Goal: Task Accomplishment & Management: Manage account settings

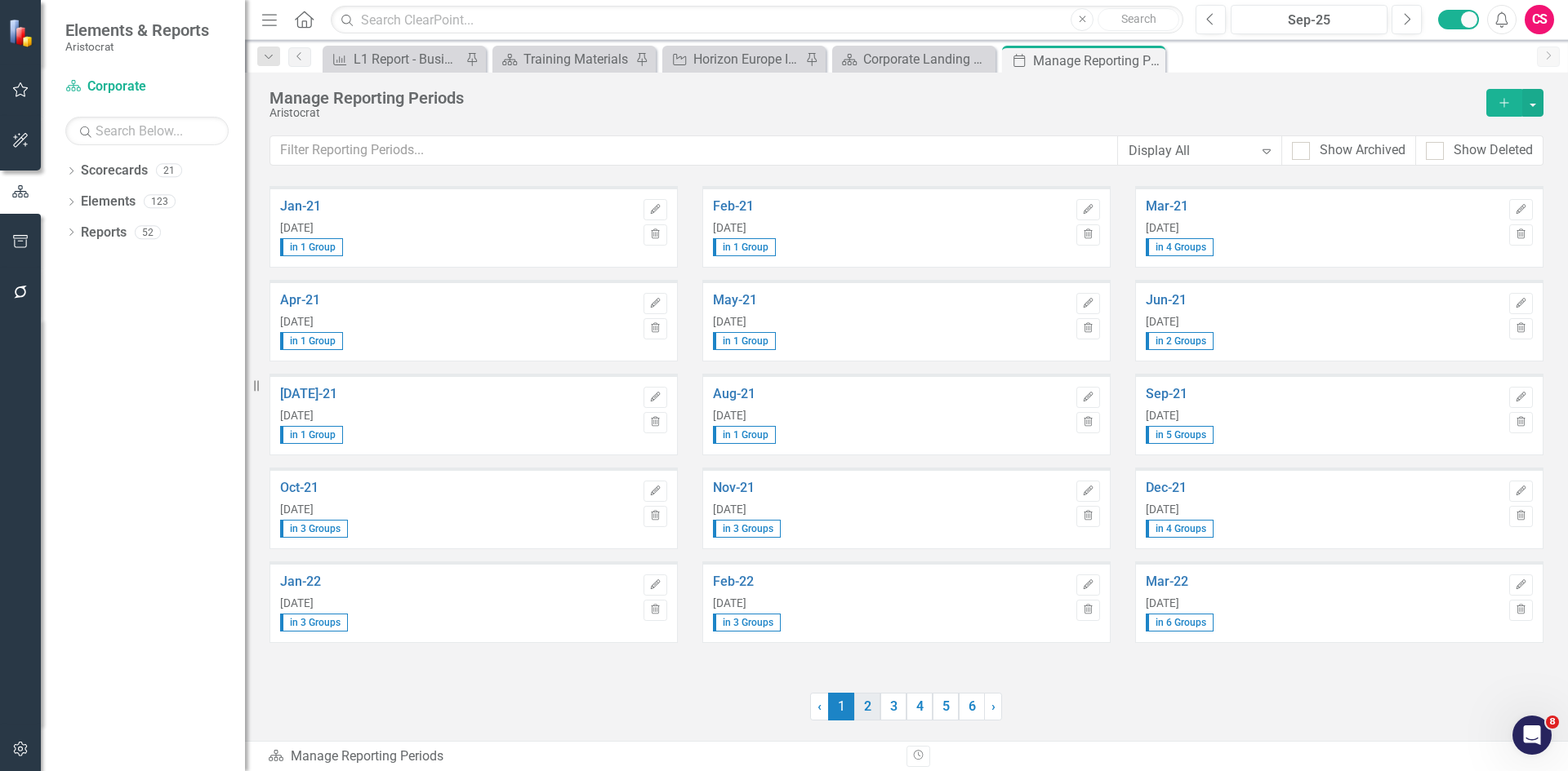
click at [870, 707] on link "2" at bounding box center [867, 707] width 26 height 28
click at [887, 701] on link "3" at bounding box center [893, 707] width 26 height 28
click at [918, 705] on link "4" at bounding box center [920, 707] width 26 height 28
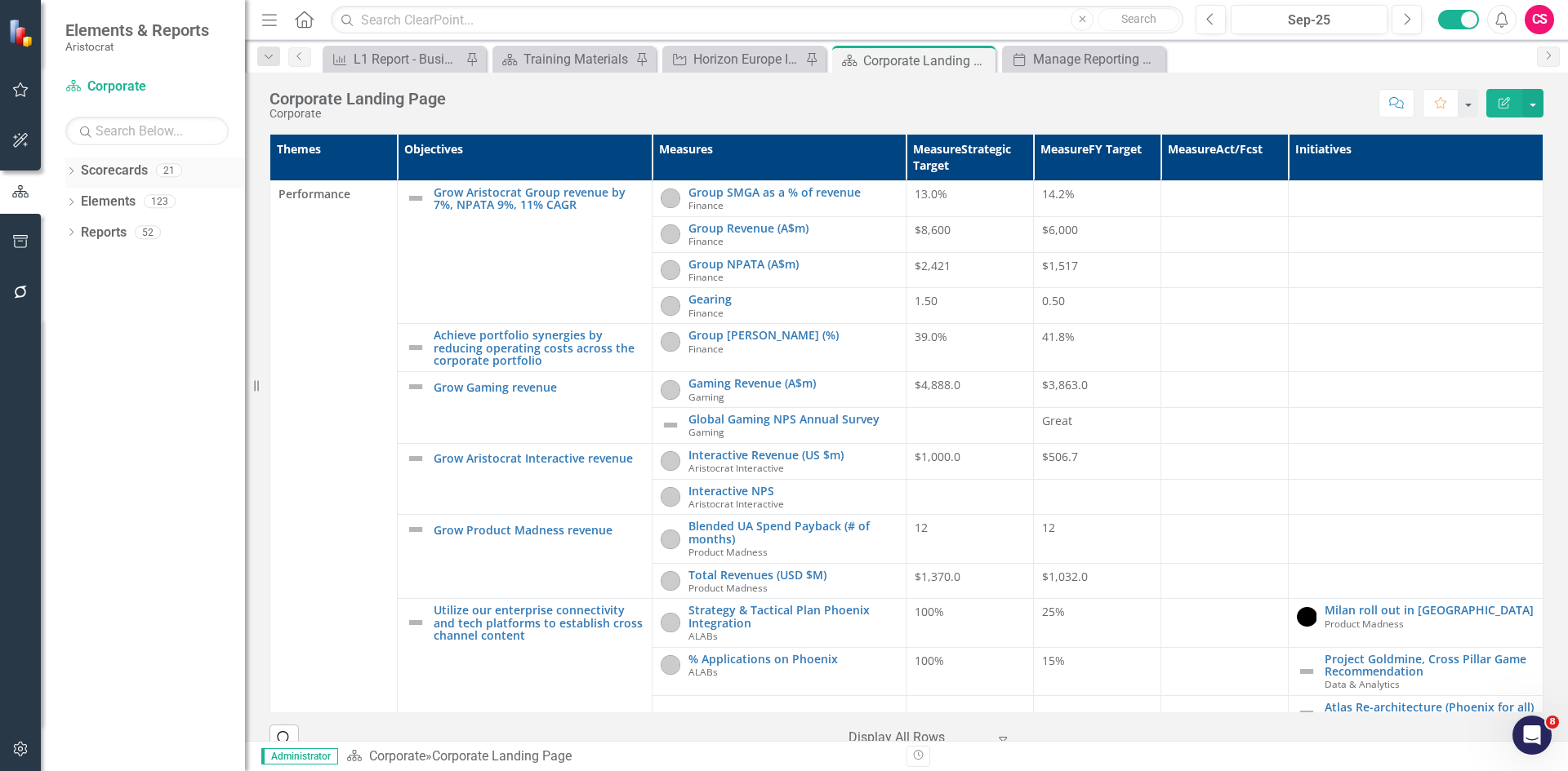
click at [71, 166] on div "Dropdown" at bounding box center [71, 172] width 11 height 14
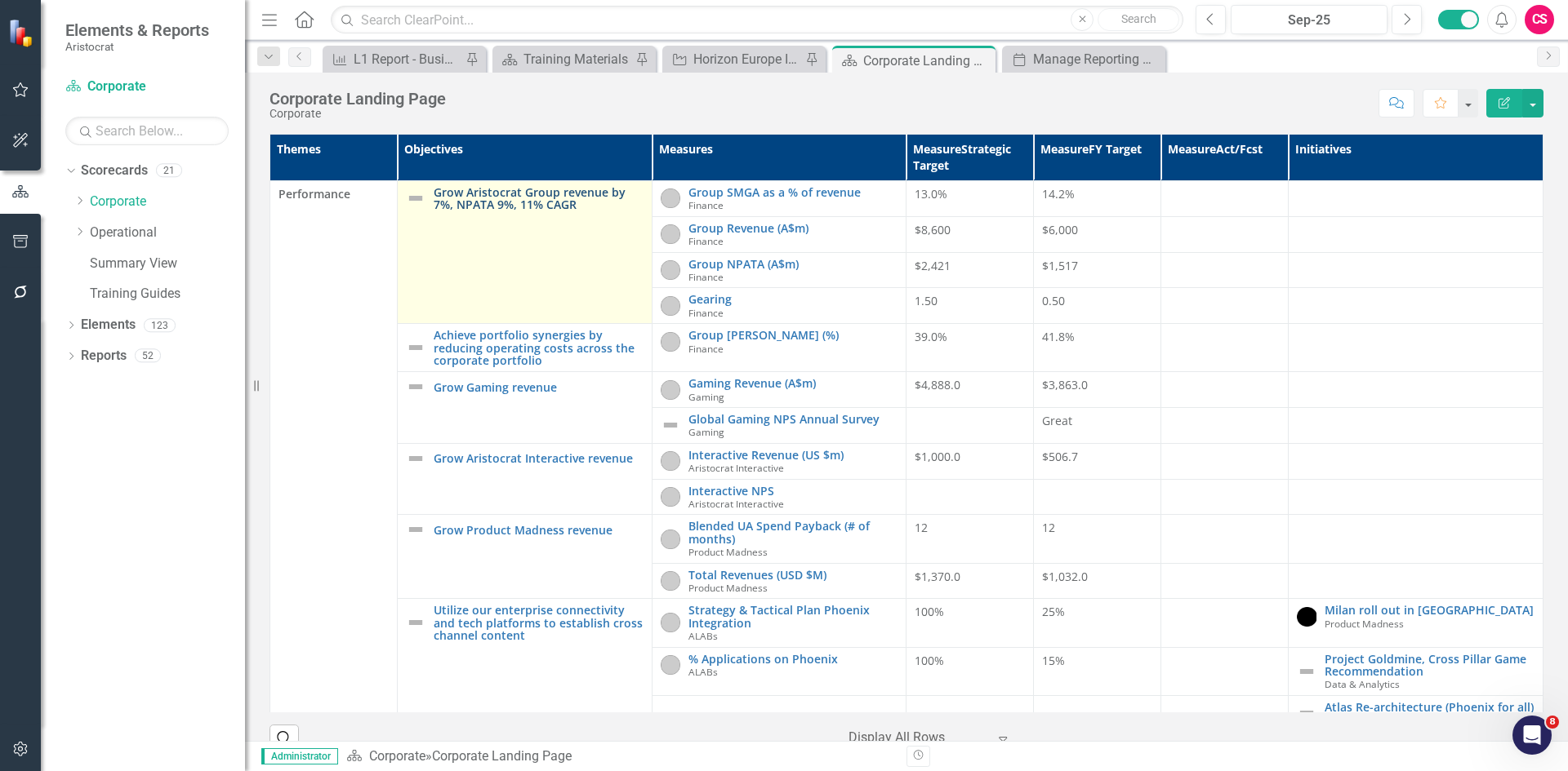
click at [523, 198] on link "Grow Aristocrat Group revenue by 7%, NPATA 9%, 11% CAGR" at bounding box center [539, 198] width 210 height 25
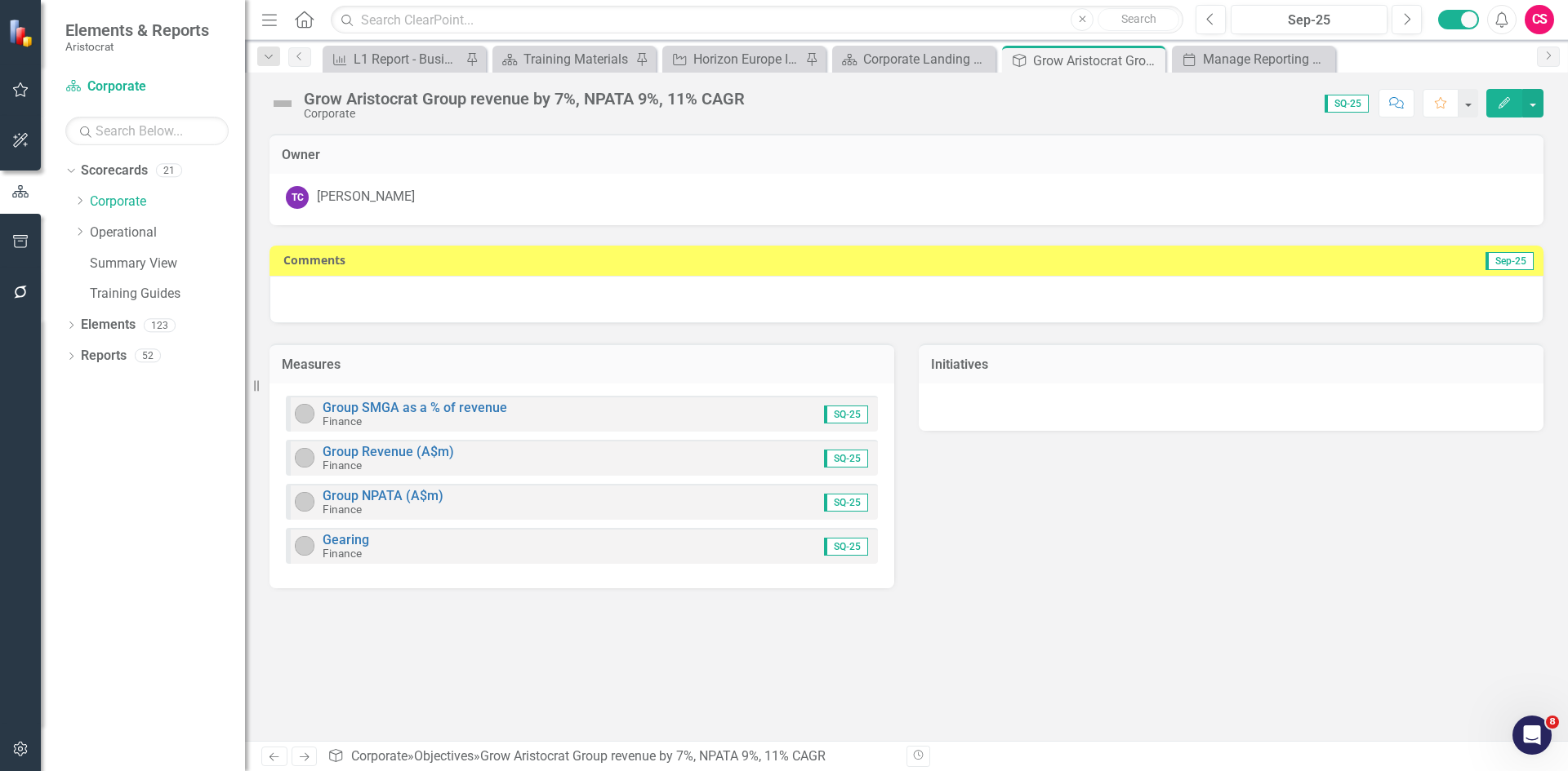
click at [1508, 102] on icon "Edit" at bounding box center [1504, 103] width 15 height 11
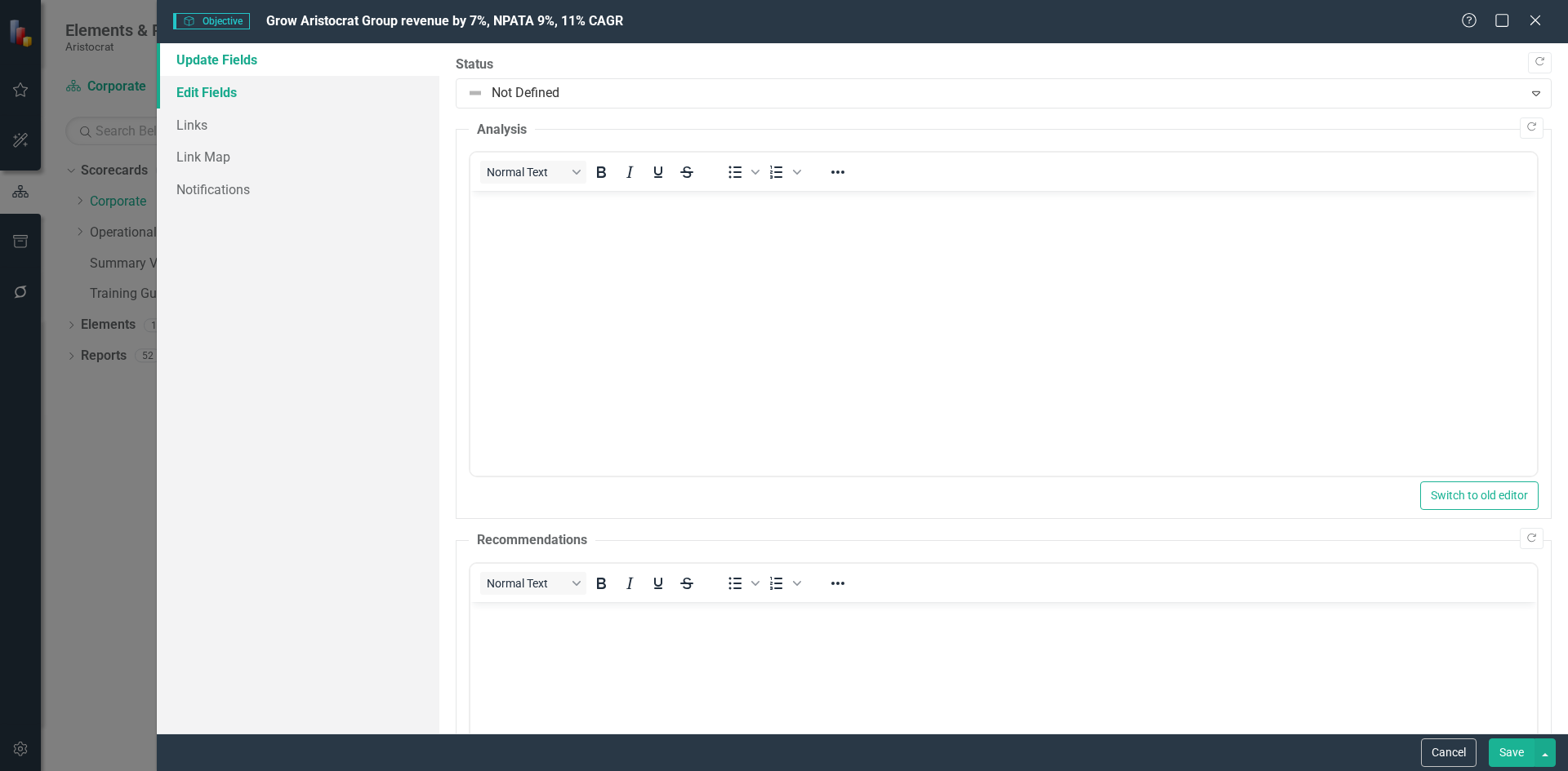
click at [210, 88] on link "Edit Fields" at bounding box center [298, 93] width 283 height 33
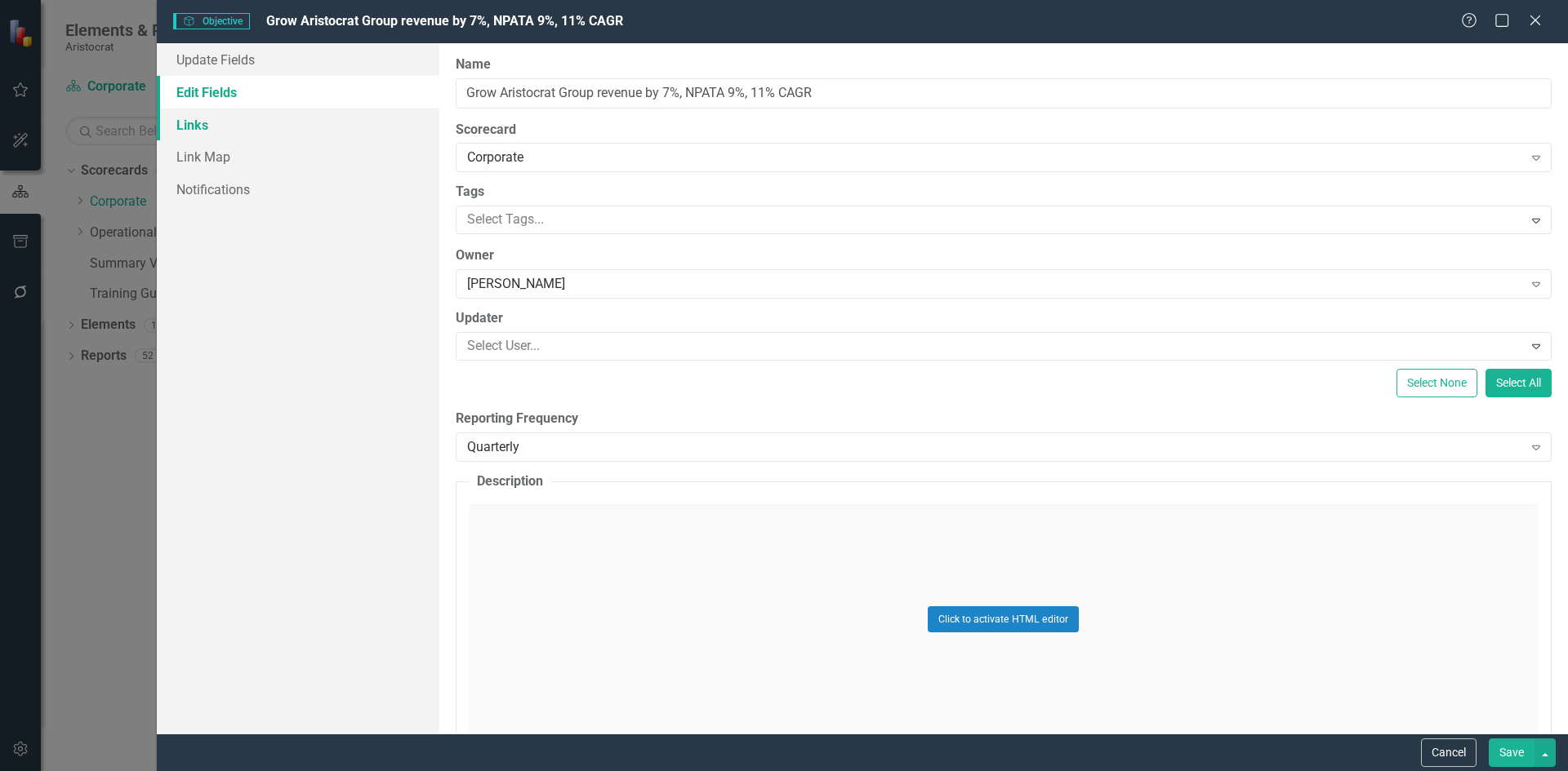
click at [208, 126] on link "Links" at bounding box center [298, 125] width 283 height 33
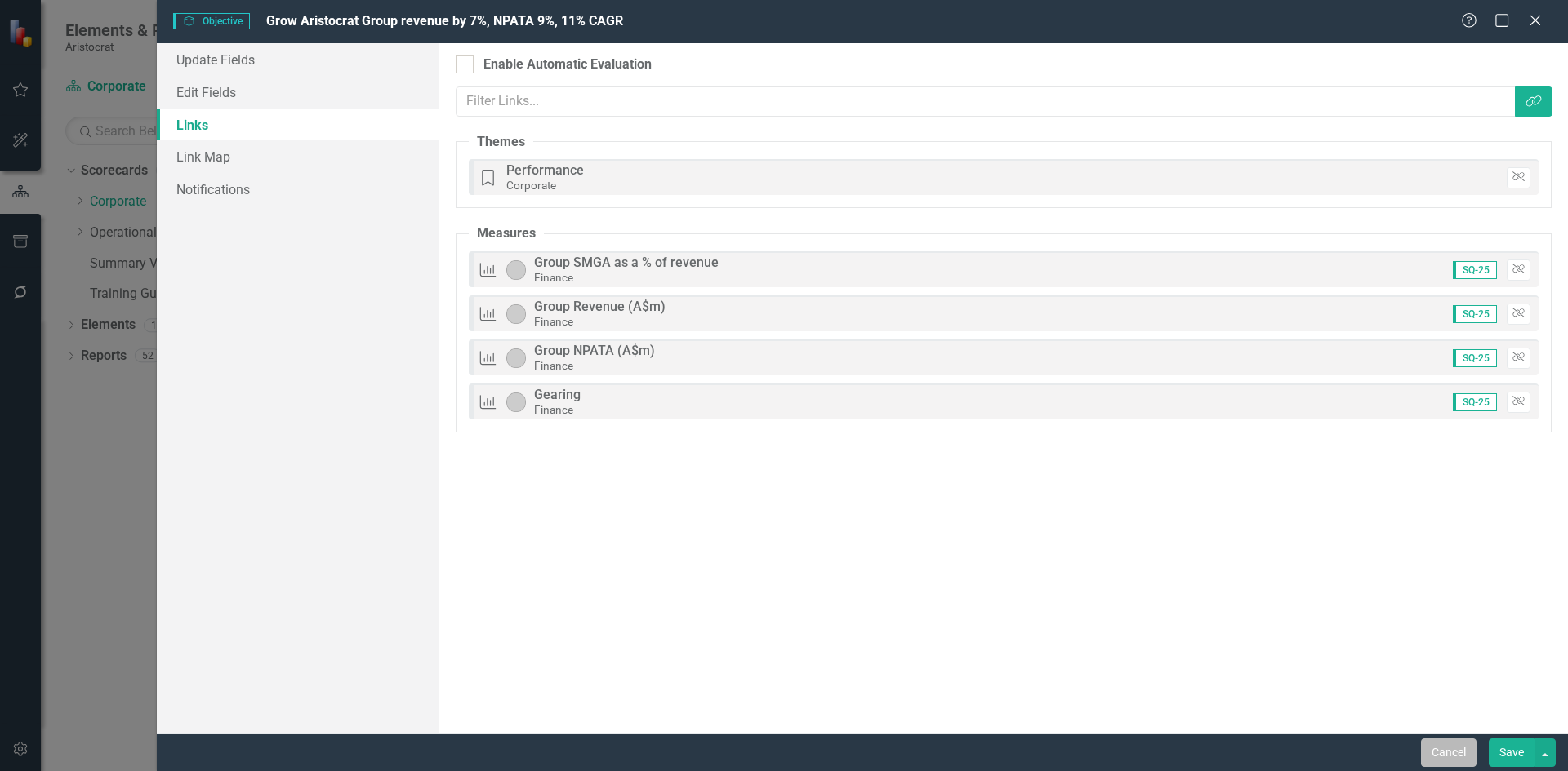
click at [1452, 760] on button "Cancel" at bounding box center [1448, 753] width 56 height 29
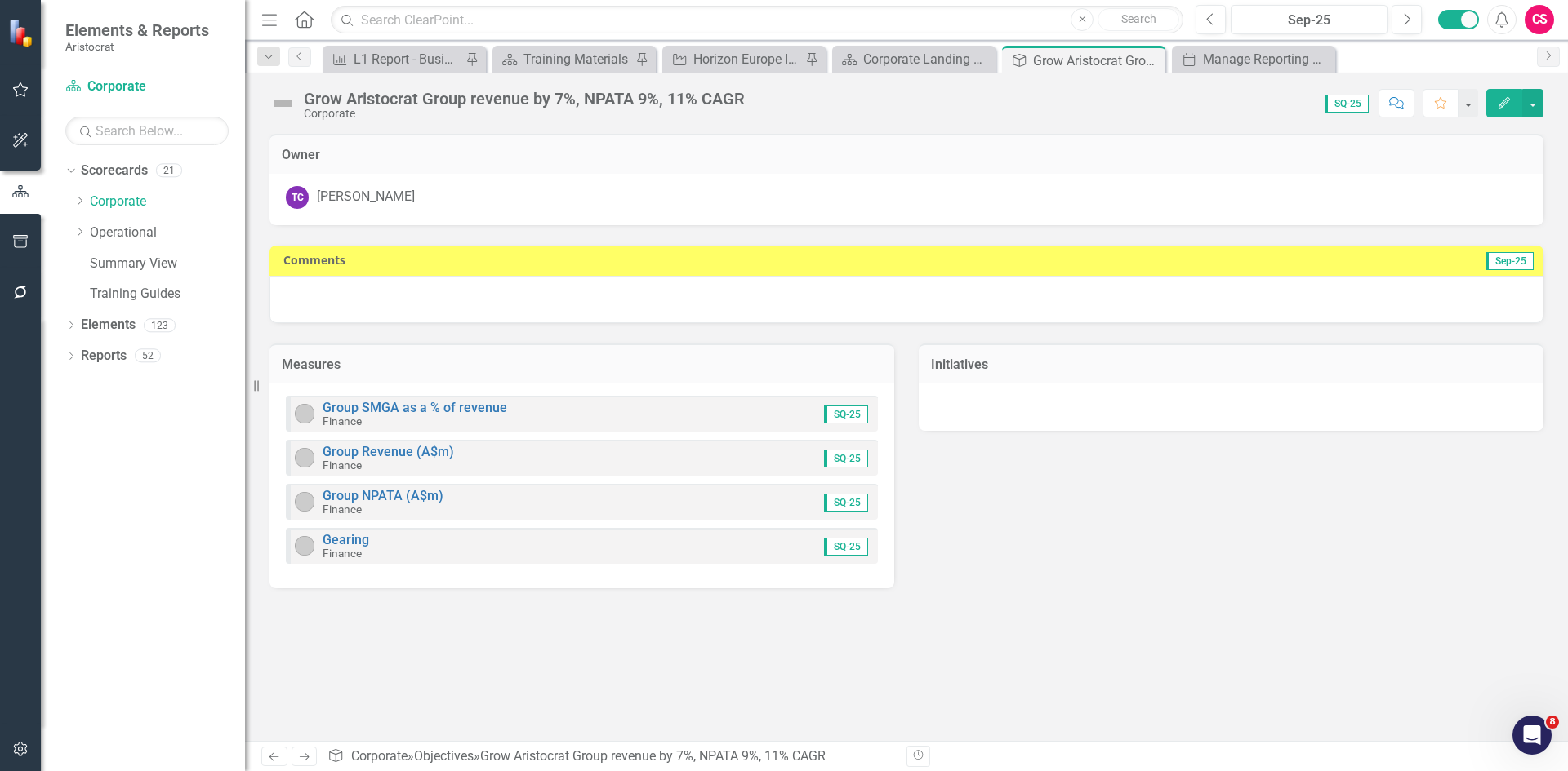
click at [1544, 17] on div "CS" at bounding box center [1539, 20] width 30 height 29
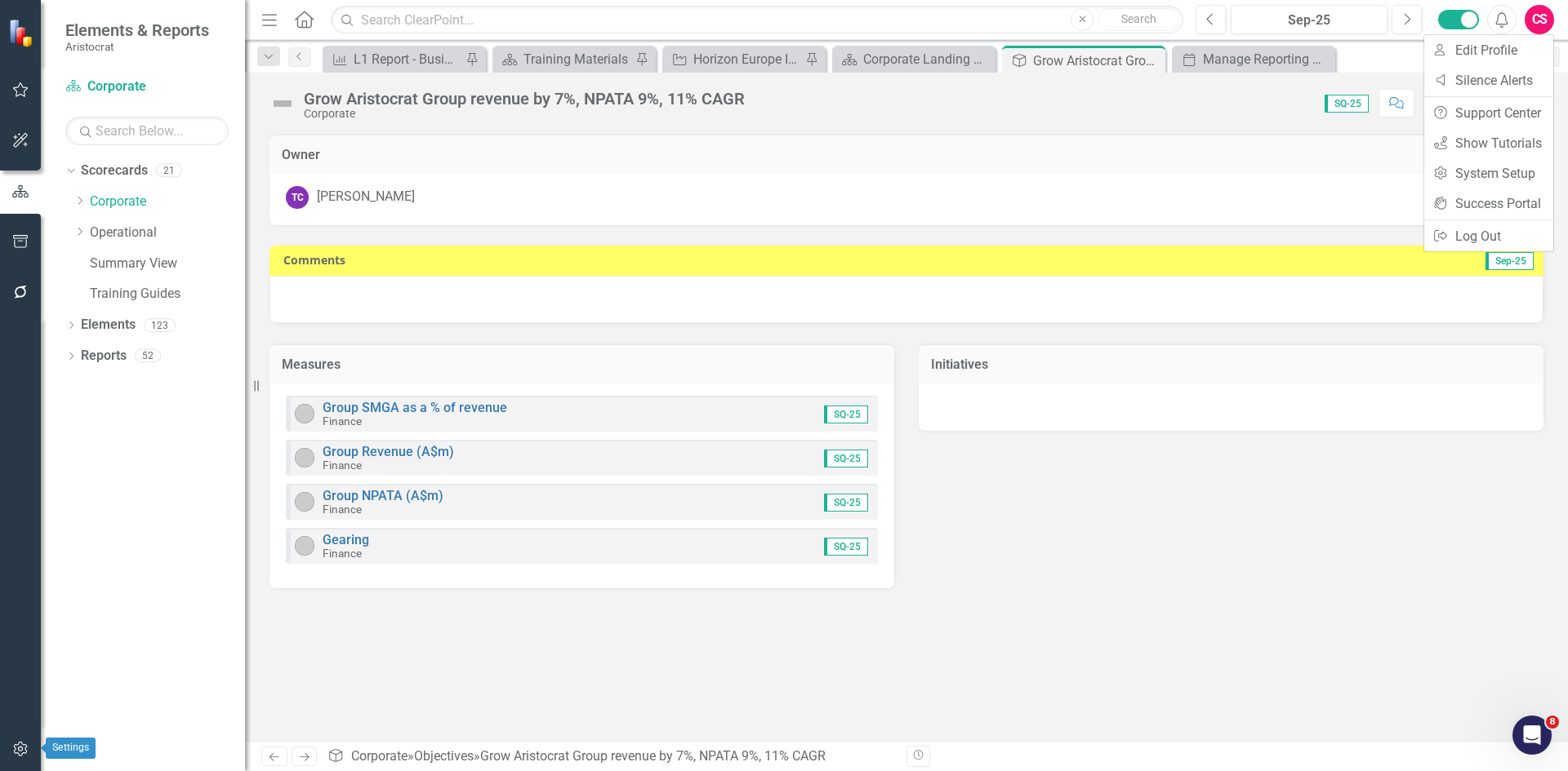
click at [22, 750] on icon "button" at bounding box center [20, 750] width 14 height 15
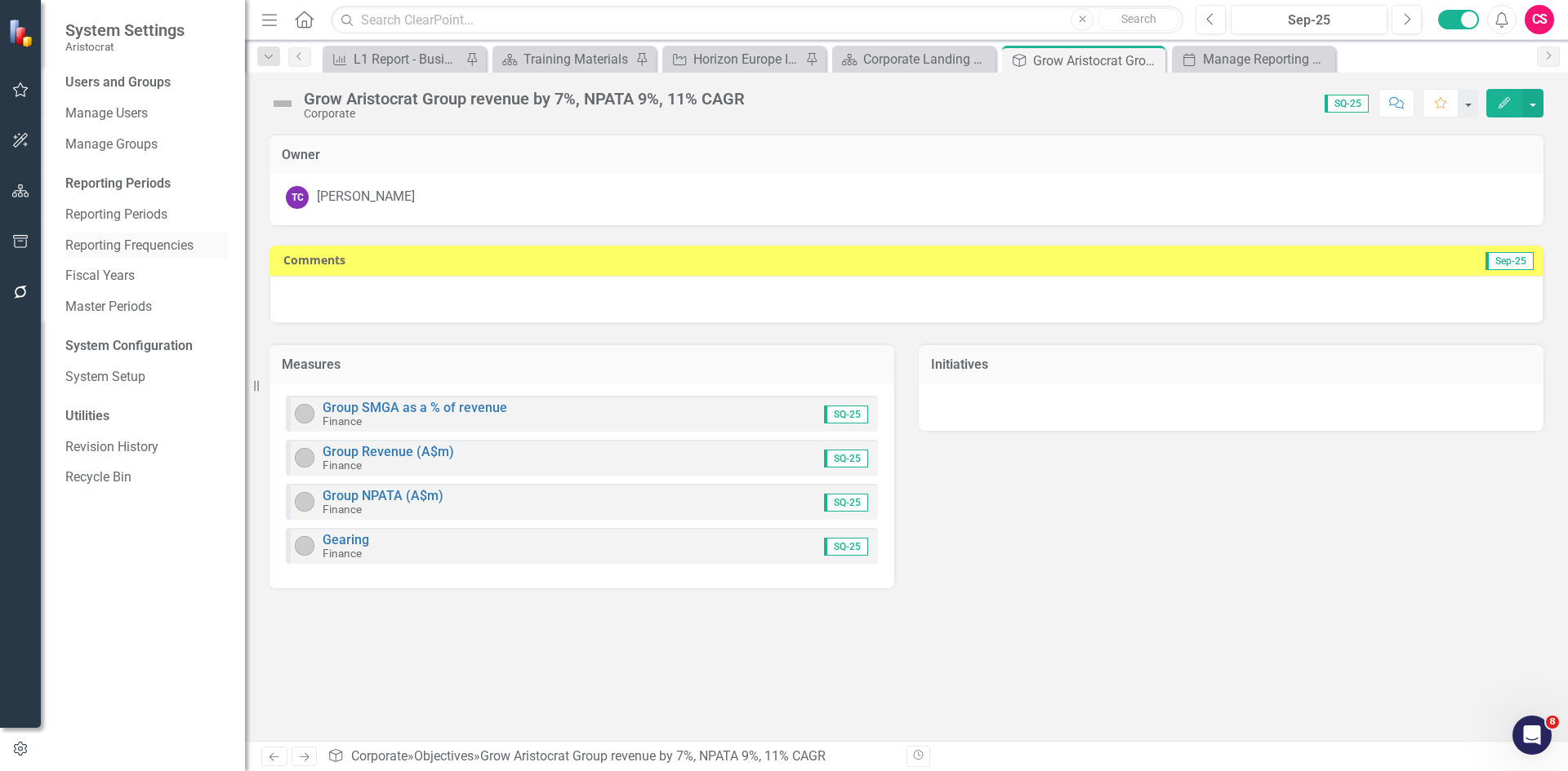
click at [149, 243] on link "Reporting Frequencies" at bounding box center [147, 246] width 163 height 19
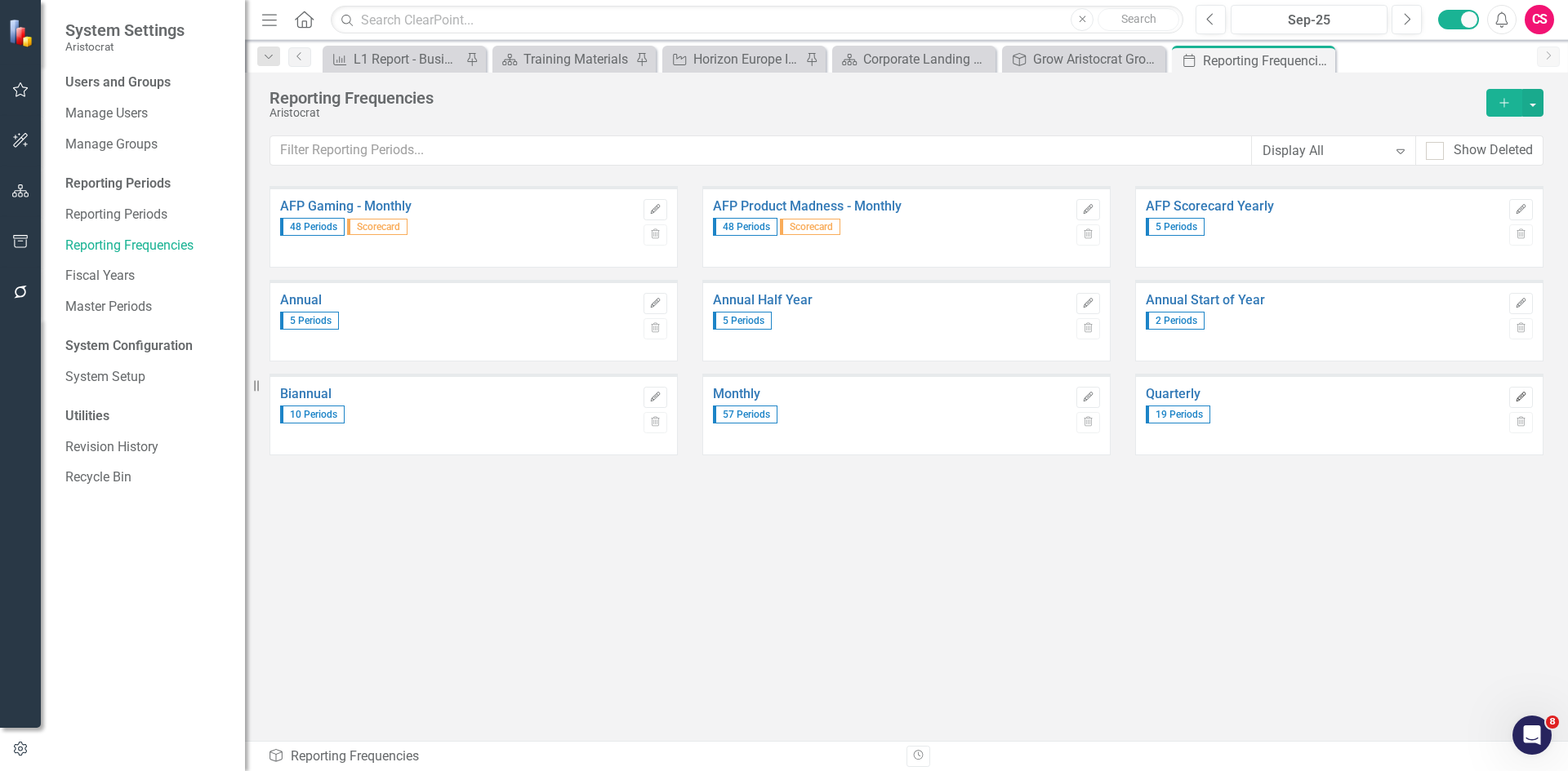
click at [1519, 400] on icon "button" at bounding box center [1520, 397] width 10 height 10
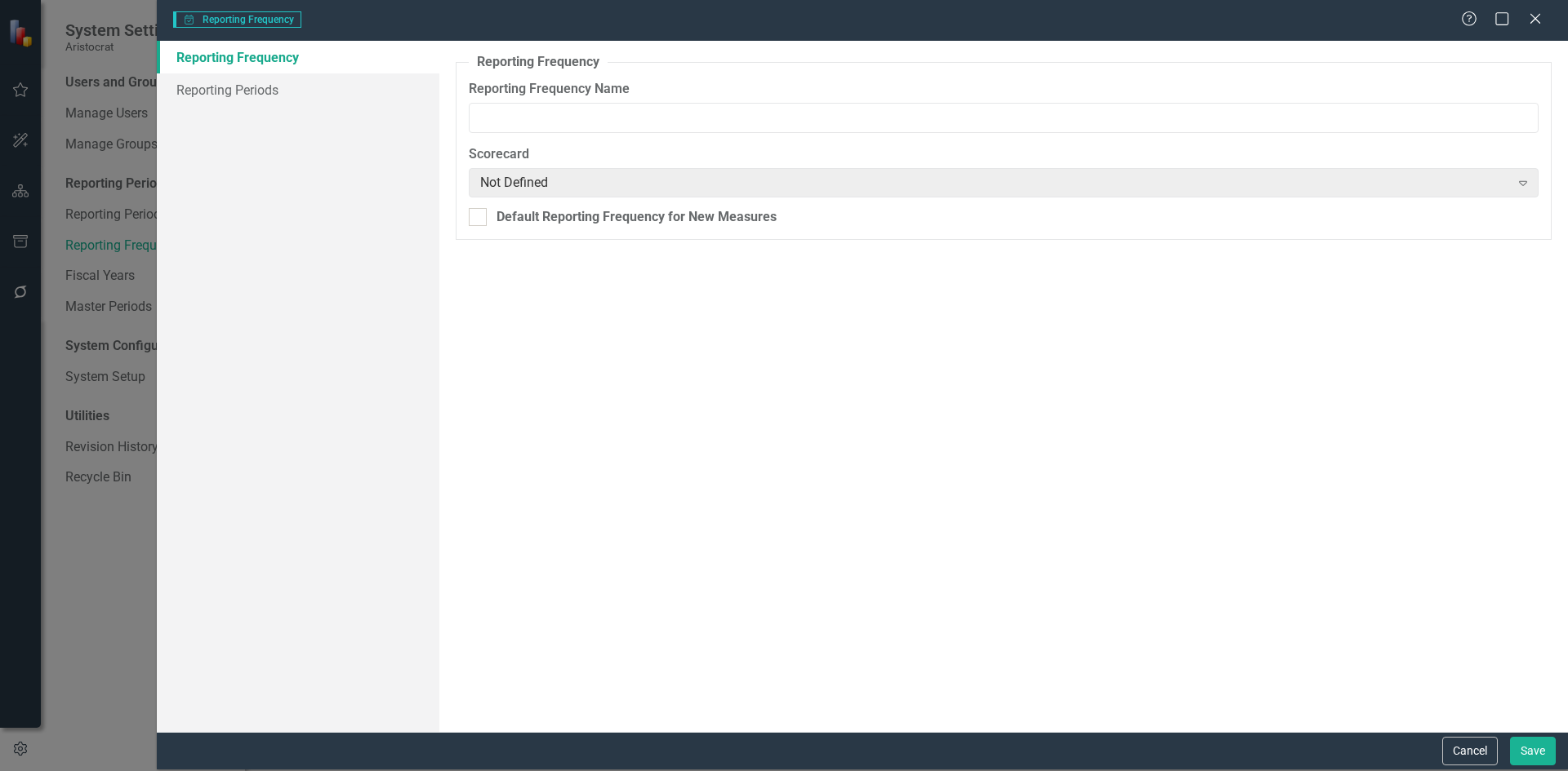
type input "Quarterly"
click at [225, 98] on link "Reporting Periods" at bounding box center [298, 90] width 283 height 33
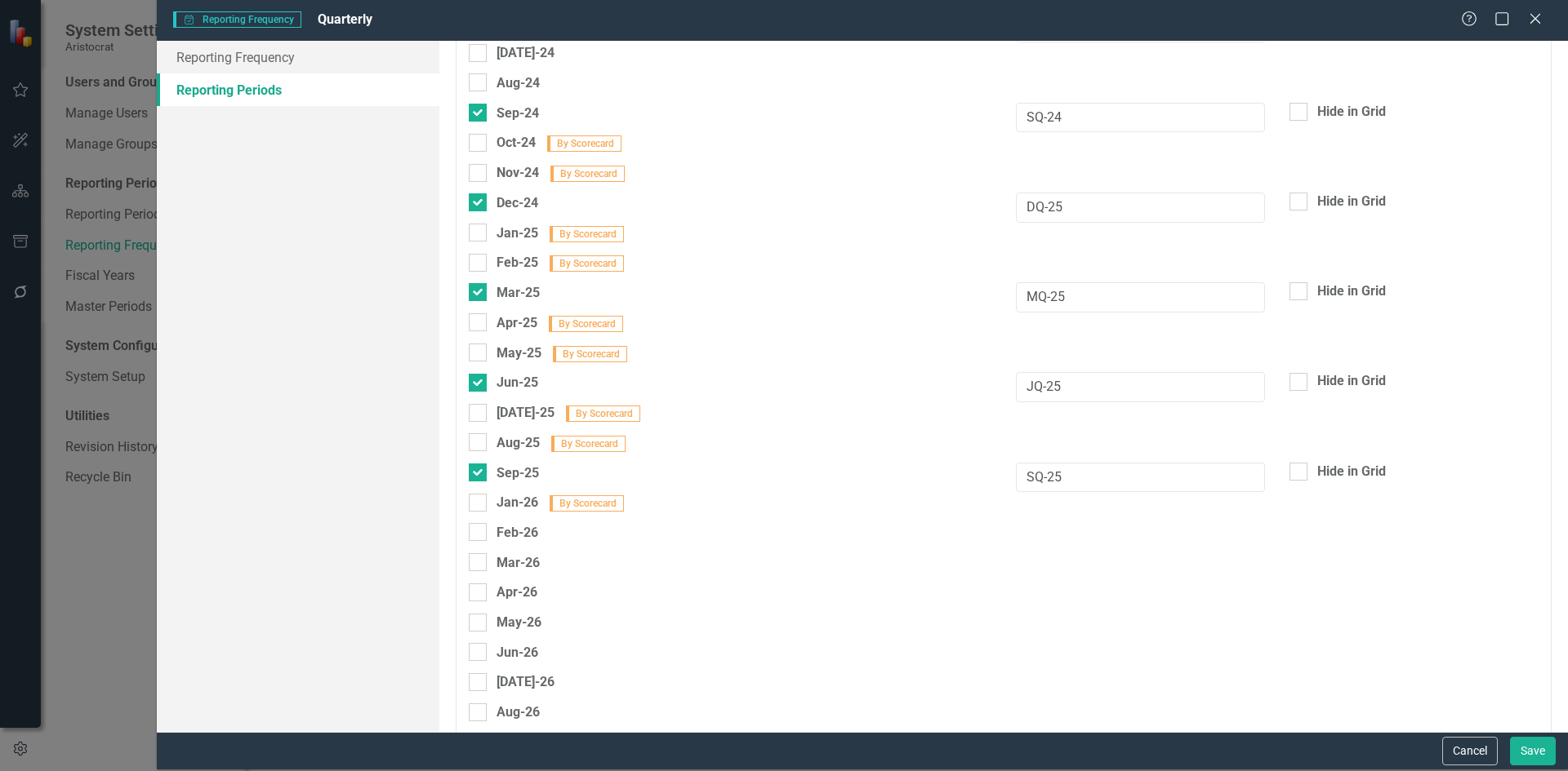
scroll to position [1388, 0]
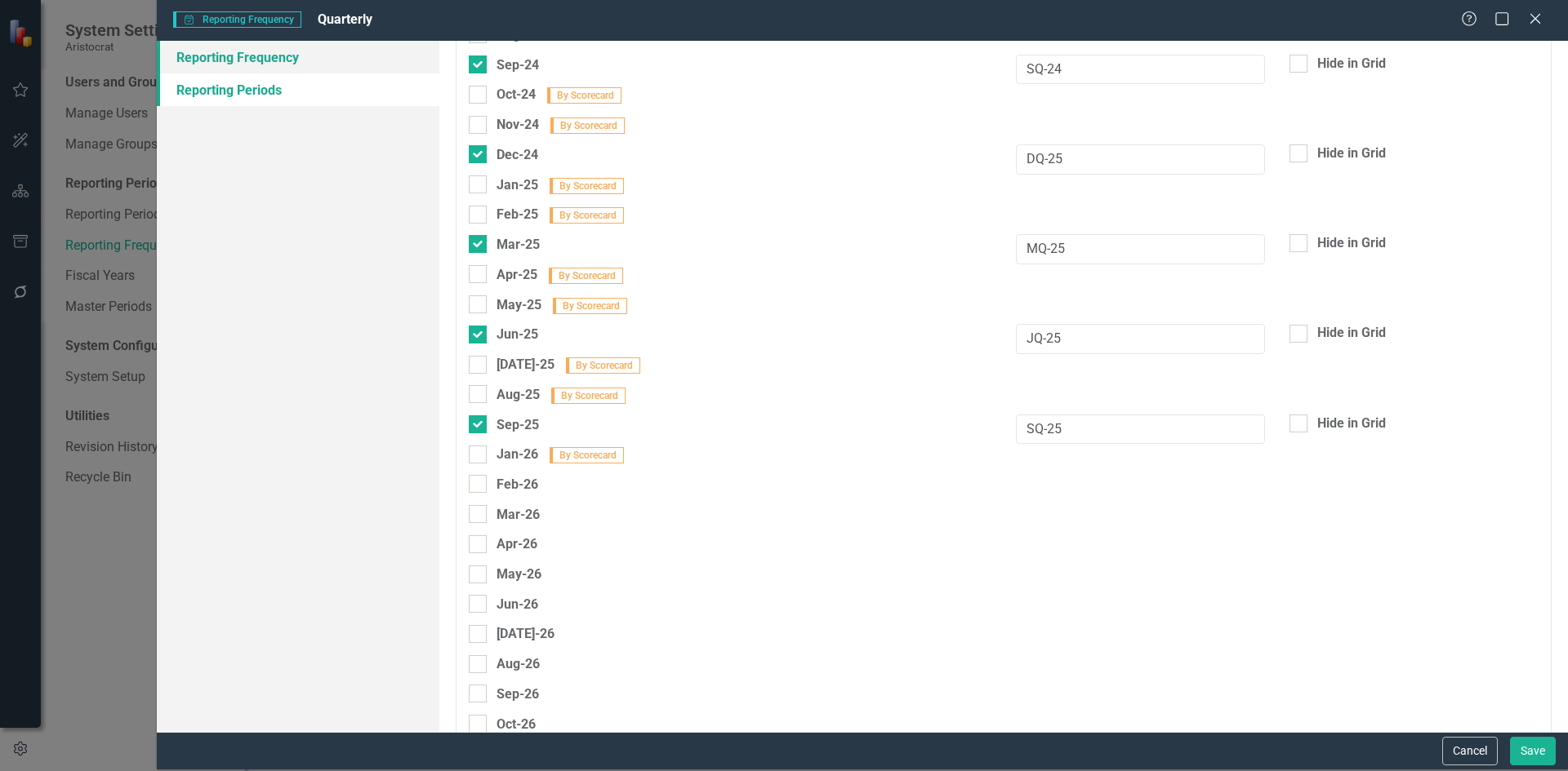
click at [243, 58] on link "Reporting Frequency" at bounding box center [298, 57] width 283 height 33
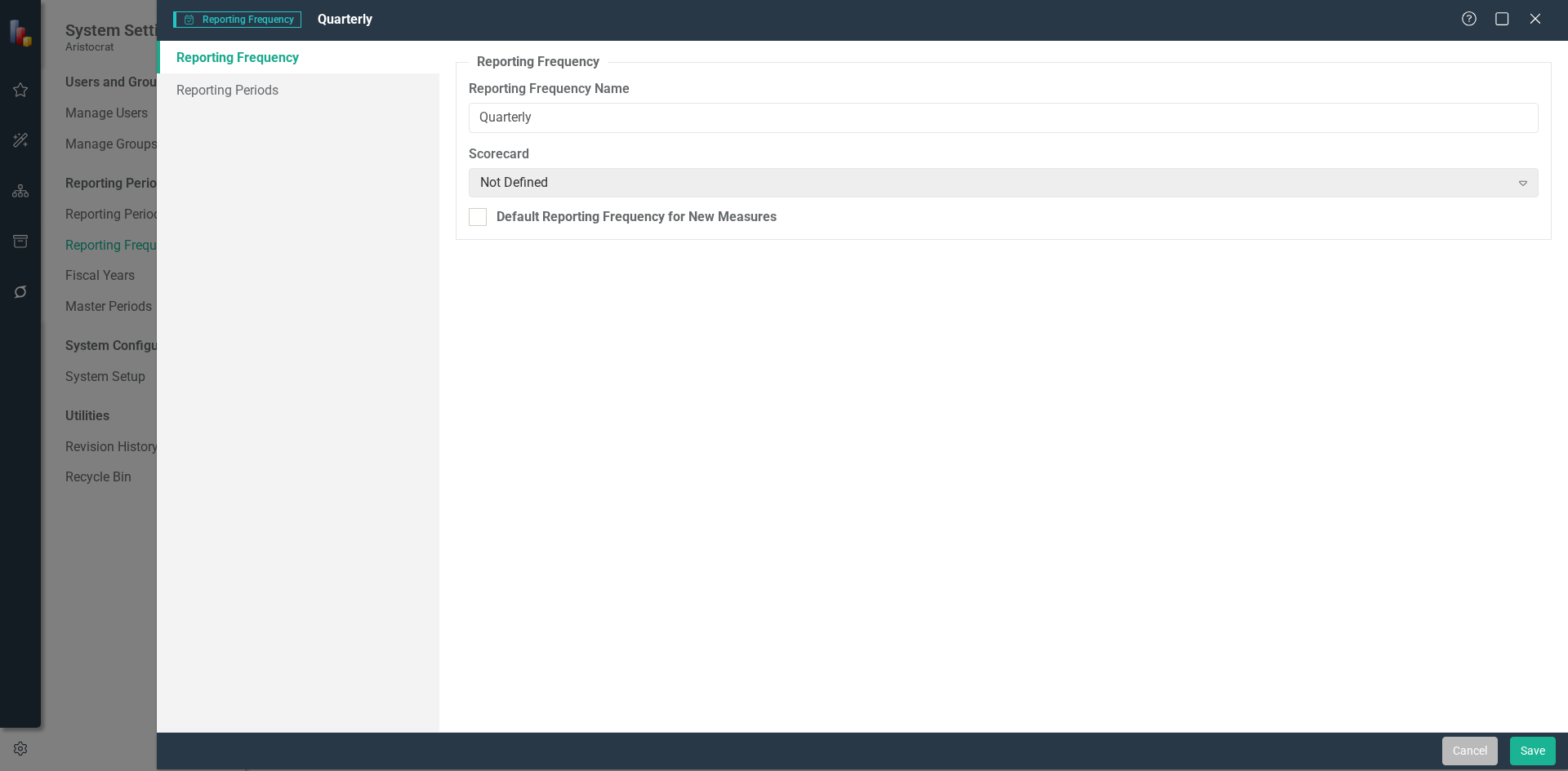
click at [1458, 742] on button "Cancel" at bounding box center [1470, 751] width 56 height 29
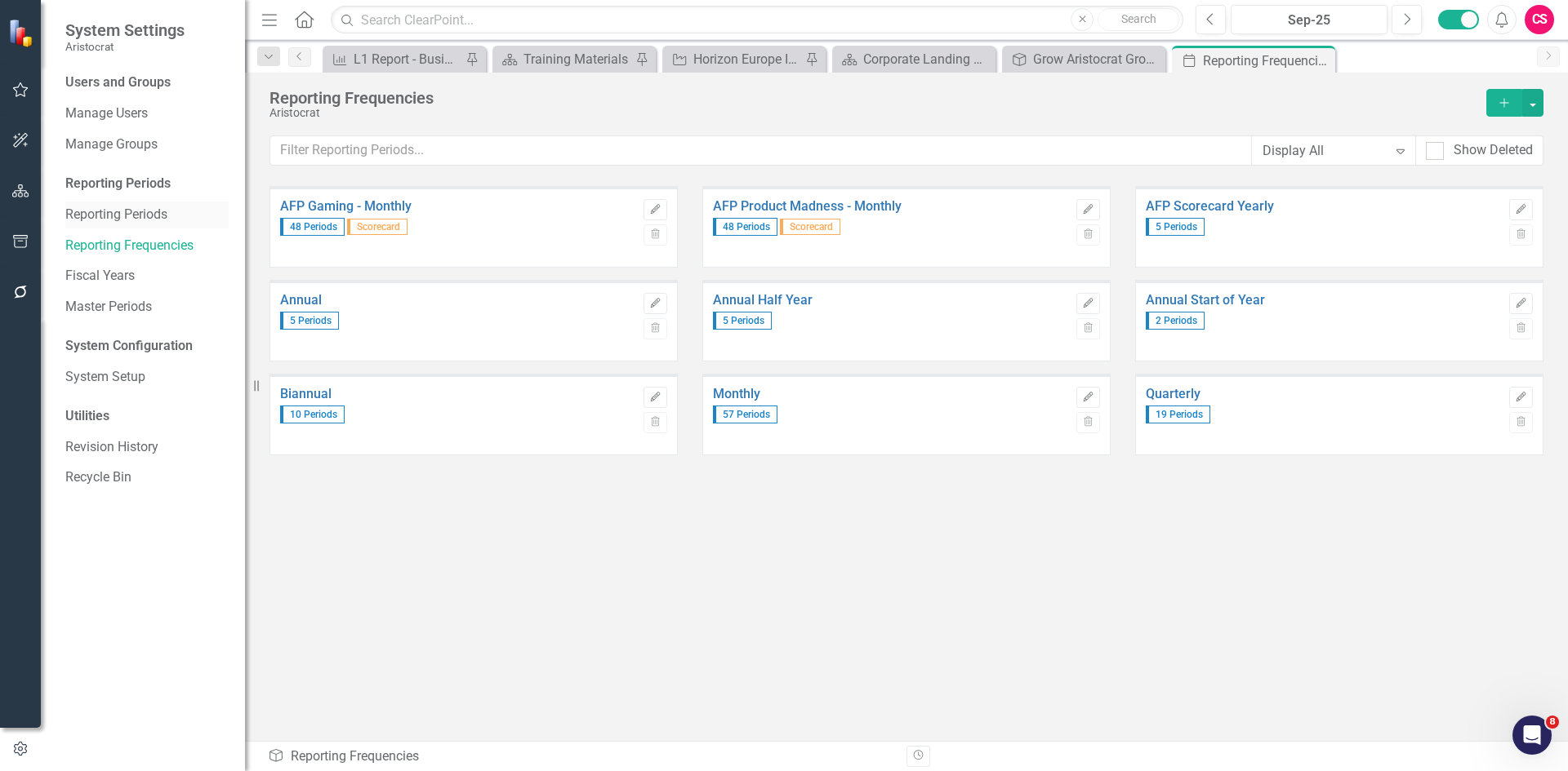
click at [128, 217] on link "Reporting Periods" at bounding box center [147, 215] width 163 height 19
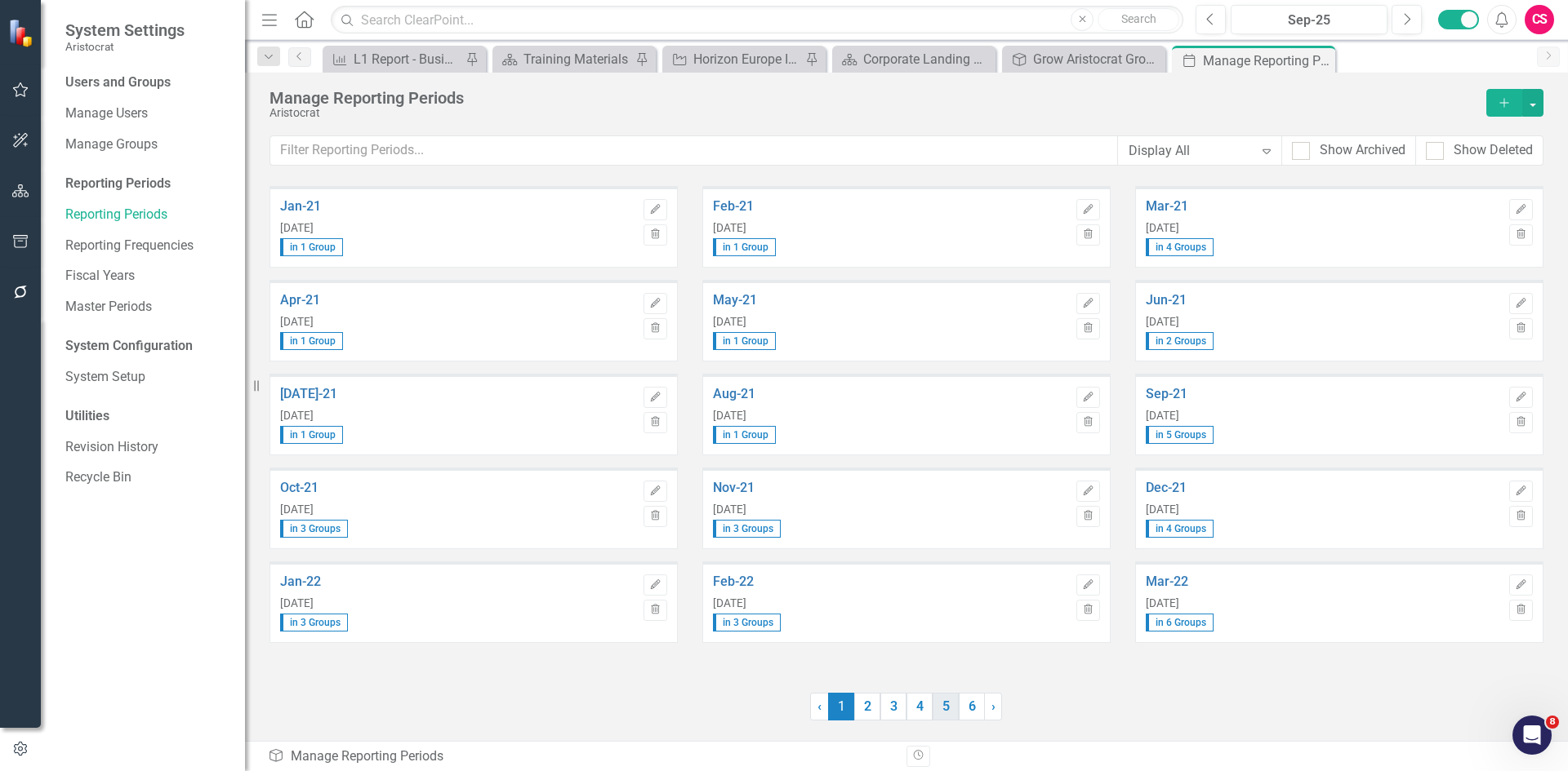
click at [941, 705] on link "5" at bounding box center [946, 707] width 26 height 28
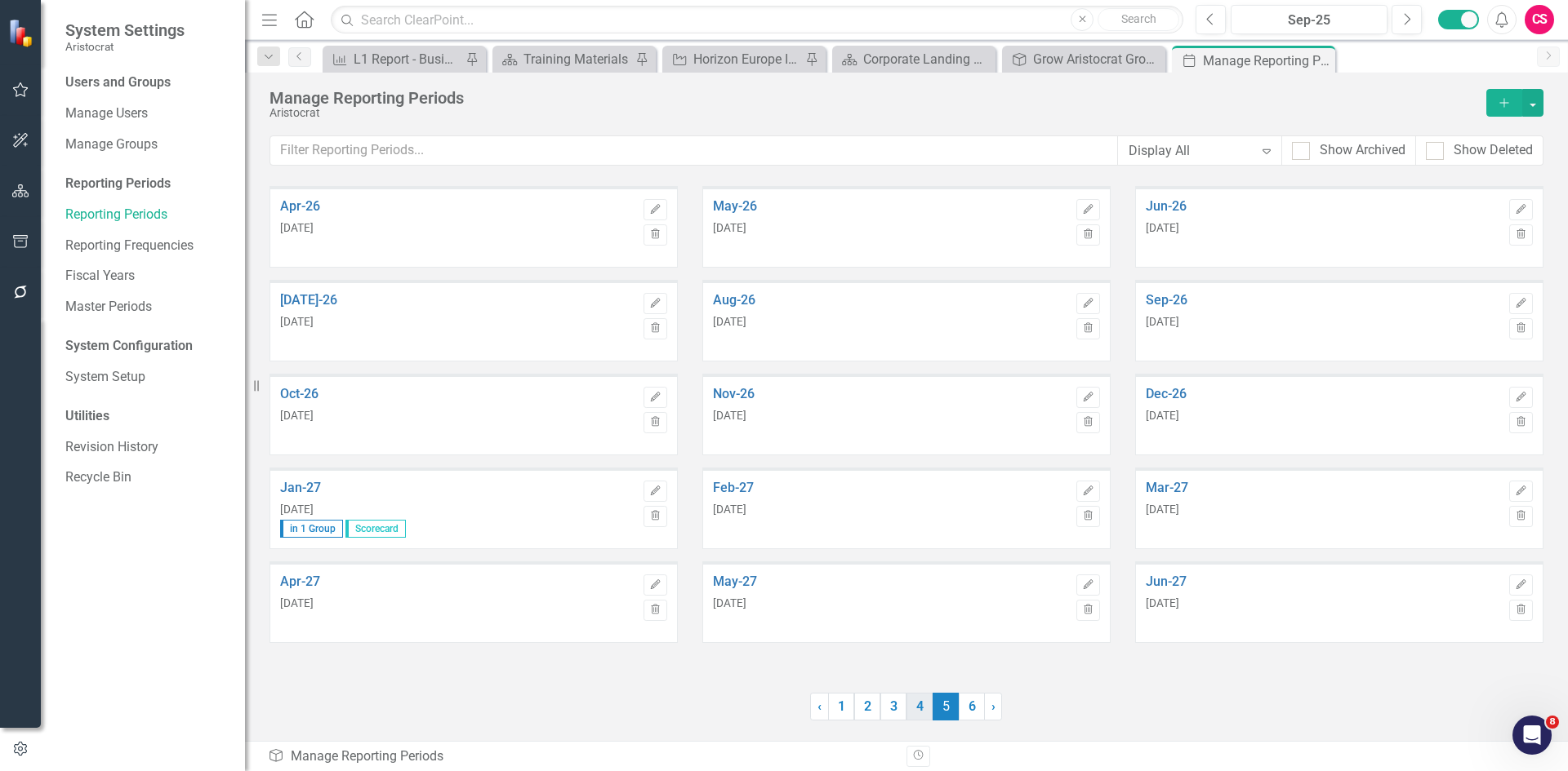
click at [917, 705] on link "4" at bounding box center [920, 707] width 26 height 28
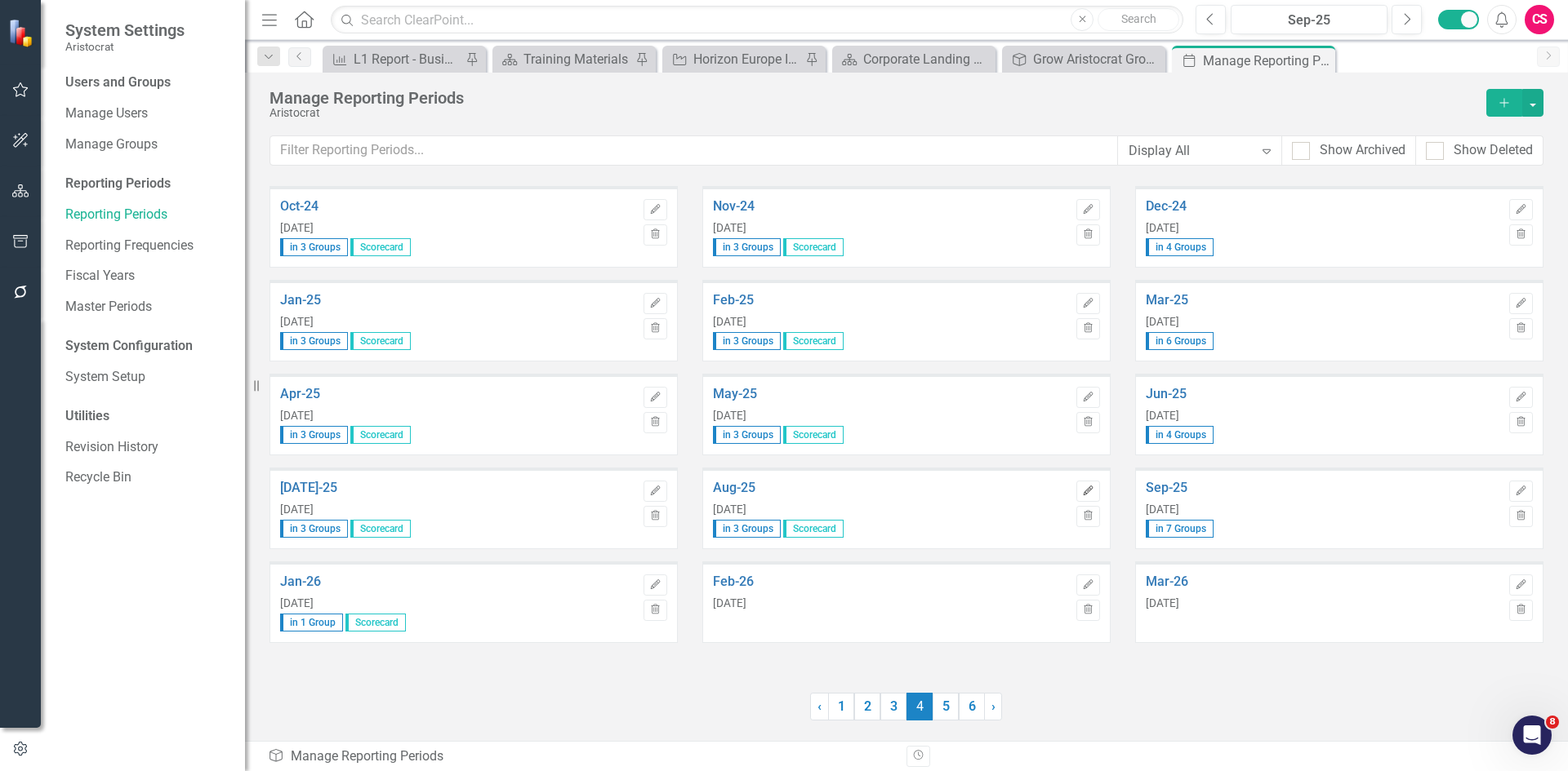
click at [1084, 490] on icon "Edit" at bounding box center [1088, 492] width 12 height 10
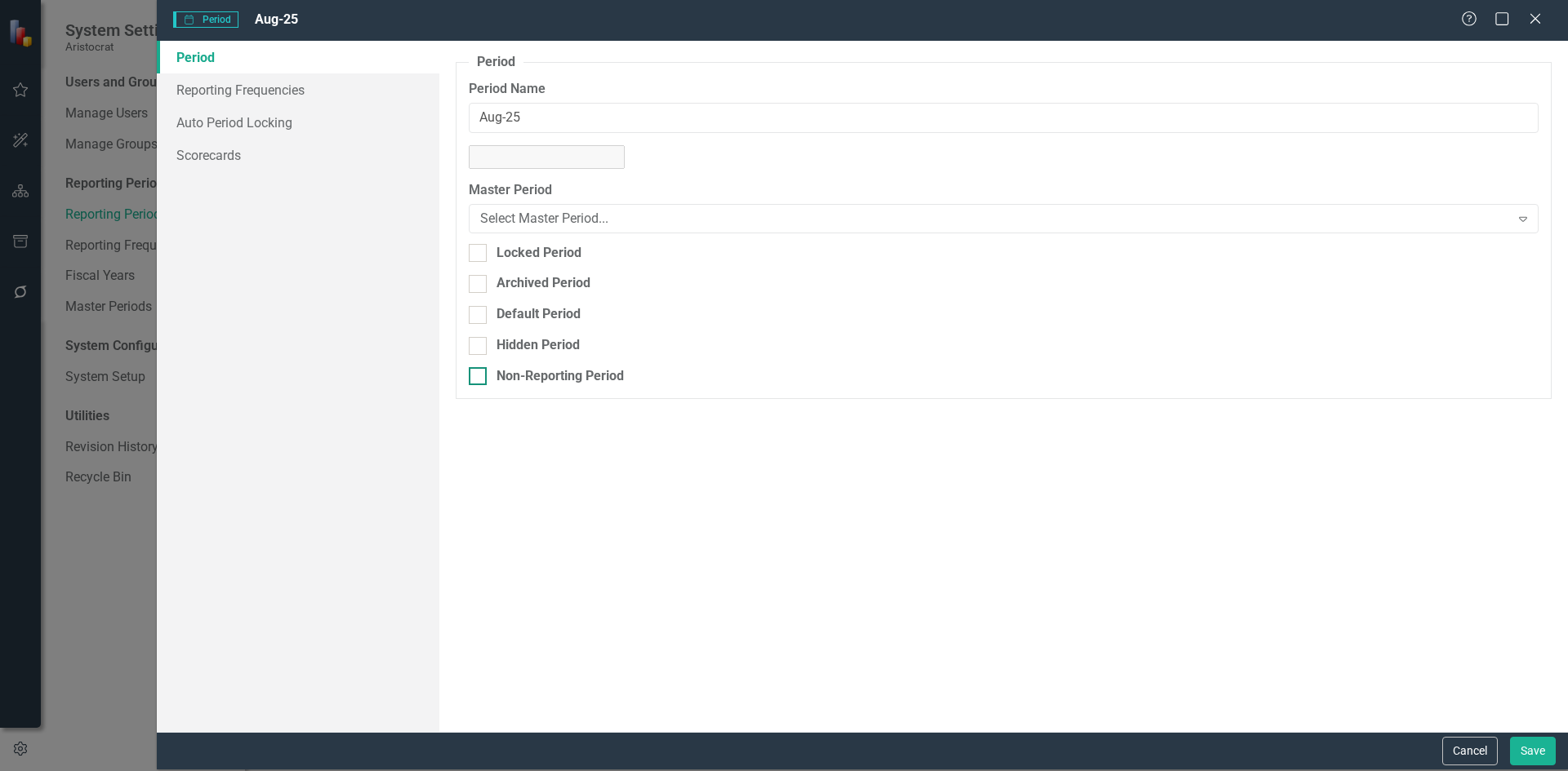
type input "Aug-25"
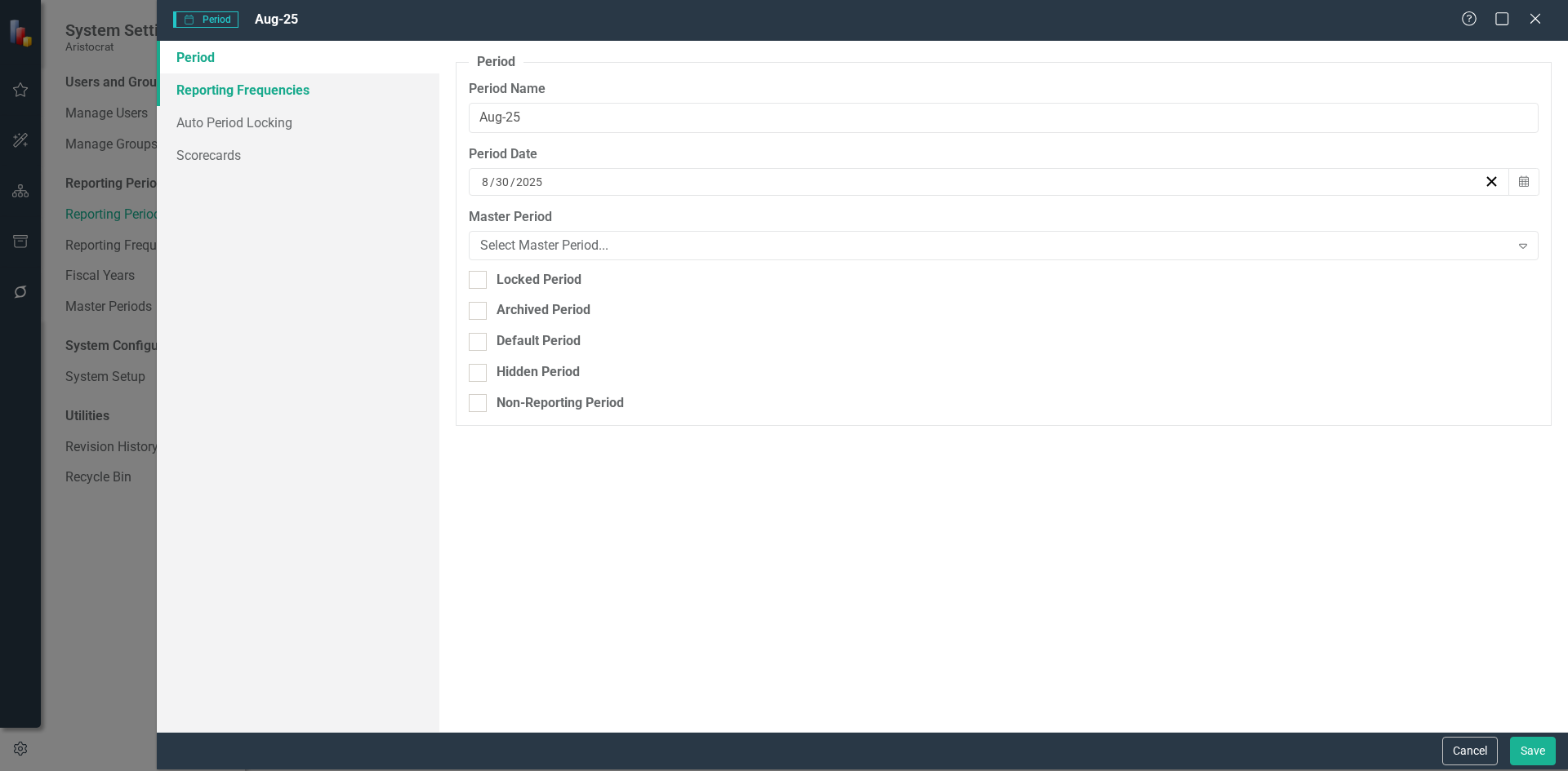
click at [293, 98] on link "Reporting Frequencies" at bounding box center [298, 90] width 283 height 33
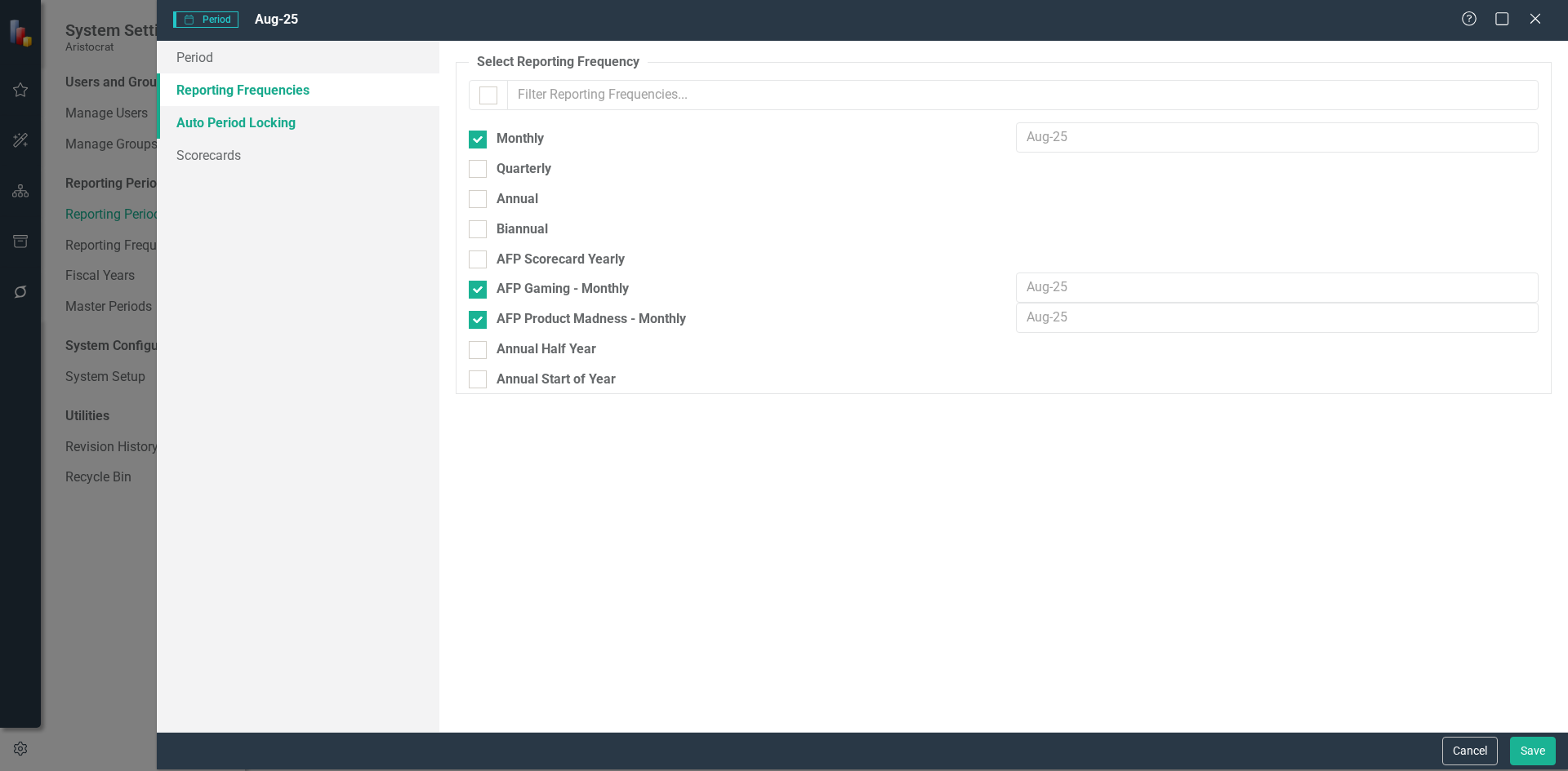
click at [273, 125] on link "Auto Period Locking" at bounding box center [298, 123] width 283 height 33
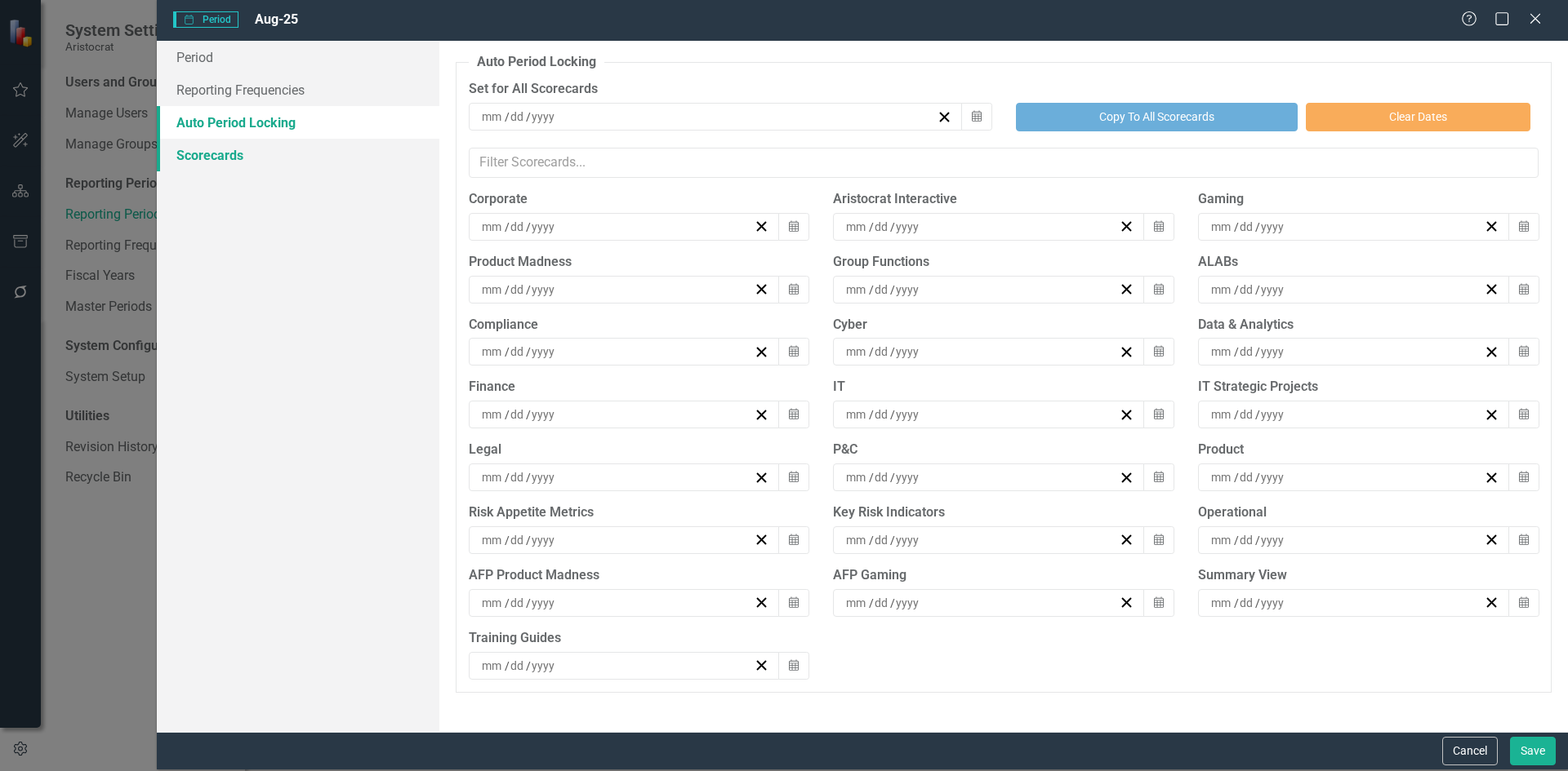
click at [227, 156] on link "Scorecards" at bounding box center [298, 155] width 283 height 33
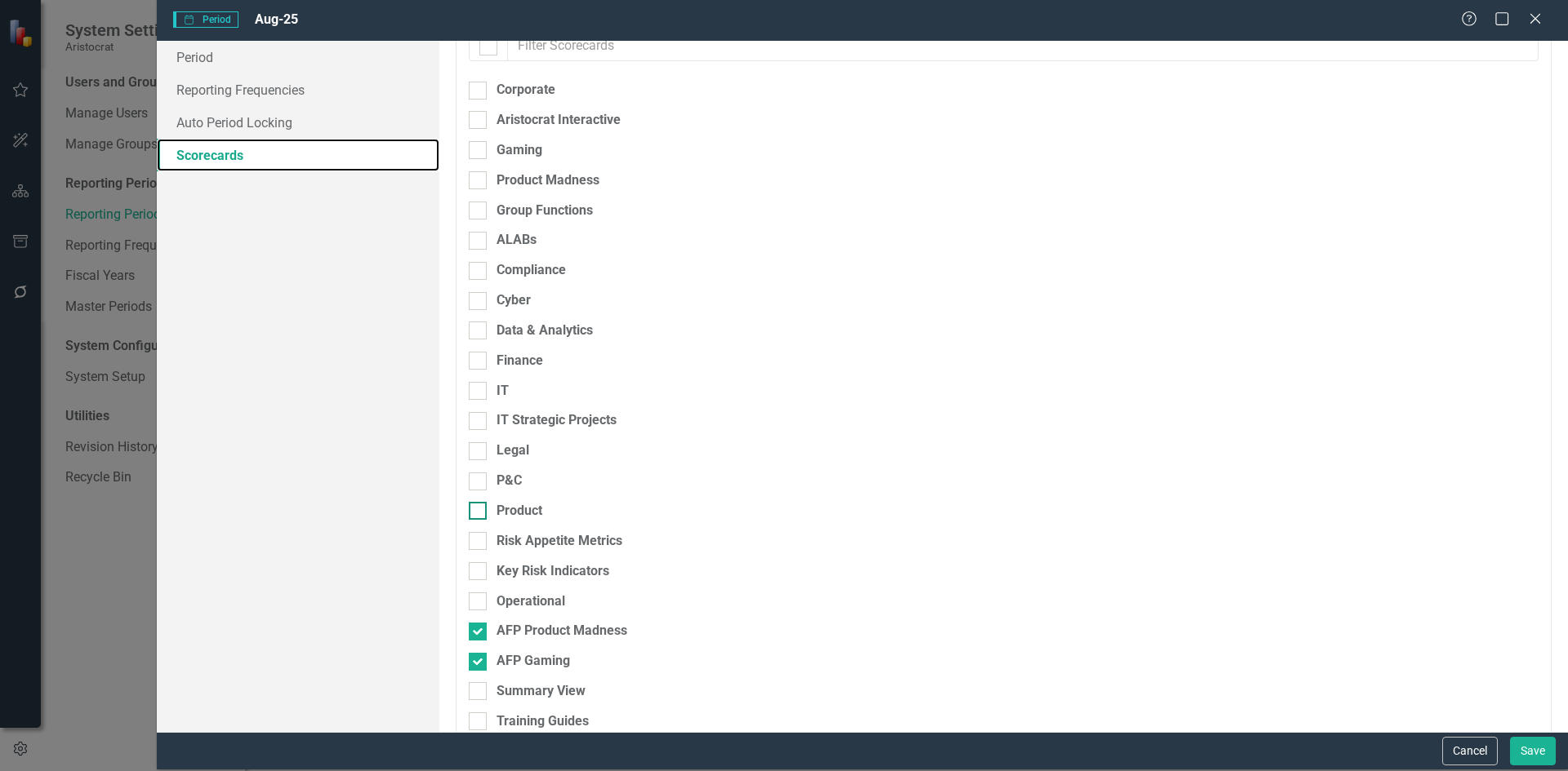
scroll to position [74, 0]
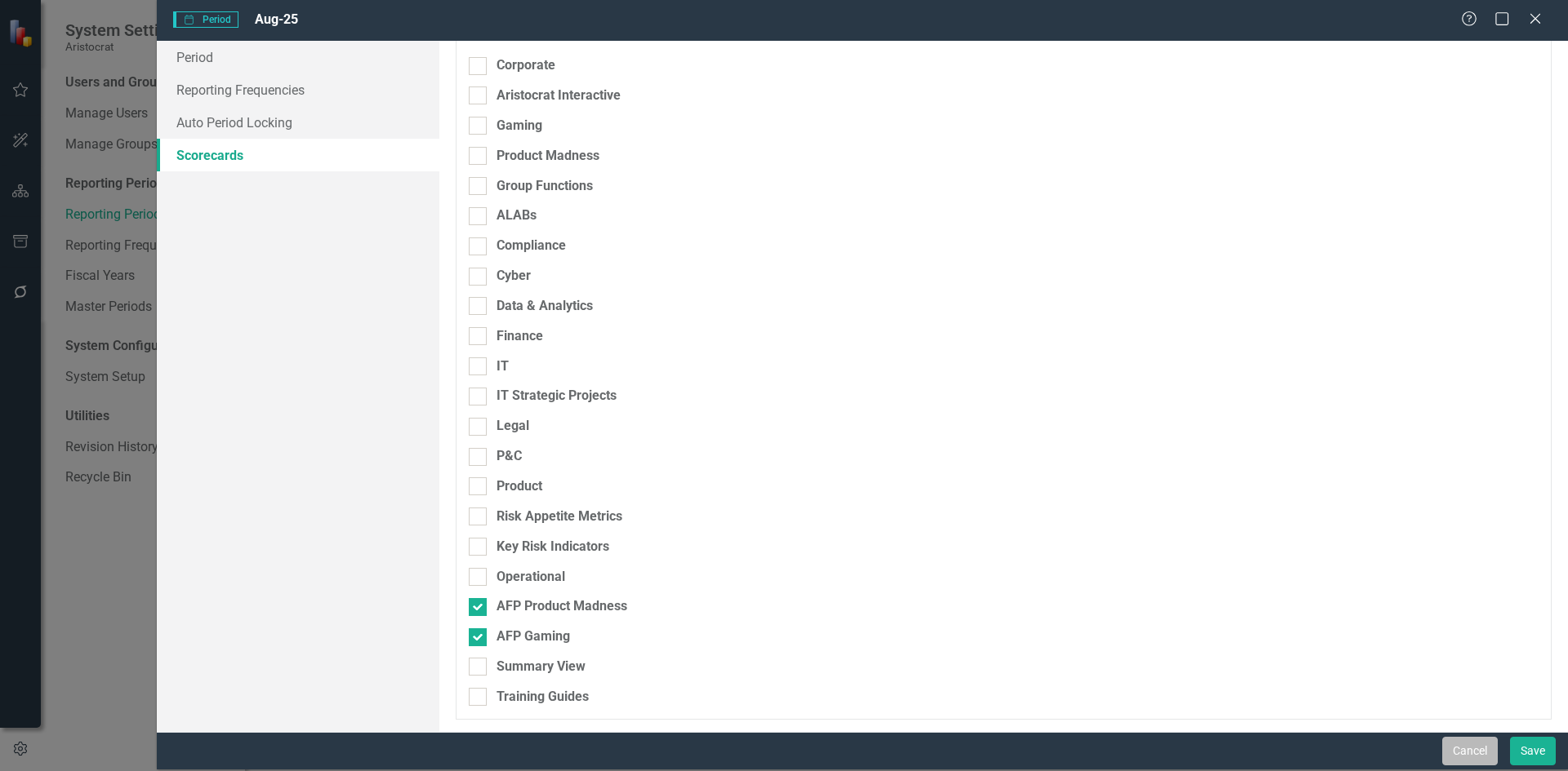
click at [1478, 751] on button "Cancel" at bounding box center [1470, 751] width 56 height 29
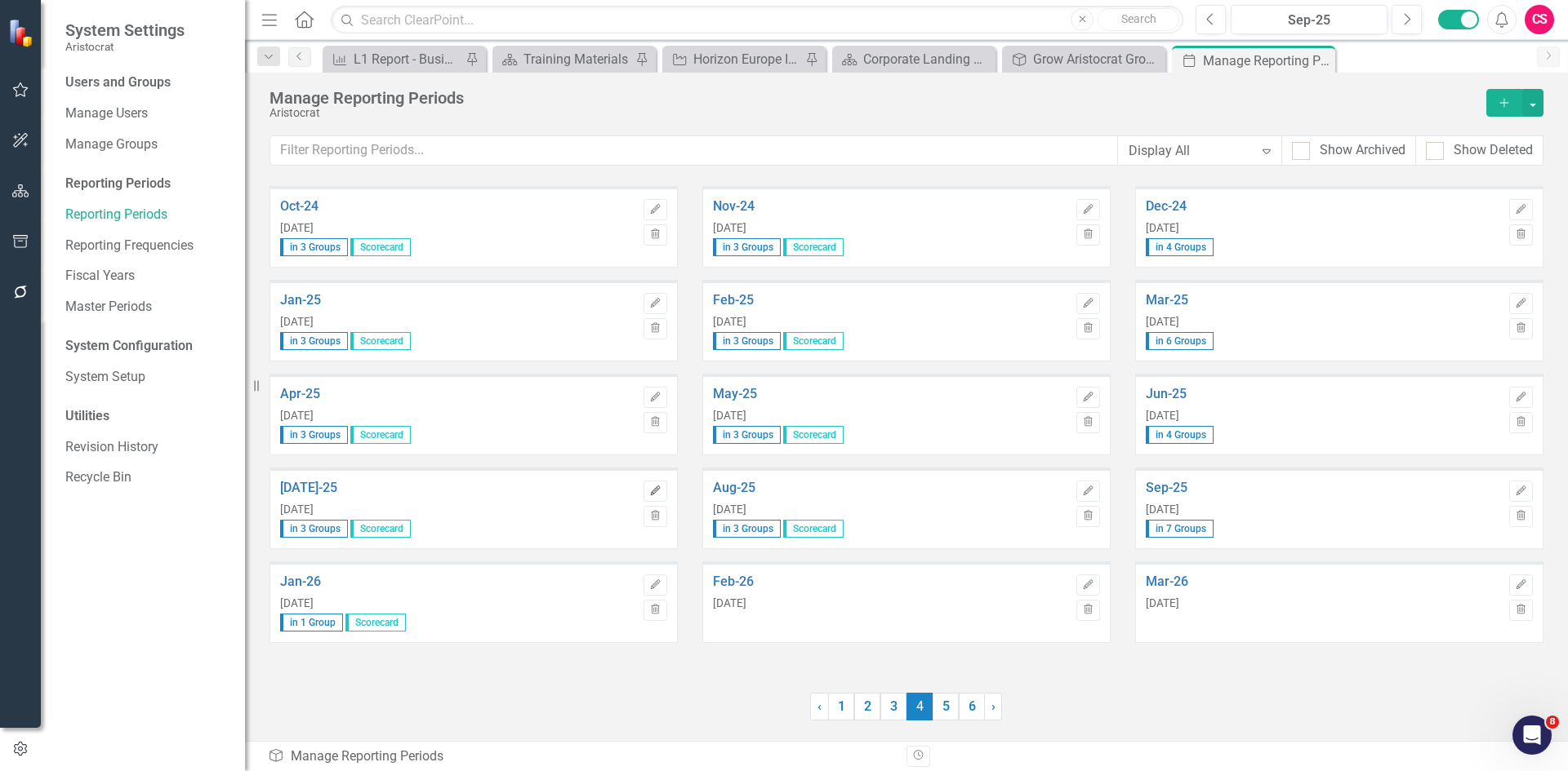
click at [660, 492] on icon "Edit" at bounding box center [655, 492] width 12 height 10
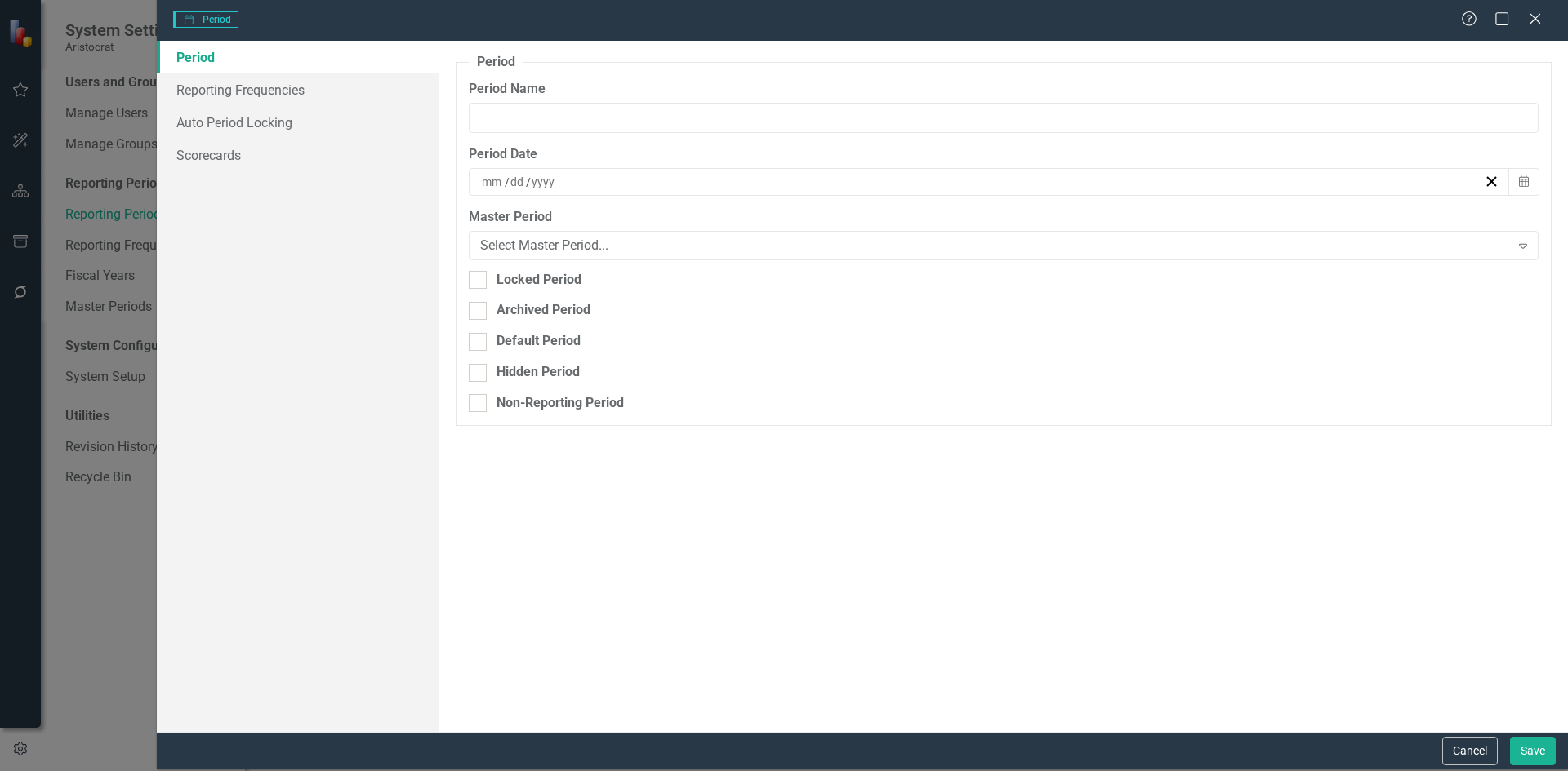
type input "[DATE]-25"
type input "7"
type input "30"
type input "2025"
click at [234, 153] on link "Scorecards" at bounding box center [298, 155] width 283 height 33
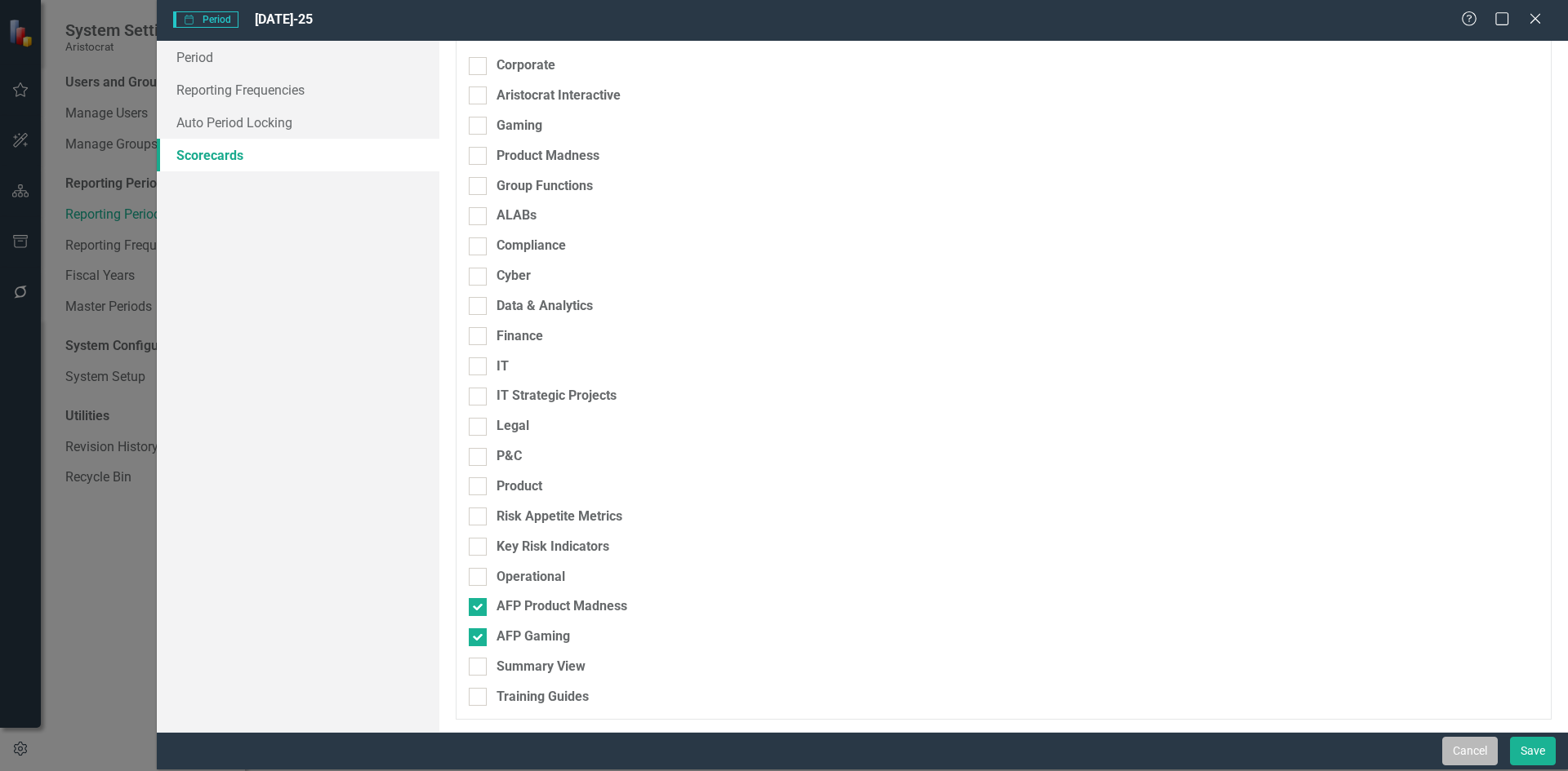
click at [1470, 743] on button "Cancel" at bounding box center [1470, 751] width 56 height 29
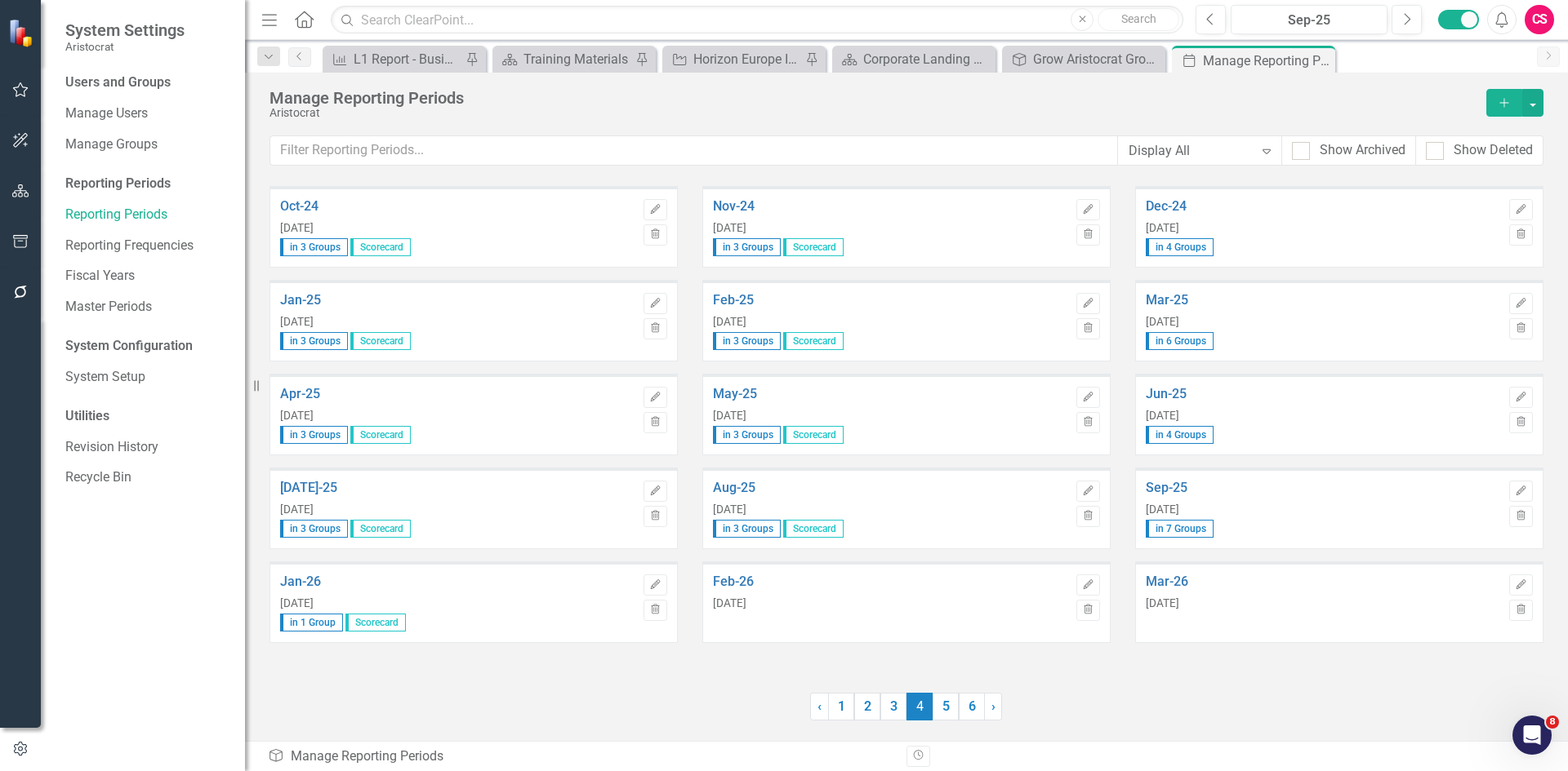
click at [21, 43] on img at bounding box center [22, 33] width 29 height 29
click at [17, 193] on icon "button" at bounding box center [20, 191] width 17 height 13
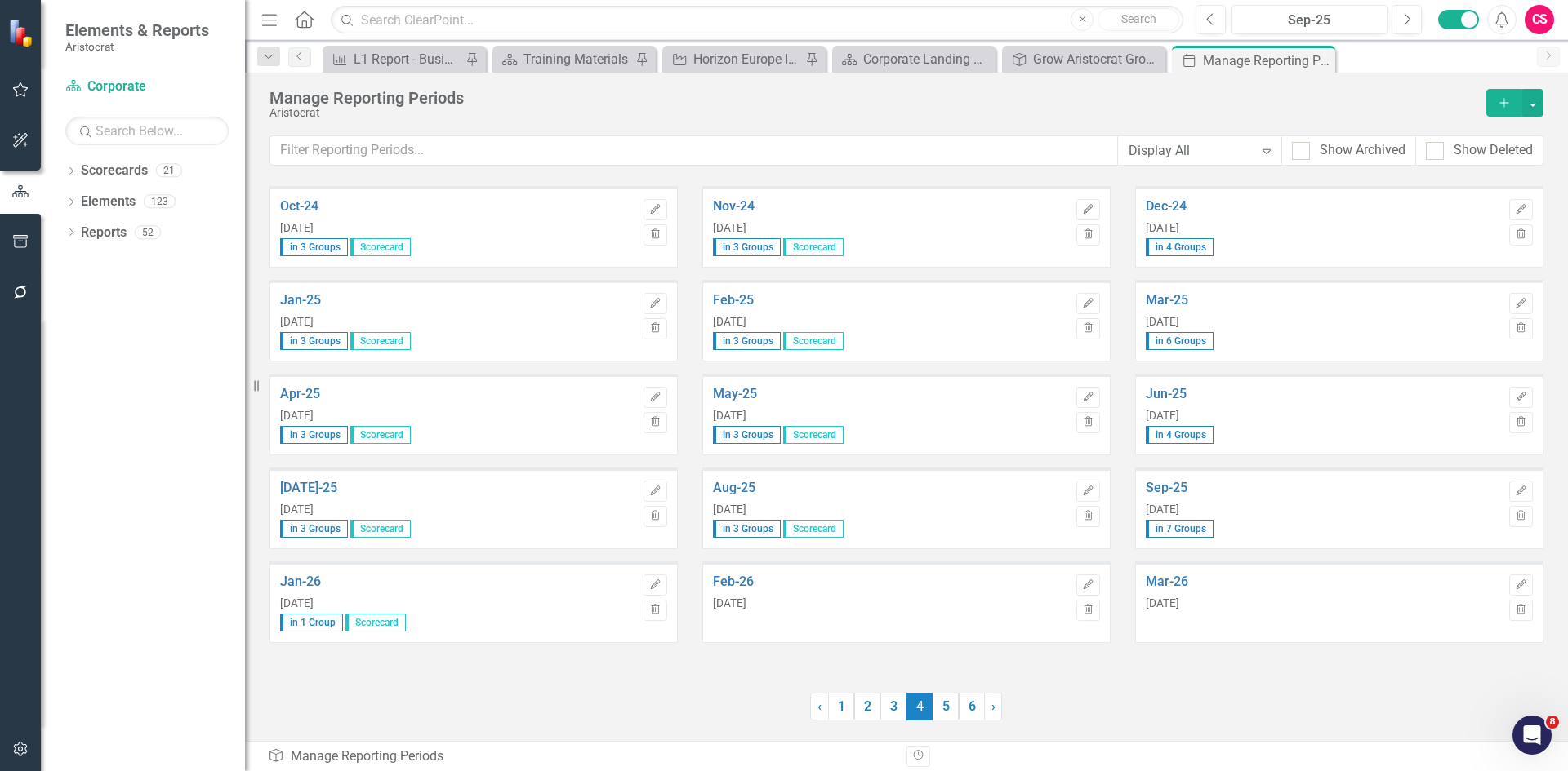
click at [299, 21] on icon "Home" at bounding box center [304, 19] width 21 height 17
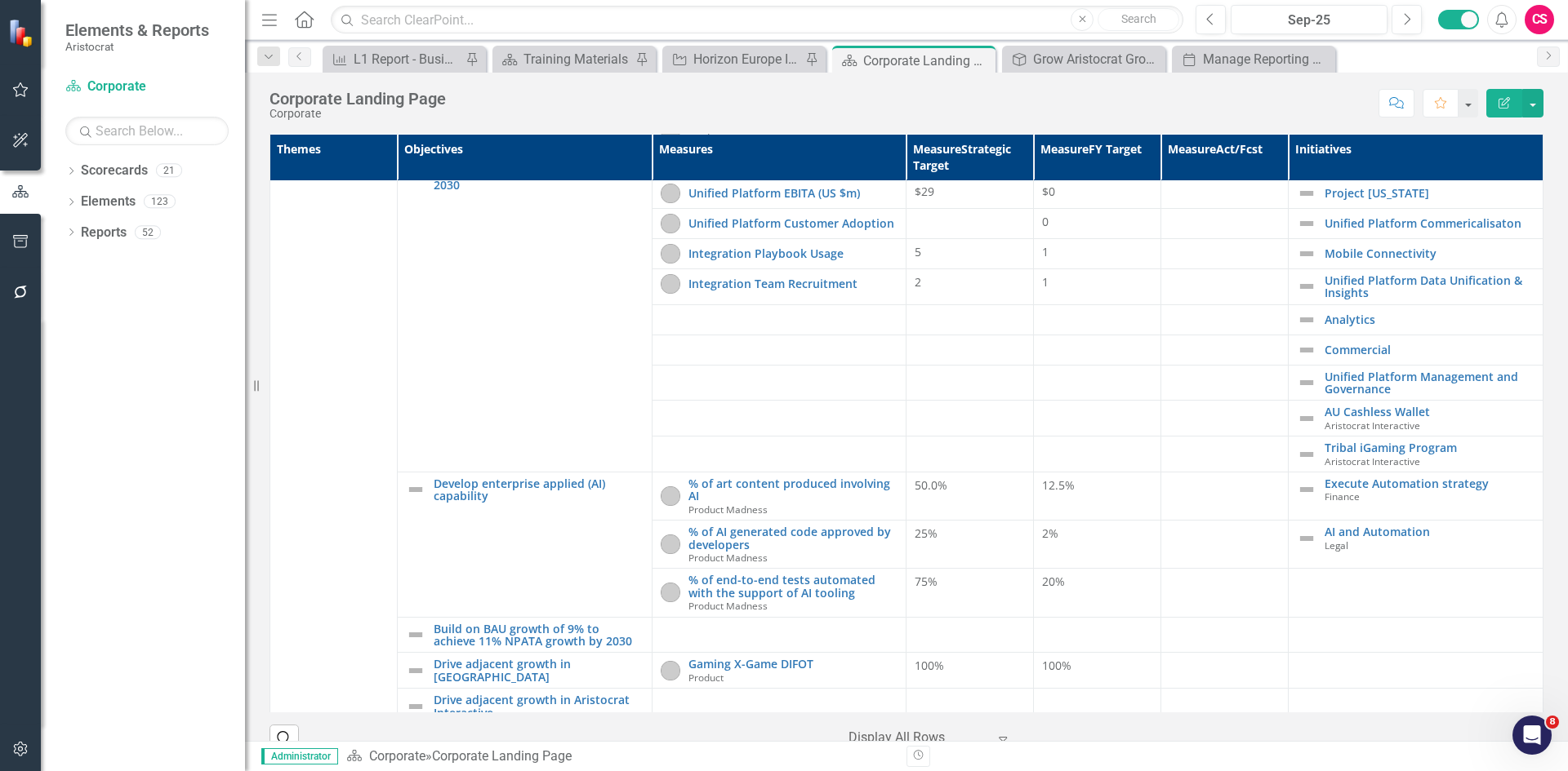
scroll to position [1306, 0]
click at [72, 171] on icon "Dropdown" at bounding box center [71, 172] width 11 height 9
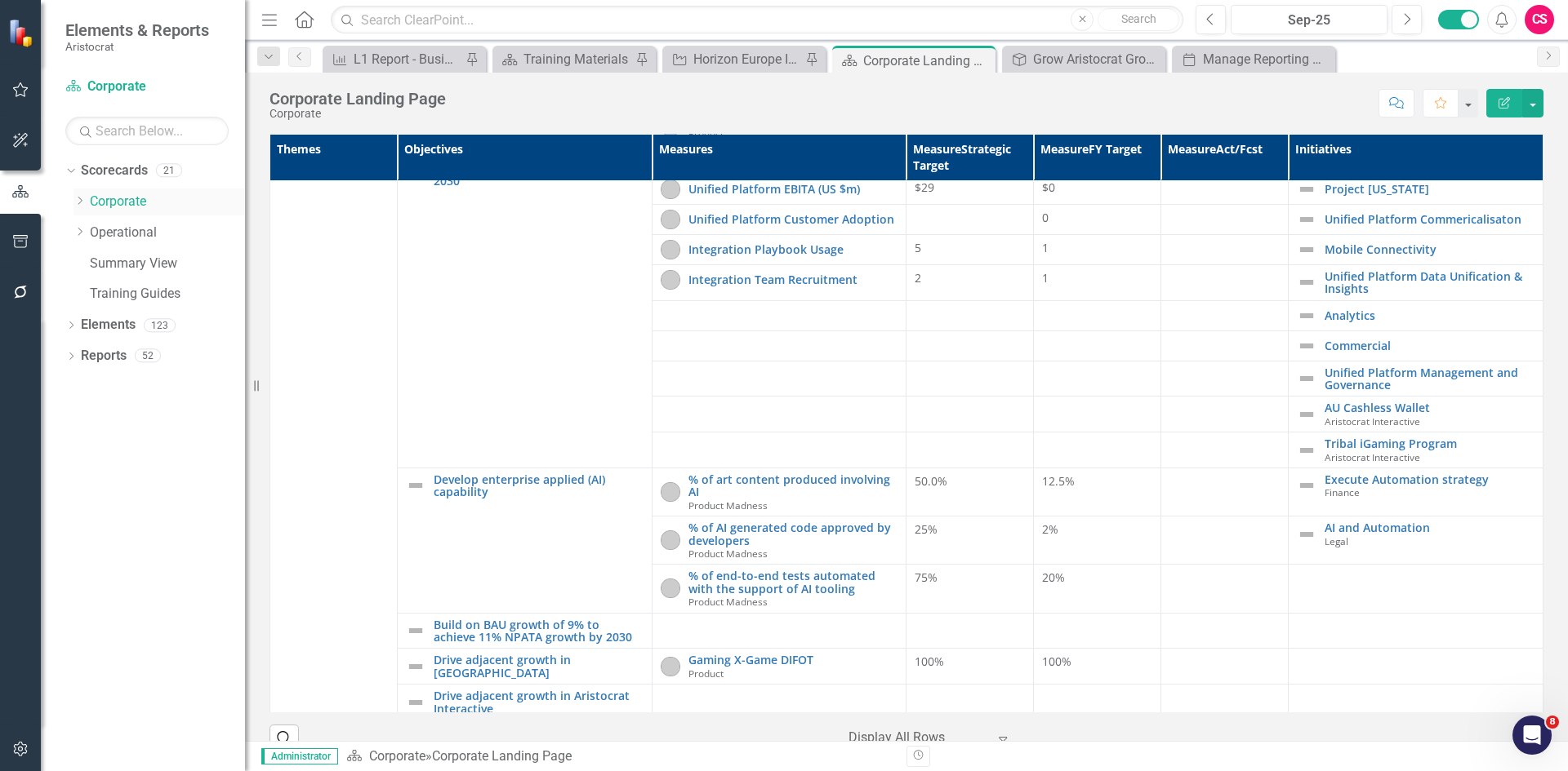
click at [82, 206] on icon "Dropdown" at bounding box center [80, 201] width 12 height 10
click at [117, 262] on link "Gaming" at bounding box center [175, 264] width 139 height 19
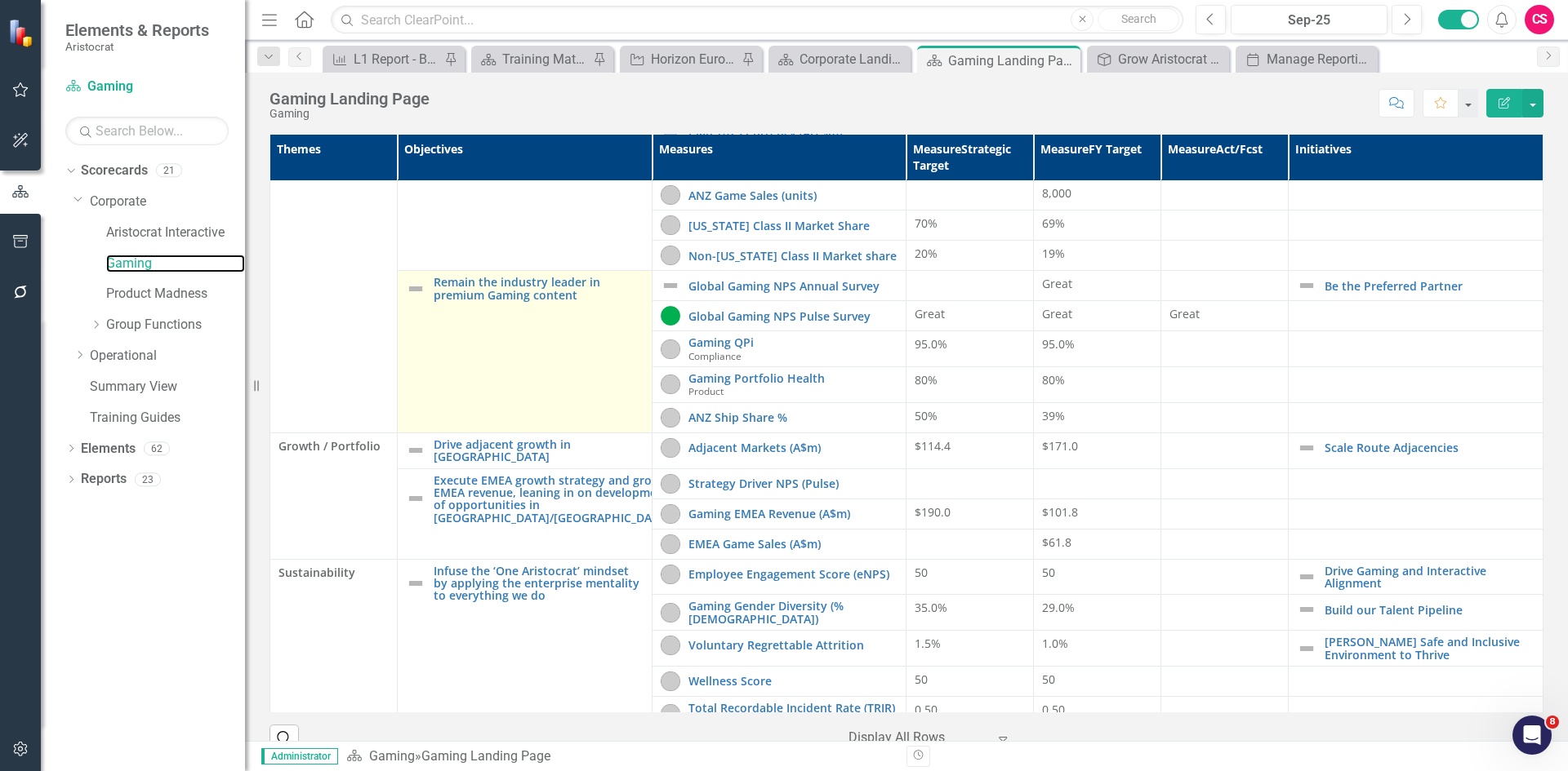
scroll to position [278, 0]
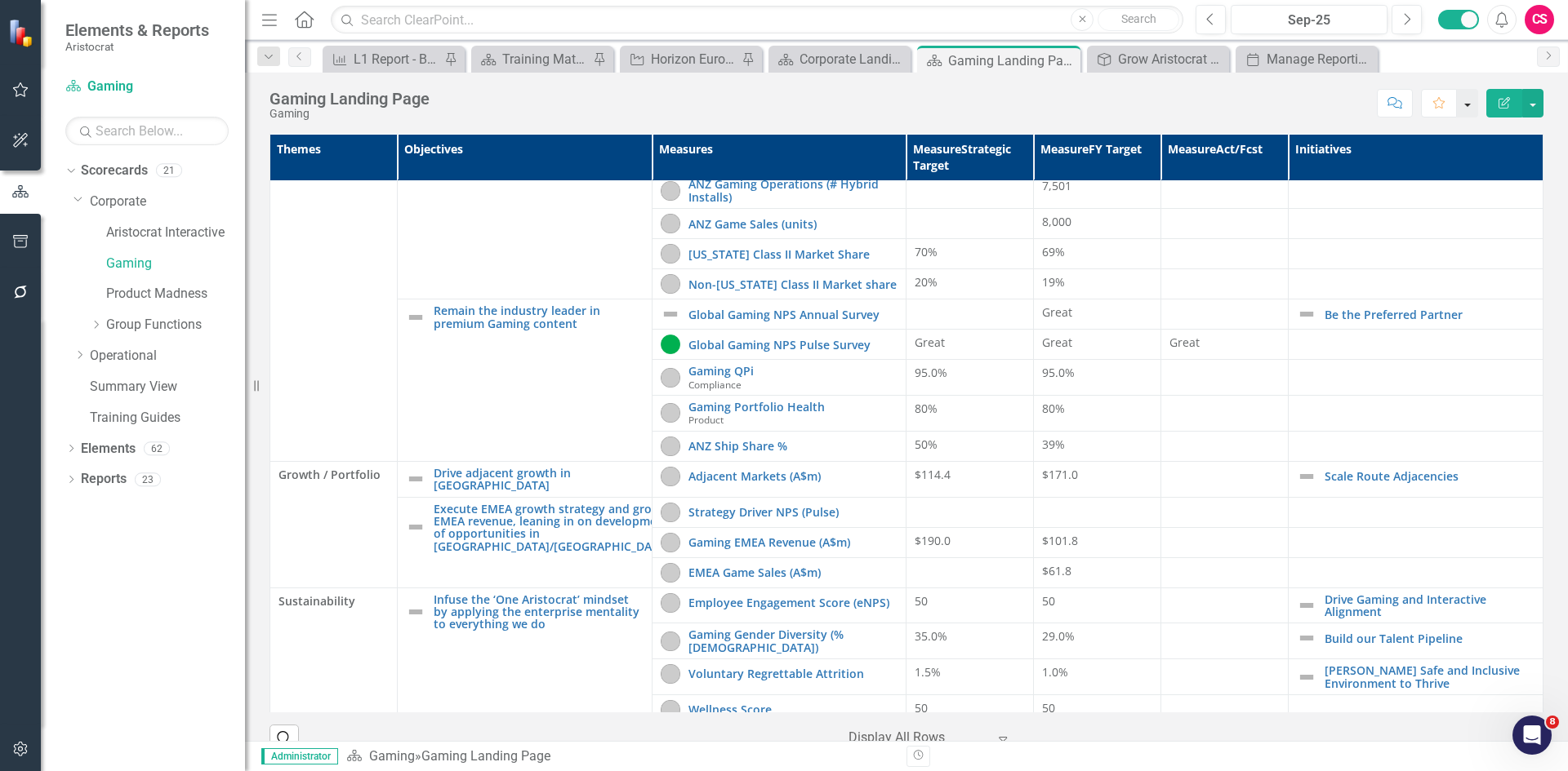
click at [1466, 103] on button "button" at bounding box center [1467, 103] width 21 height 29
click at [1433, 163] on link "Home Set As Home" at bounding box center [1398, 163] width 157 height 30
click at [307, 18] on icon "Home" at bounding box center [304, 19] width 21 height 17
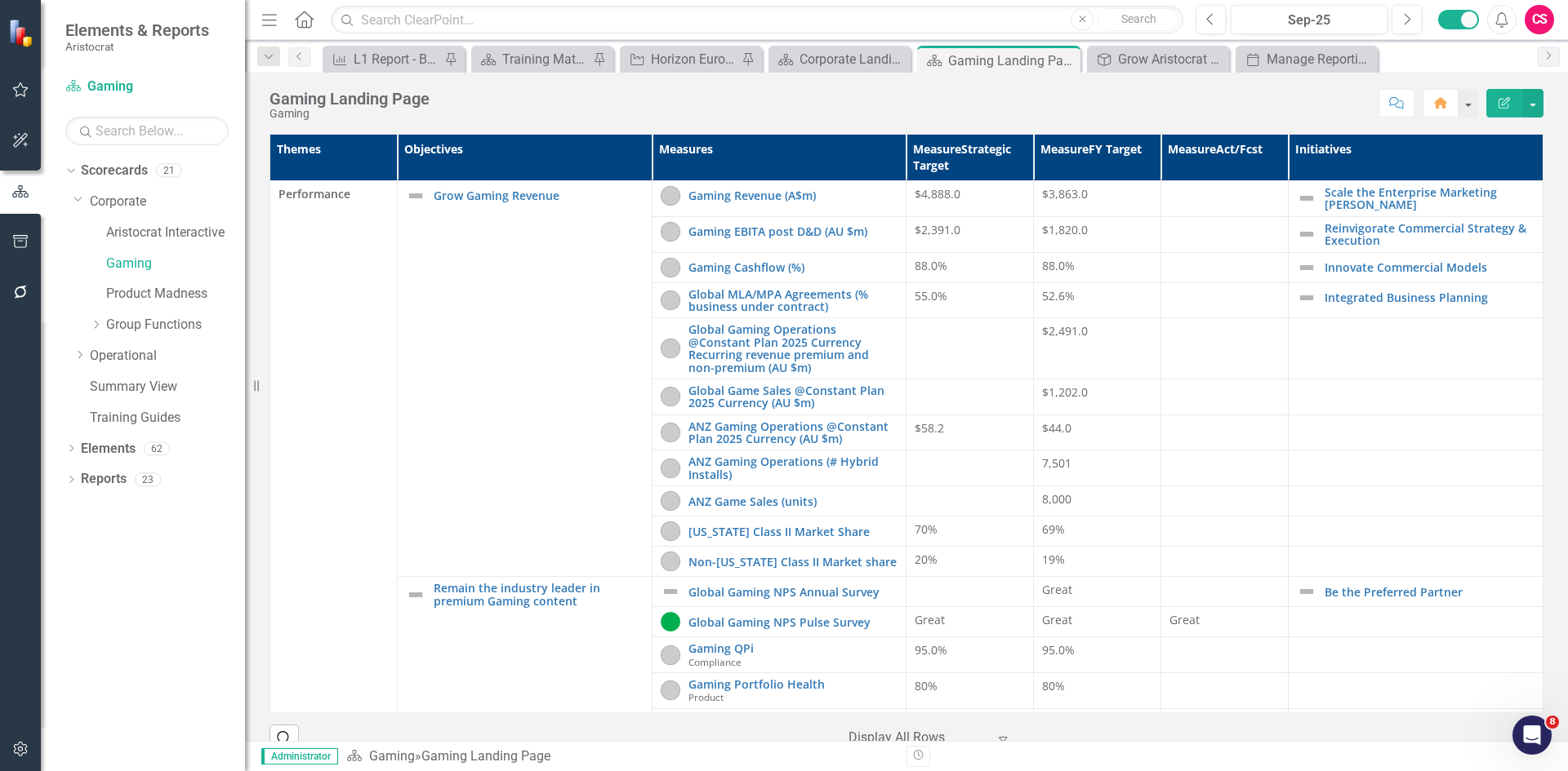
click at [1534, 20] on div "CS" at bounding box center [1539, 20] width 30 height 29
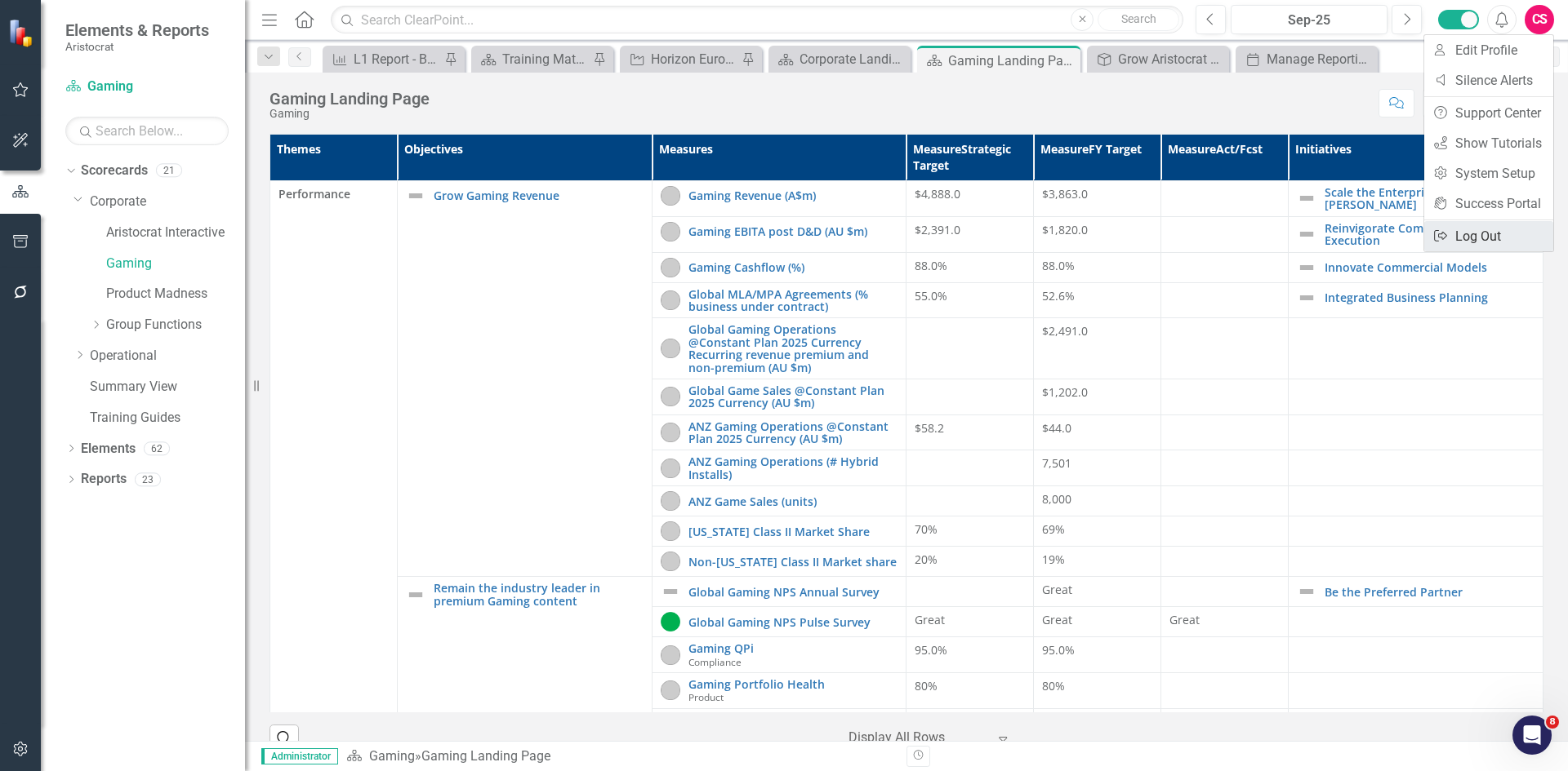
click at [1484, 239] on link "Logout Log Out" at bounding box center [1488, 236] width 129 height 30
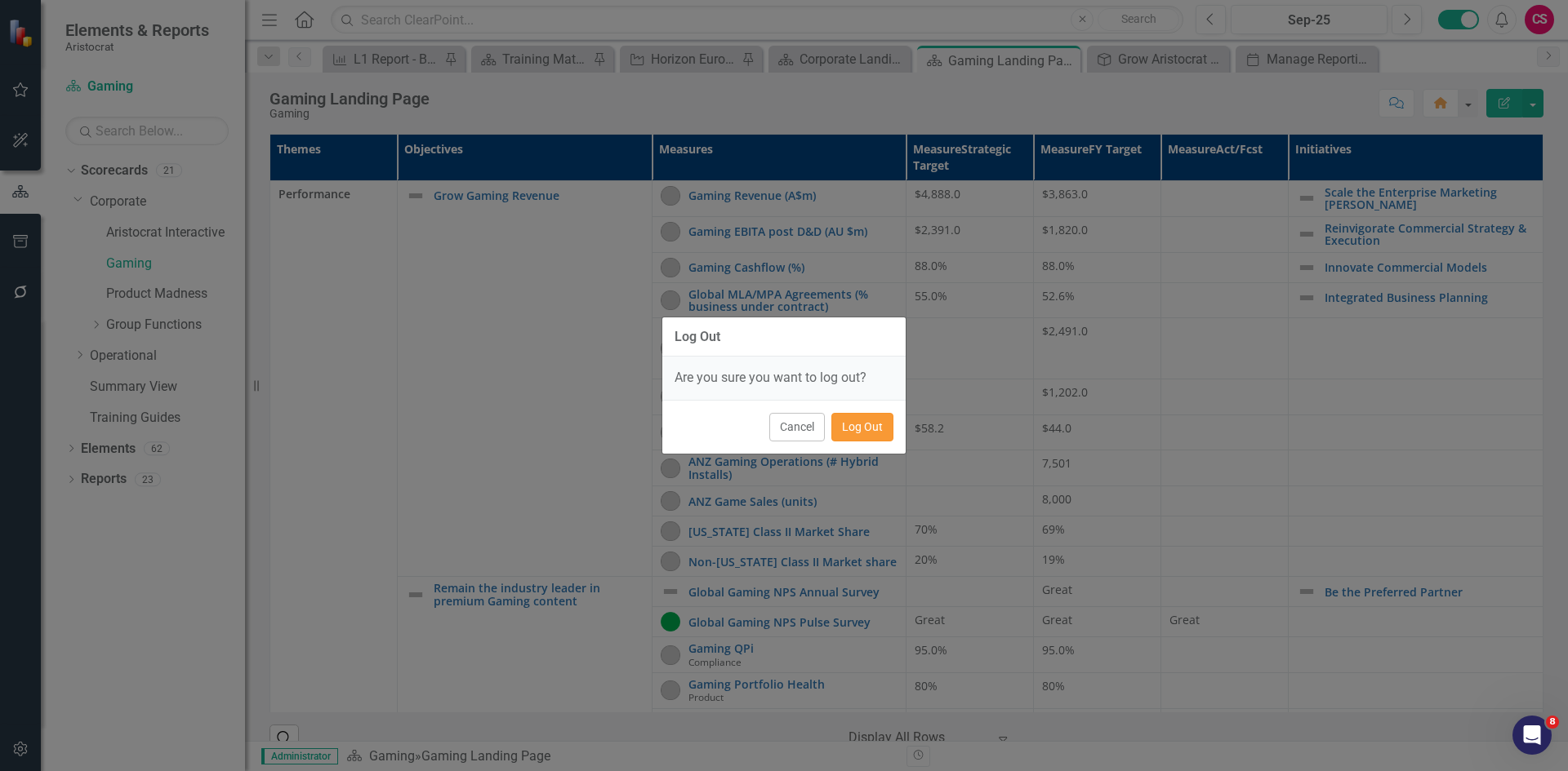
click at [868, 429] on button "Log Out" at bounding box center [862, 427] width 62 height 29
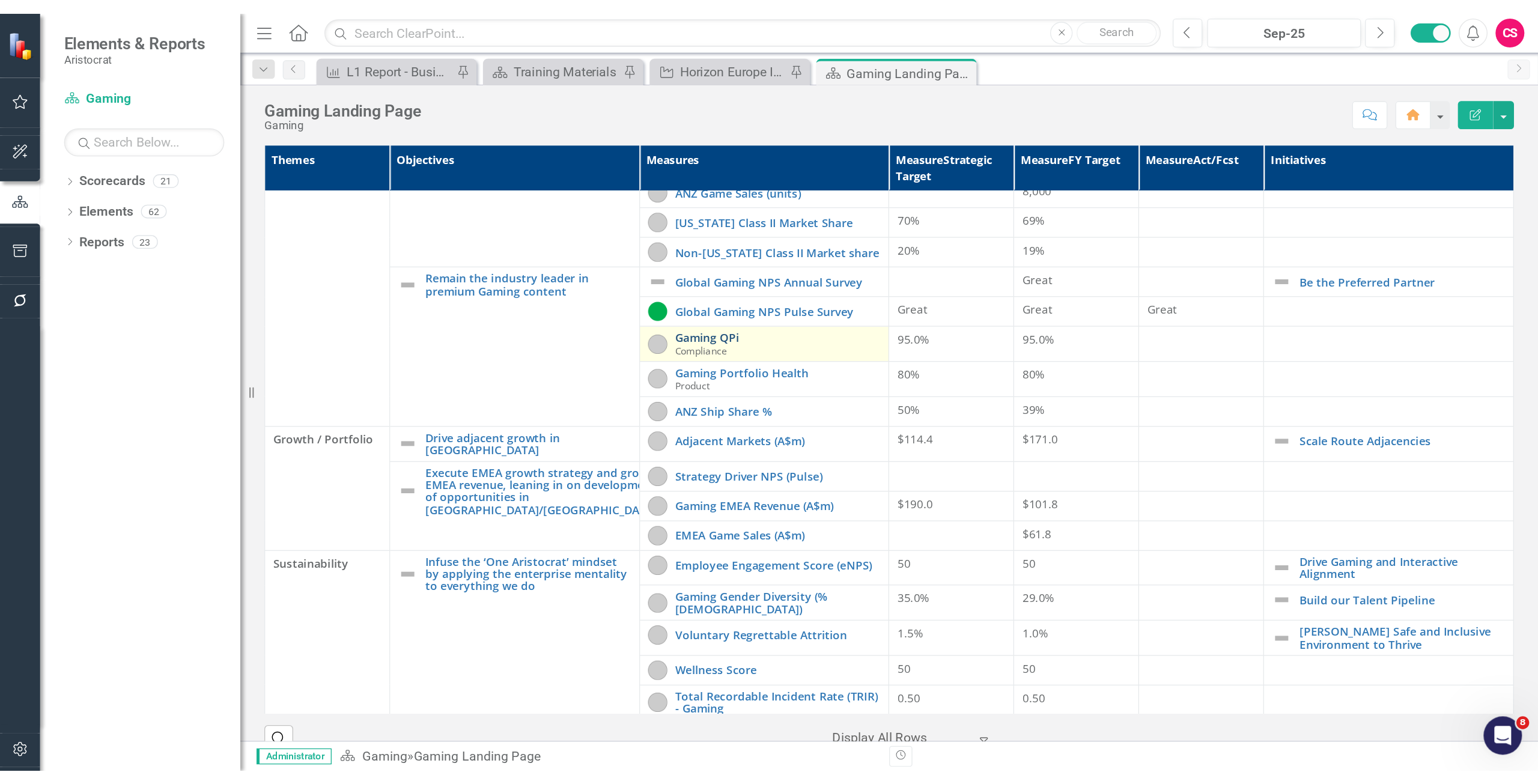
scroll to position [204, 0]
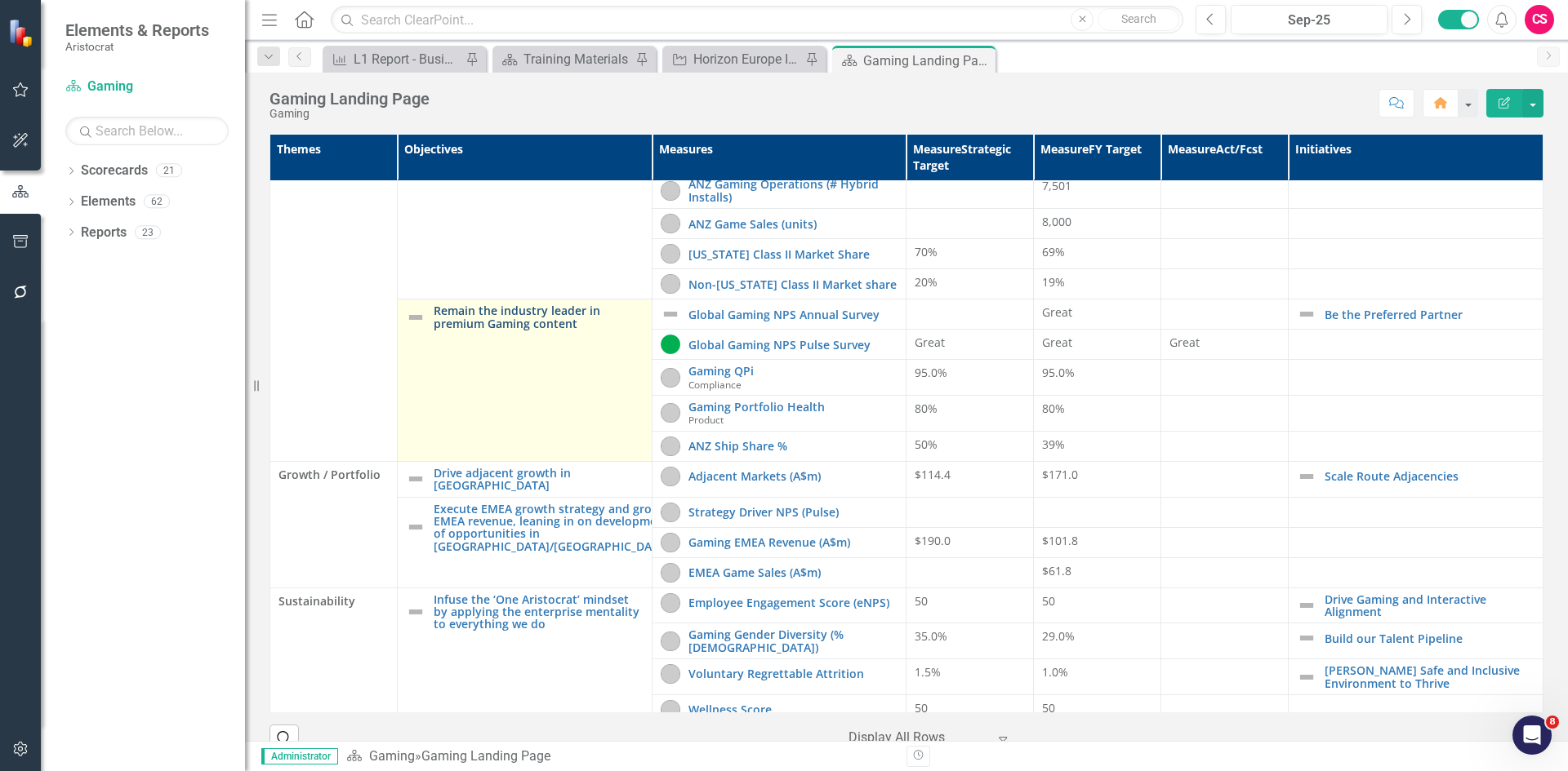
click at [537, 310] on link "Remain the industry leader in premium Gaming content" at bounding box center [539, 317] width 210 height 25
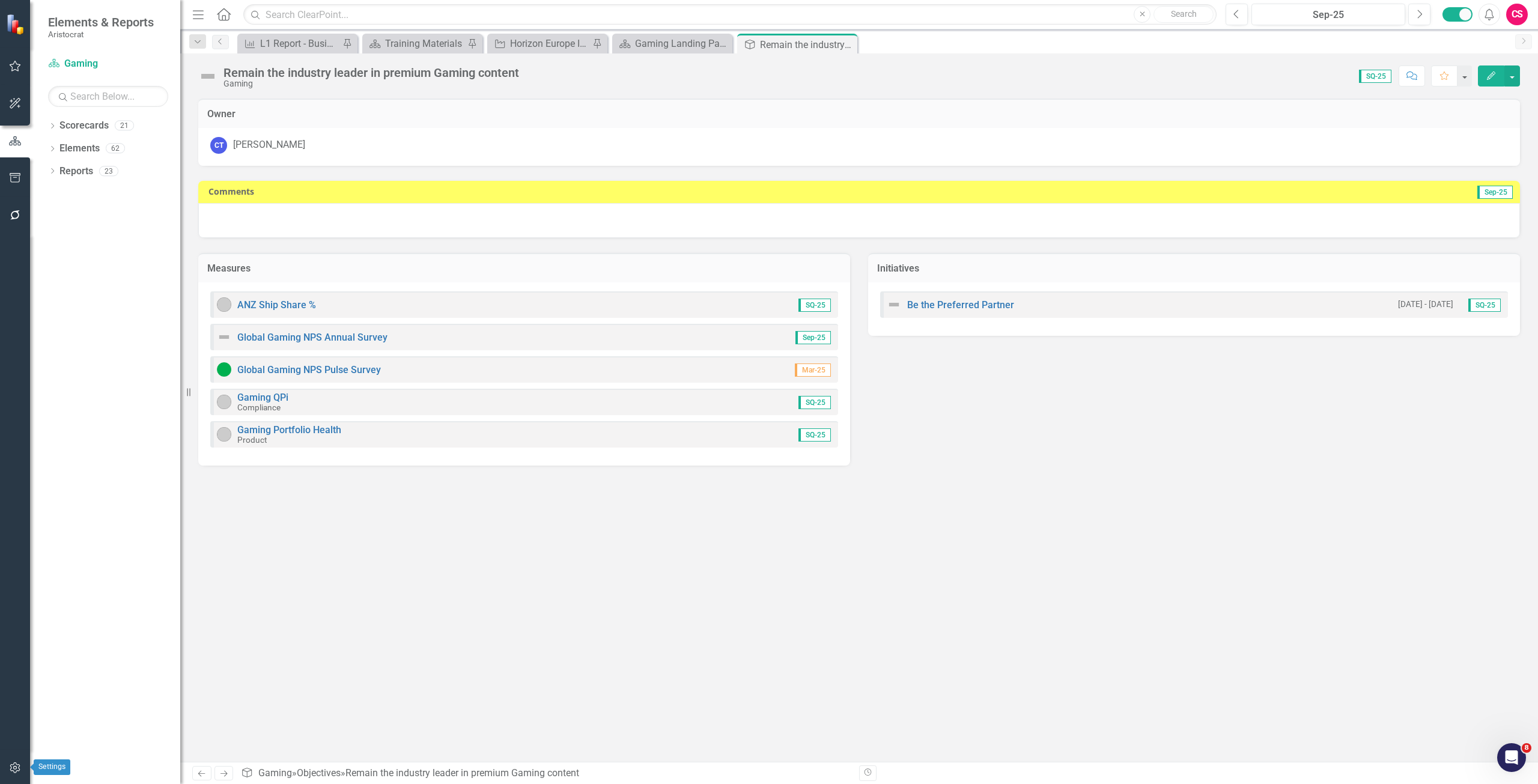
click at [9, 567] on icon "button" at bounding box center [15, 768] width 13 height 10
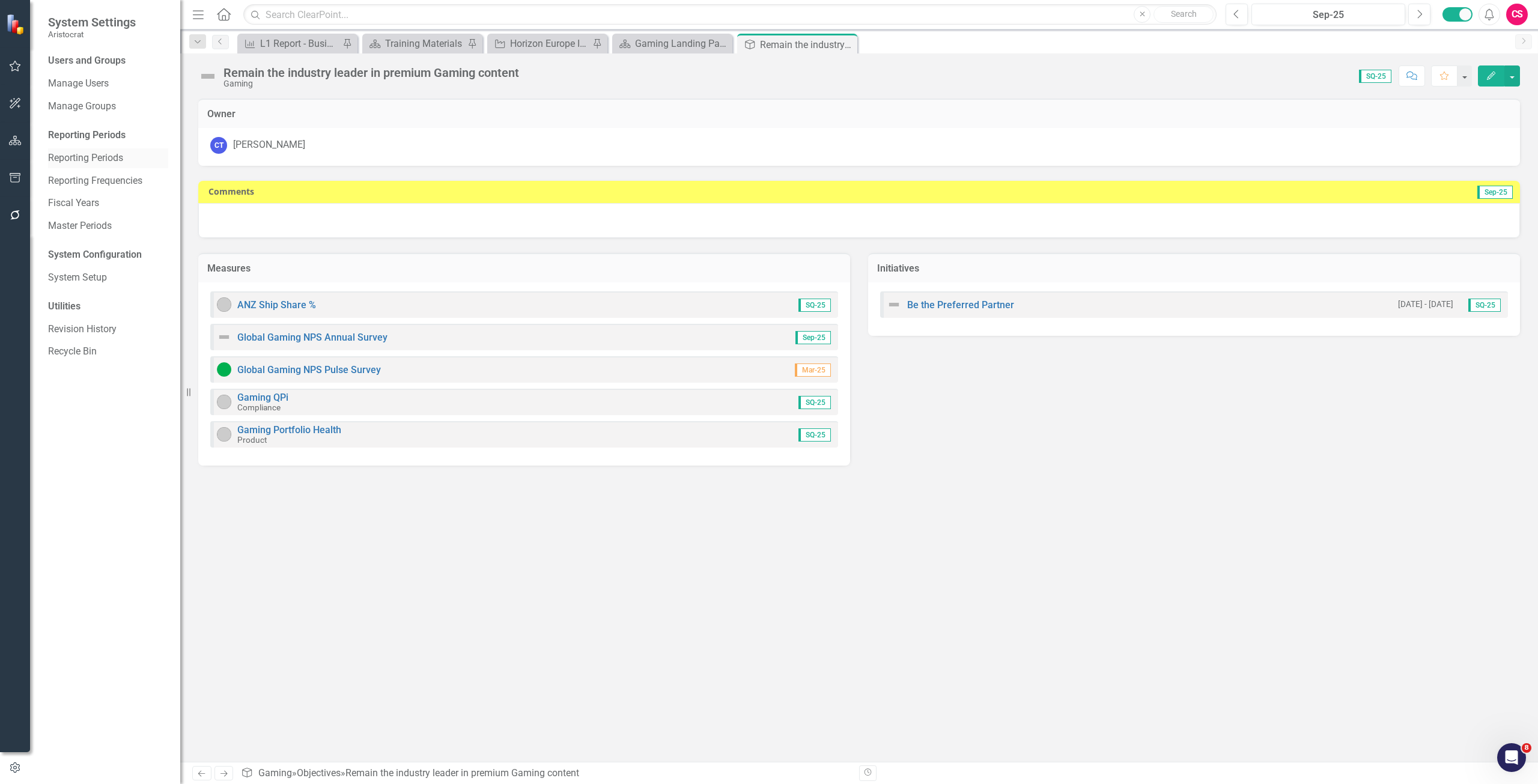
click at [92, 158] on link "Reporting Periods" at bounding box center [108, 158] width 120 height 14
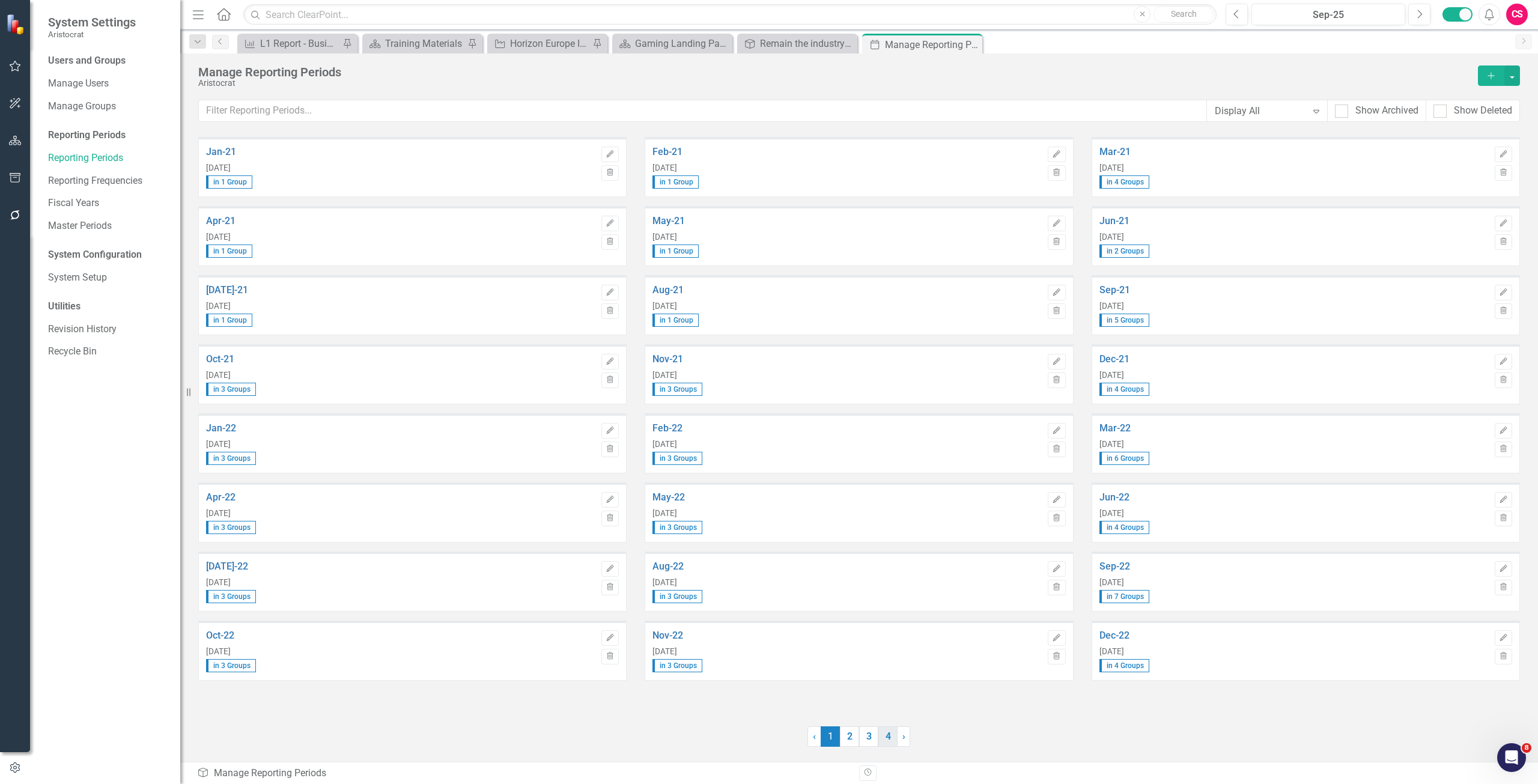
click at [882, 567] on link "4" at bounding box center [888, 736] width 19 height 21
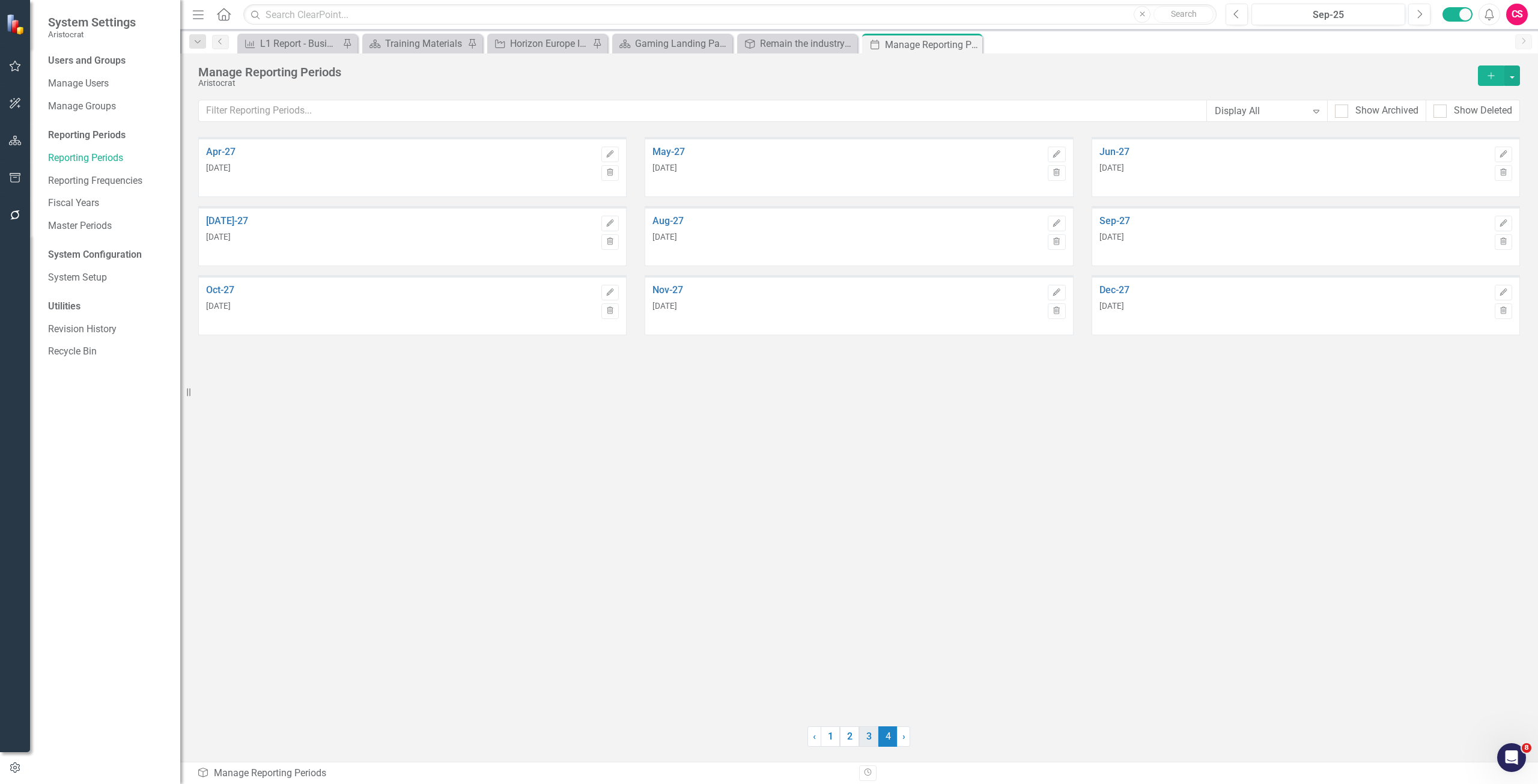
click at [870, 567] on link "3" at bounding box center [869, 736] width 19 height 21
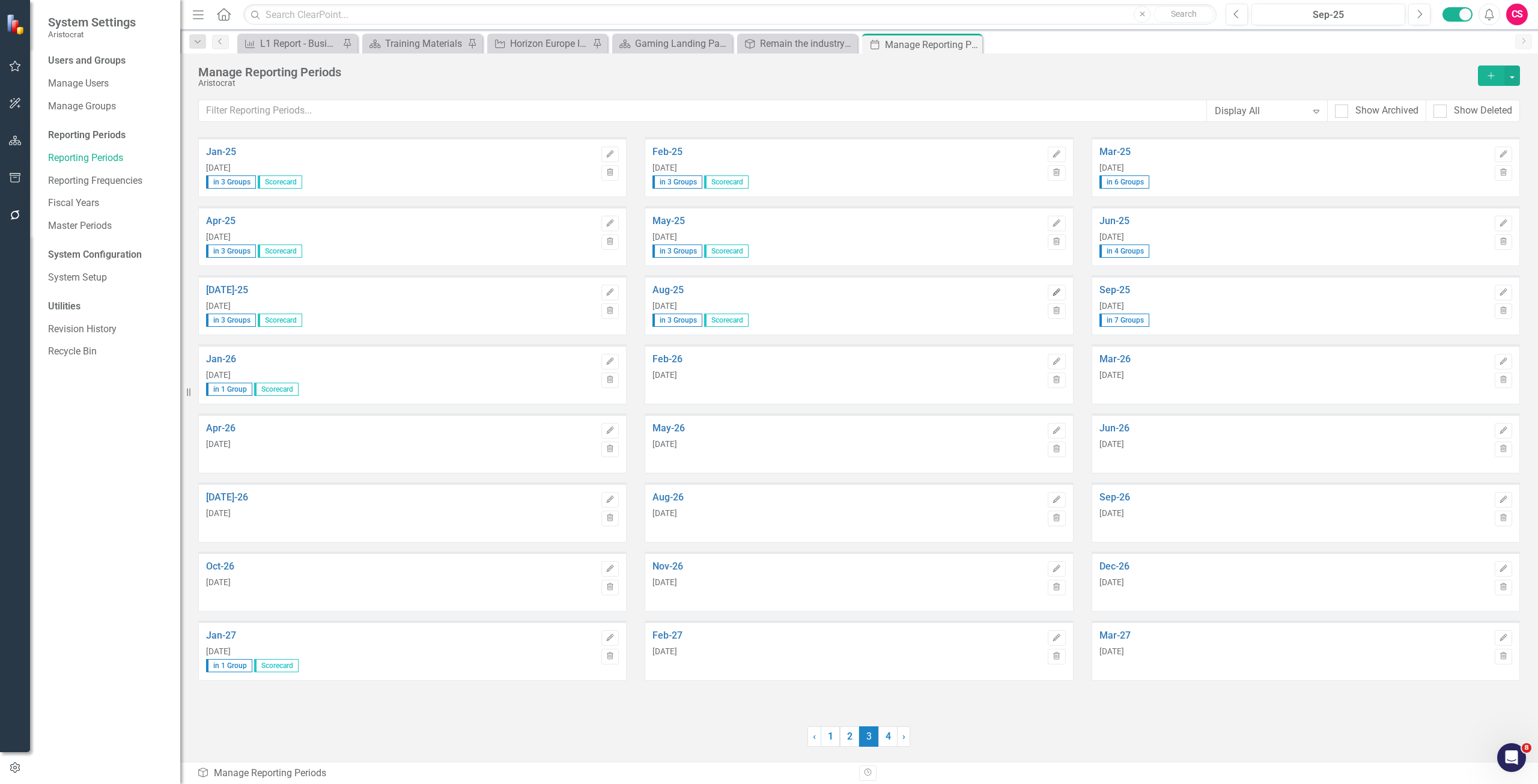
click at [1055, 294] on icon "Edit" at bounding box center [1056, 292] width 9 height 7
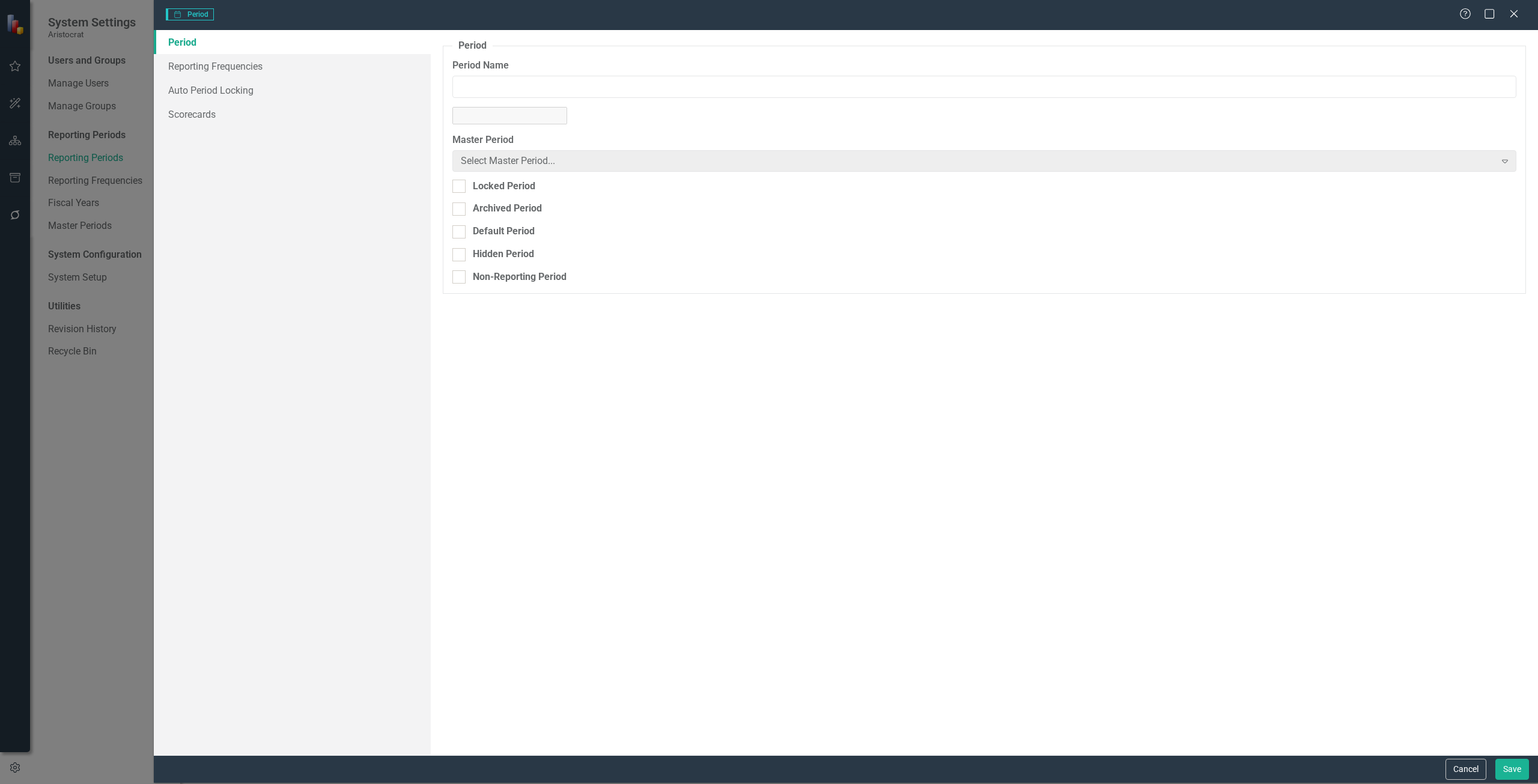
type input "Aug-25"
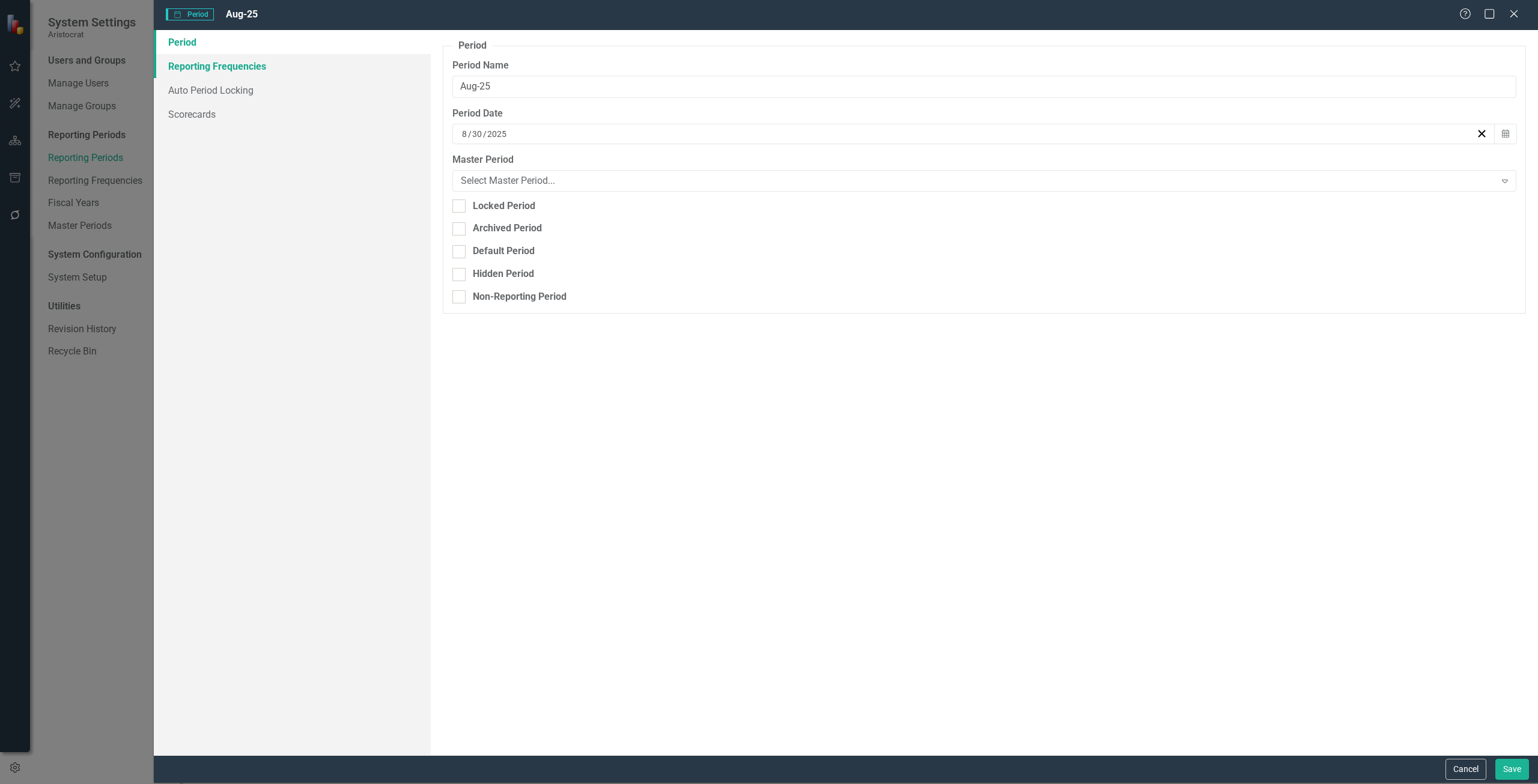
click at [203, 64] on link "Reporting Frequencies" at bounding box center [292, 66] width 277 height 24
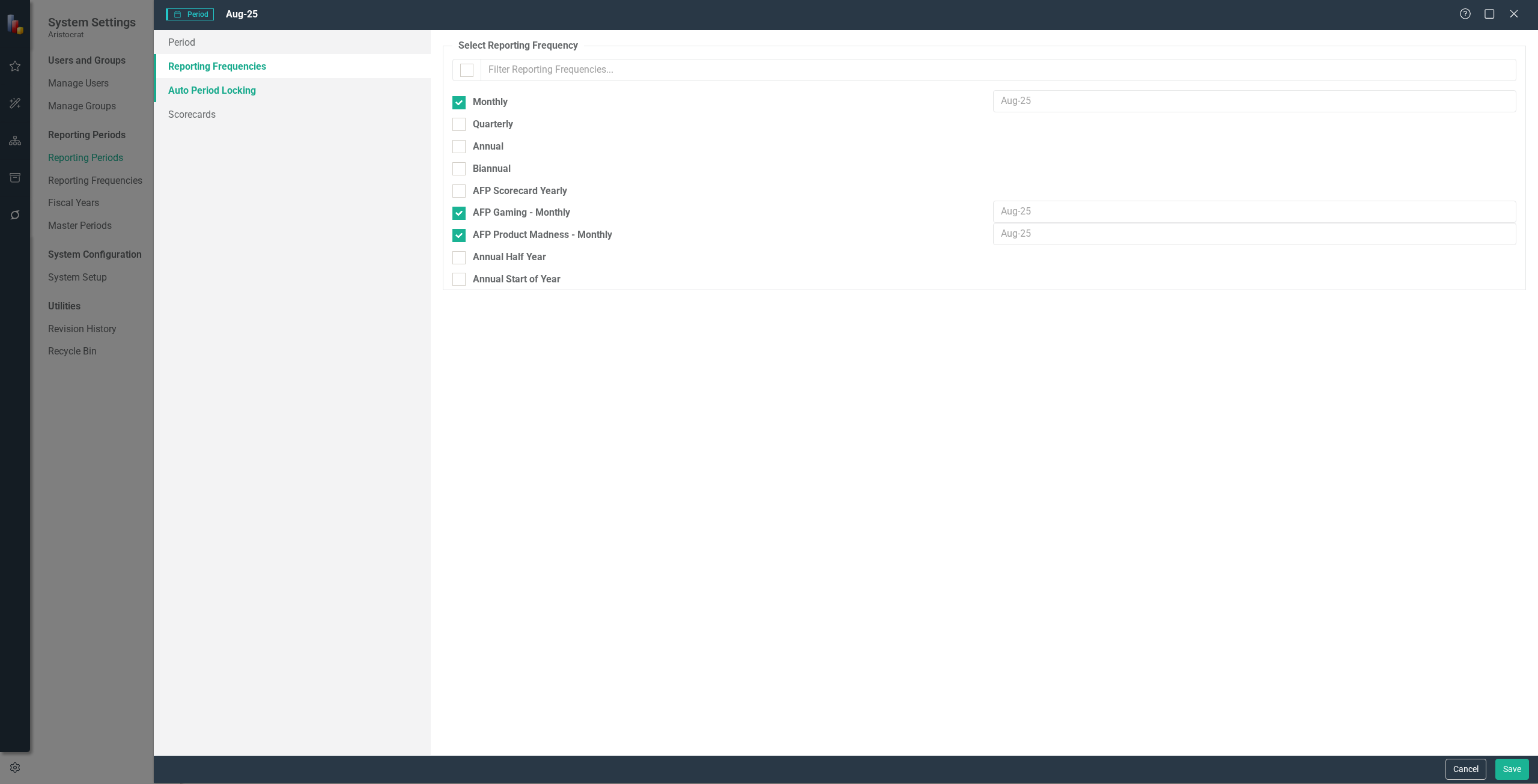
click at [206, 85] on link "Auto Period Locking" at bounding box center [292, 90] width 277 height 24
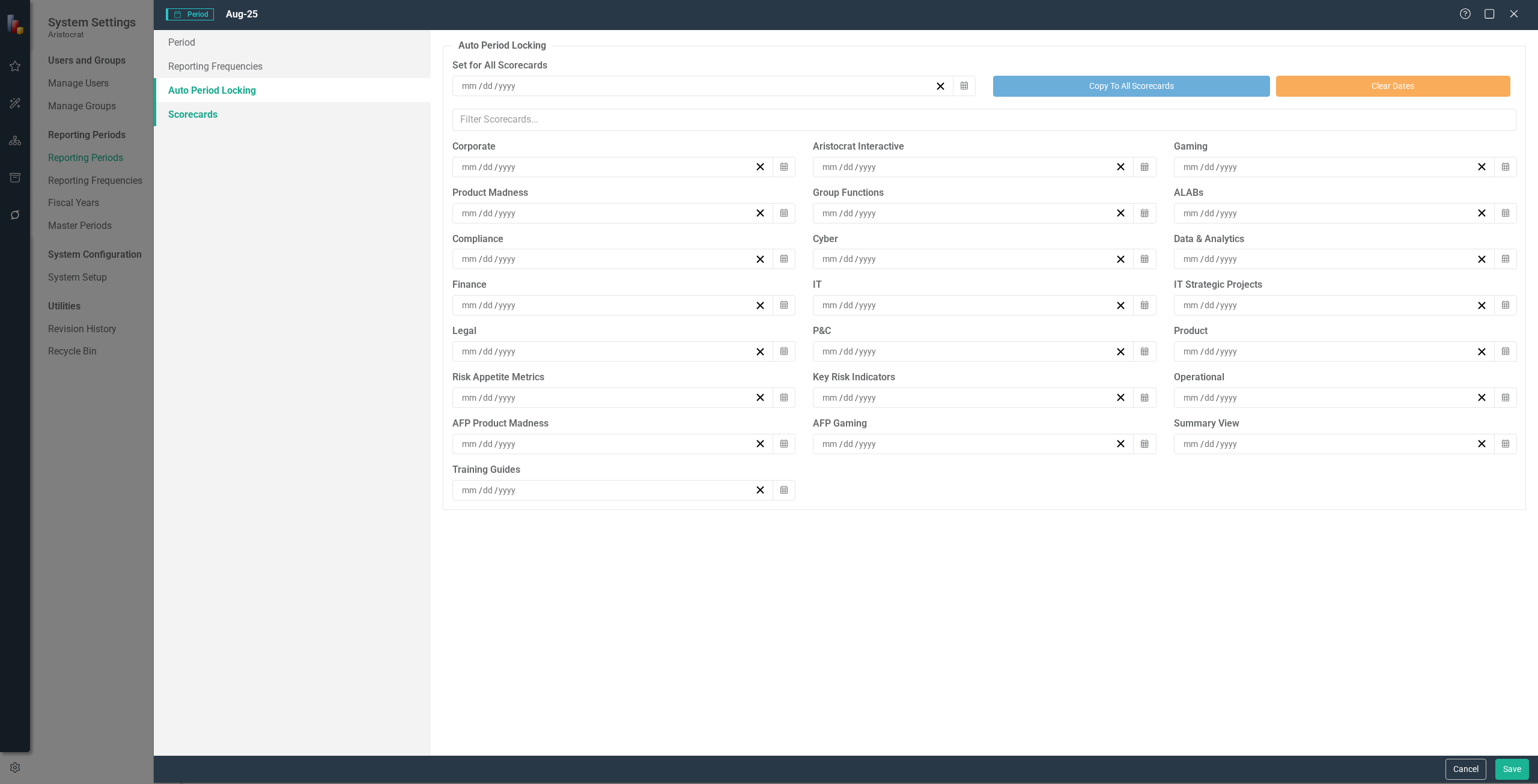
click at [196, 116] on link "Scorecards" at bounding box center [292, 114] width 277 height 24
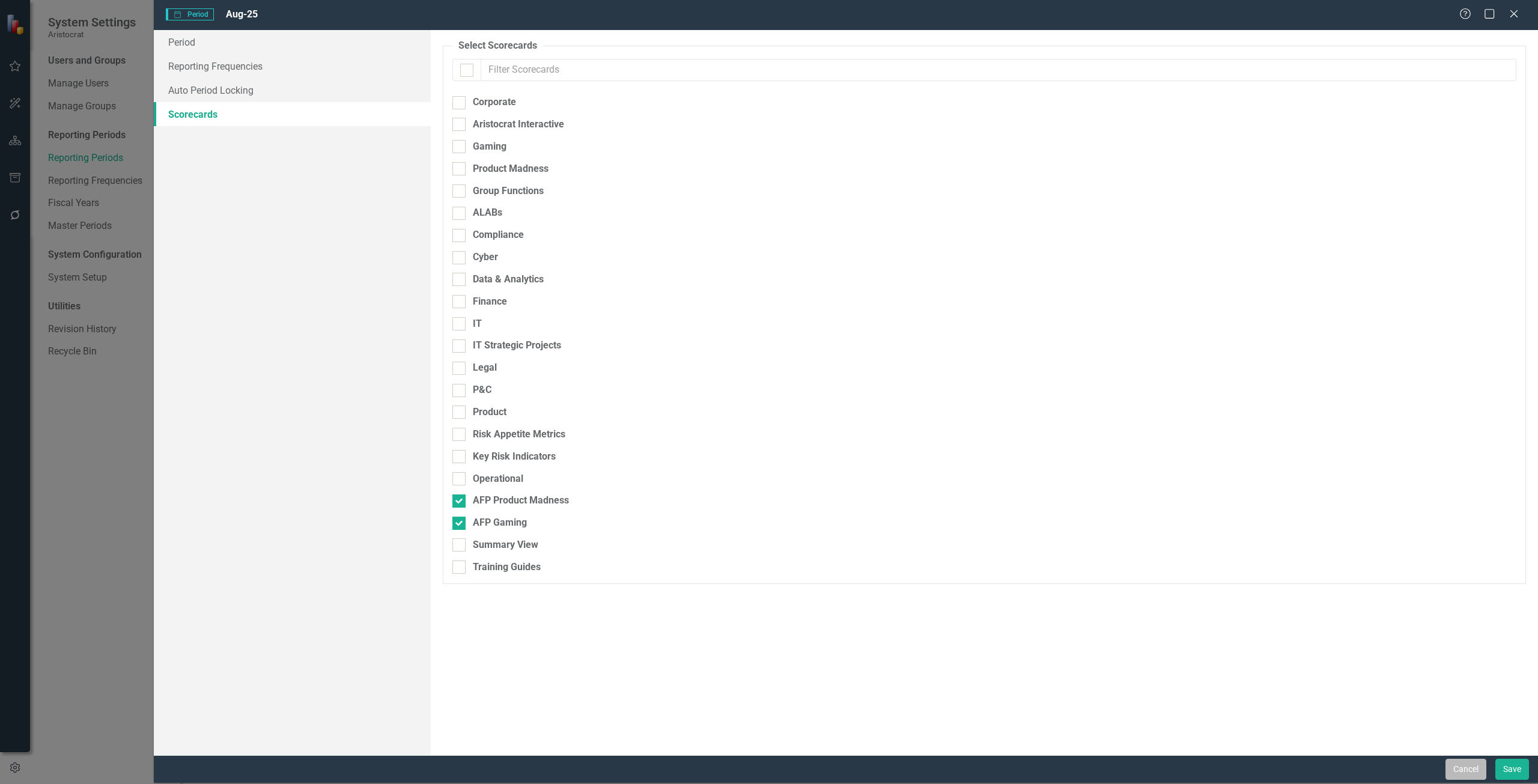
click at [1153, 567] on button "Cancel" at bounding box center [1466, 769] width 41 height 21
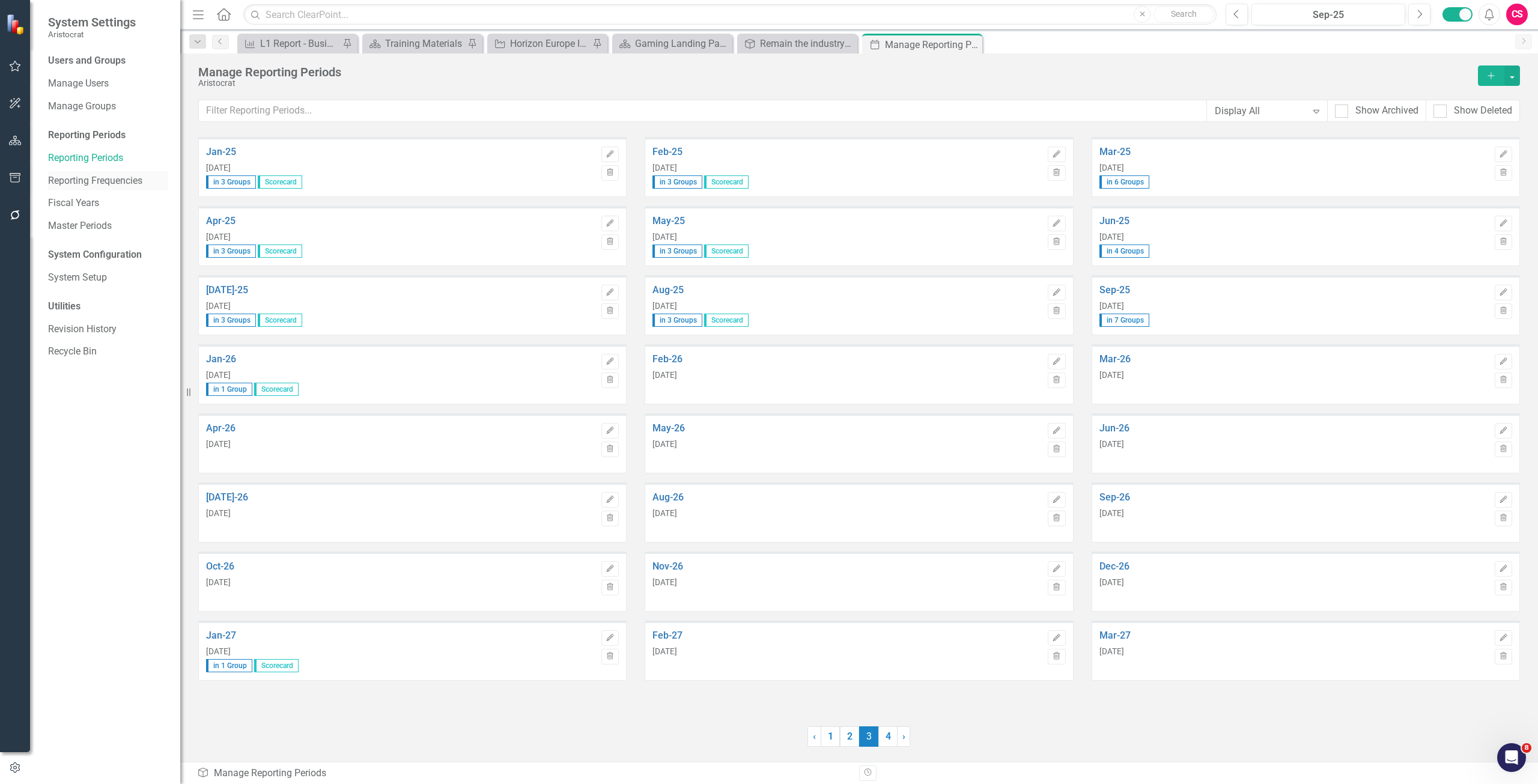
click at [130, 181] on link "Reporting Frequencies" at bounding box center [108, 181] width 120 height 14
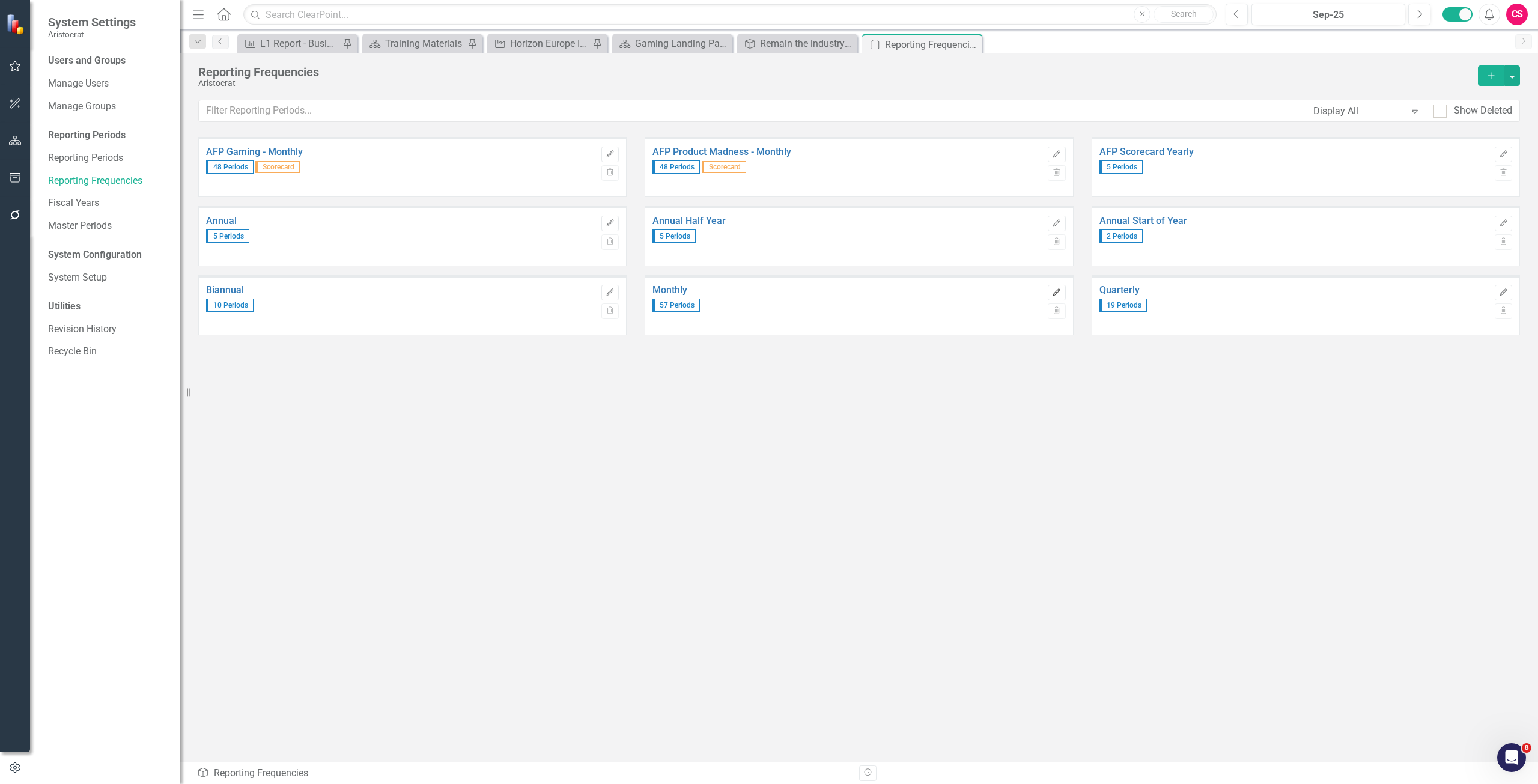
click at [1060, 297] on button "Edit" at bounding box center [1056, 292] width 17 height 16
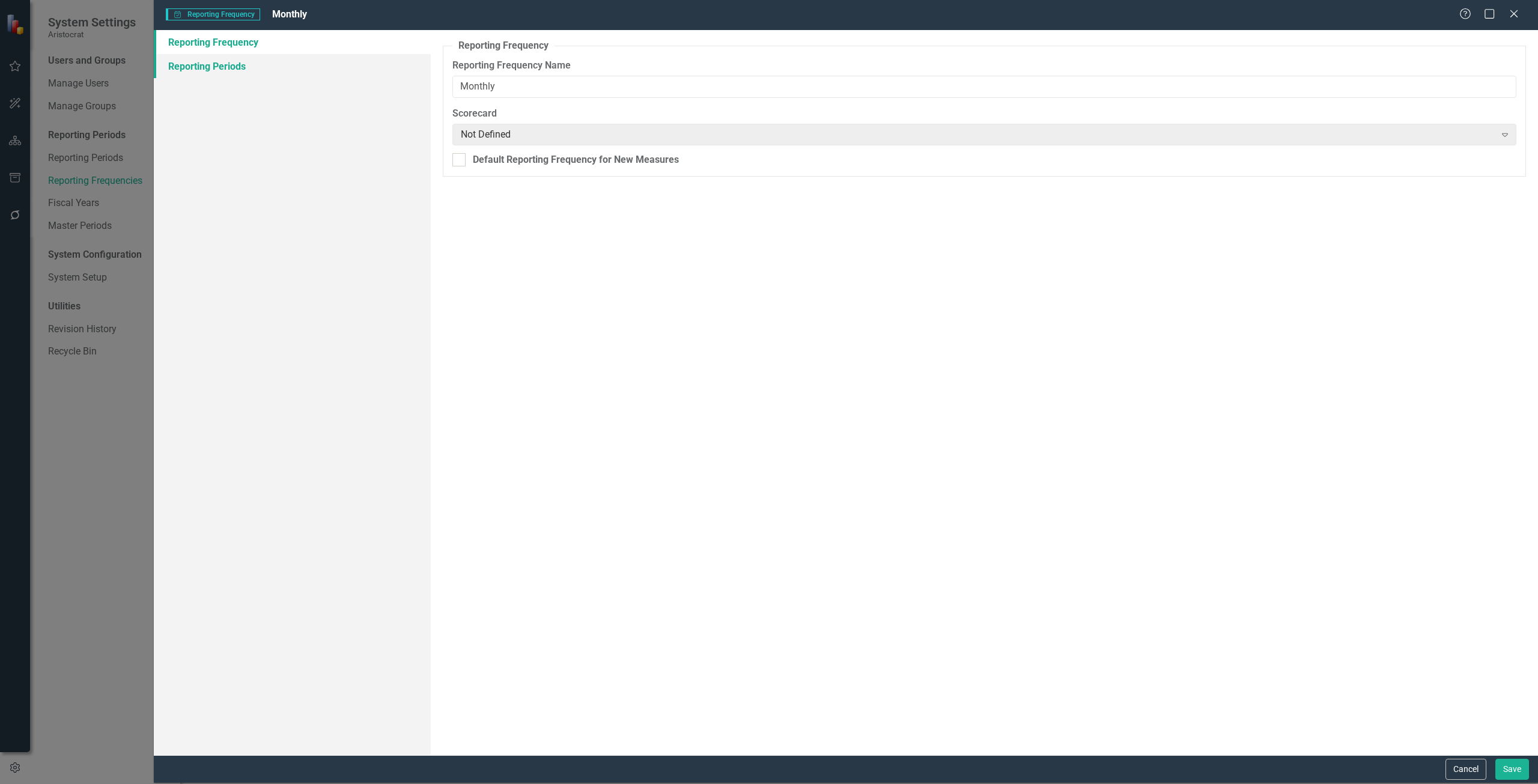
click at [236, 74] on link "Reporting Periods" at bounding box center [292, 66] width 277 height 24
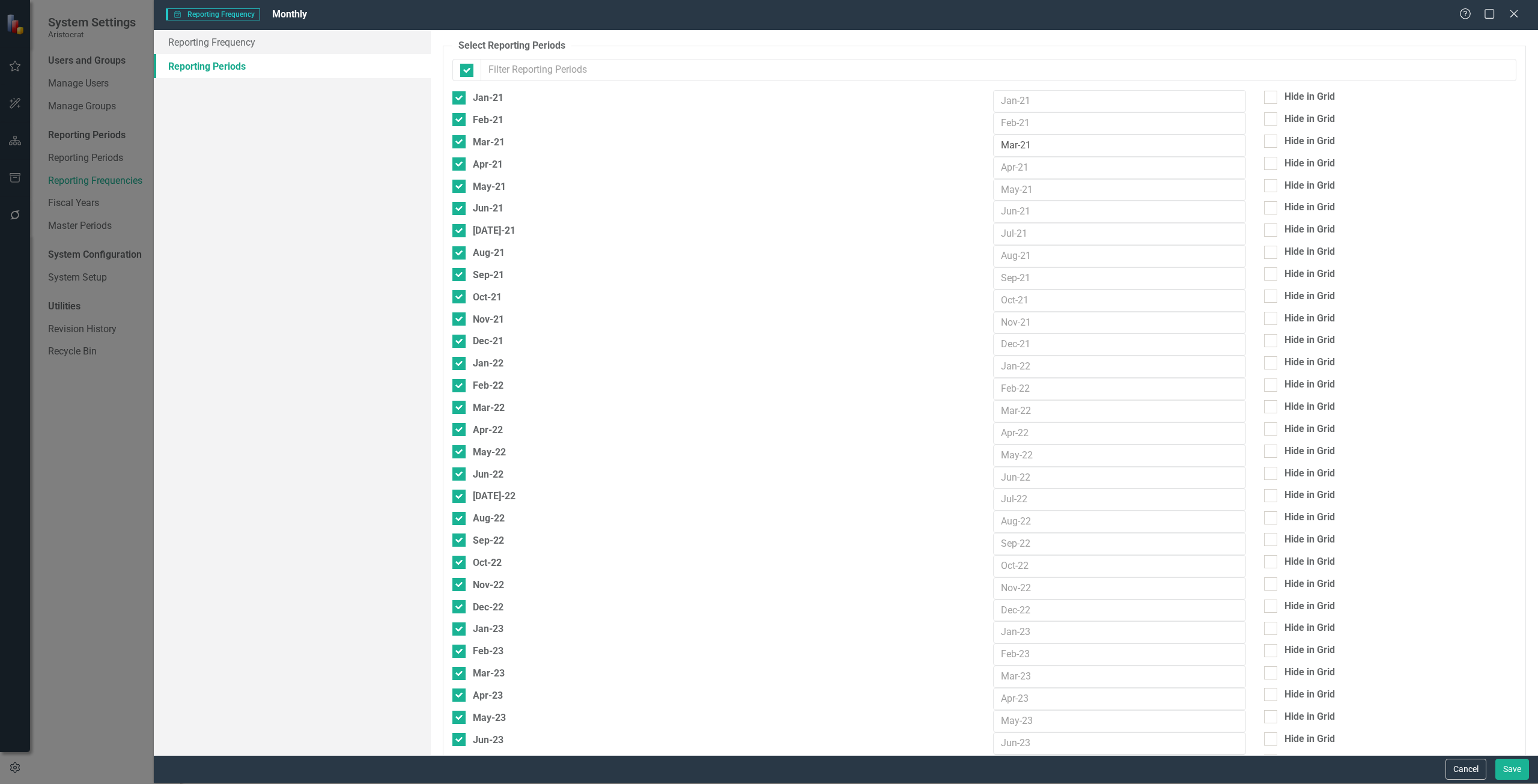
checkbox input "false"
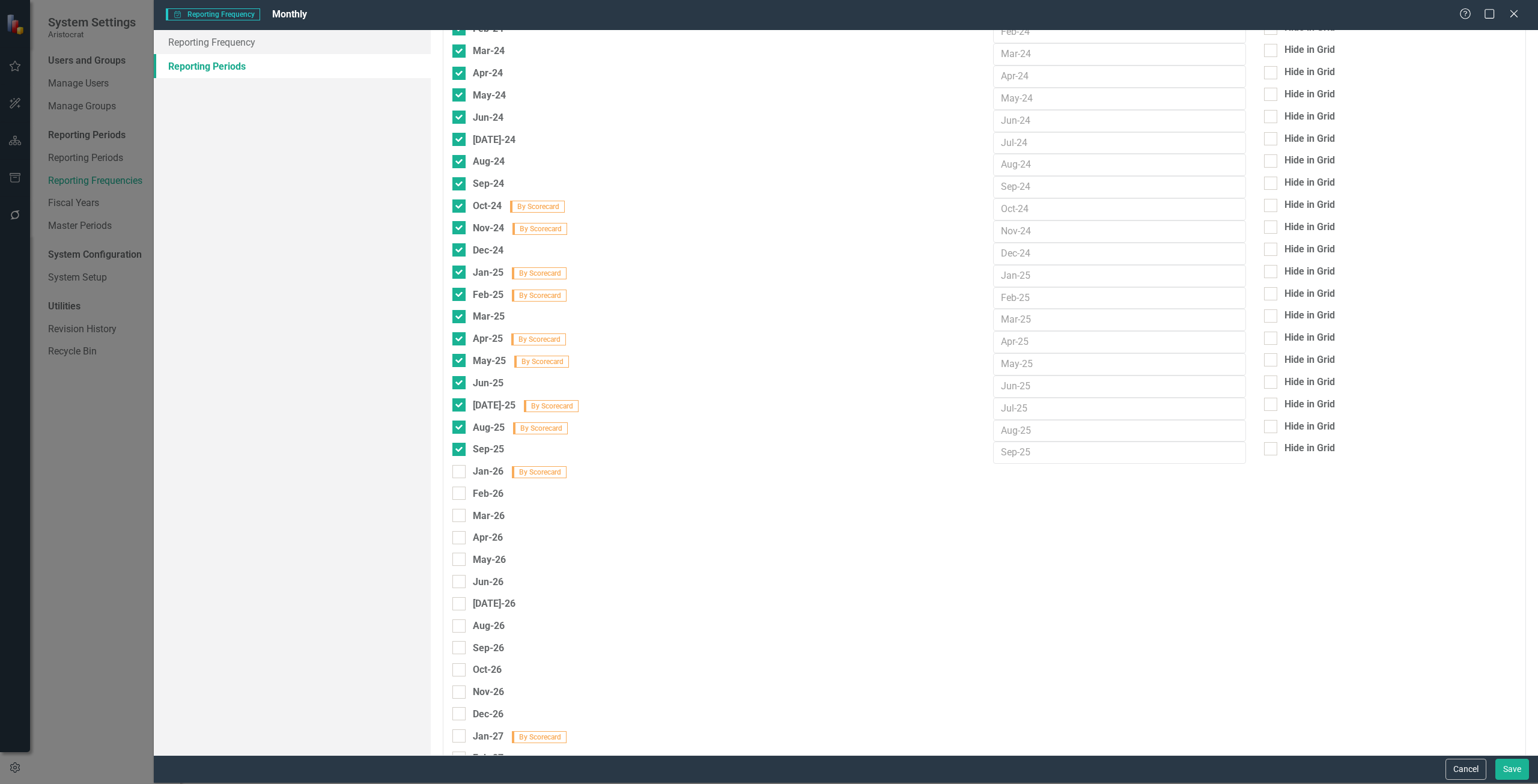
scroll to position [835, 0]
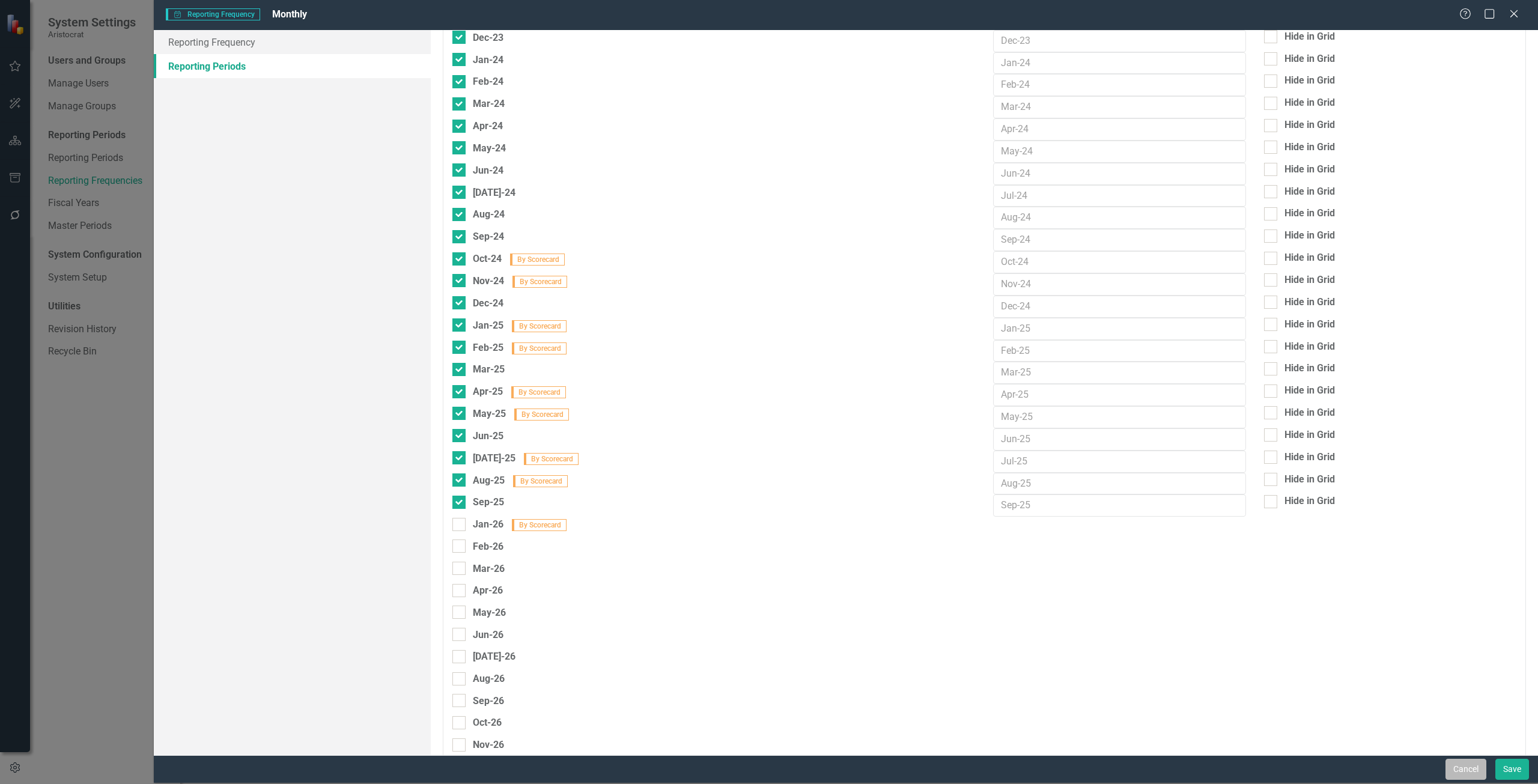
click at [1153, 567] on button "Cancel" at bounding box center [1466, 769] width 41 height 21
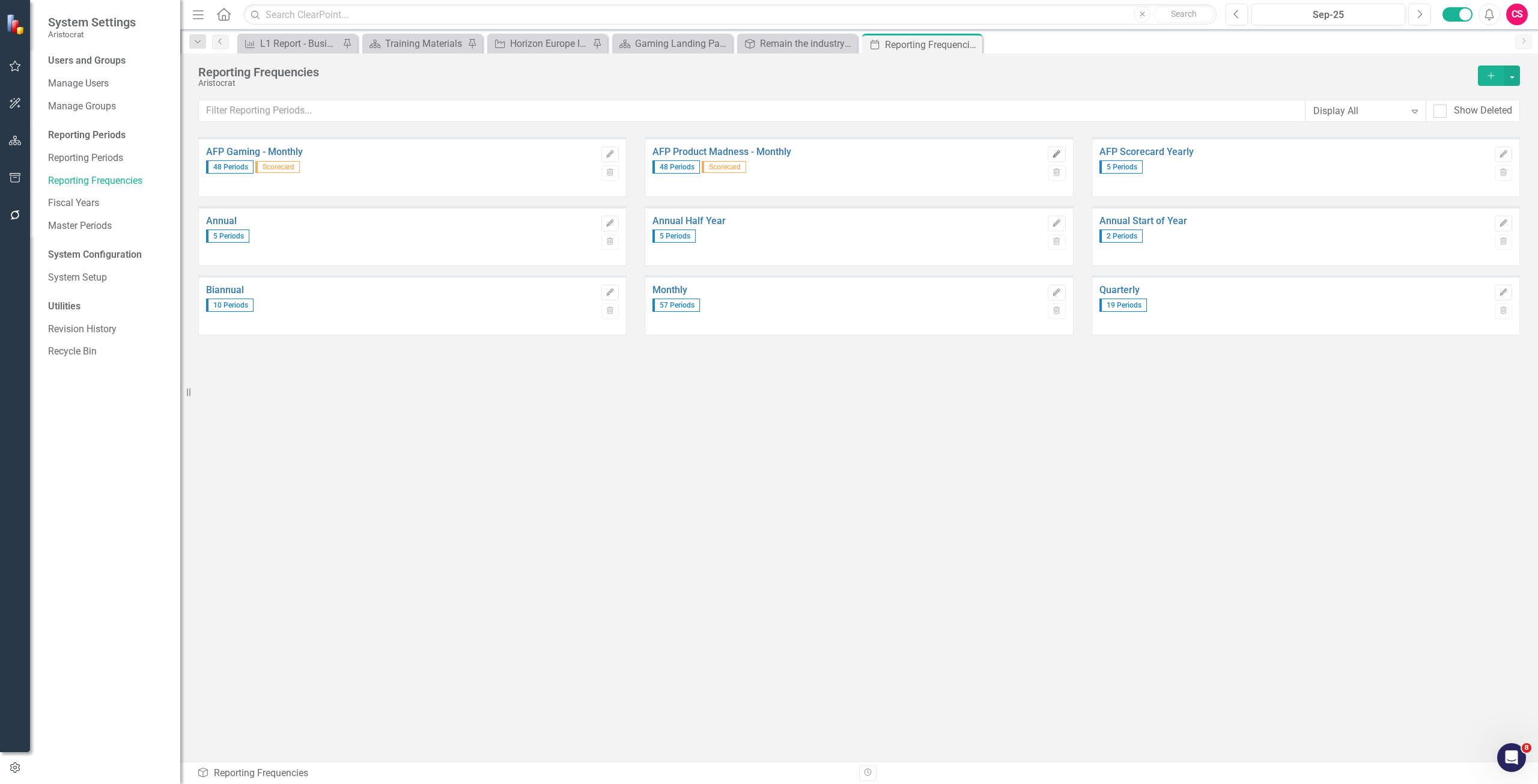
click at [1057, 153] on icon "button" at bounding box center [1057, 154] width 7 height 7
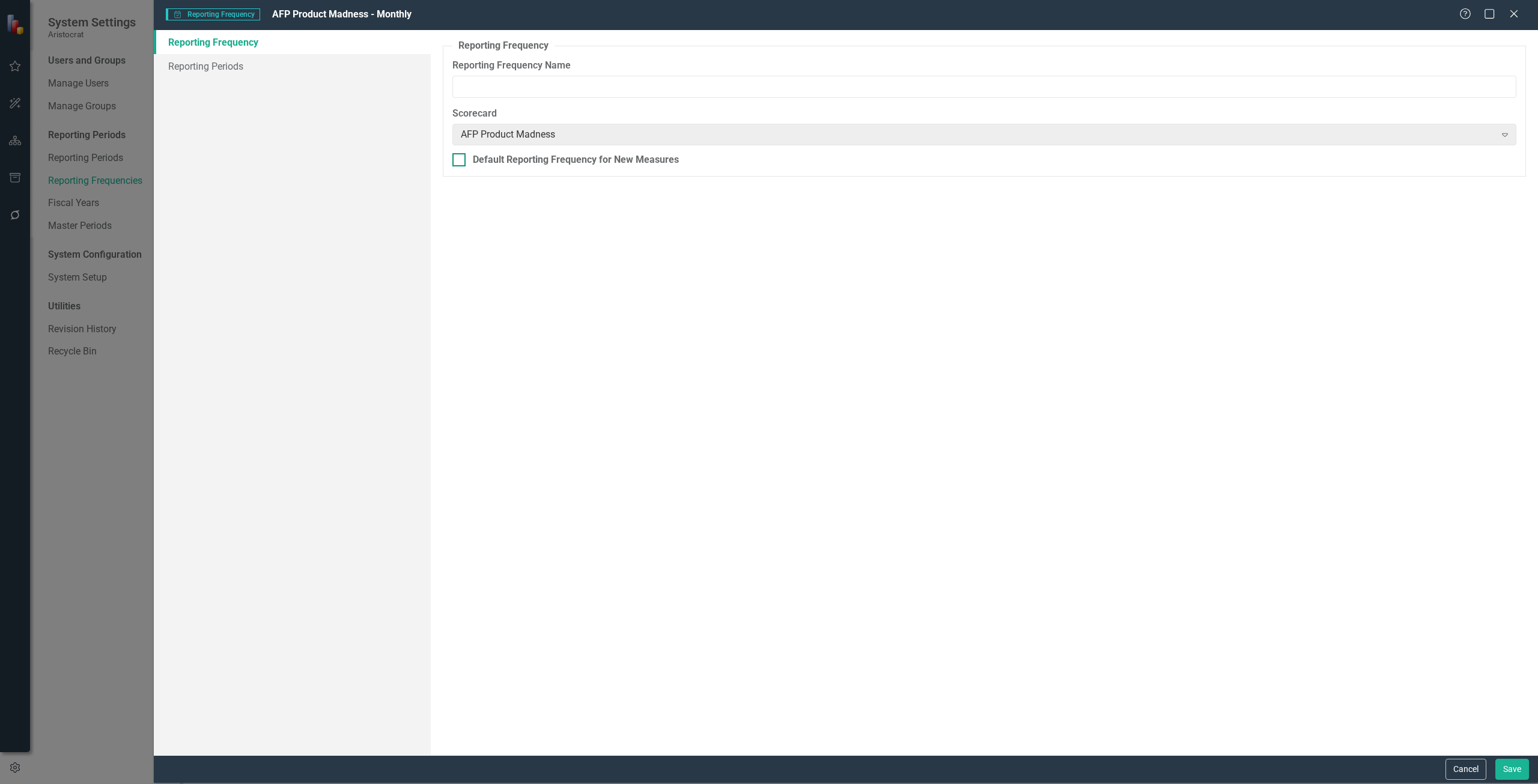
type input "AFP Product Madness - Monthly"
click at [204, 69] on link "Reporting Periods" at bounding box center [292, 66] width 277 height 24
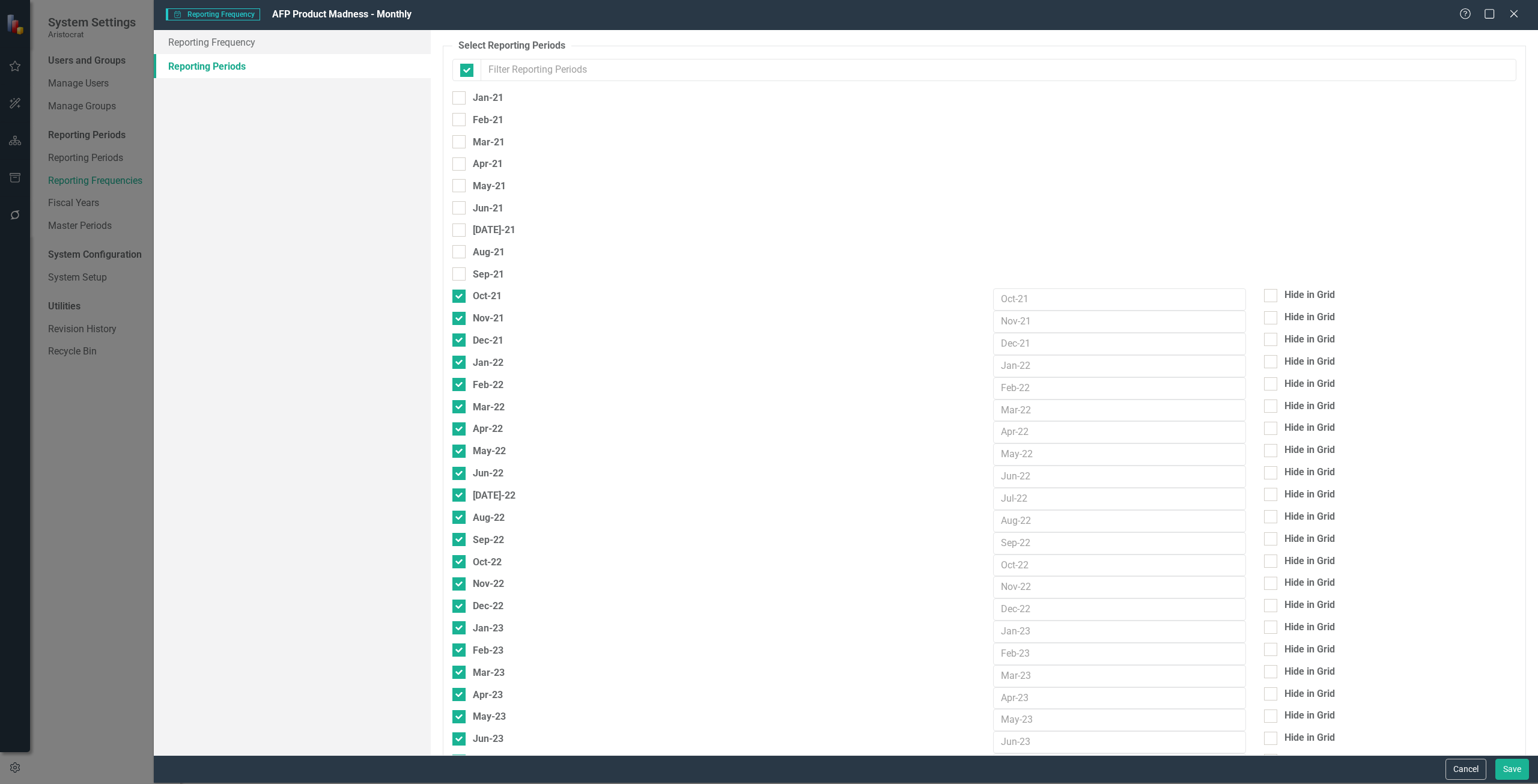
checkbox input "false"
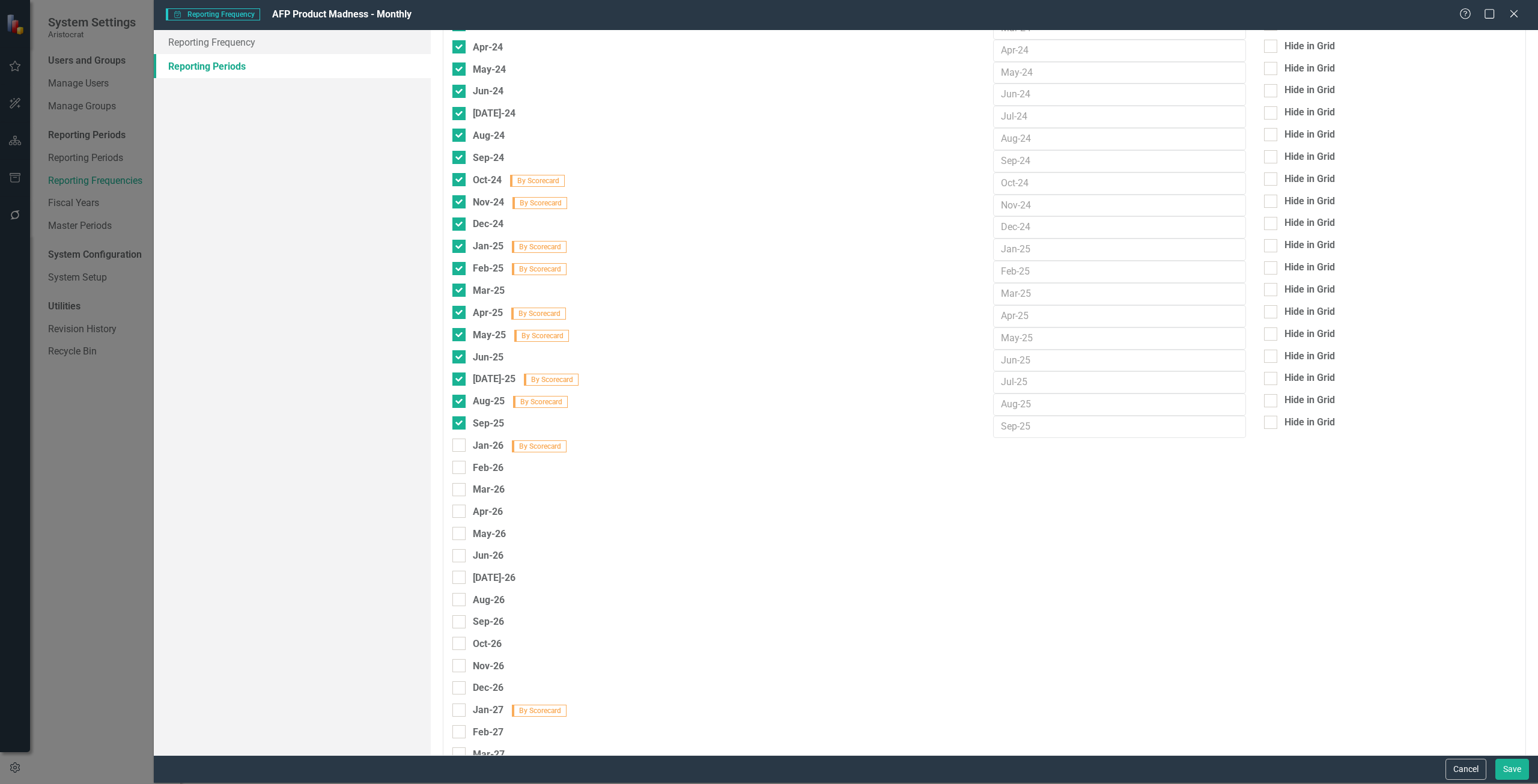
scroll to position [901, 0]
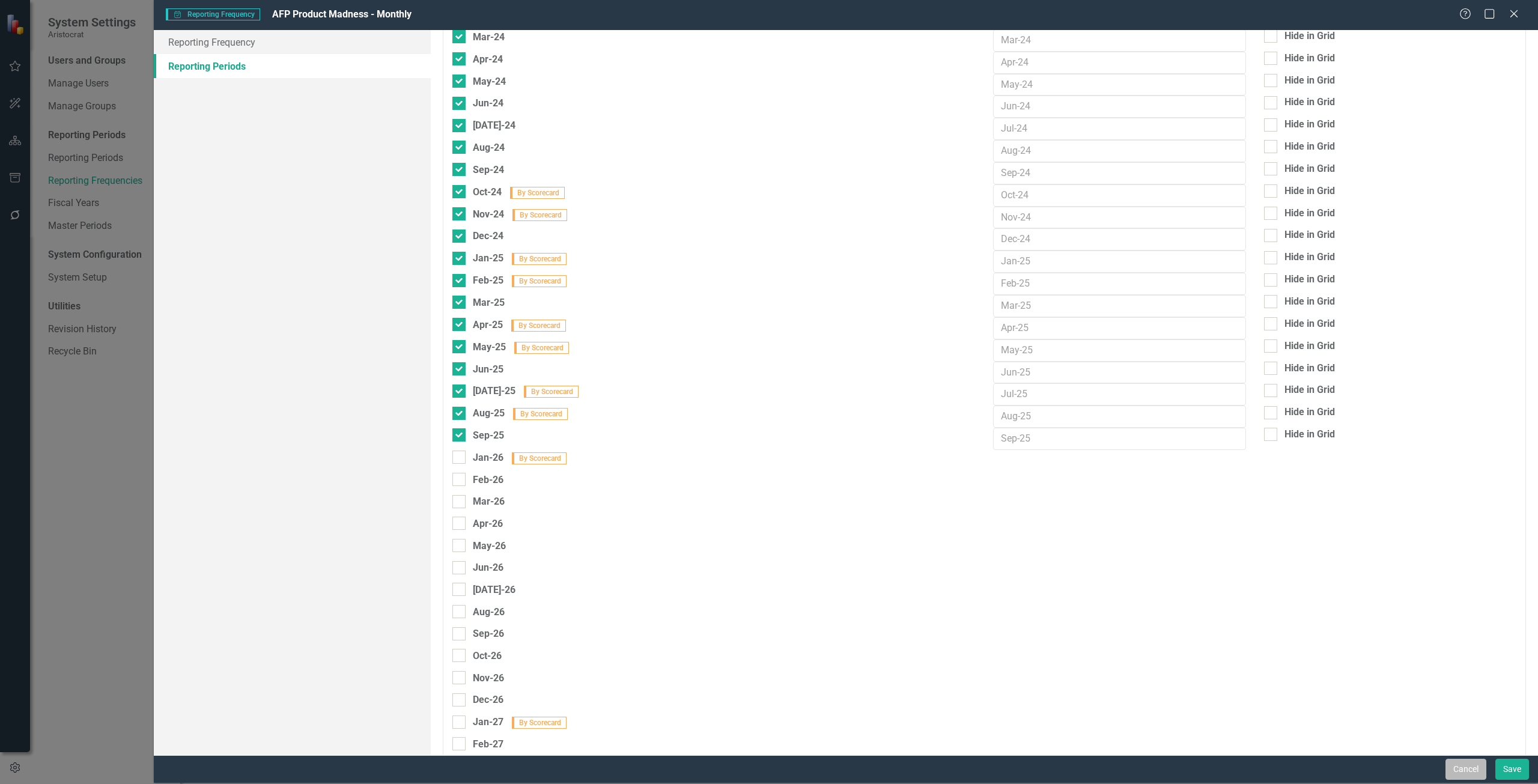
click at [1153, 567] on button "Cancel" at bounding box center [1466, 769] width 41 height 21
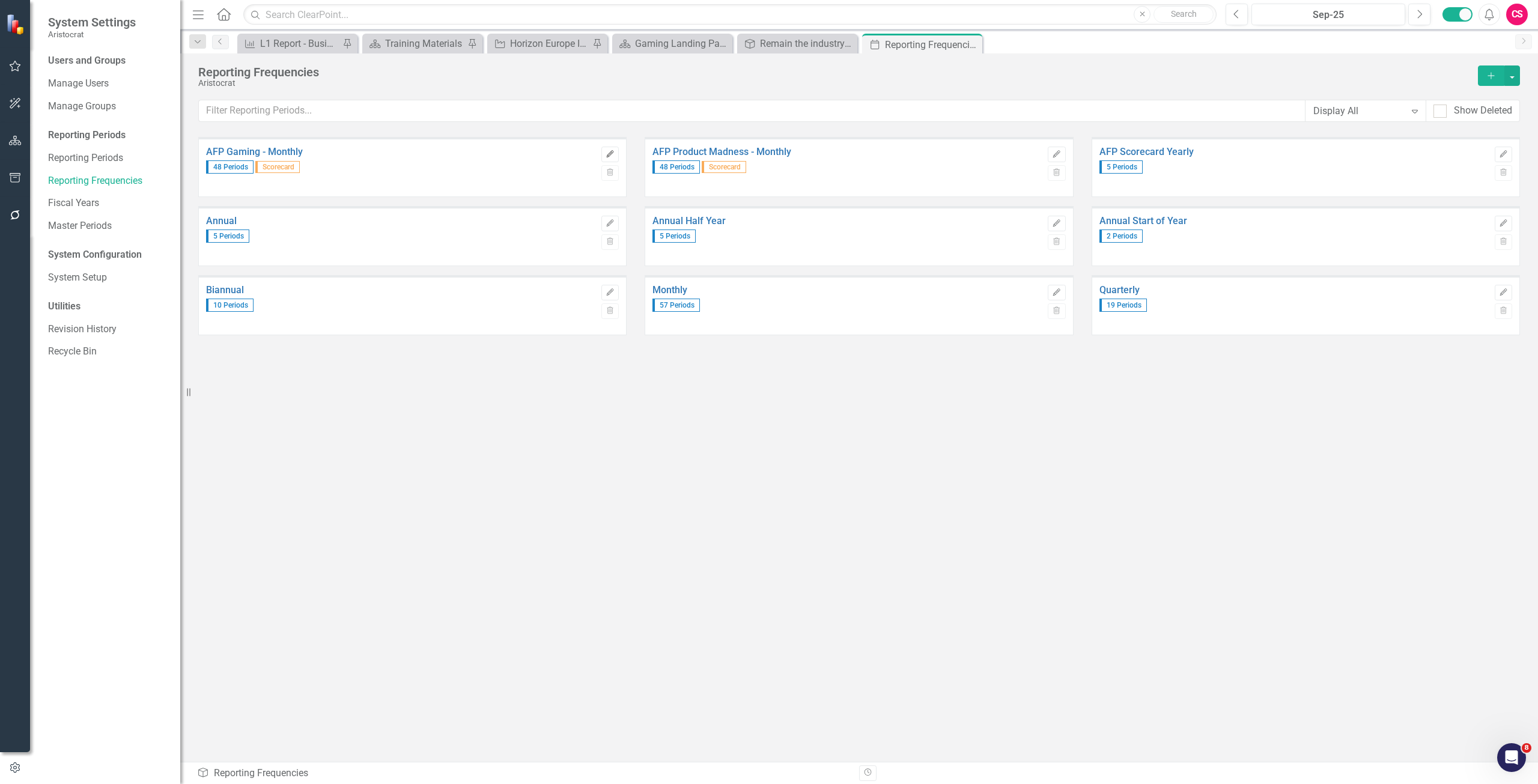
click at [609, 156] on icon "button" at bounding box center [610, 154] width 7 height 7
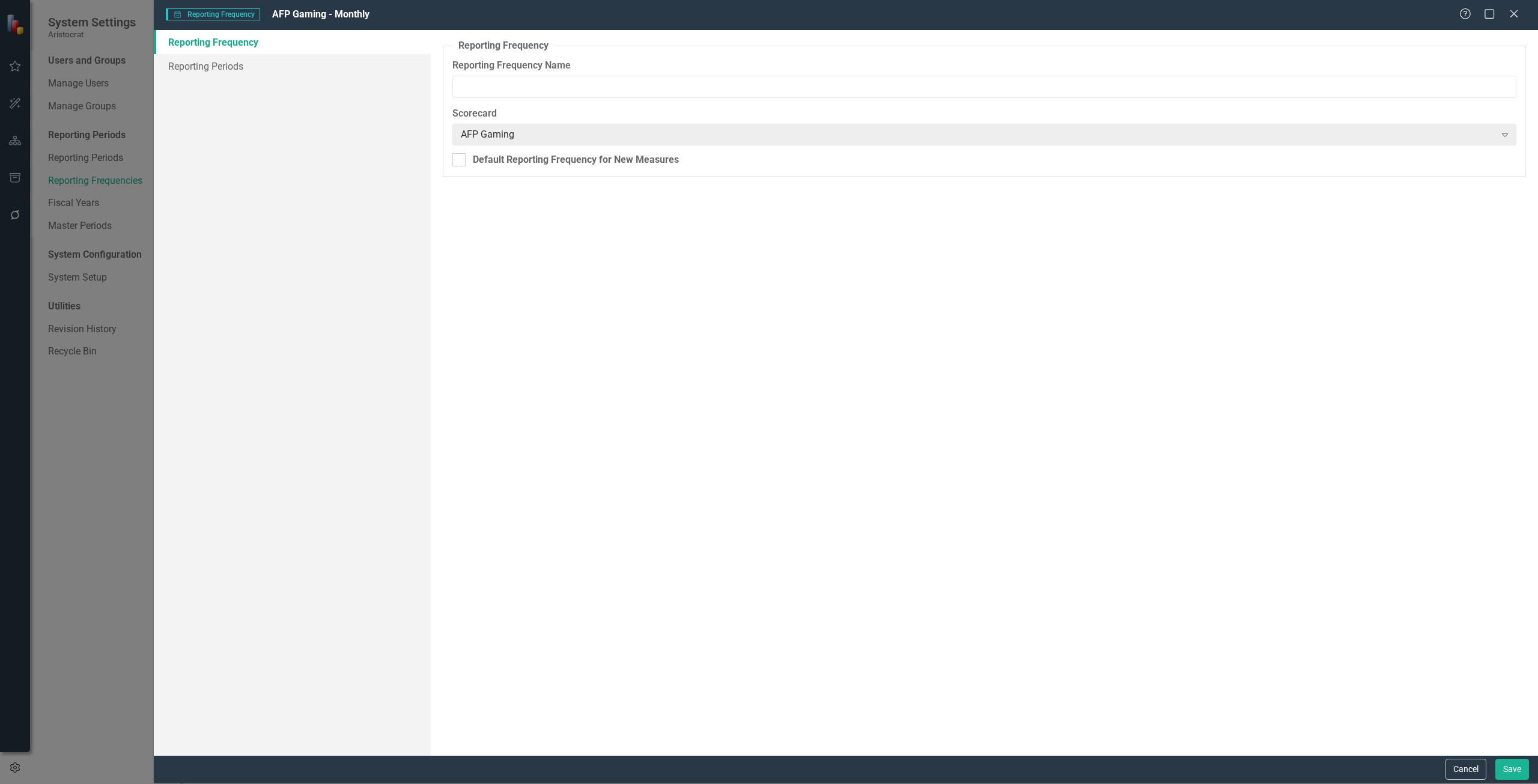
type input "AFP Gaming - Monthly"
click at [192, 65] on link "Reporting Periods" at bounding box center [292, 66] width 277 height 24
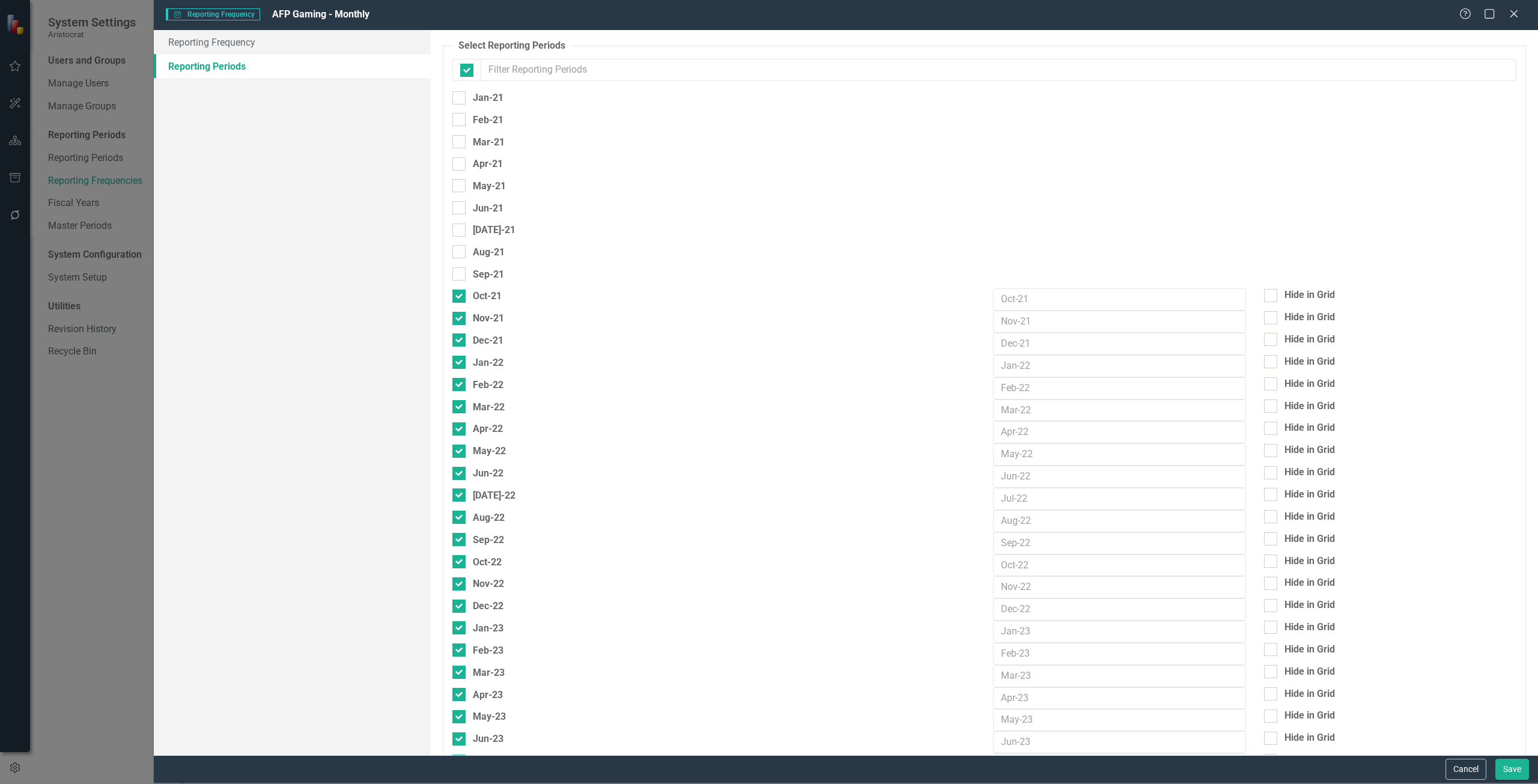
checkbox input "false"
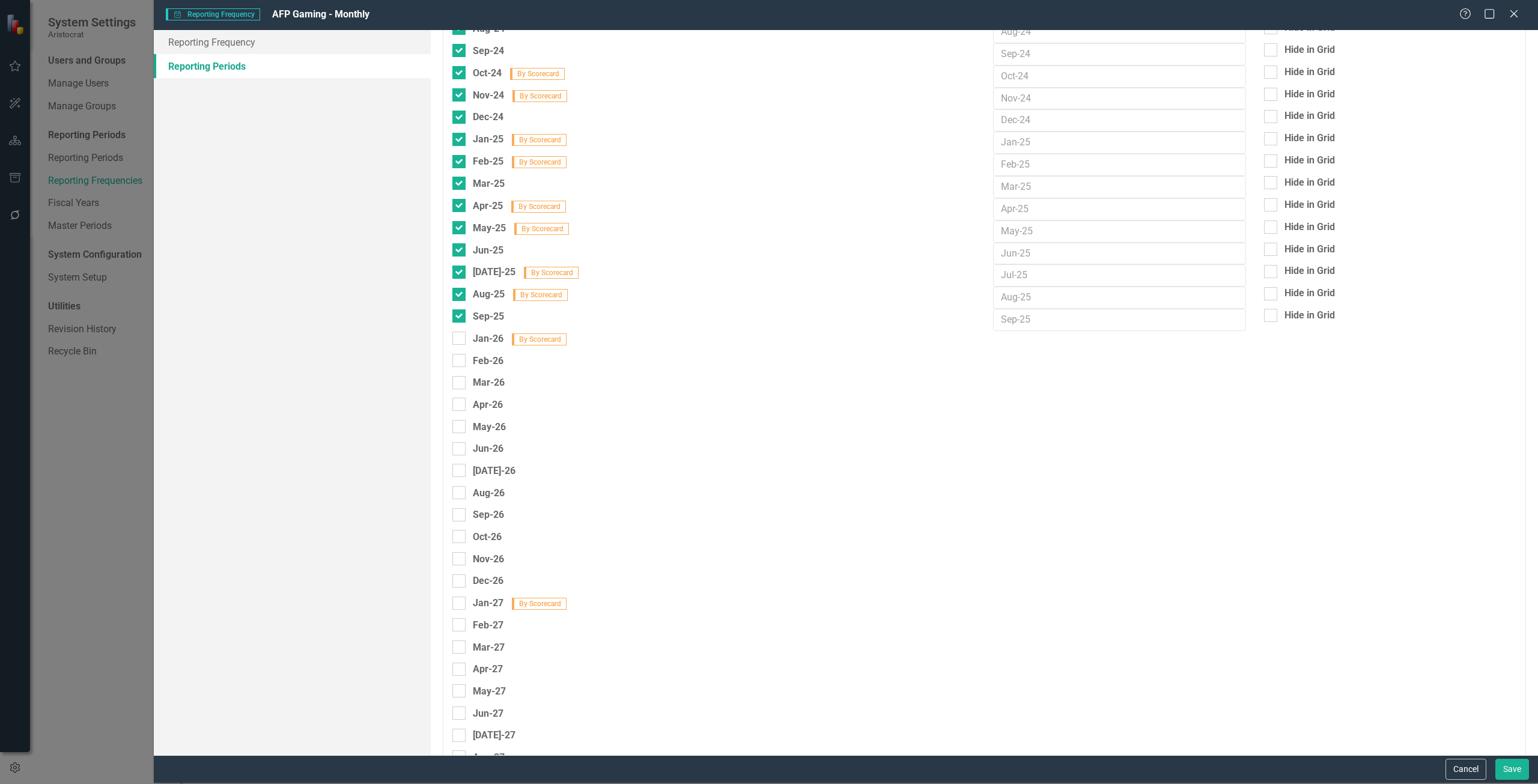
scroll to position [1022, 0]
click at [1153, 567] on button "Cancel" at bounding box center [1466, 769] width 41 height 21
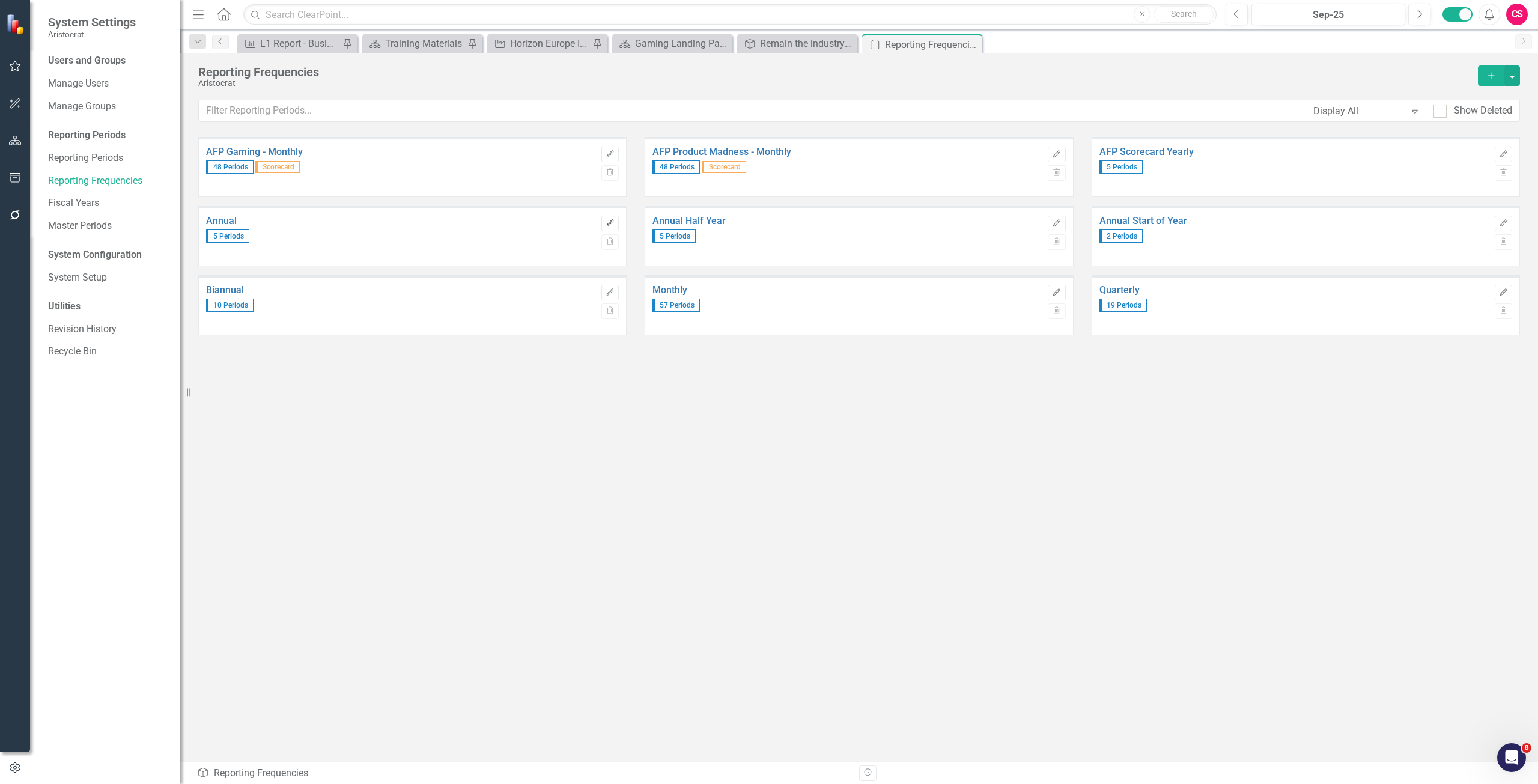
click at [607, 223] on icon "Edit" at bounding box center [610, 224] width 9 height 7
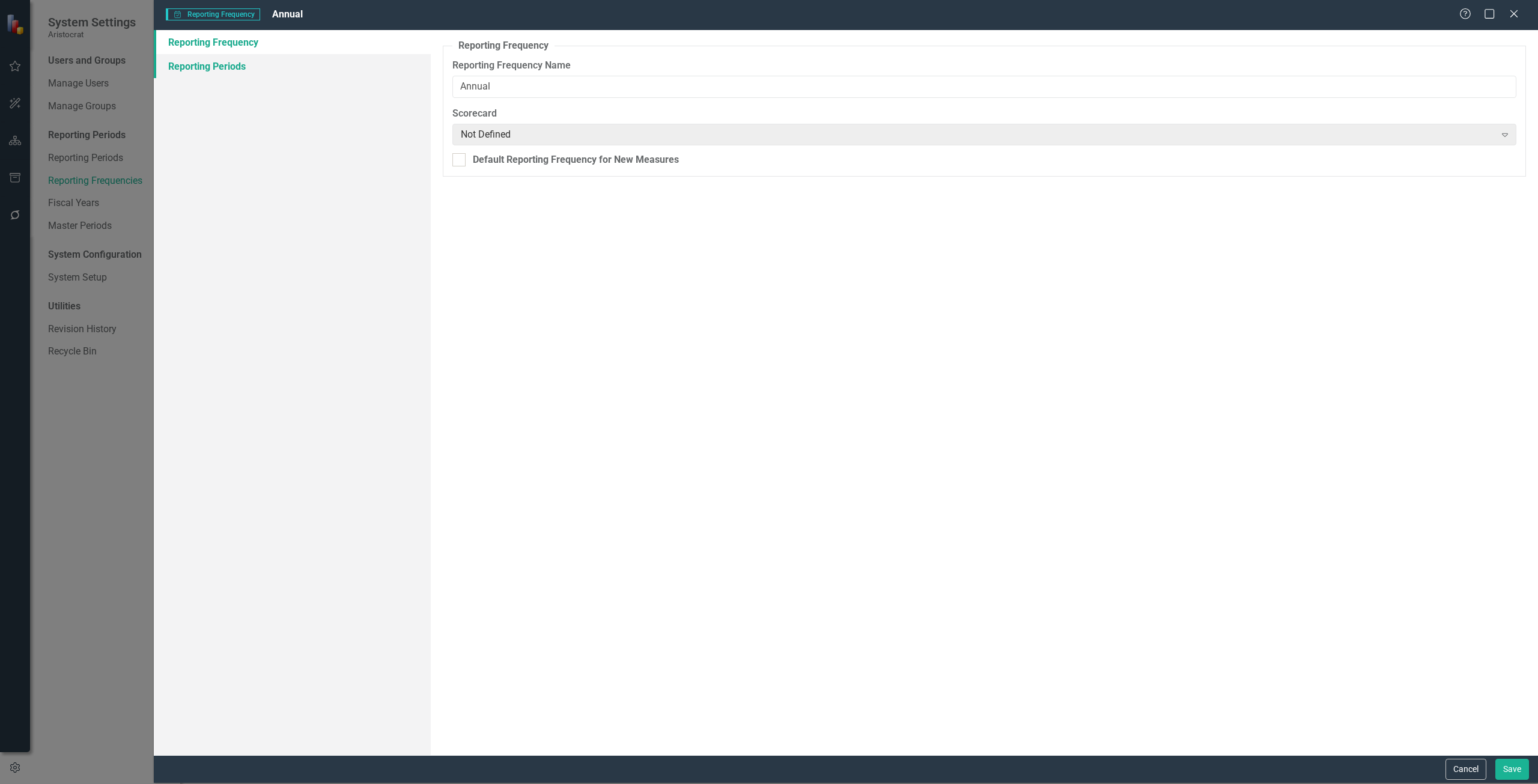
click at [274, 70] on link "Reporting Periods" at bounding box center [292, 66] width 277 height 24
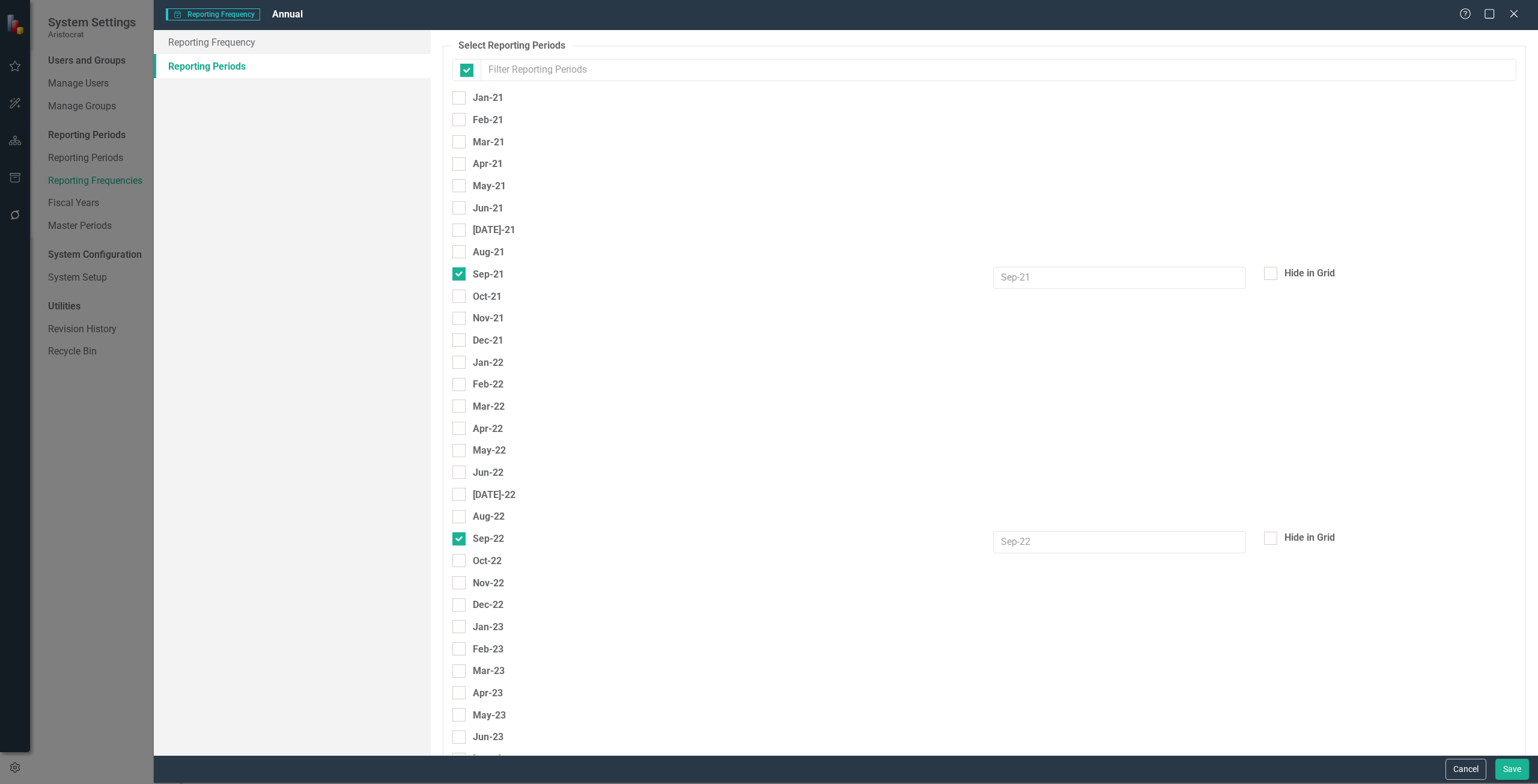
checkbox input "false"
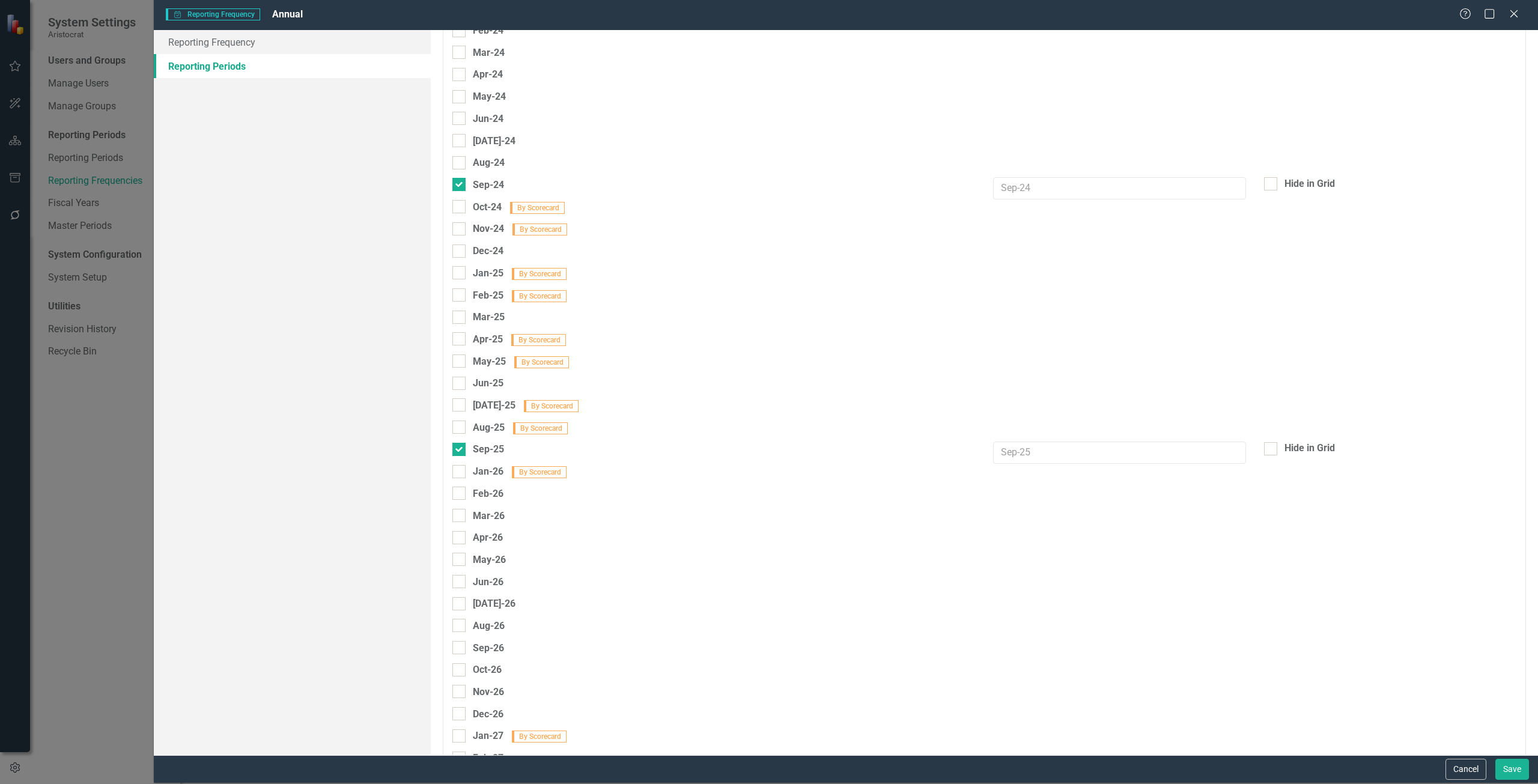
scroll to position [841, 0]
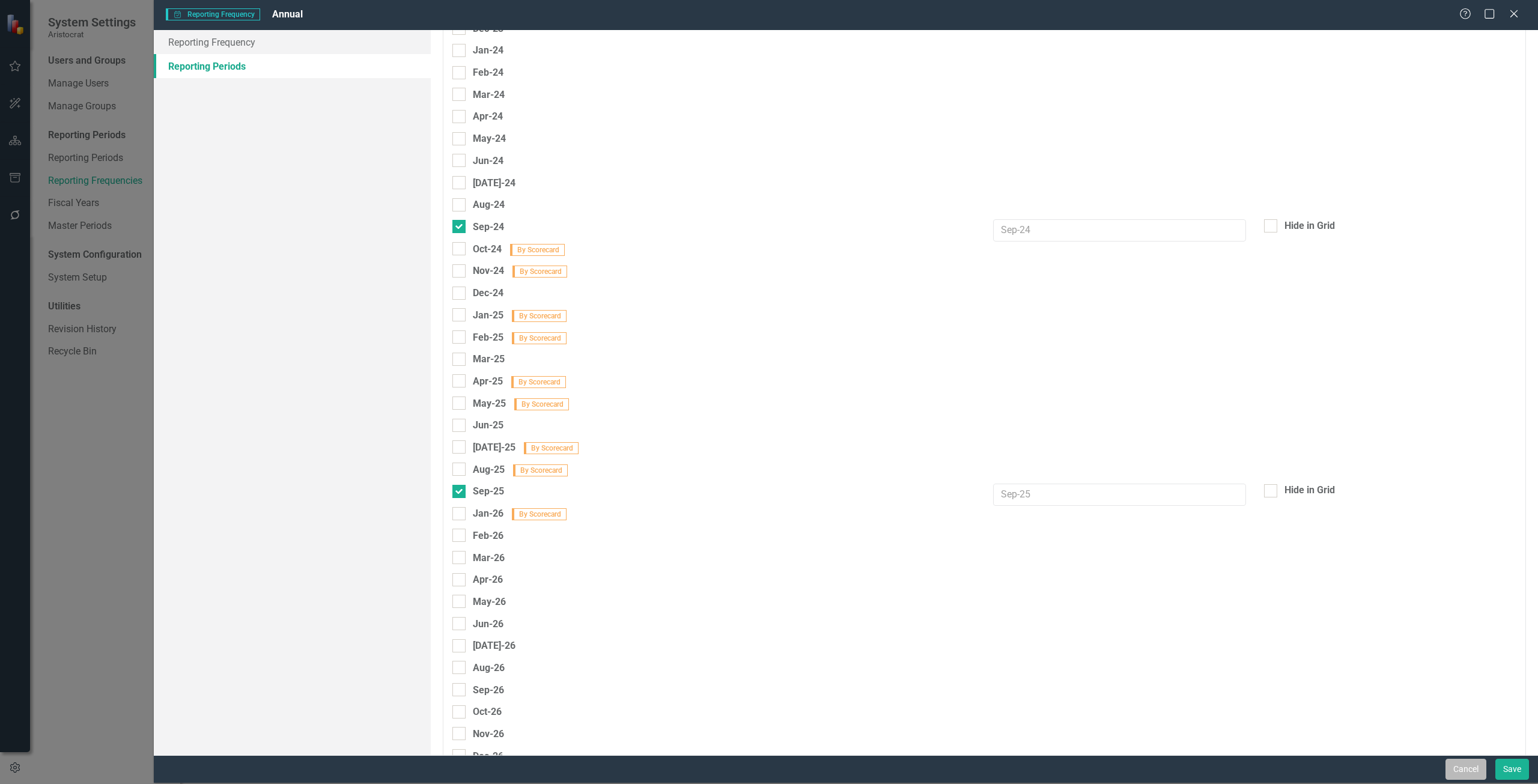
click at [1153, 567] on button "Cancel" at bounding box center [1466, 769] width 41 height 21
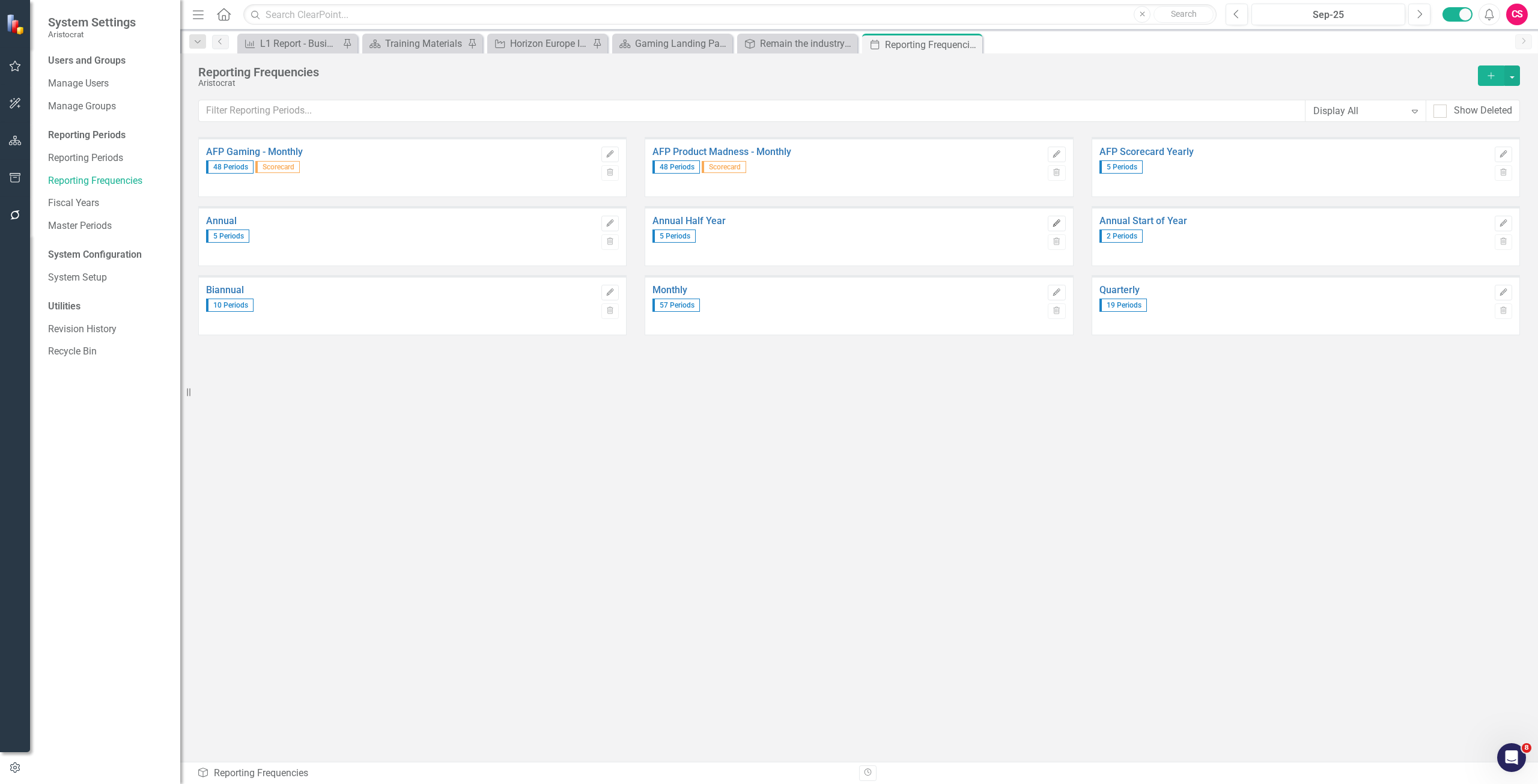
click at [1057, 221] on icon "Edit" at bounding box center [1056, 224] width 9 height 7
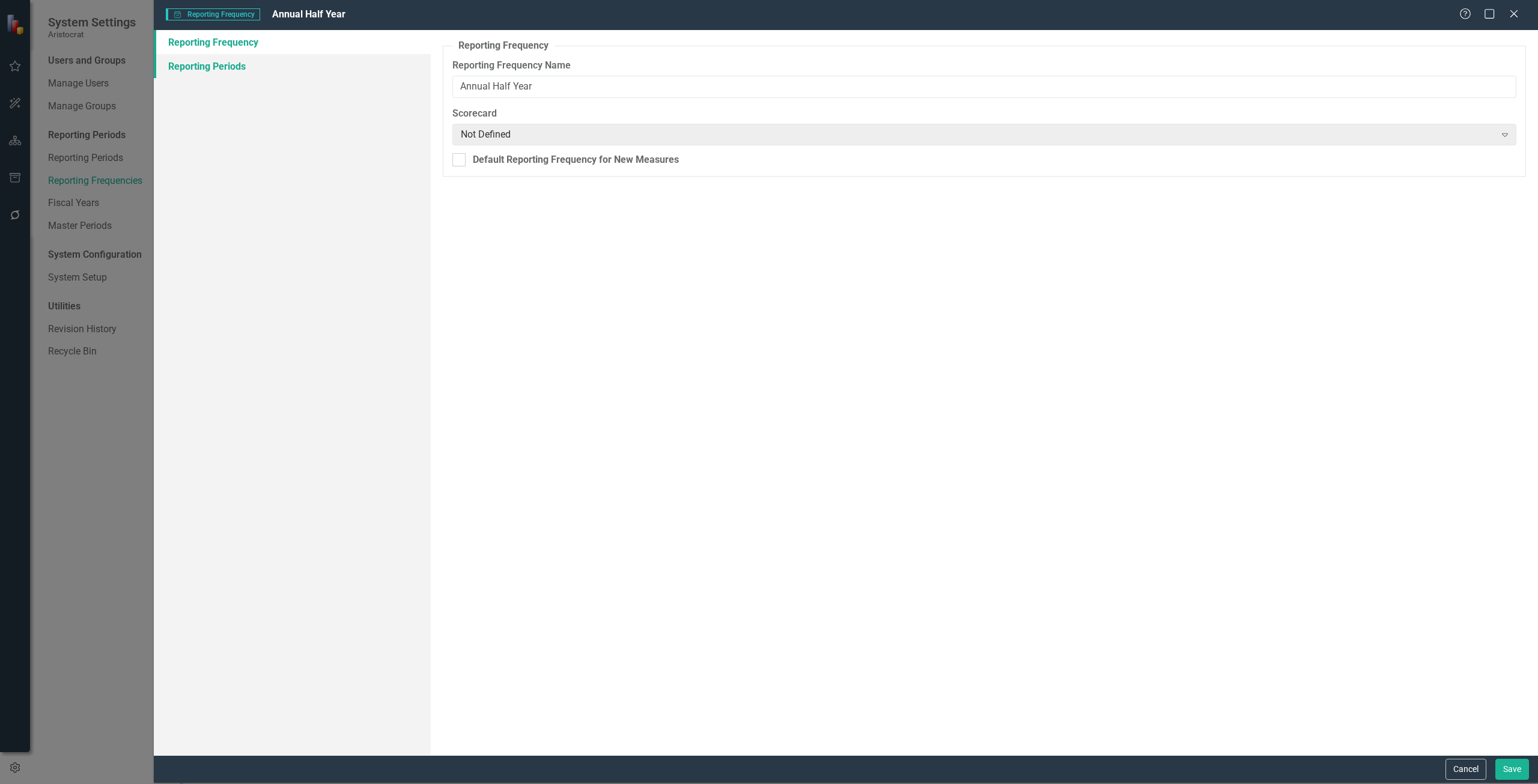
click at [246, 65] on link "Reporting Periods" at bounding box center [292, 66] width 277 height 24
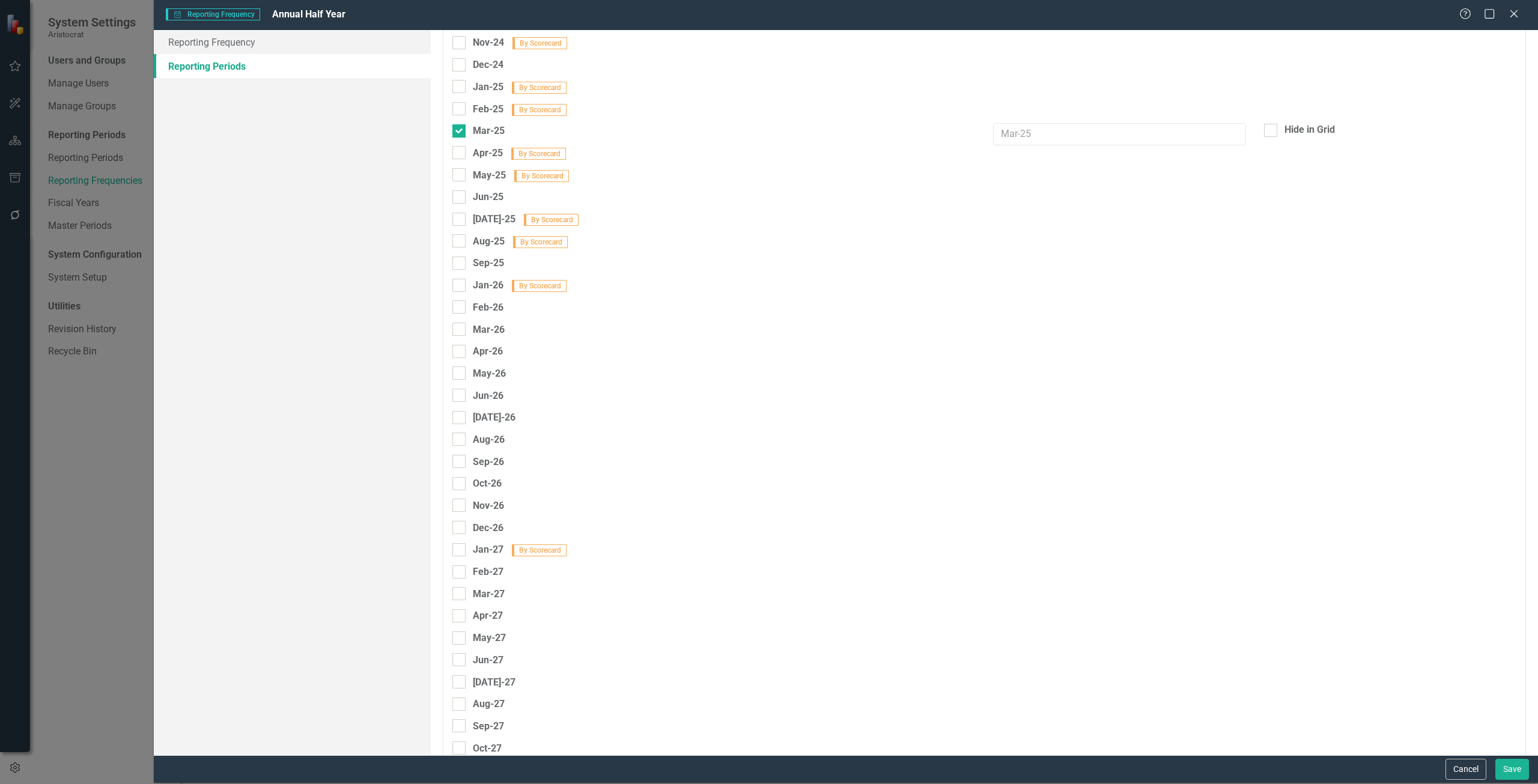
scroll to position [1081, 0]
click at [1153, 567] on button "Cancel" at bounding box center [1466, 769] width 41 height 21
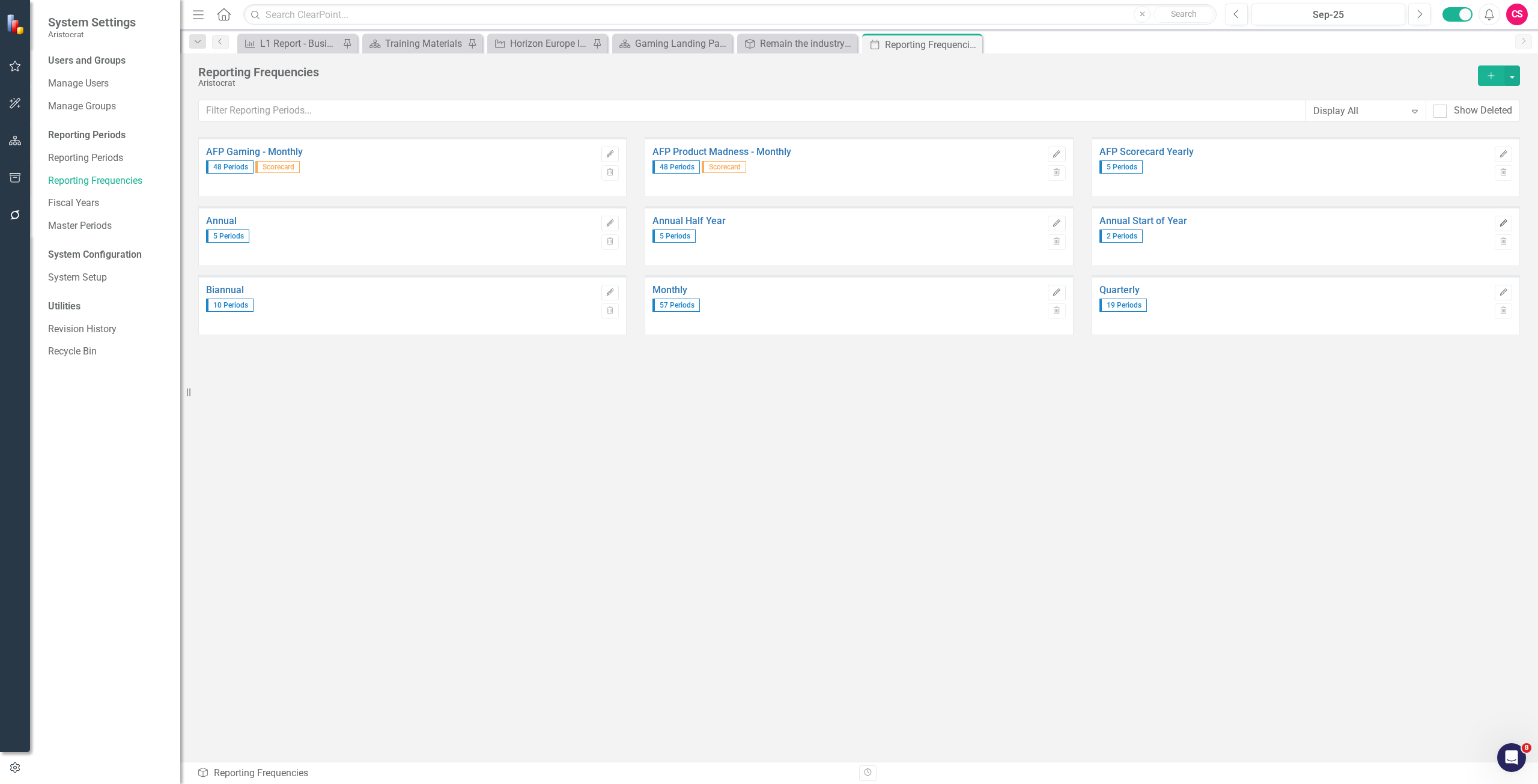
click at [1153, 220] on icon "Edit" at bounding box center [1504, 224] width 9 height 7
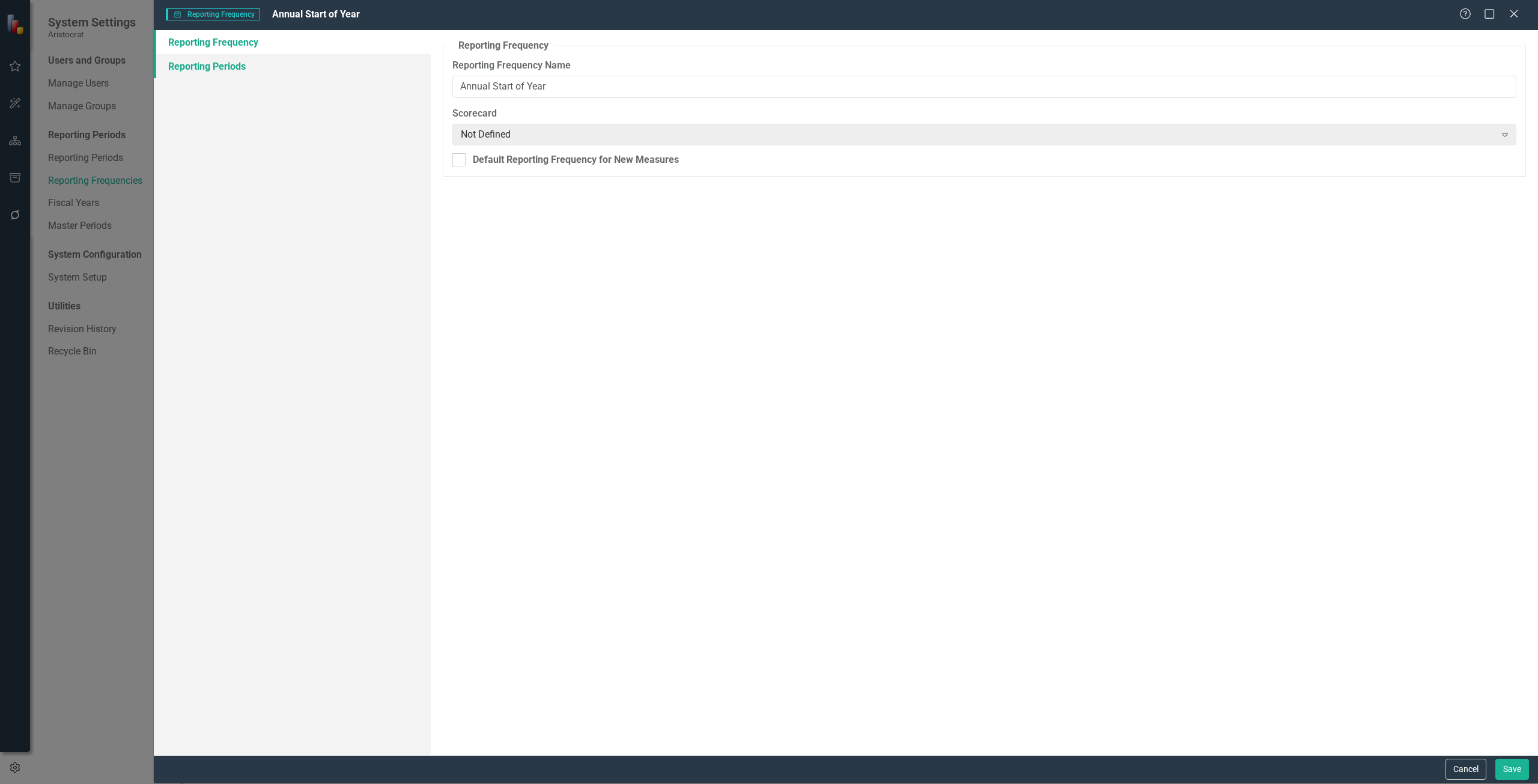
click at [246, 72] on link "Reporting Periods" at bounding box center [292, 66] width 277 height 24
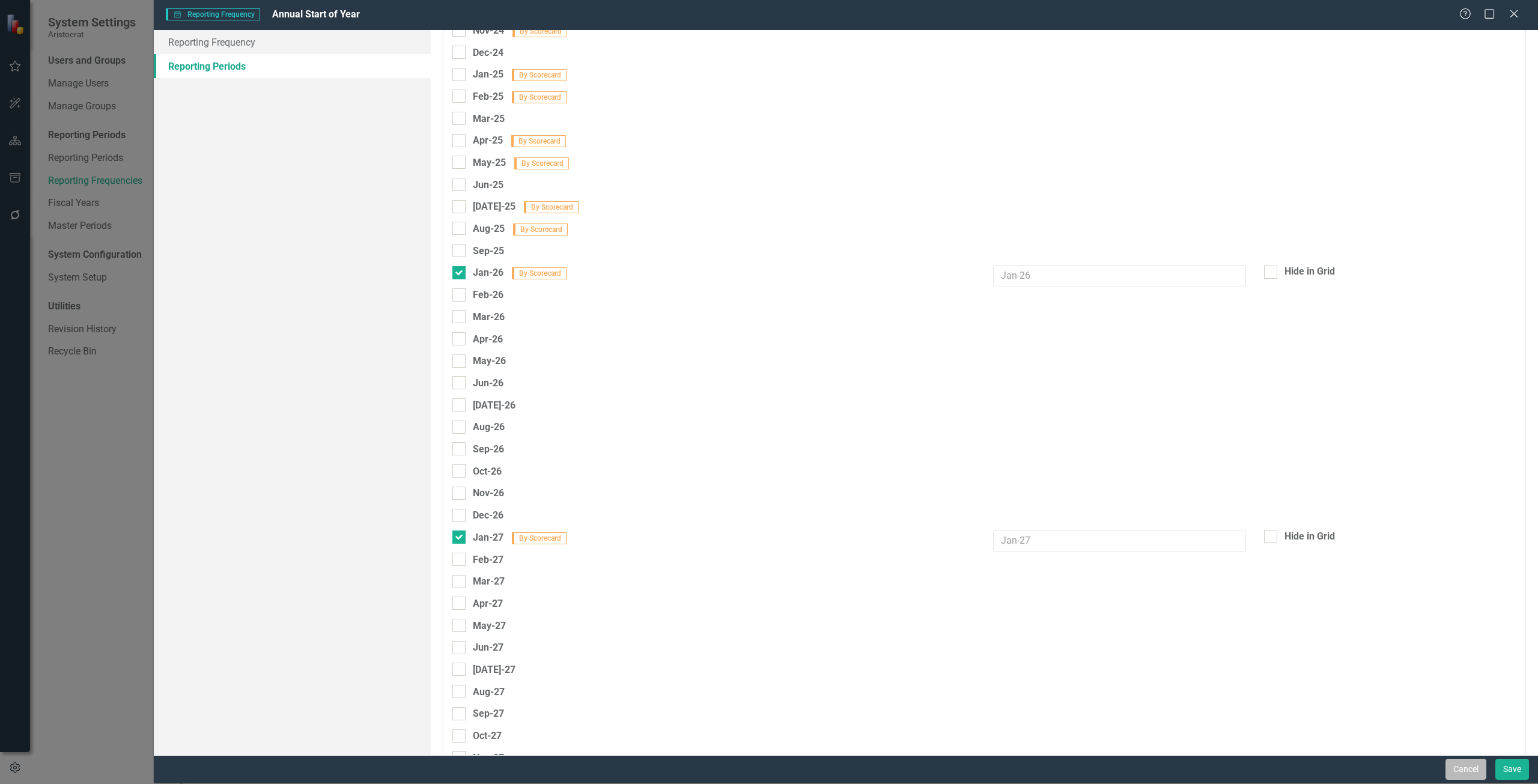
click at [1153, 567] on button "Cancel" at bounding box center [1466, 769] width 41 height 21
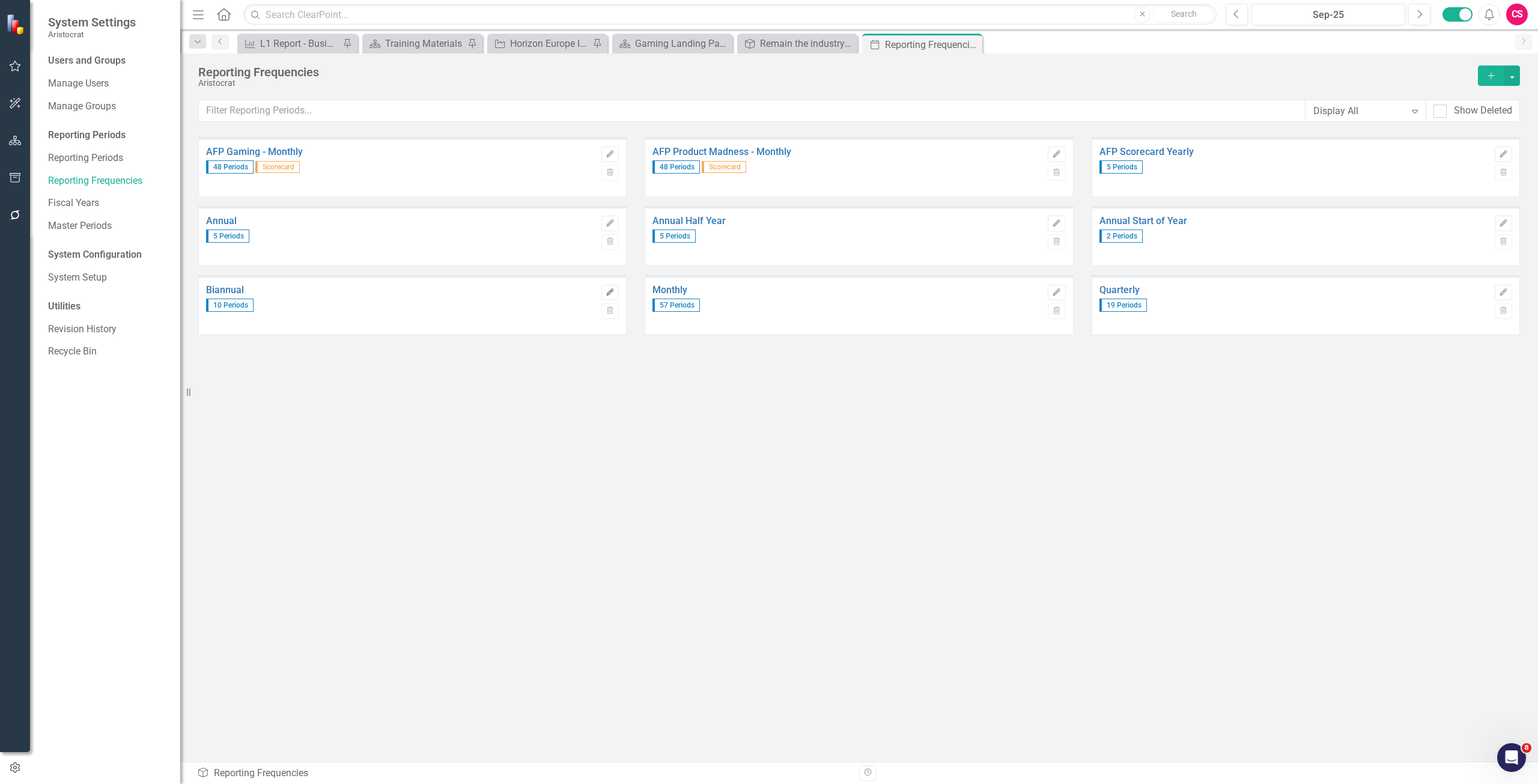
click at [607, 294] on icon "button" at bounding box center [610, 292] width 7 height 7
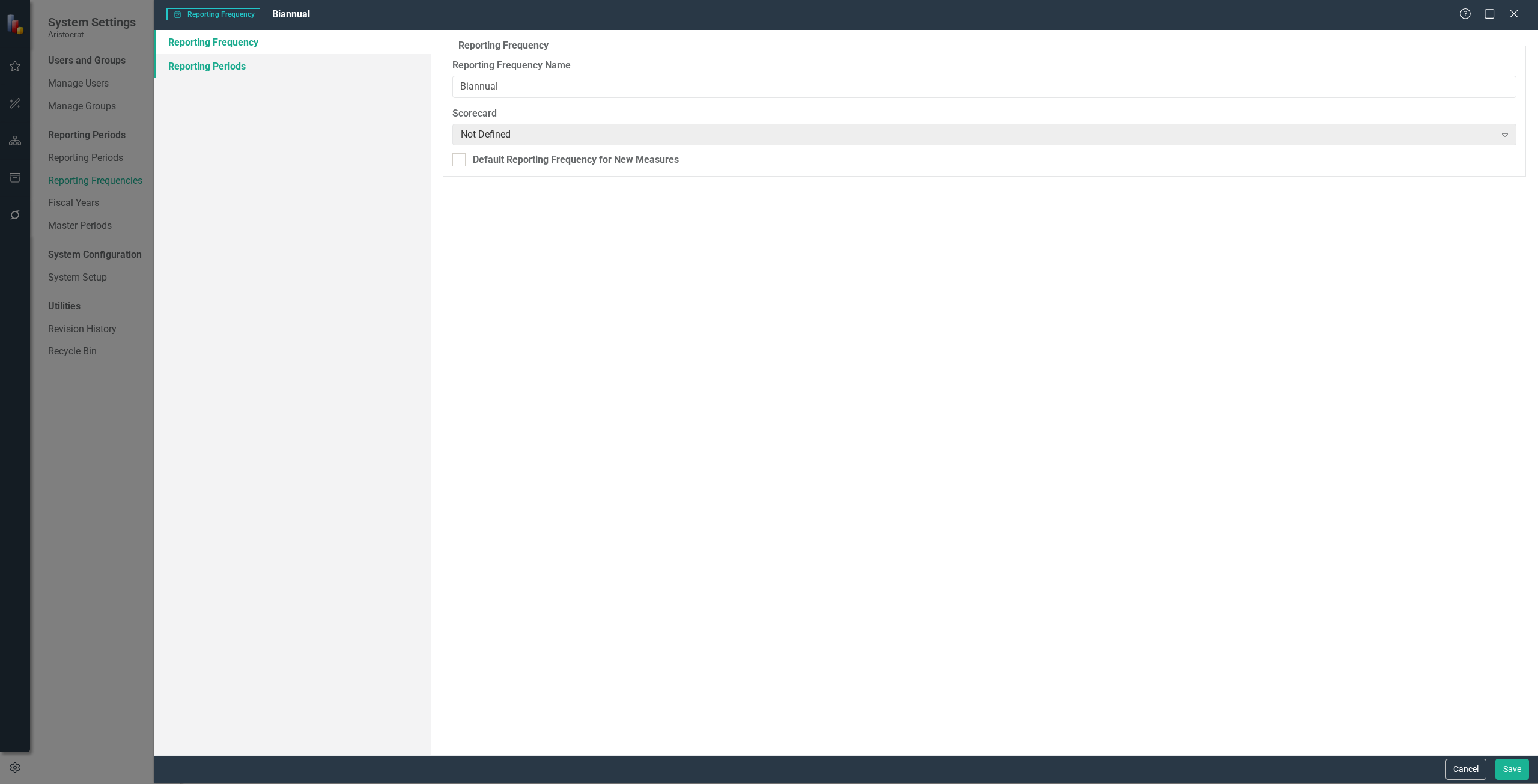
click at [234, 64] on link "Reporting Periods" at bounding box center [292, 66] width 277 height 24
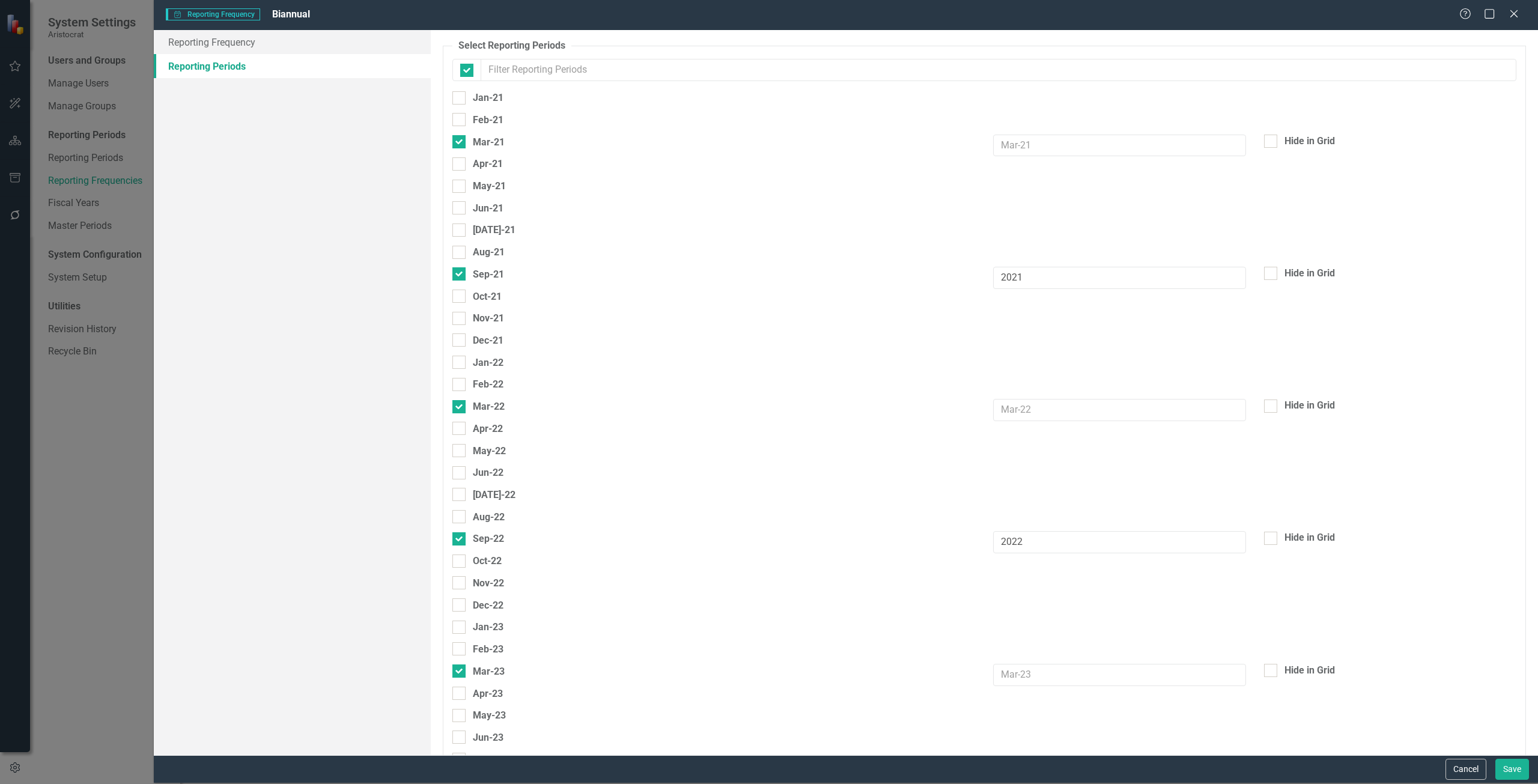
checkbox input "false"
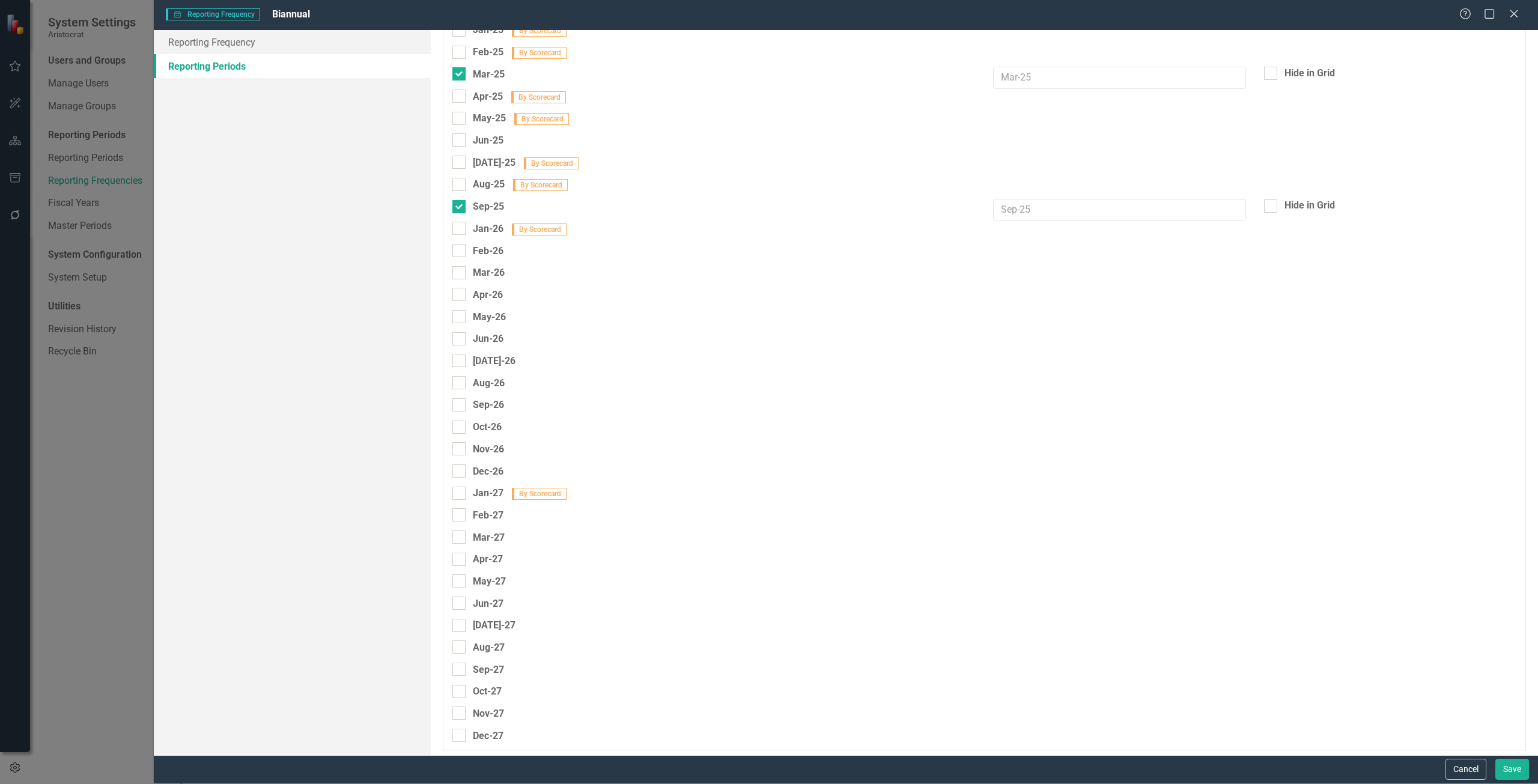
scroll to position [1131, 0]
click at [1153, 567] on button "Cancel" at bounding box center [1466, 769] width 41 height 21
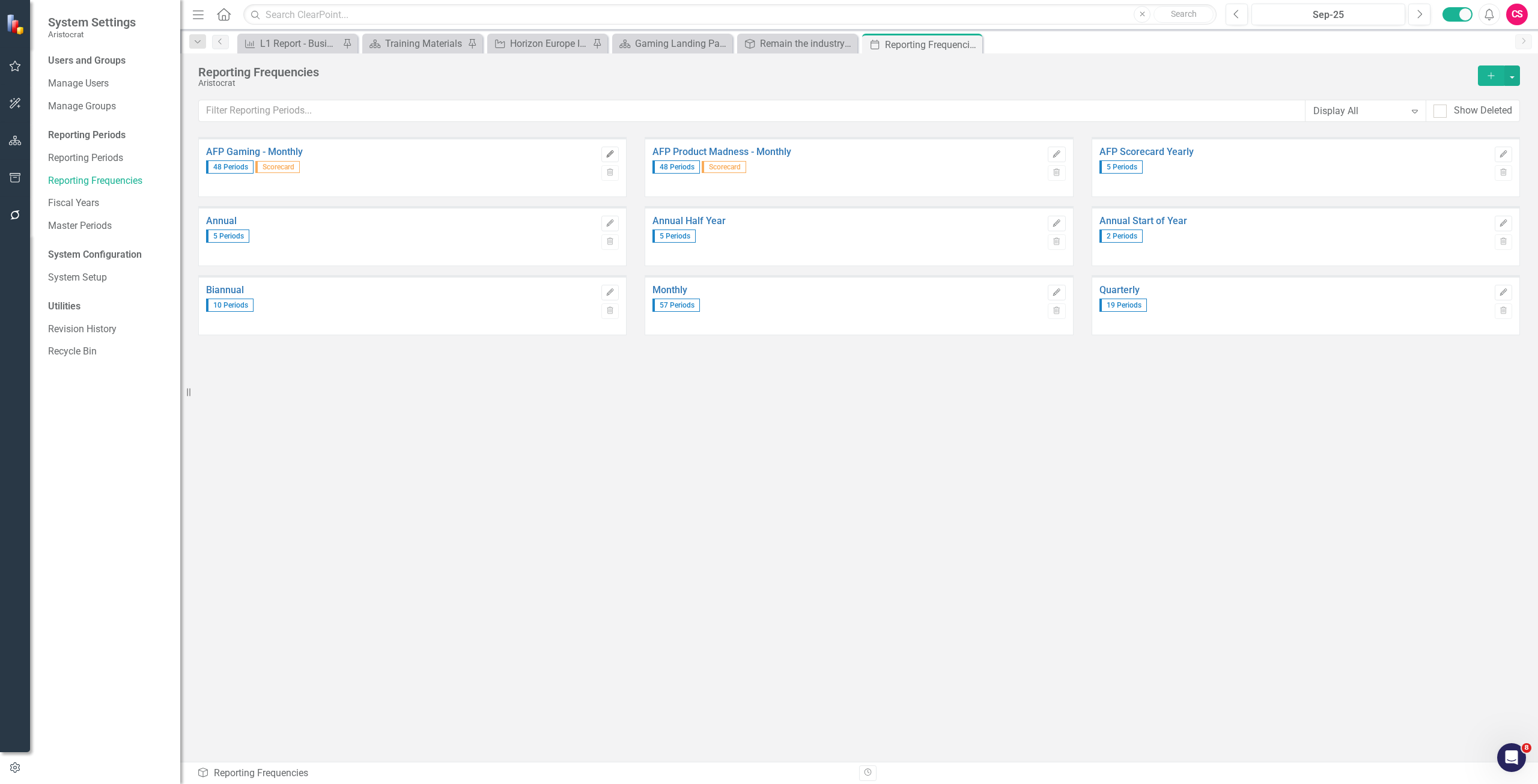
click at [612, 154] on icon "button" at bounding box center [610, 154] width 7 height 7
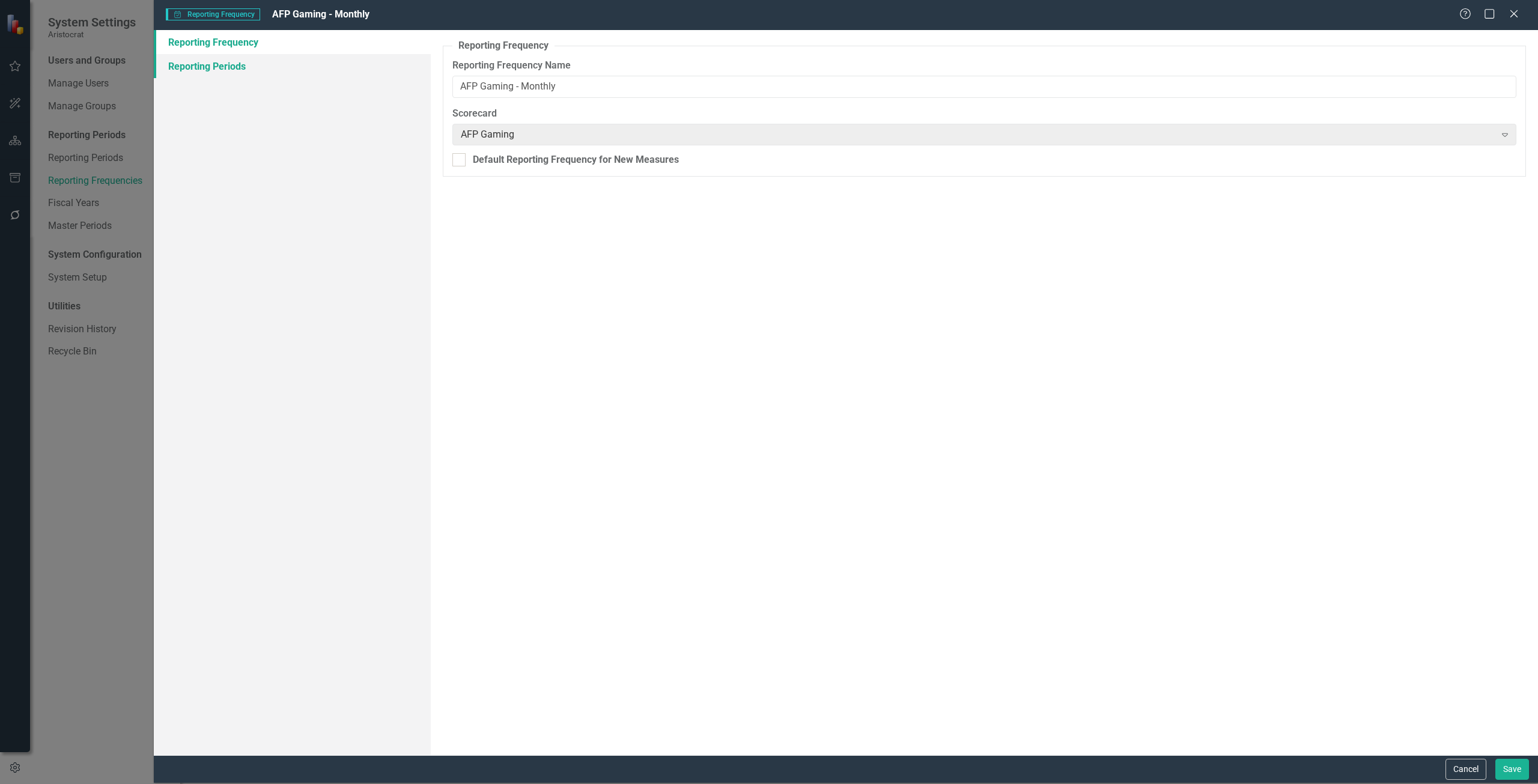
click at [221, 68] on link "Reporting Periods" at bounding box center [292, 66] width 277 height 24
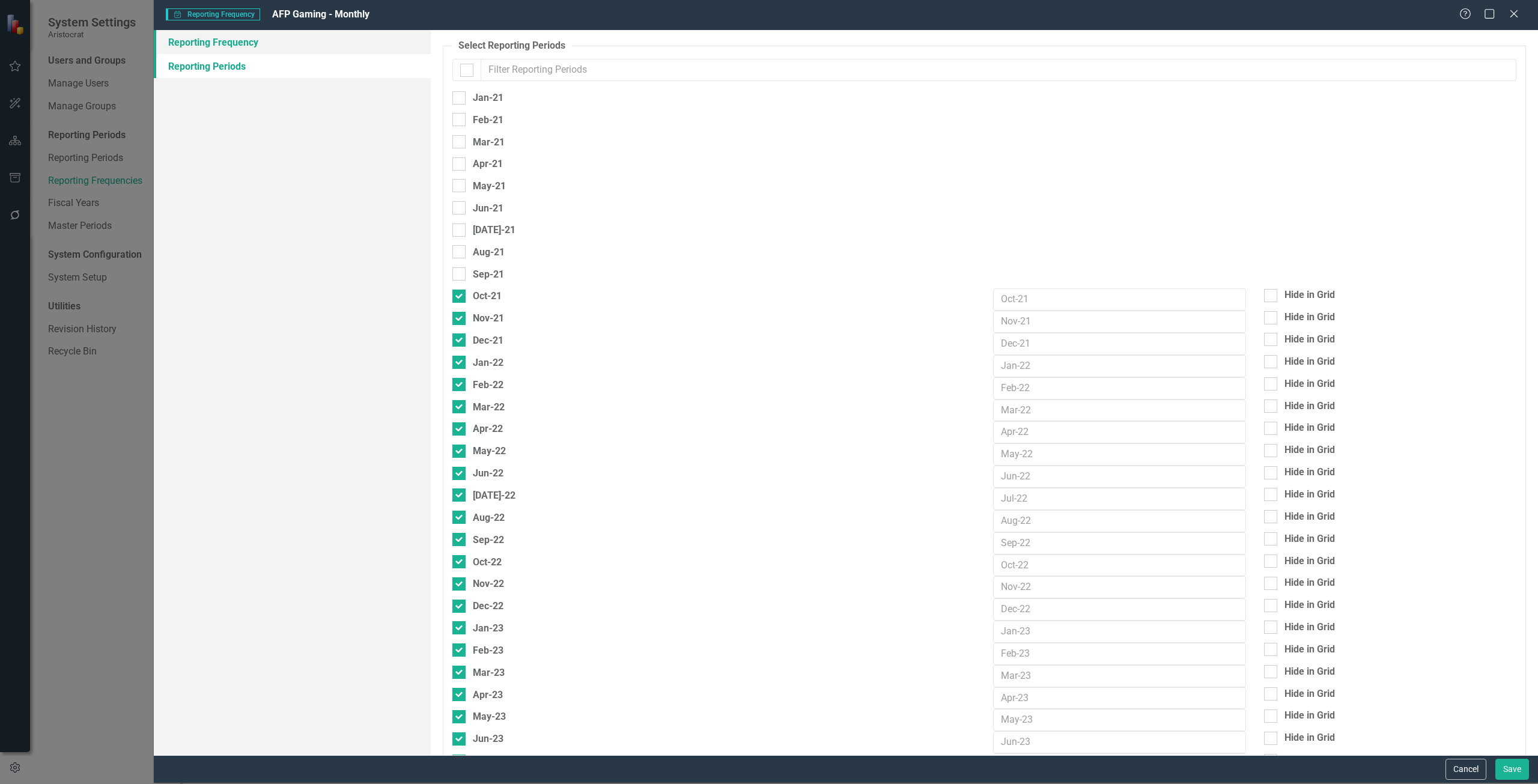
click at [221, 45] on link "Reporting Frequency" at bounding box center [292, 42] width 277 height 24
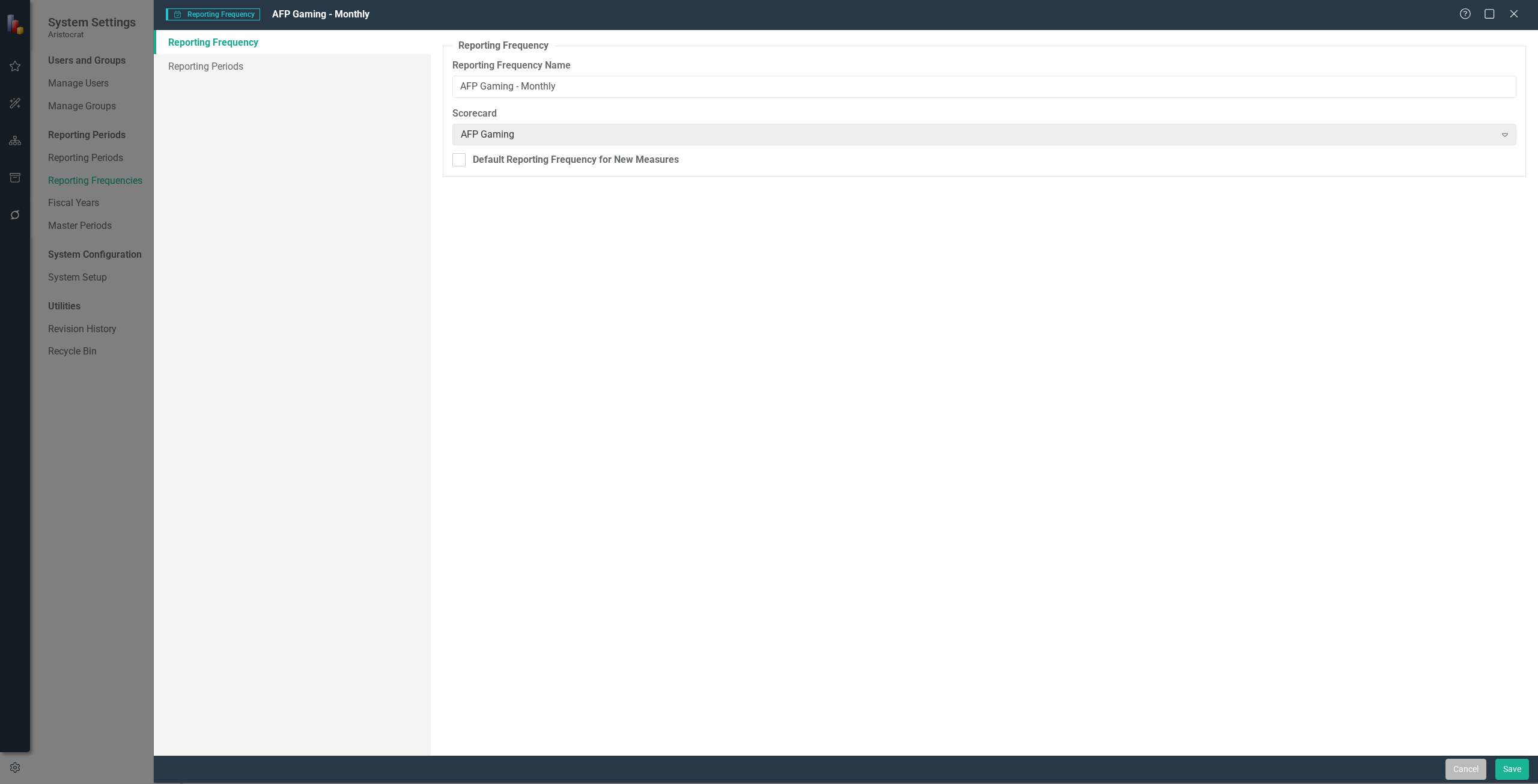
click at [1153, 567] on button "Cancel" at bounding box center [1466, 769] width 41 height 21
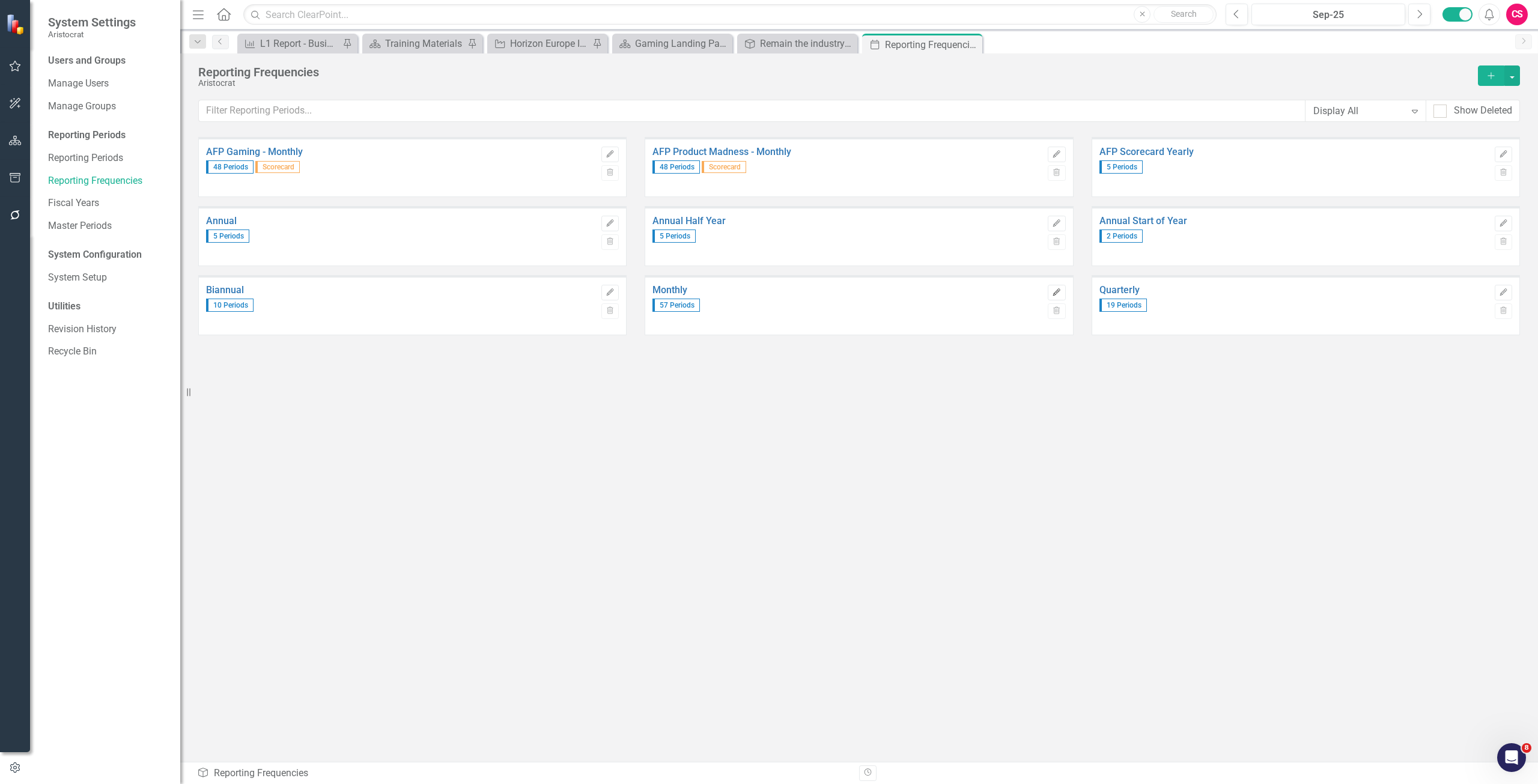
click at [1058, 291] on icon "Edit" at bounding box center [1056, 292] width 9 height 7
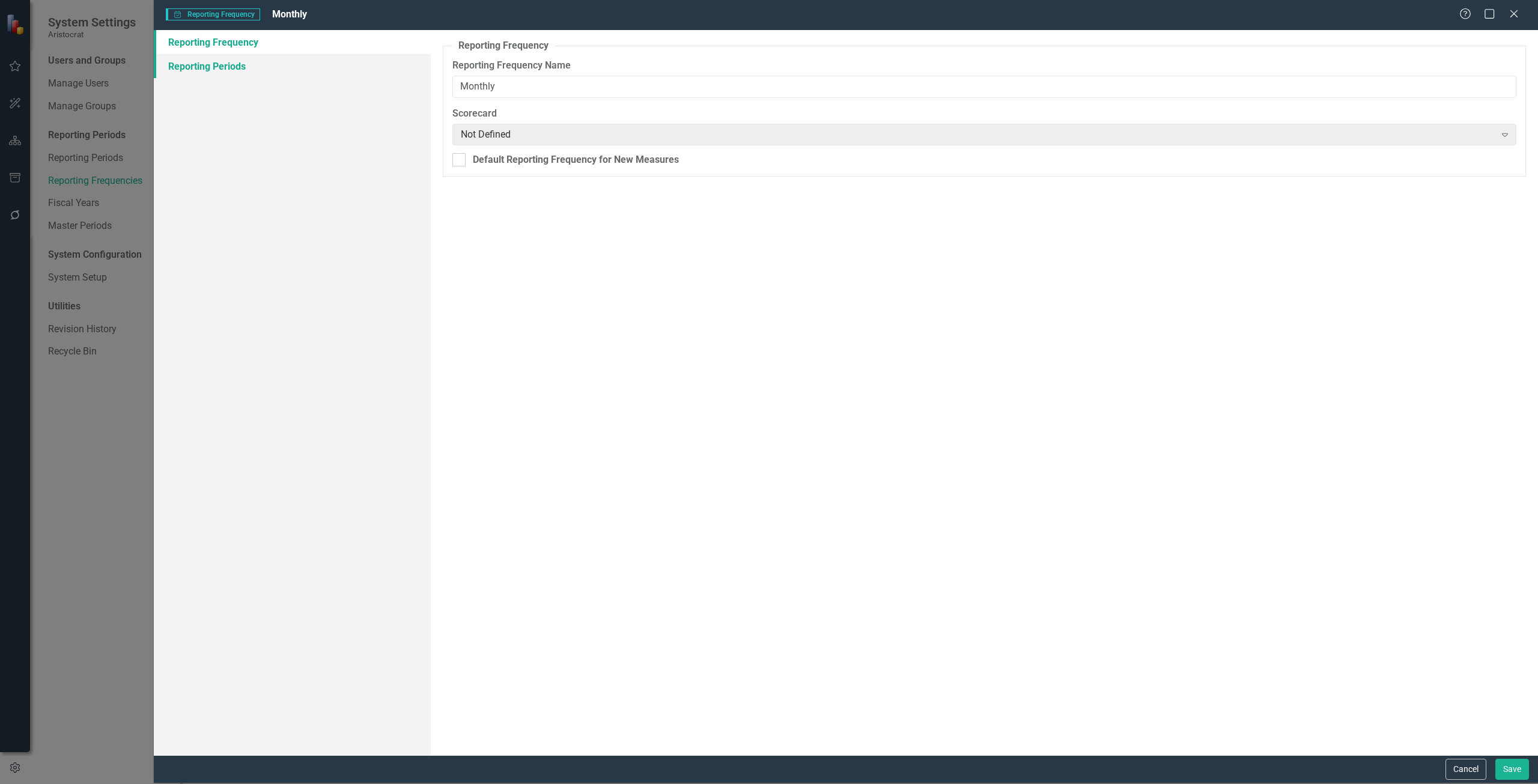
click at [252, 71] on link "Reporting Periods" at bounding box center [292, 66] width 277 height 24
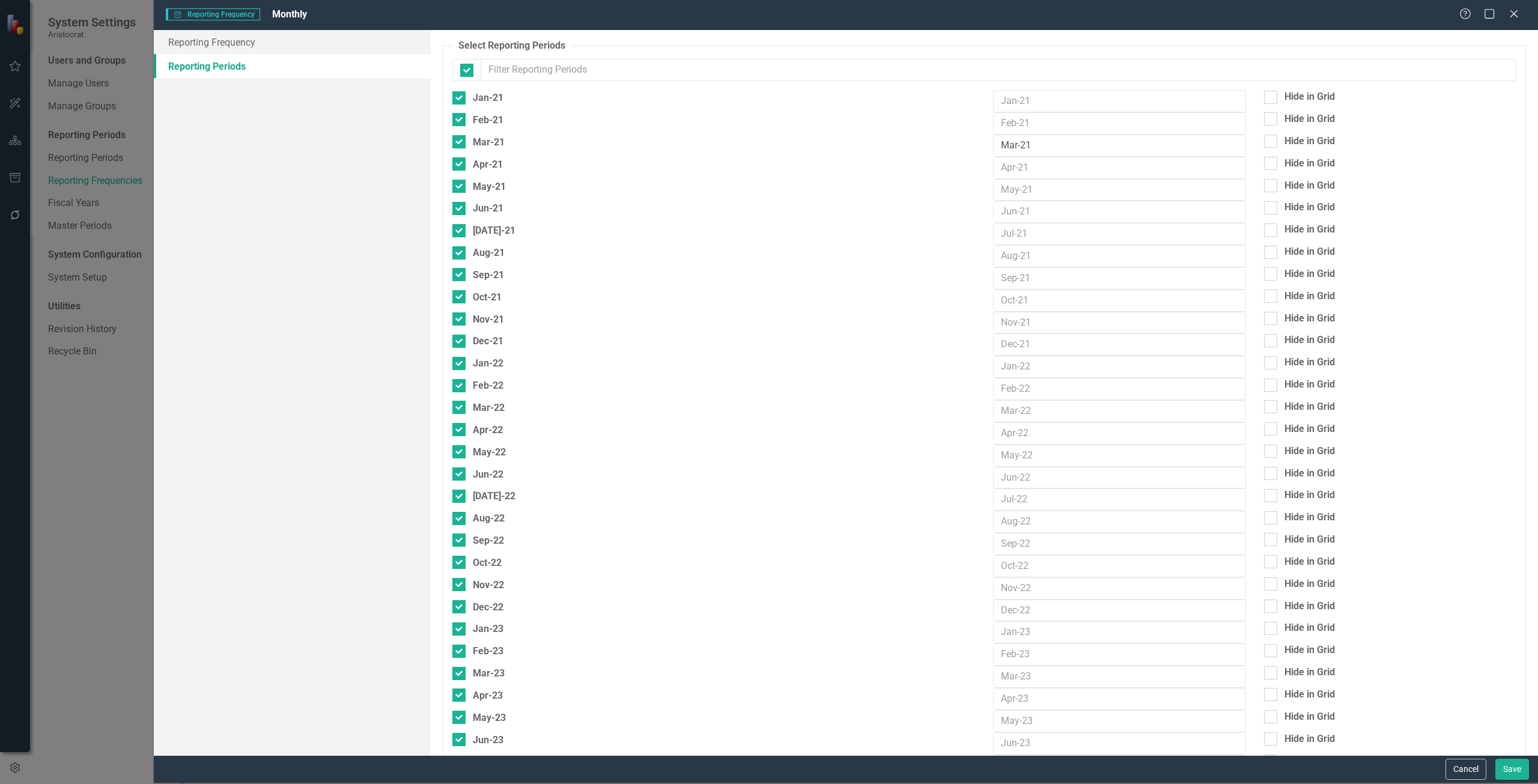
checkbox input "false"
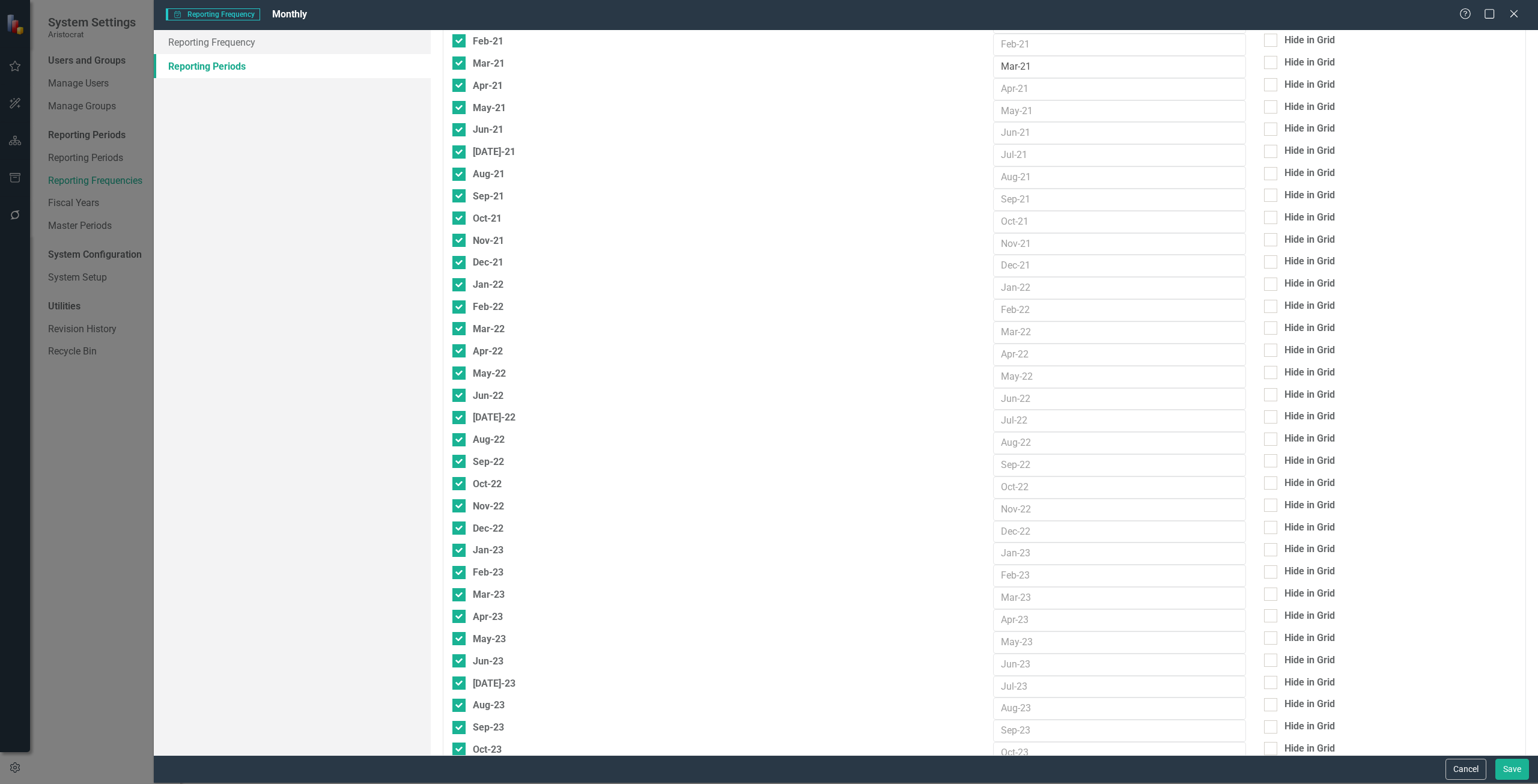
scroll to position [0, 0]
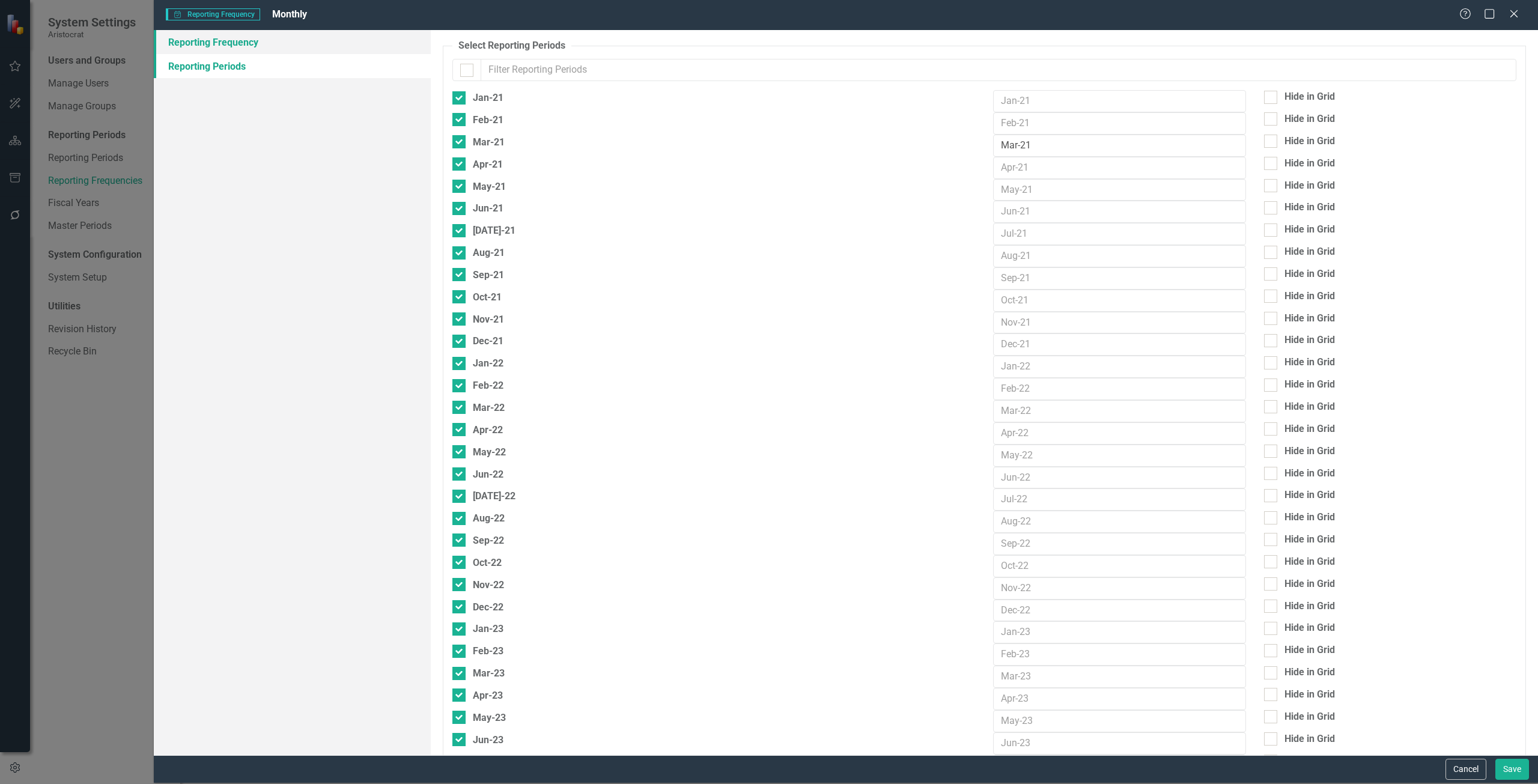
click at [205, 42] on link "Reporting Frequency" at bounding box center [292, 42] width 277 height 24
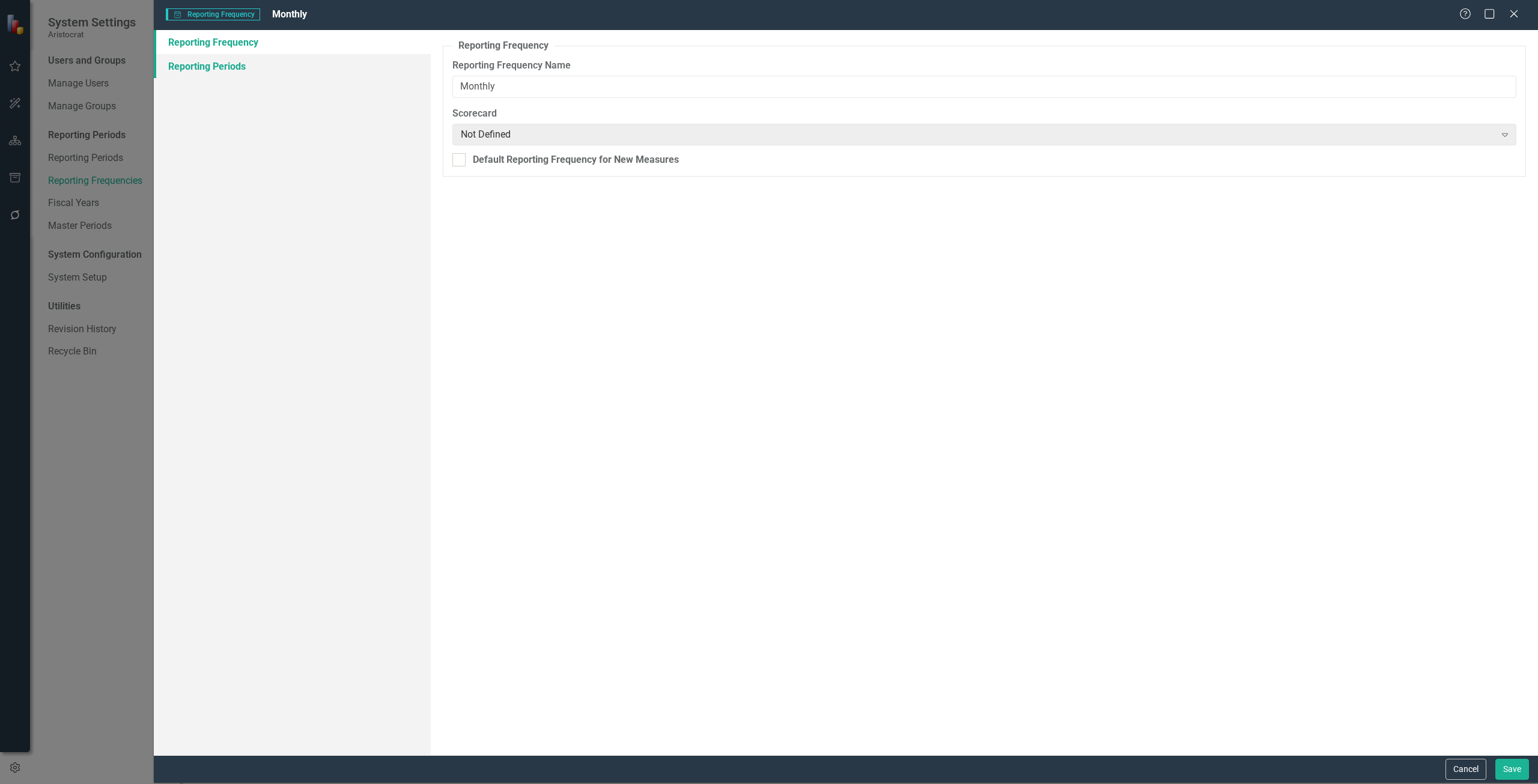
click at [224, 68] on link "Reporting Periods" at bounding box center [292, 66] width 277 height 24
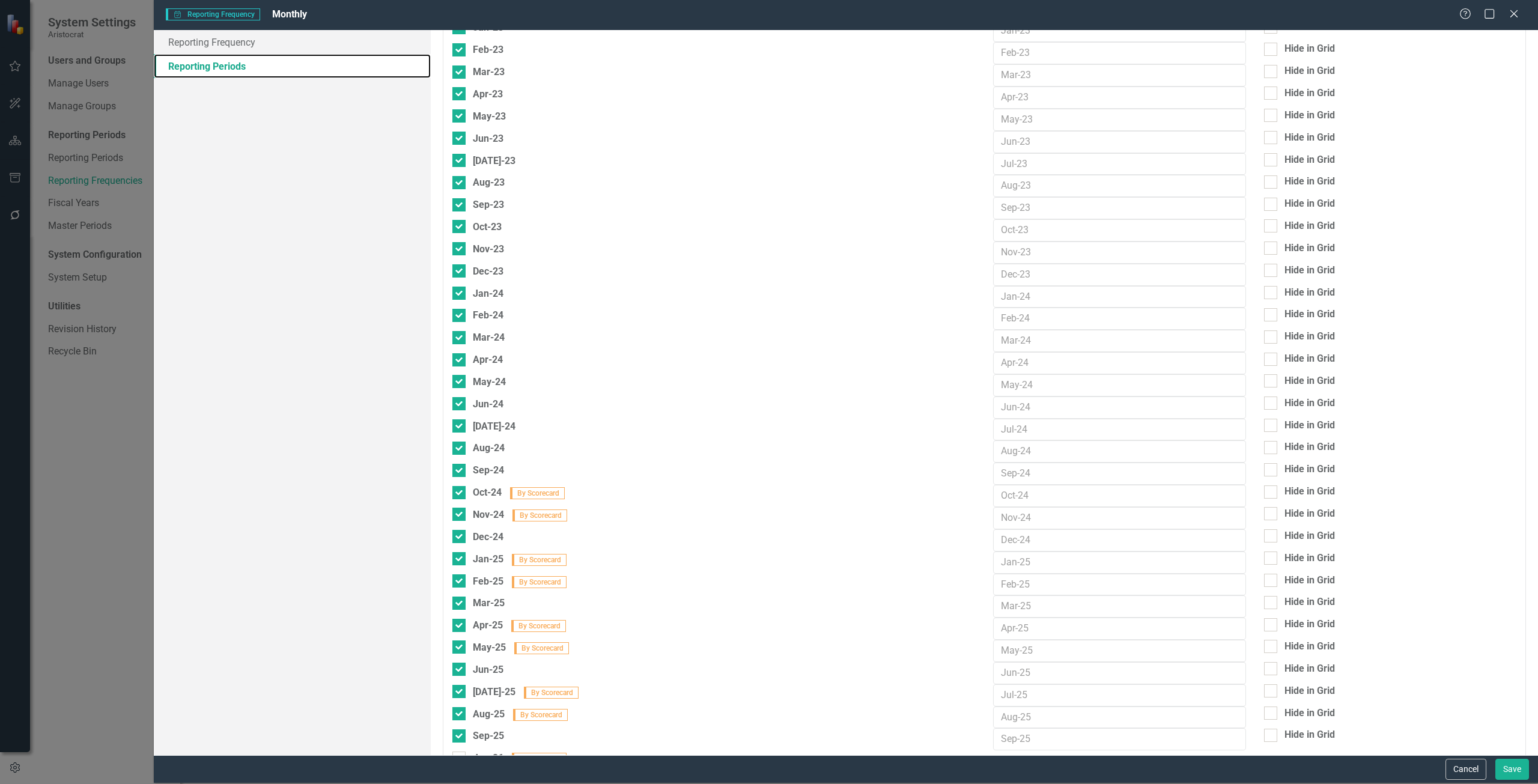
scroll to position [841, 0]
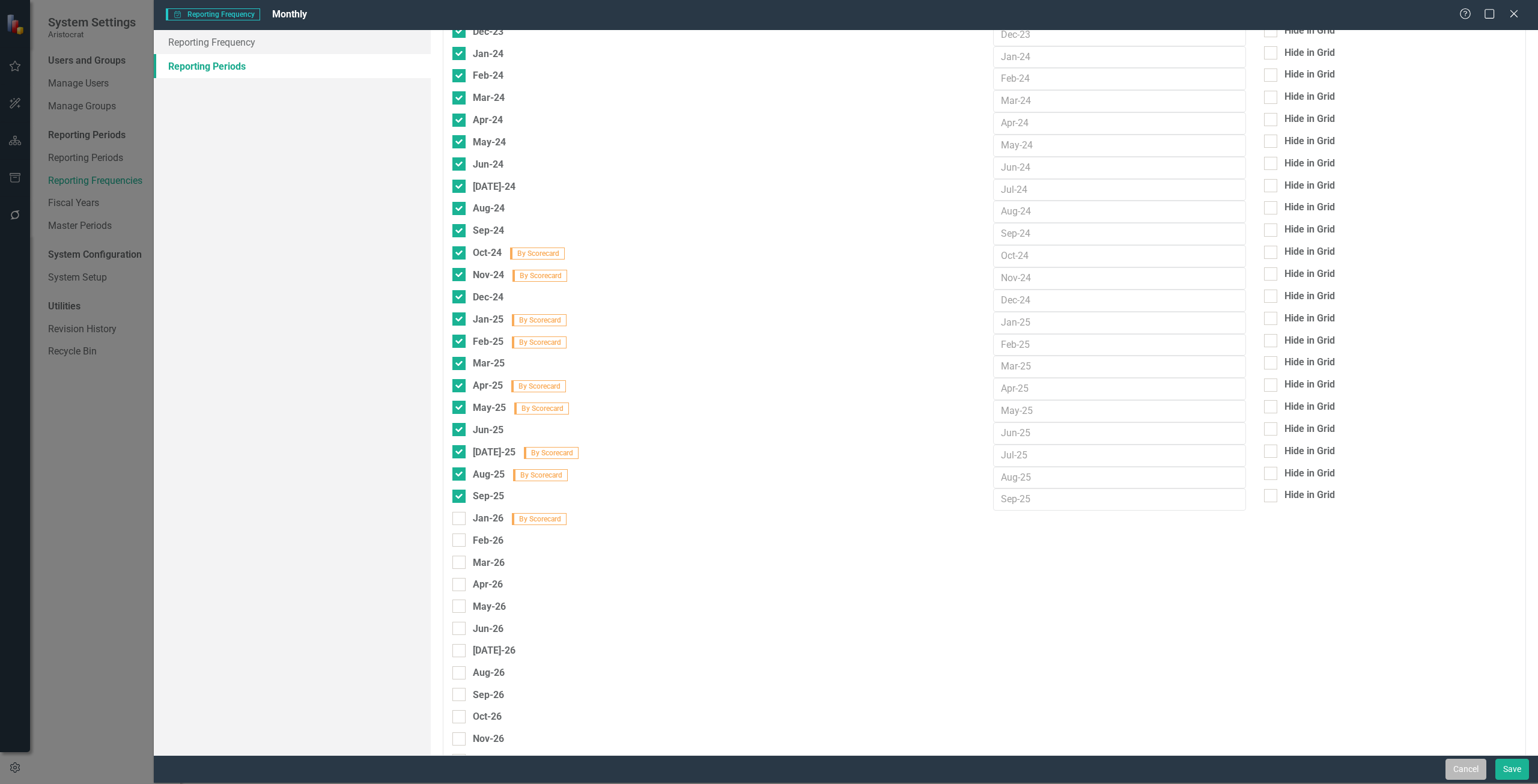
click at [1153, 567] on button "Cancel" at bounding box center [1466, 769] width 41 height 21
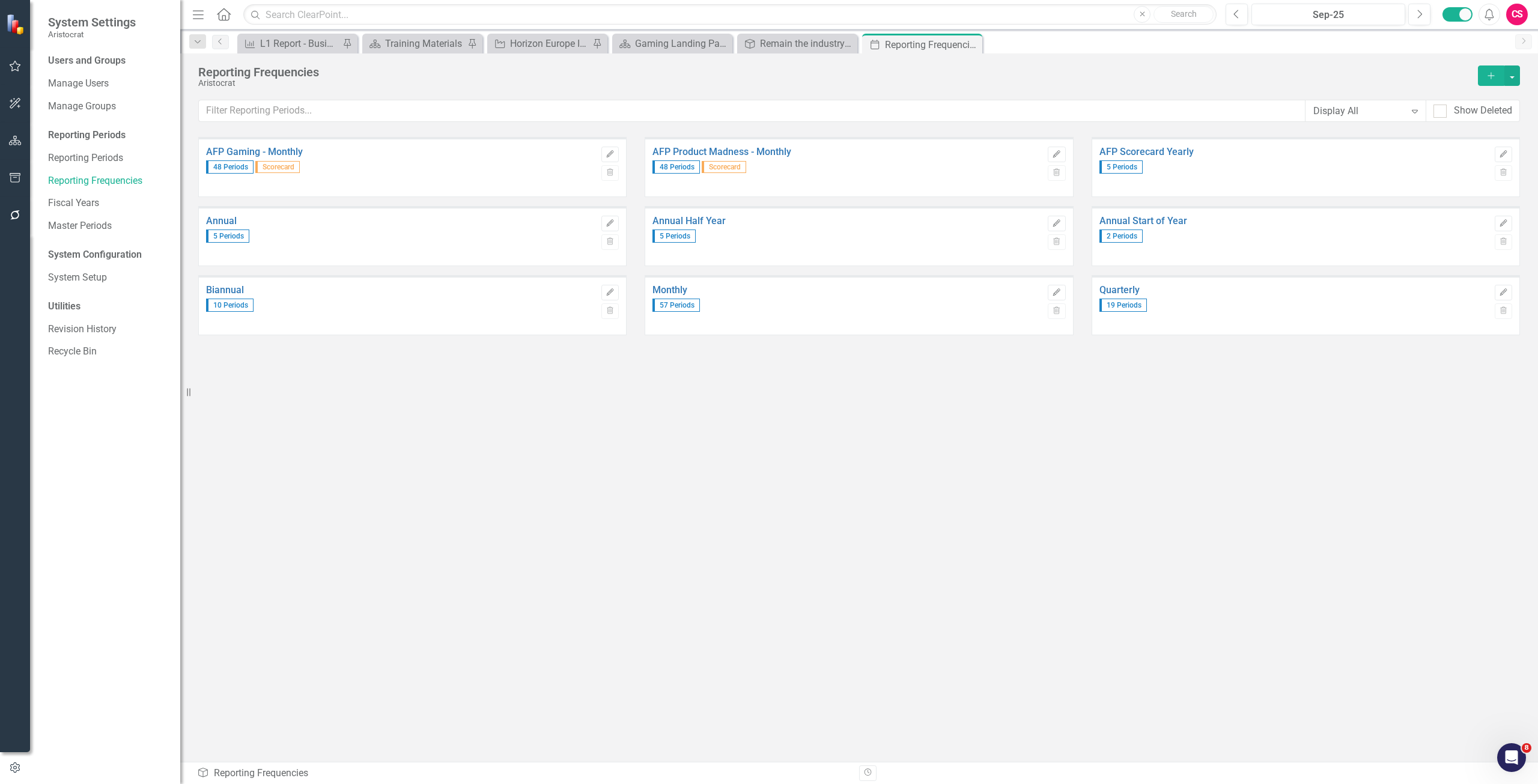
click at [1153, 14] on div "CS" at bounding box center [1517, 14] width 22 height 22
click at [1153, 177] on link "Logout Log Out" at bounding box center [1479, 174] width 95 height 22
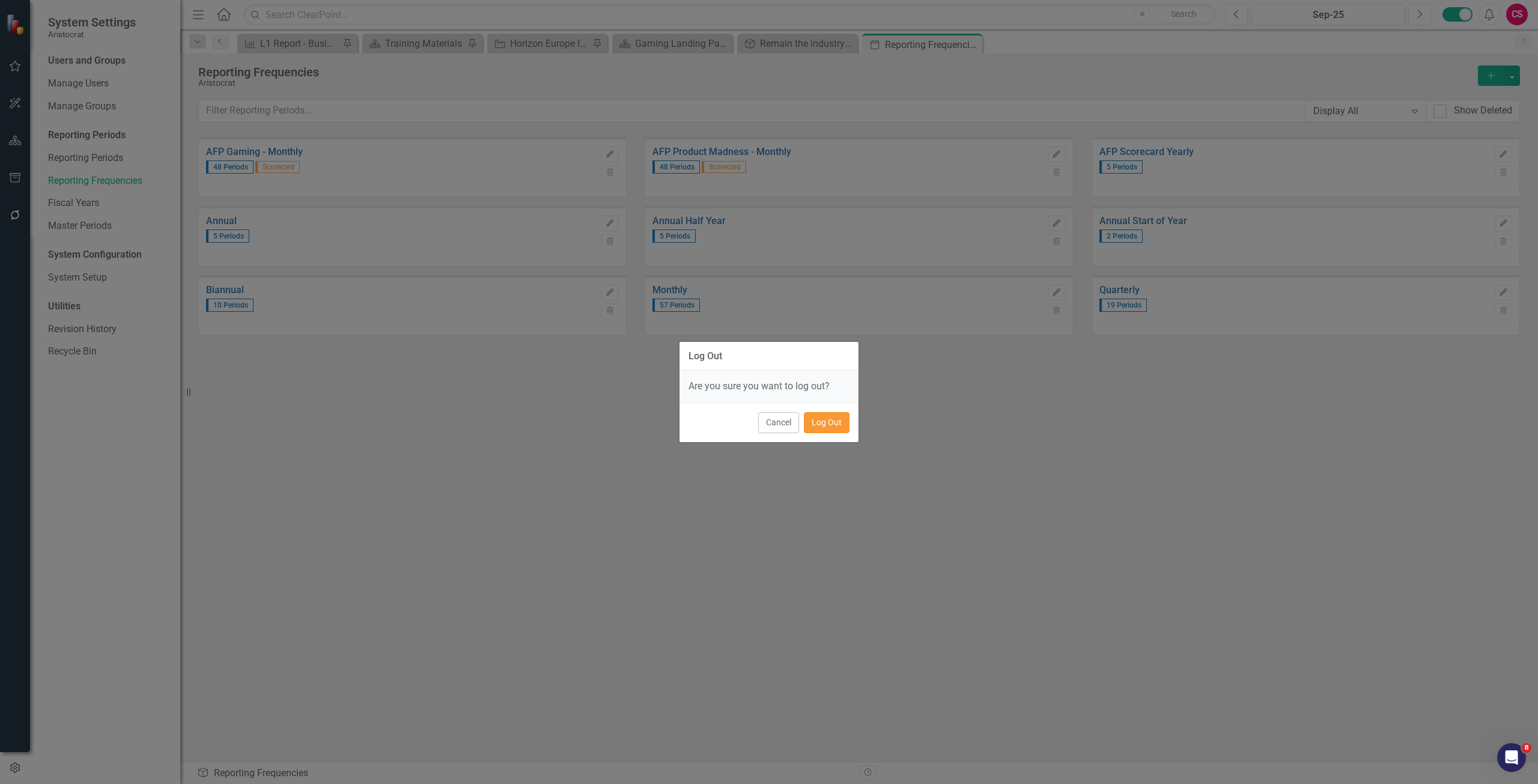
click at [828, 420] on button "Log Out" at bounding box center [827, 422] width 46 height 21
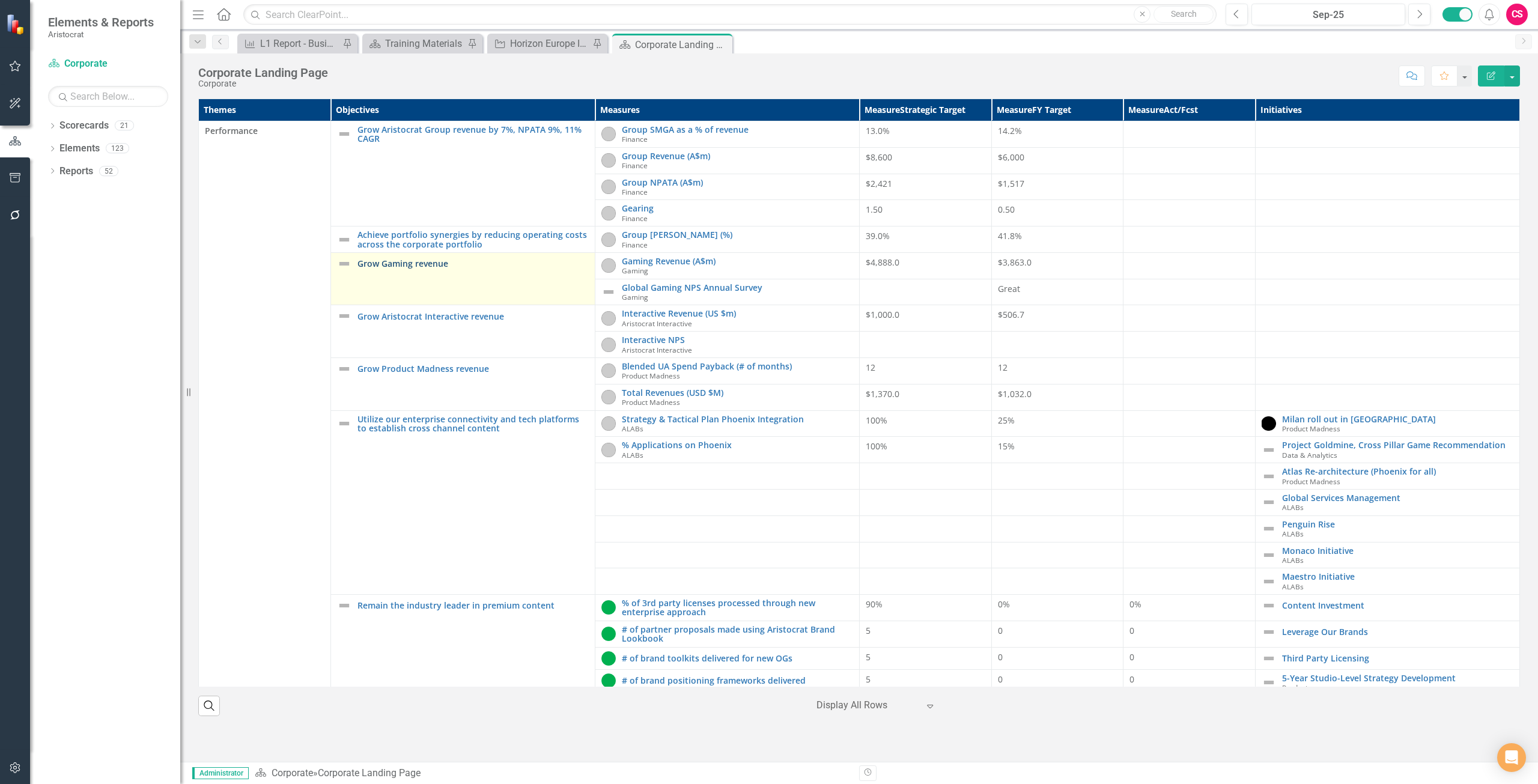
click at [426, 260] on link "Grow Gaming revenue" at bounding box center [473, 263] width 232 height 9
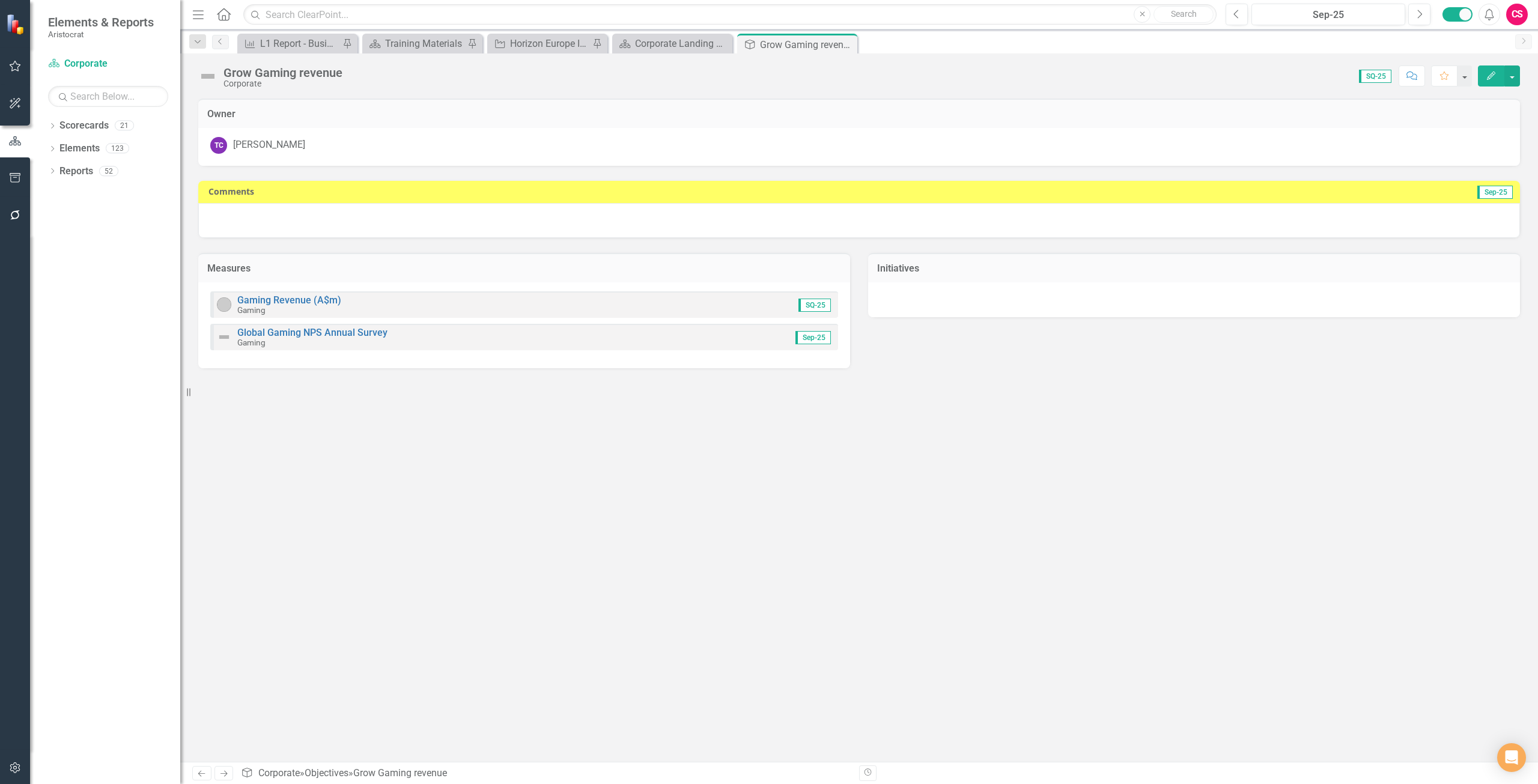
click at [1486, 77] on button "Edit" at bounding box center [1492, 76] width 27 height 21
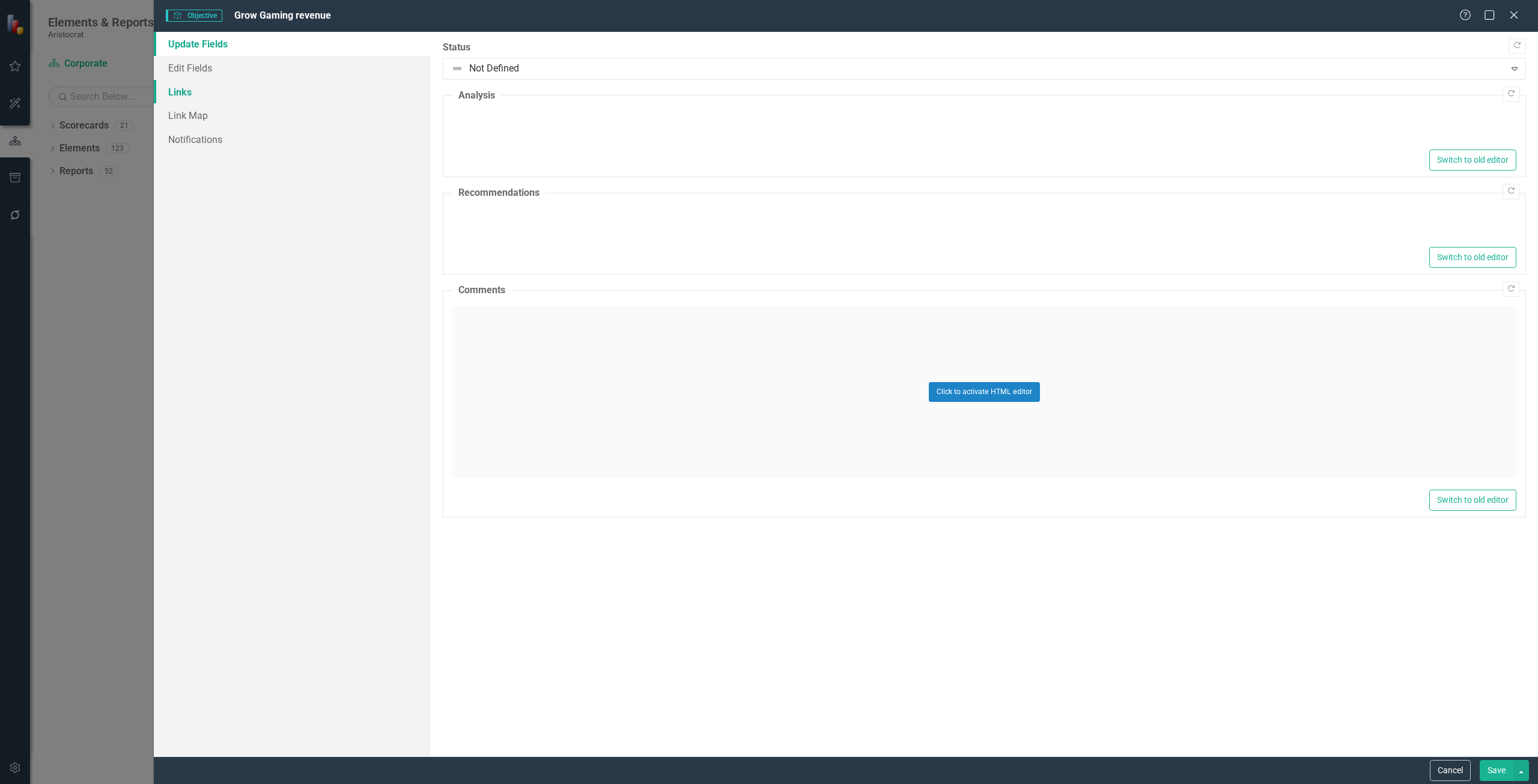
click at [194, 89] on link "Links" at bounding box center [292, 92] width 277 height 24
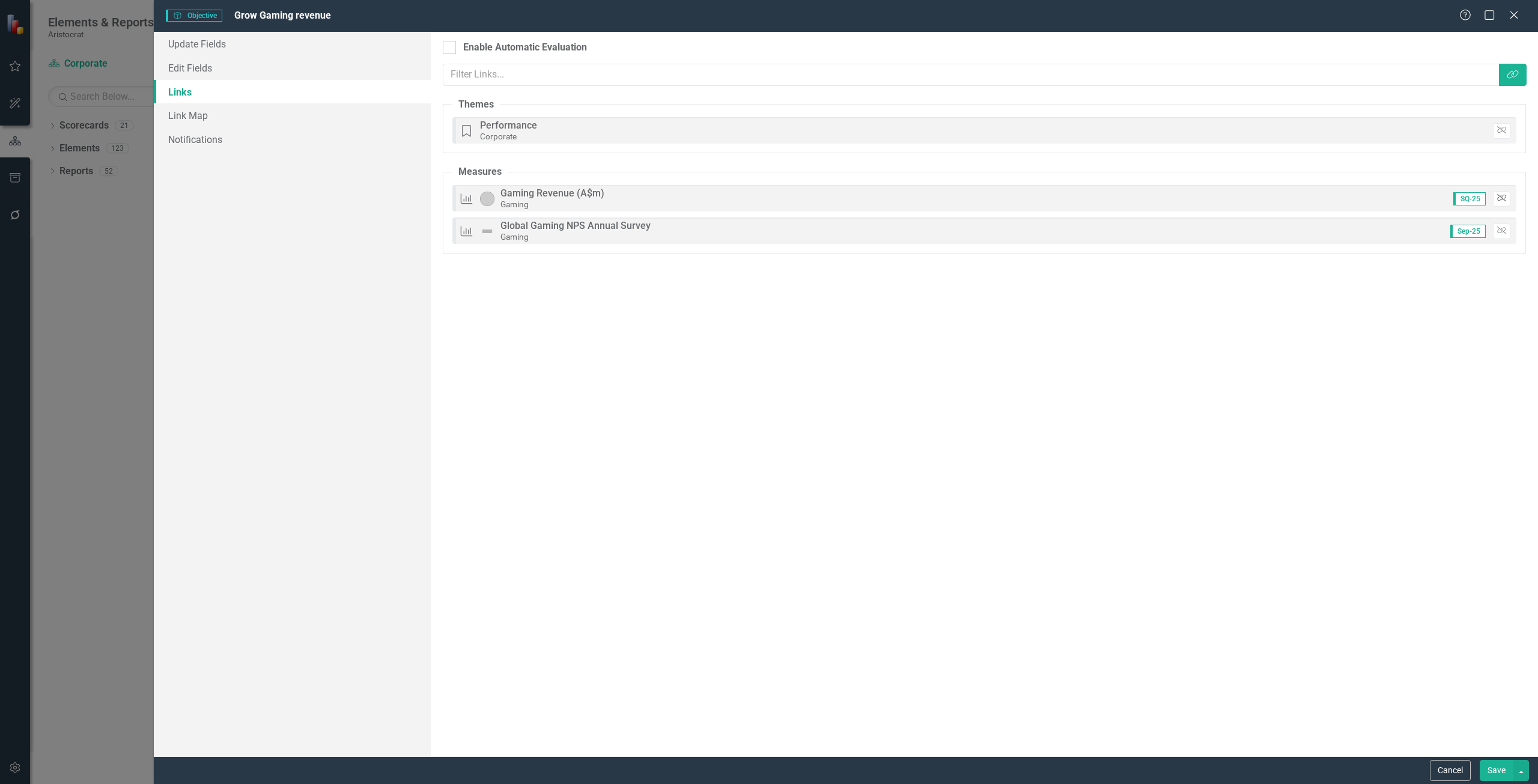
click at [1501, 198] on icon "Unlink" at bounding box center [1502, 198] width 9 height 7
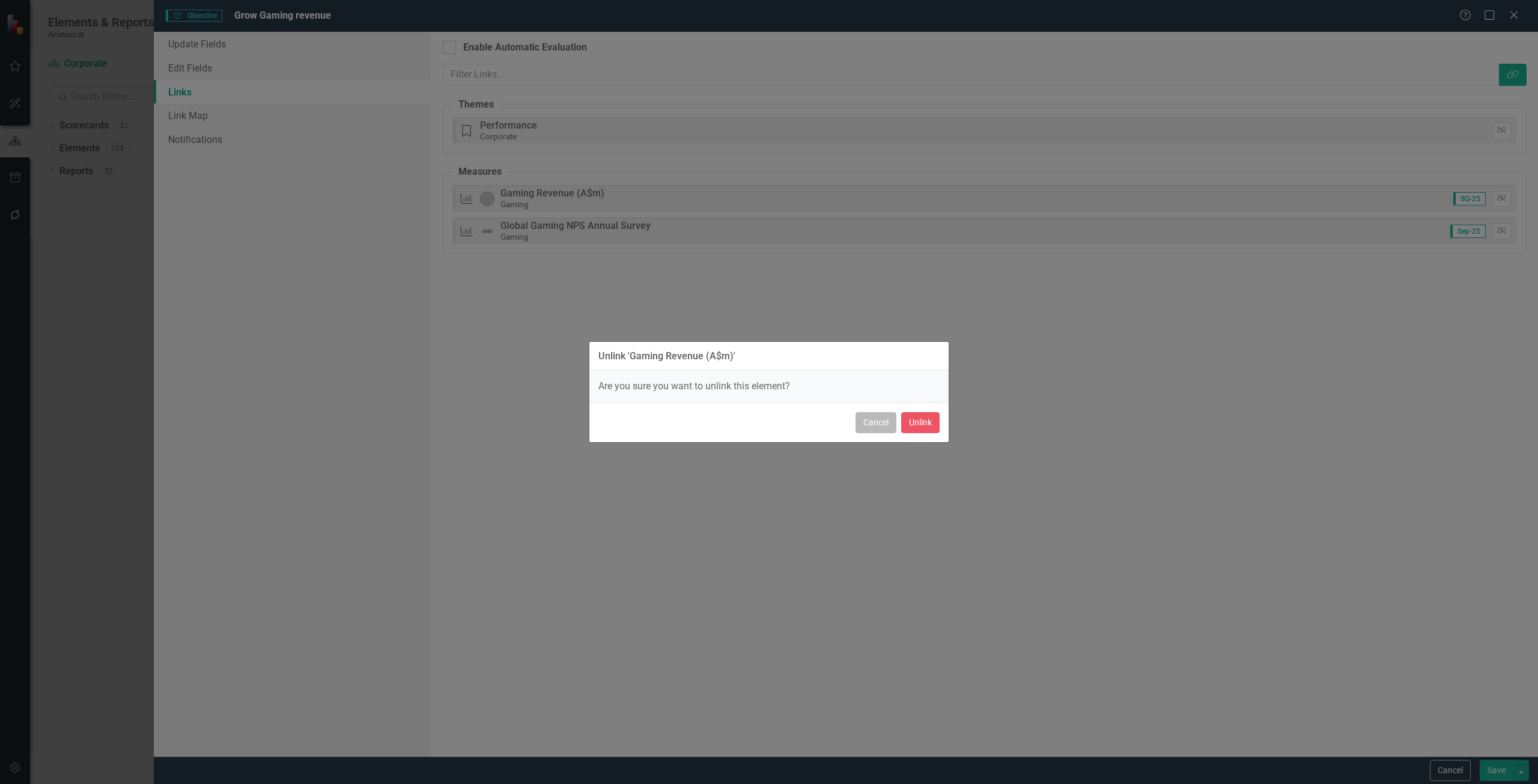
click at [866, 423] on button "Cancel" at bounding box center [876, 422] width 41 height 21
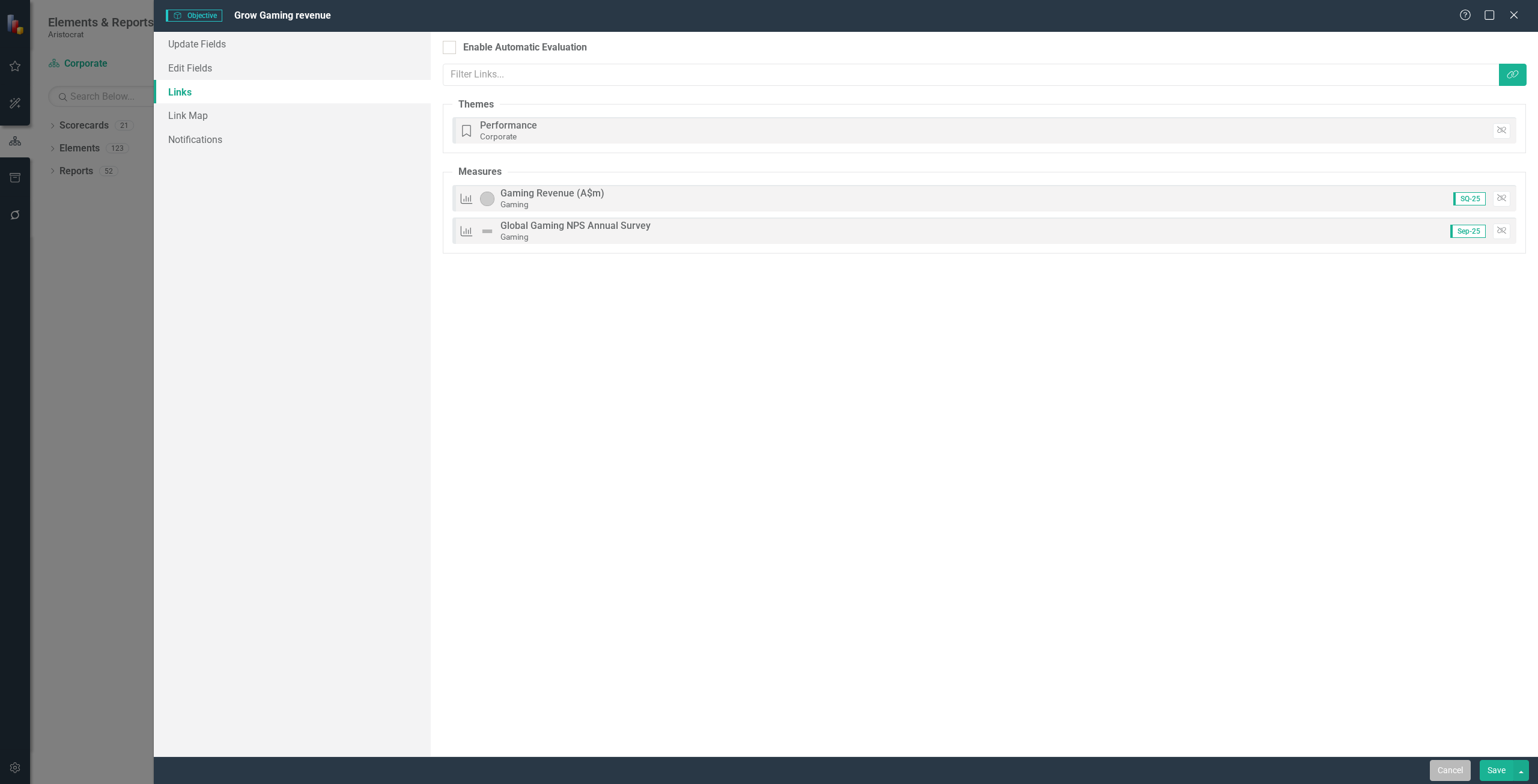
click at [1456, 774] on button "Cancel" at bounding box center [1451, 770] width 41 height 21
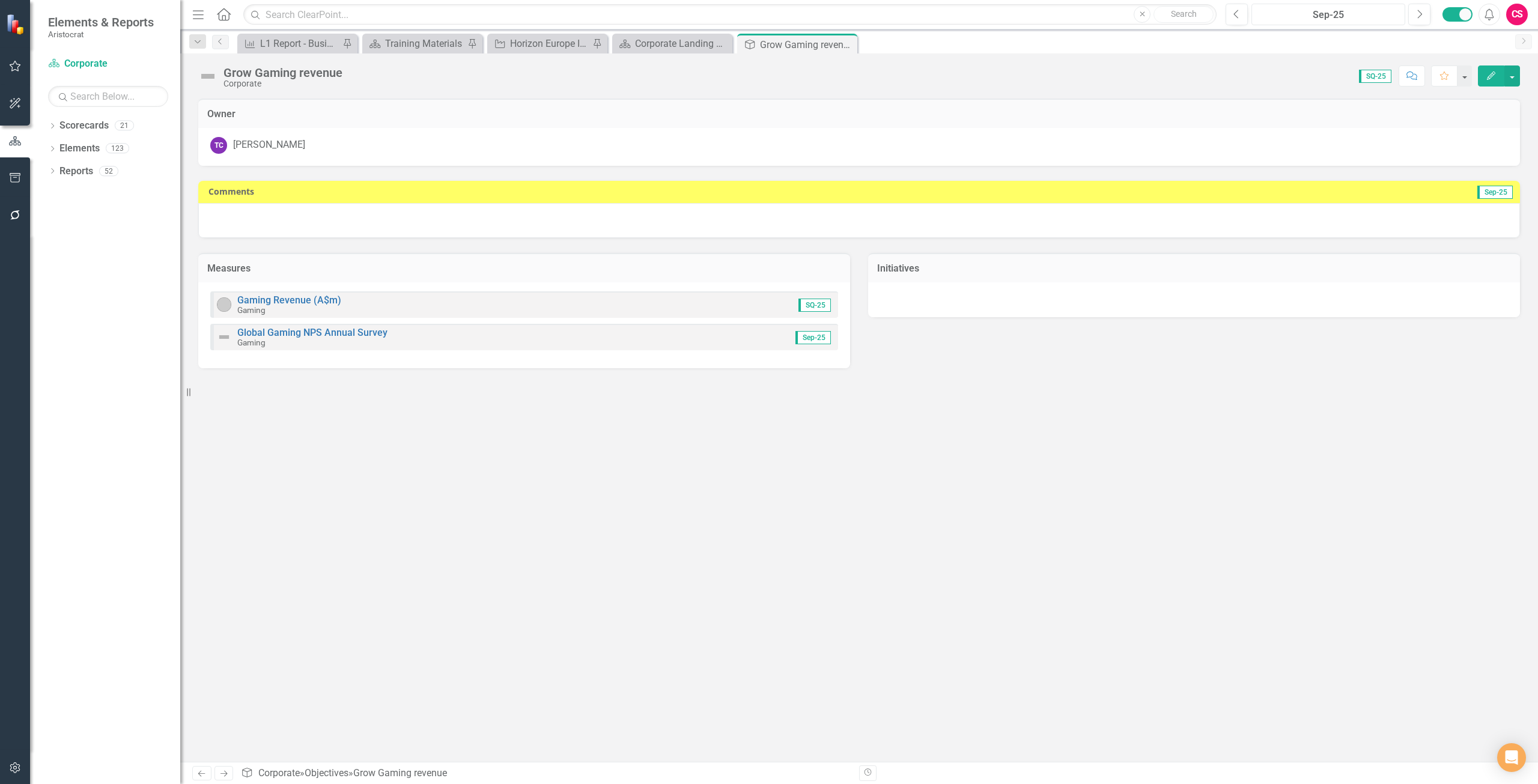
click at [1332, 11] on div "Sep-25" at bounding box center [1328, 15] width 145 height 14
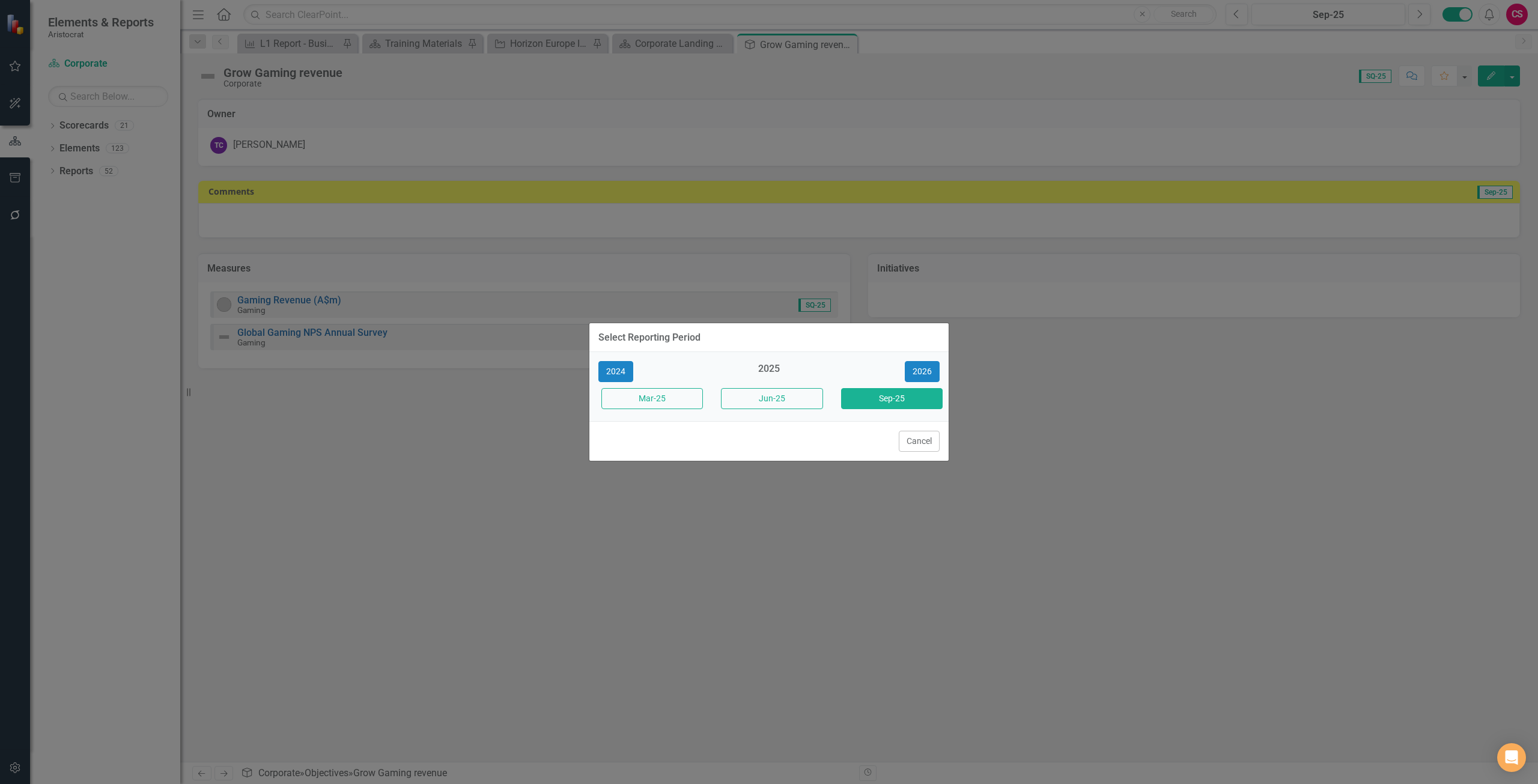
click at [771, 399] on button "Jun-25" at bounding box center [771, 399] width 101 height 21
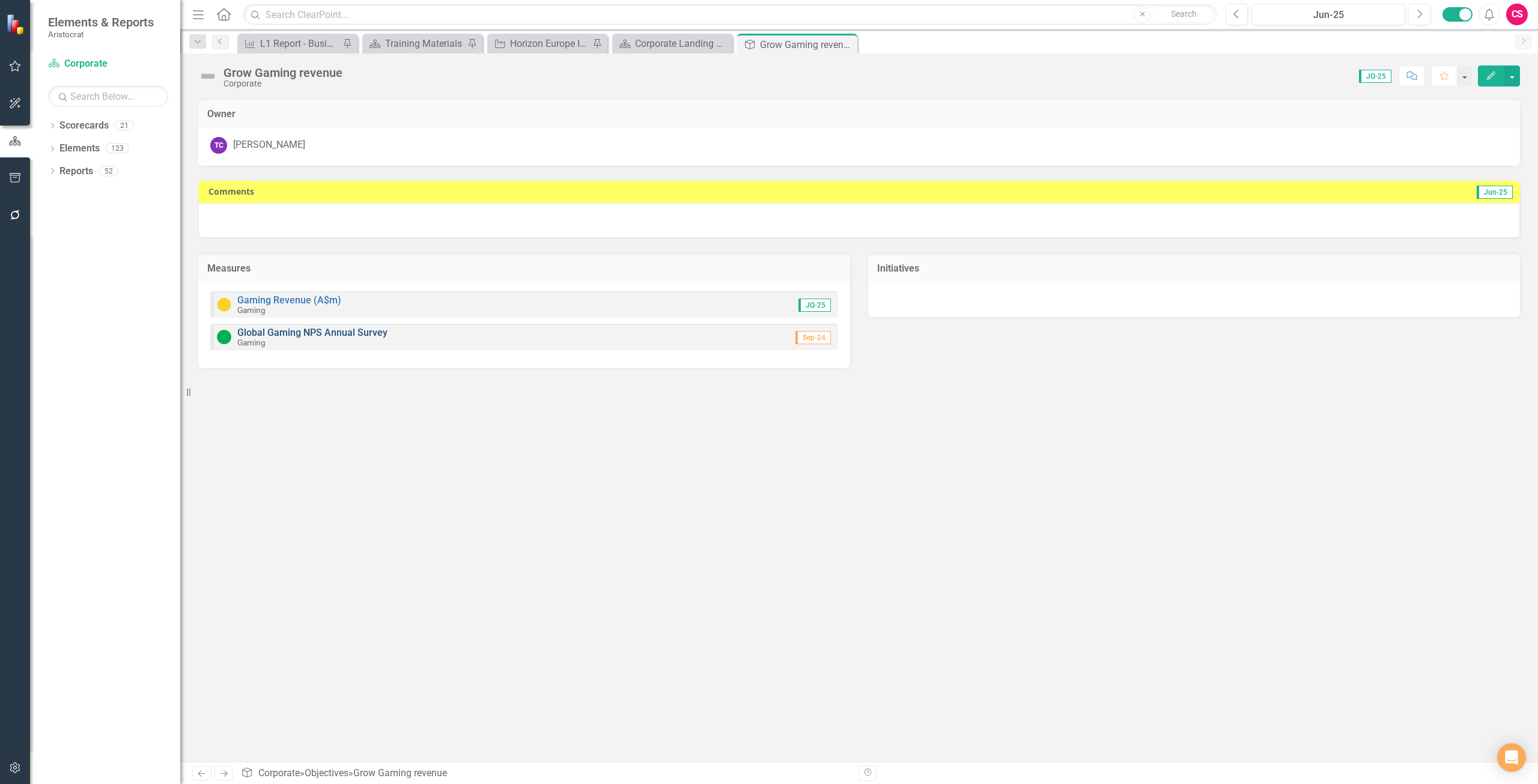
click at [294, 330] on link "Global Gaming NPS Annual Survey" at bounding box center [312, 332] width 150 height 11
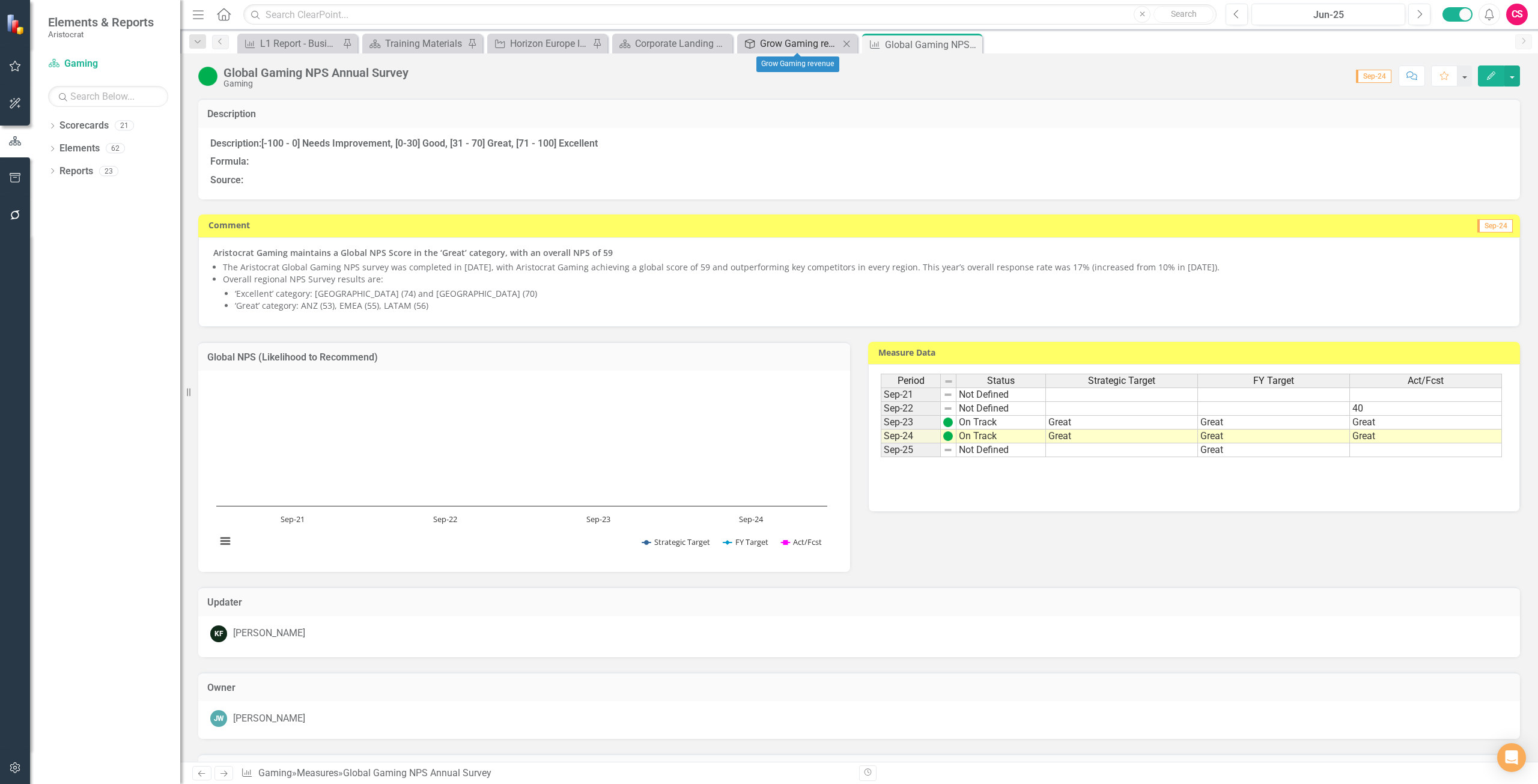
click at [780, 42] on div "Grow Gaming revenue" at bounding box center [800, 43] width 80 height 15
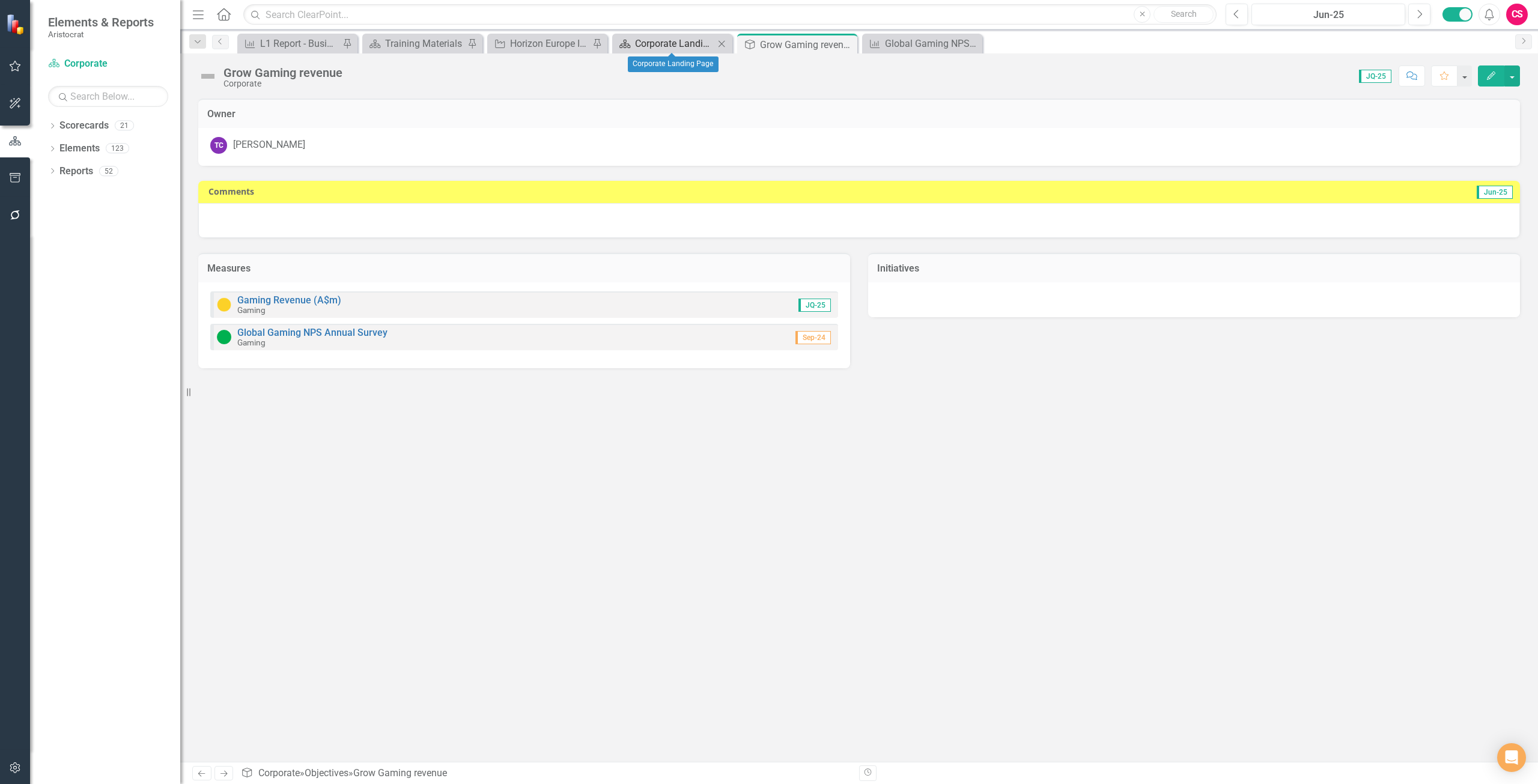
click at [650, 41] on div "Corporate Landing Page" at bounding box center [675, 43] width 80 height 15
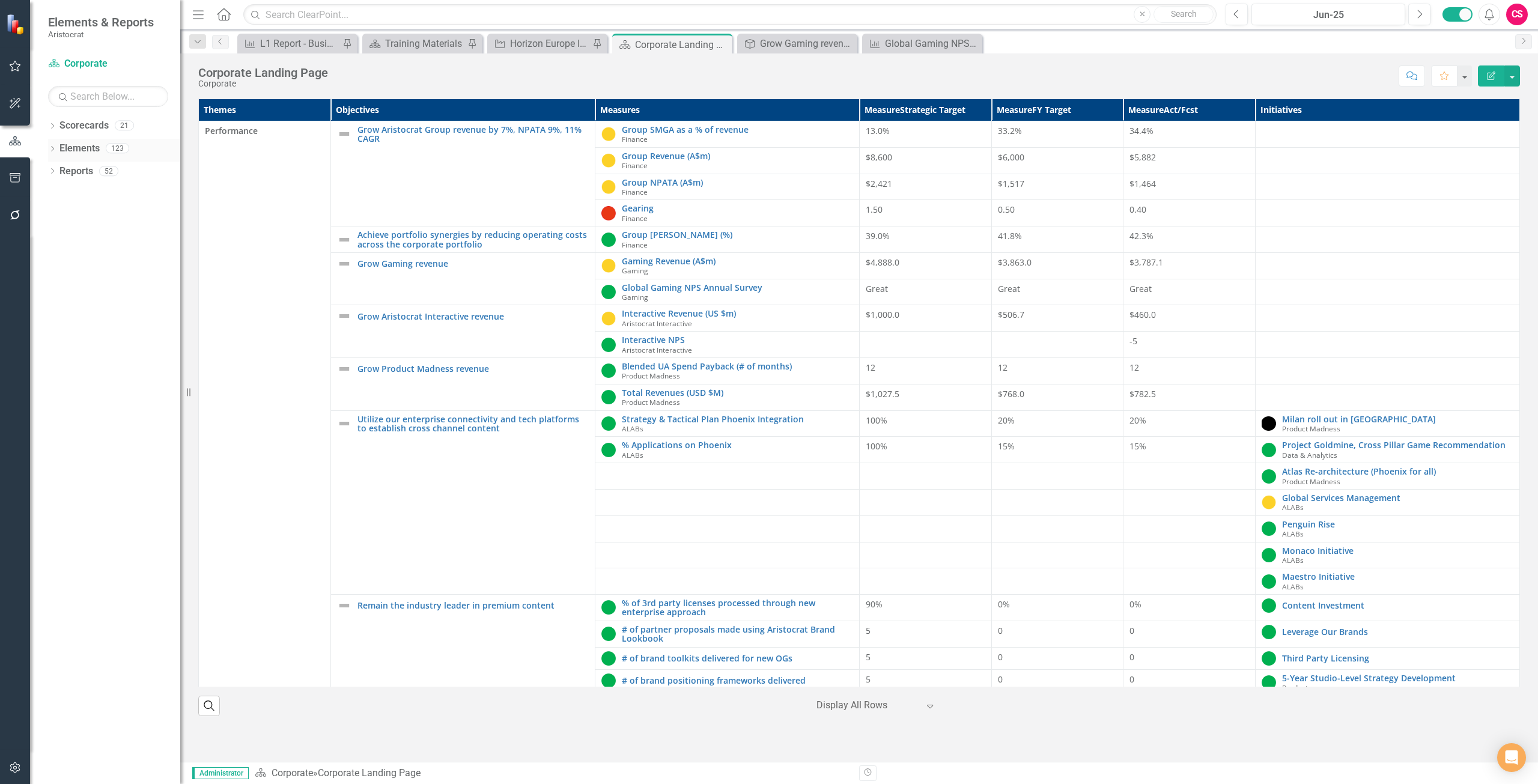
click at [89, 150] on link "Elements" at bounding box center [80, 148] width 40 height 14
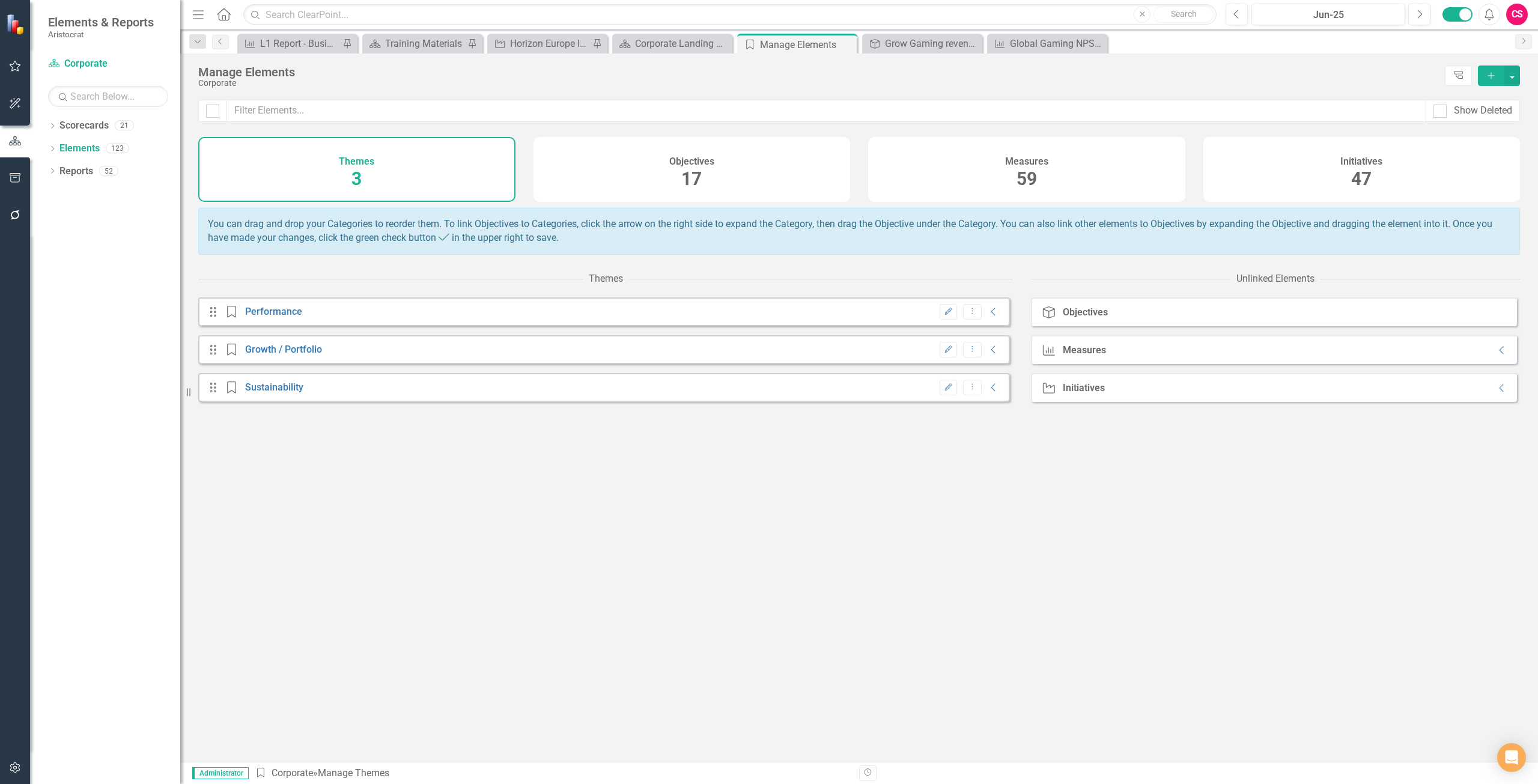
click at [629, 166] on div "Objectives 17" at bounding box center [692, 169] width 317 height 65
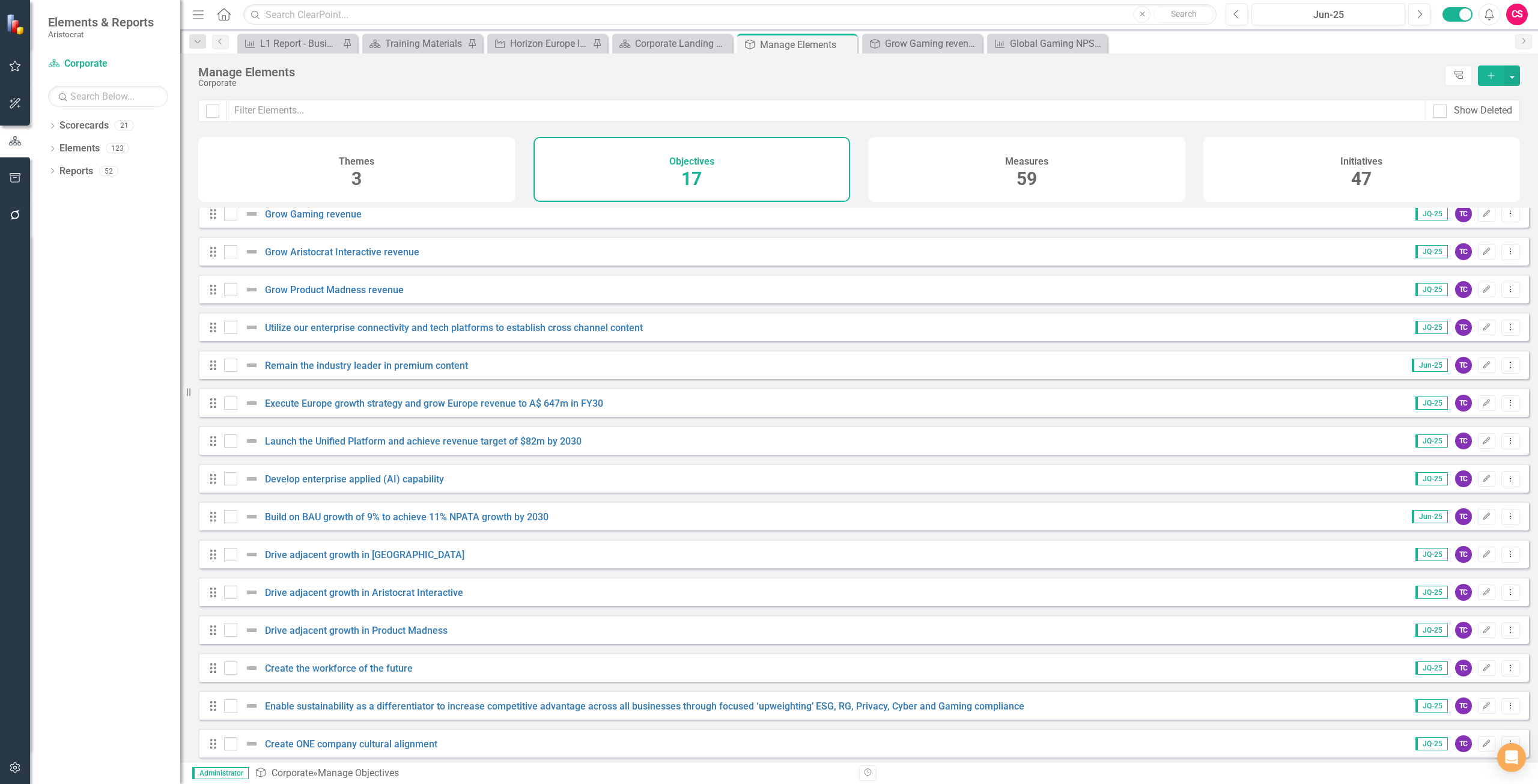
scroll to position [98, 0]
click at [1017, 171] on span "59" at bounding box center [1027, 179] width 21 height 21
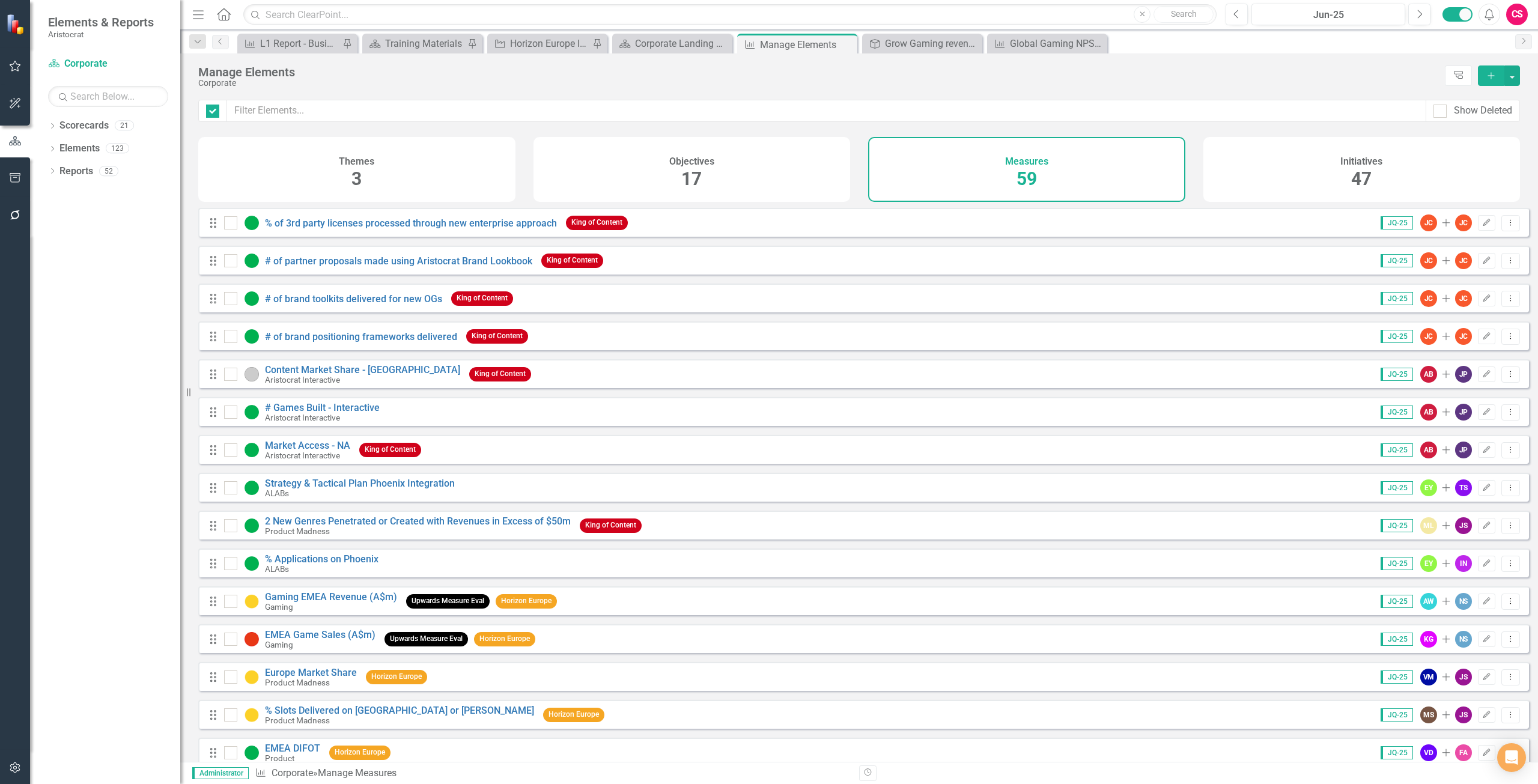
checkbox input "false"
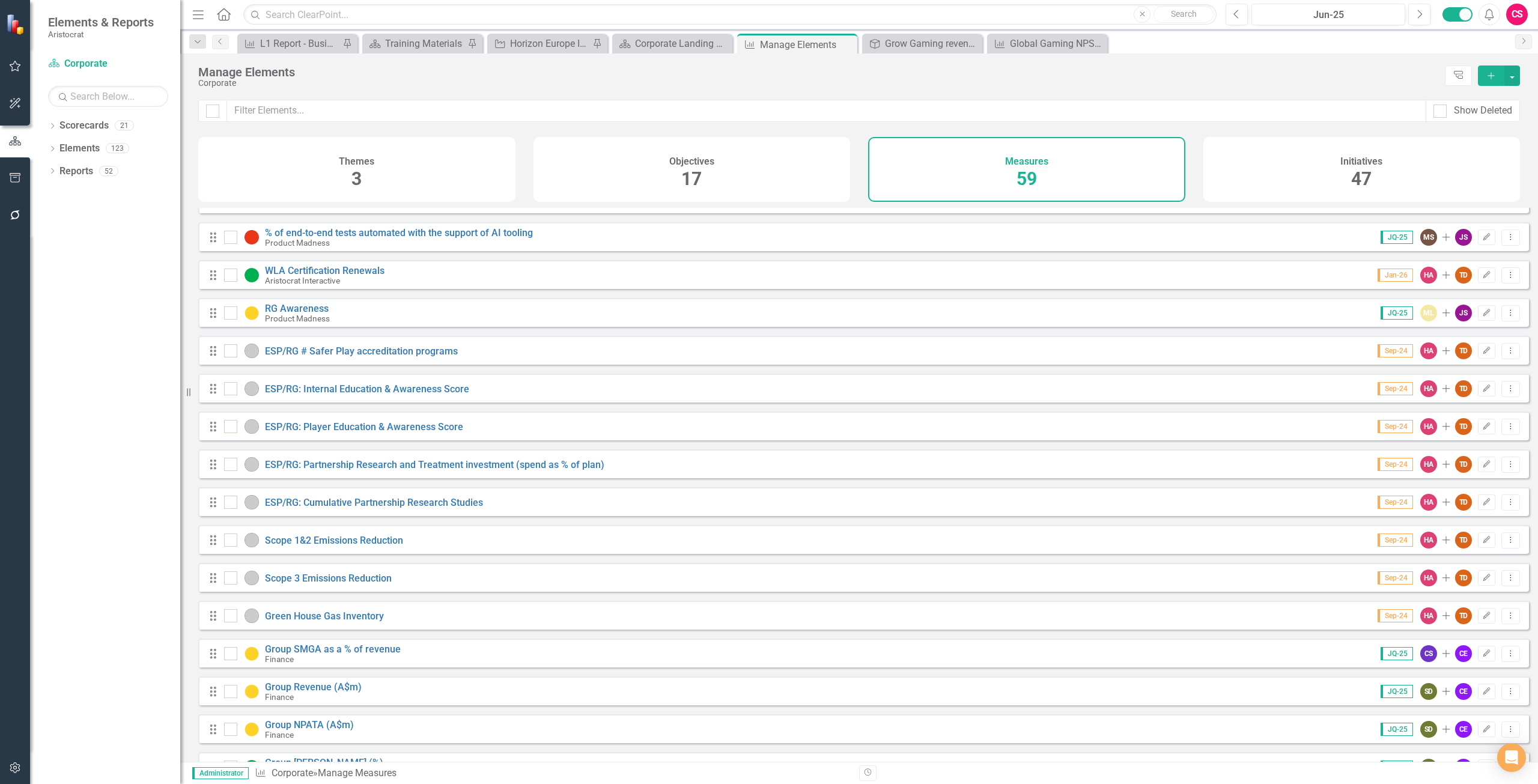
scroll to position [901, 0]
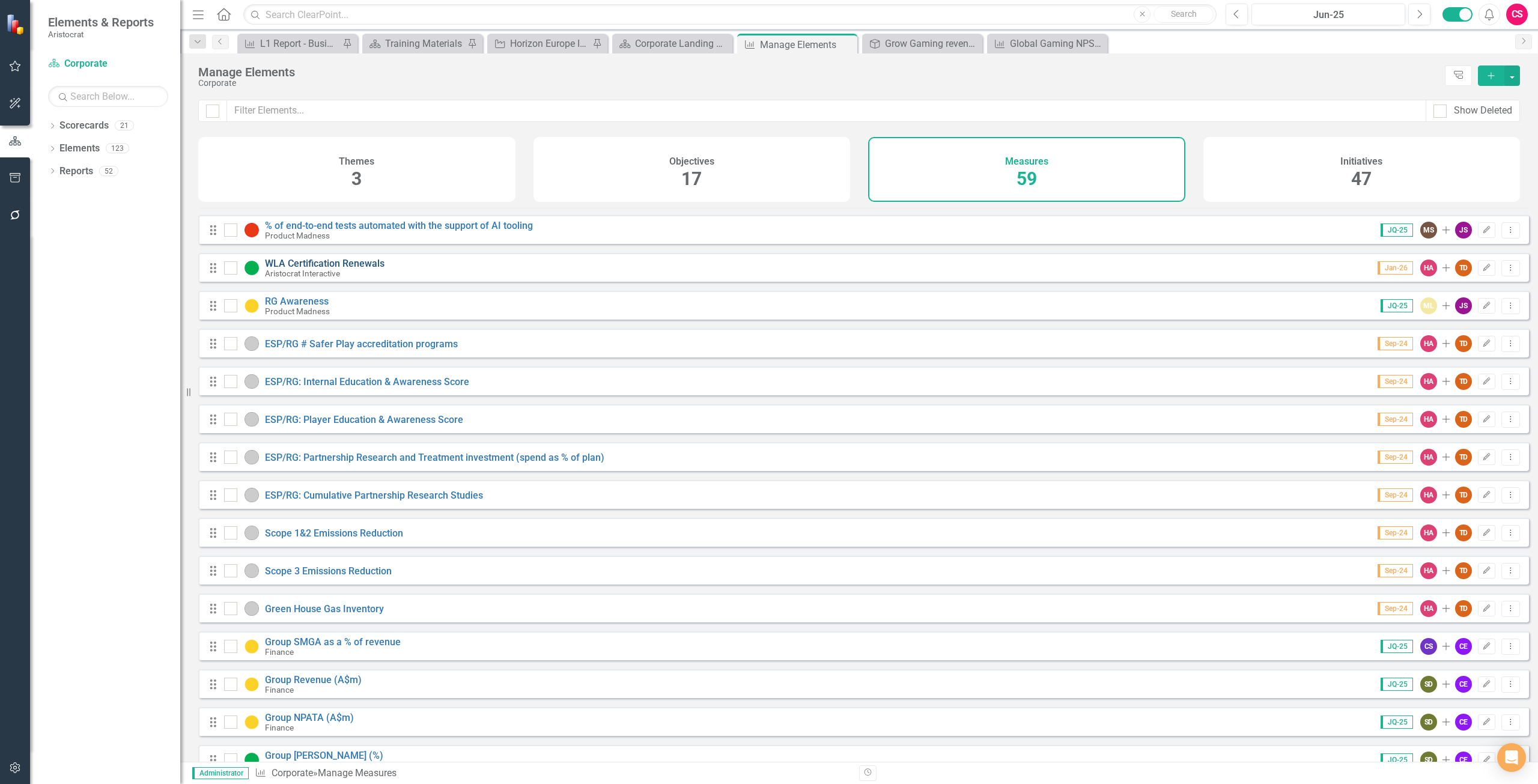
click at [293, 269] on link "WLA Certification Renewals" at bounding box center [324, 263] width 119 height 11
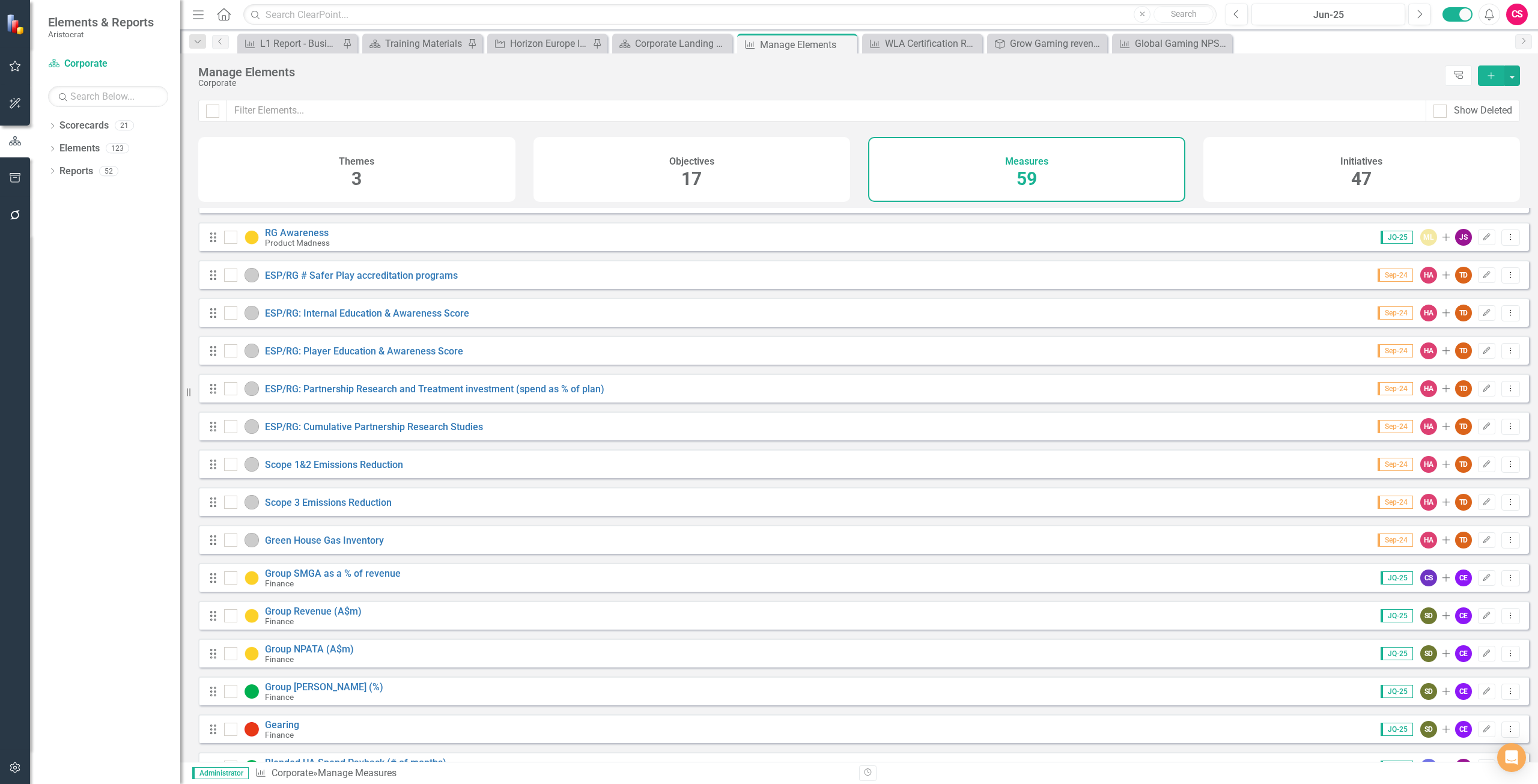
scroll to position [847, 0]
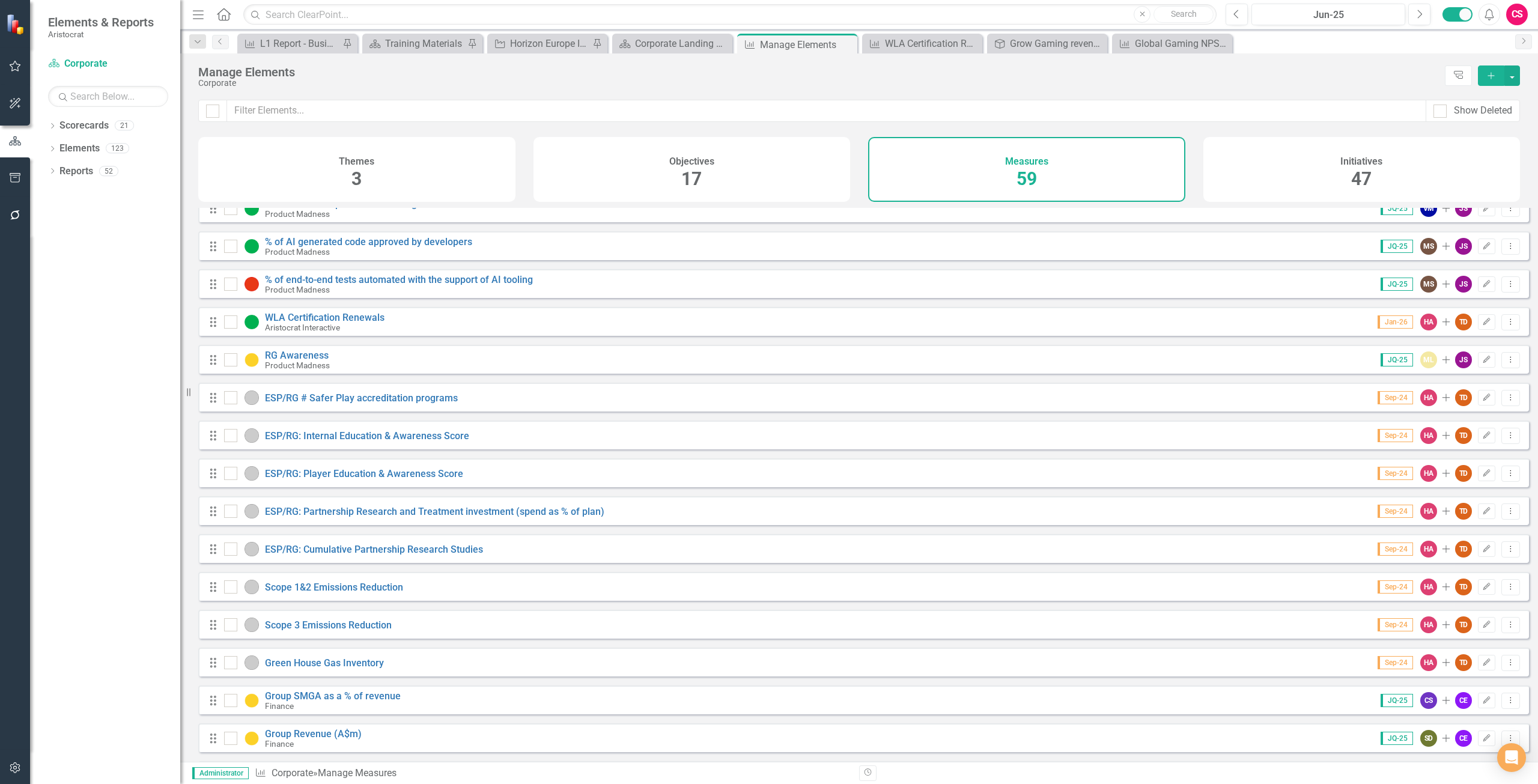
click at [1328, 171] on div "Initiatives 47" at bounding box center [1362, 169] width 317 height 65
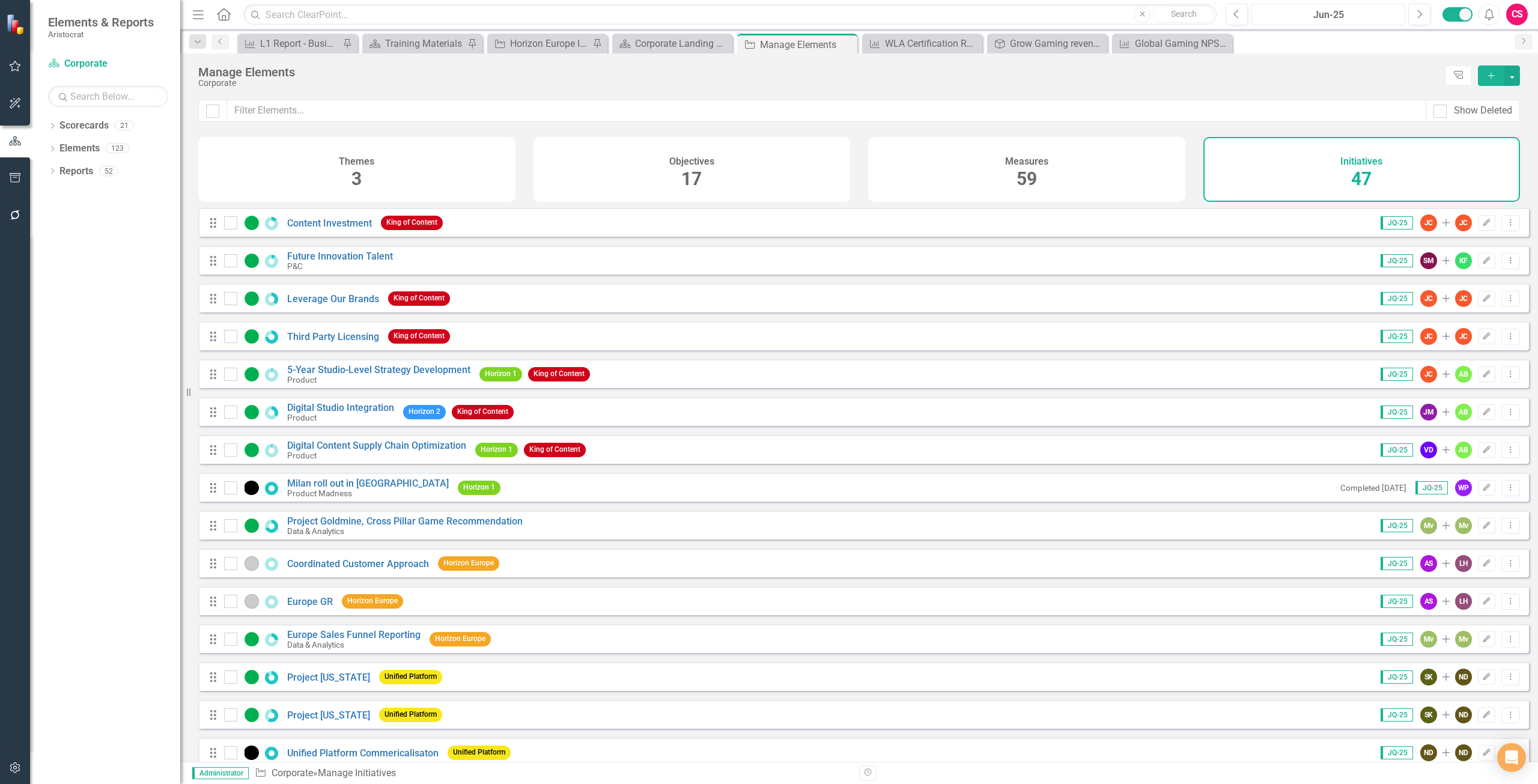
click at [1305, 13] on div "Jun-25" at bounding box center [1328, 15] width 145 height 14
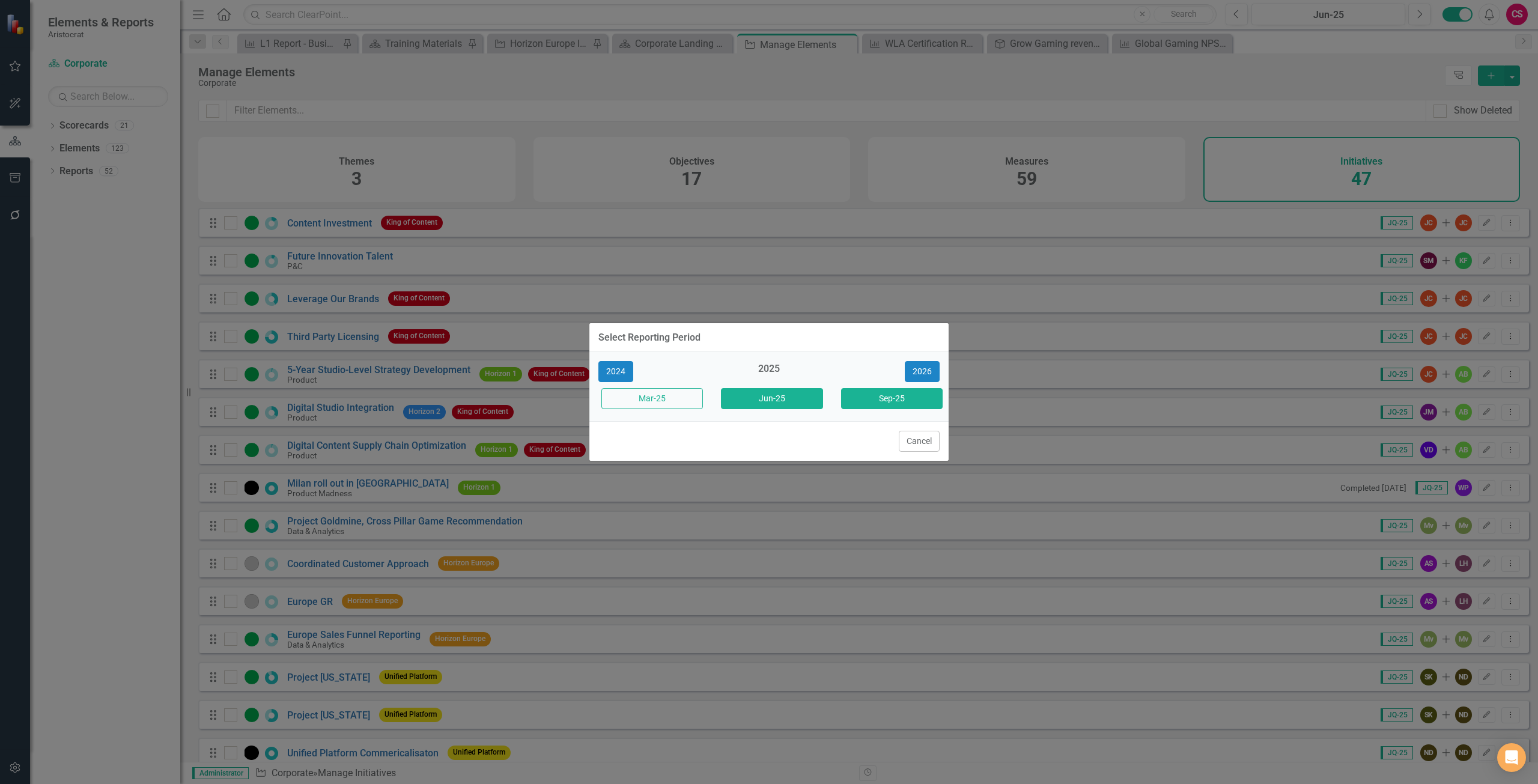
click at [895, 395] on button "Sep-25" at bounding box center [892, 399] width 101 height 21
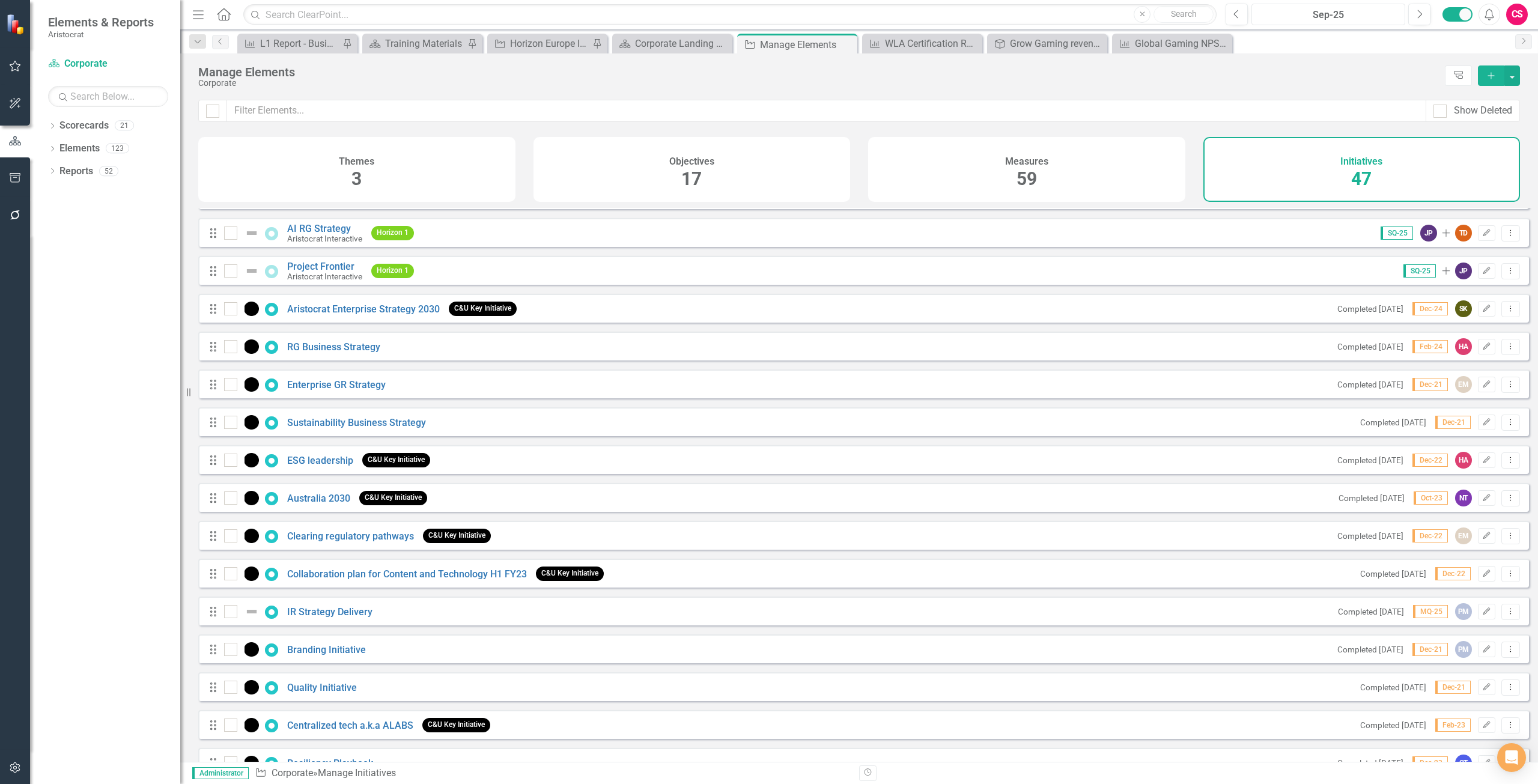
scroll to position [1234, 0]
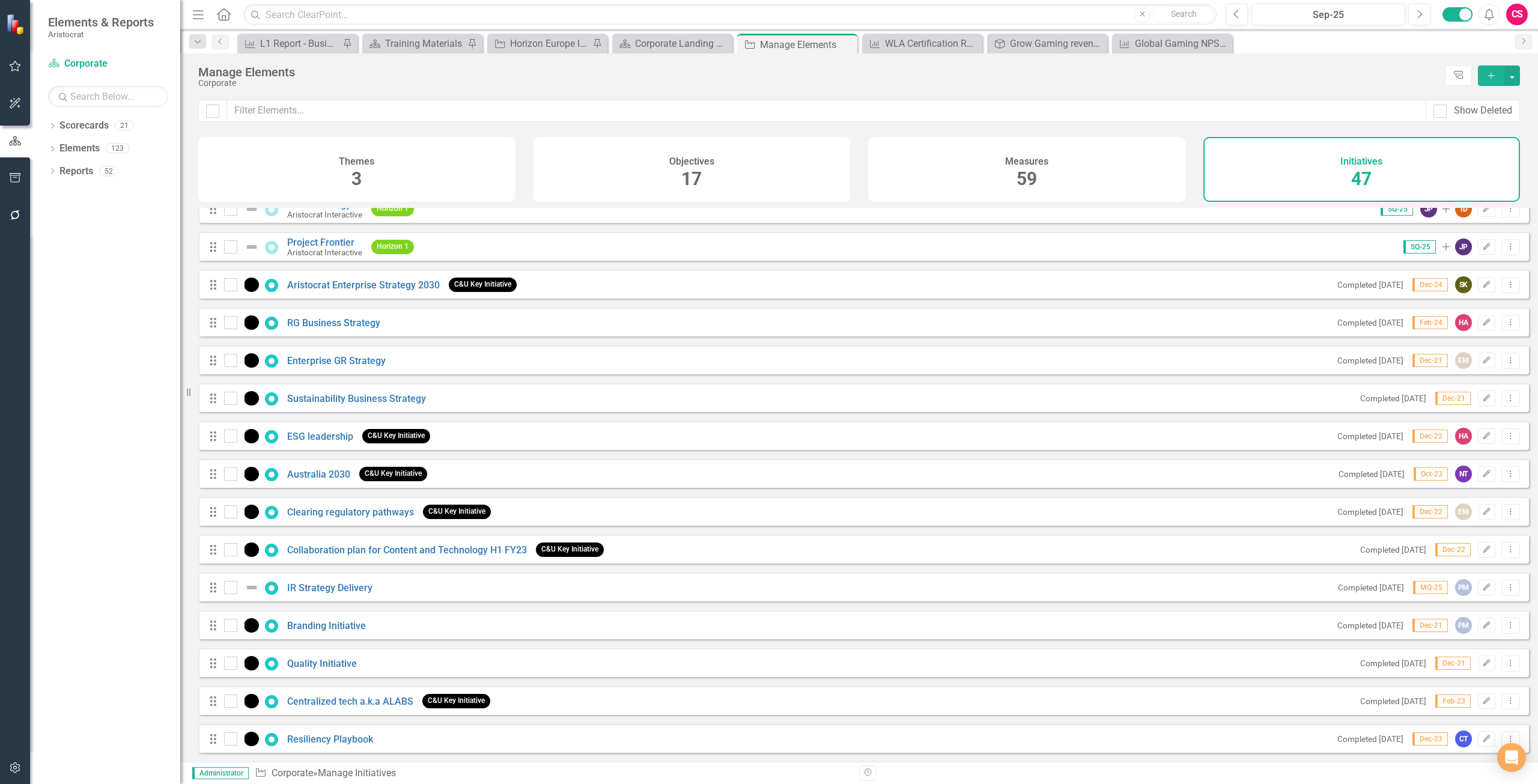
click at [1058, 179] on div "Measures 59" at bounding box center [1027, 169] width 317 height 65
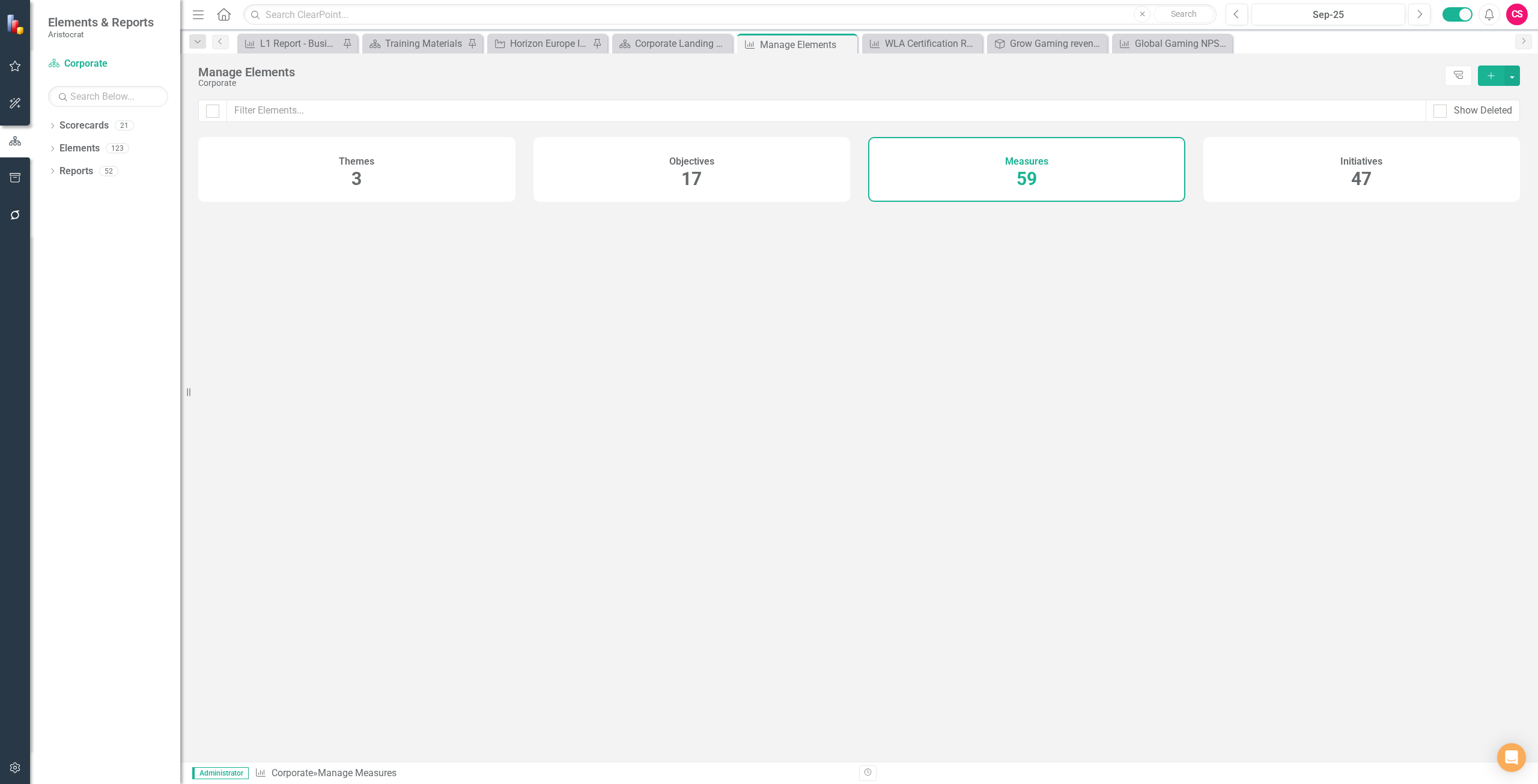
checkbox input "false"
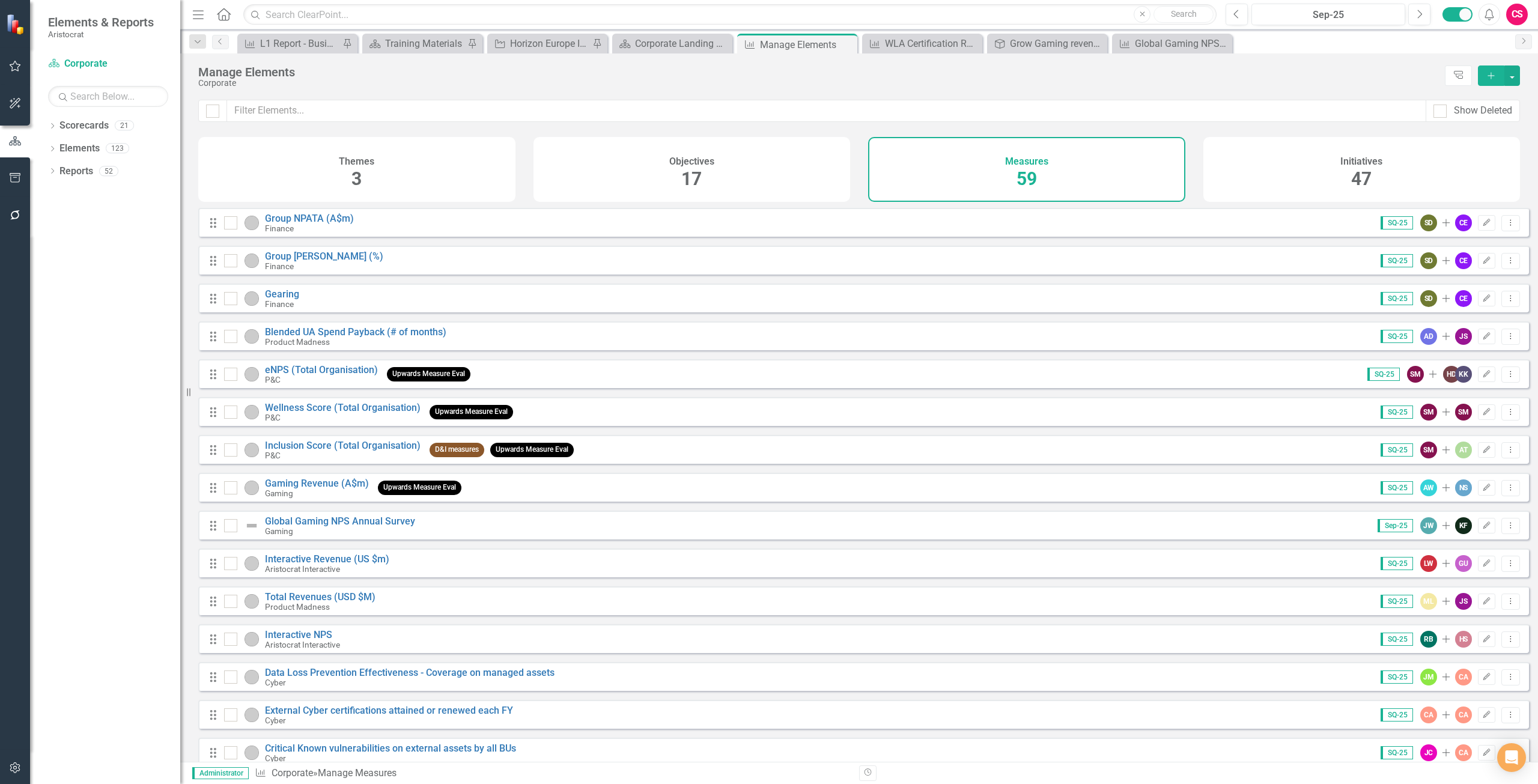
scroll to position [1388, 0]
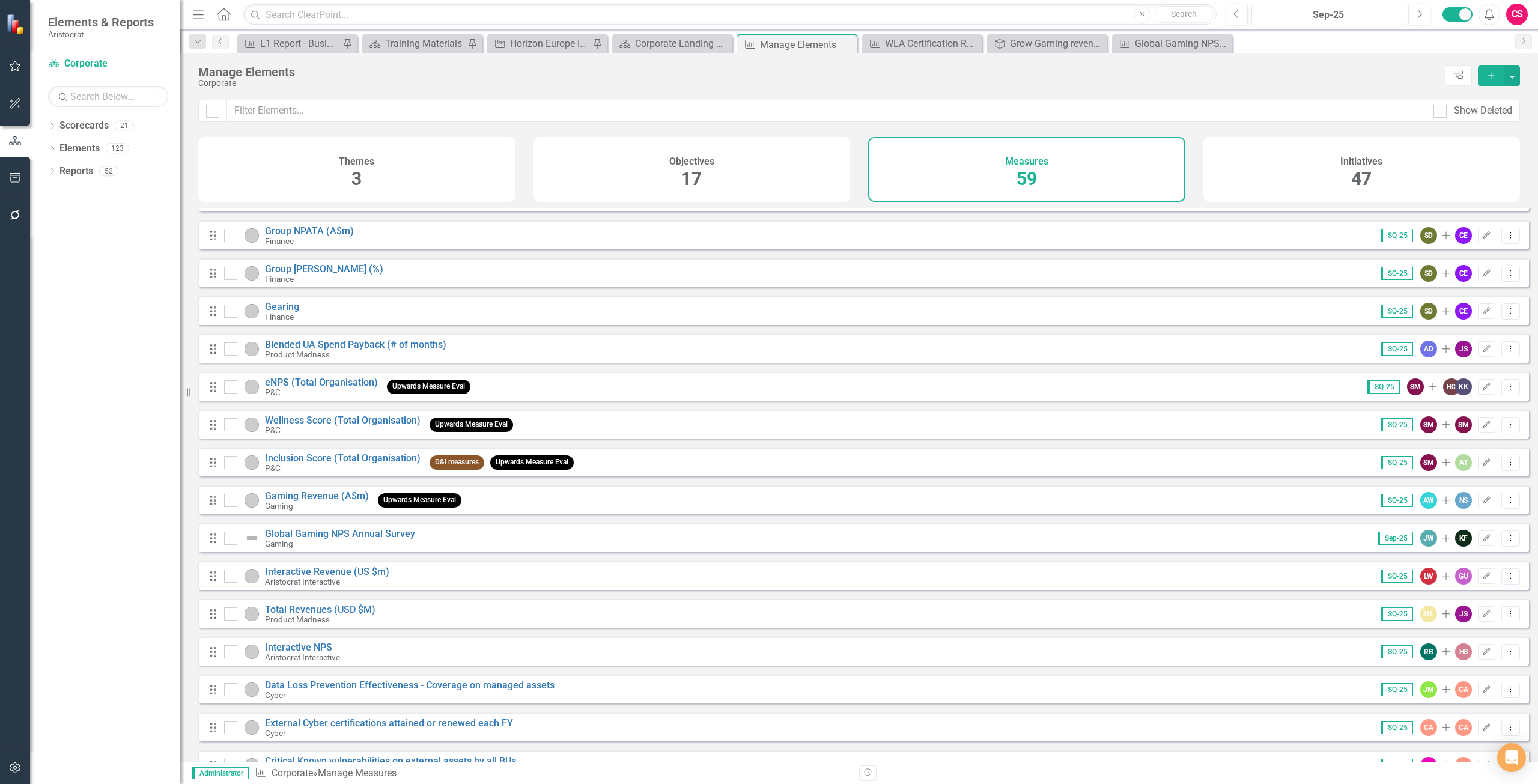
click at [1299, 16] on div "Sep-25" at bounding box center [1328, 15] width 145 height 14
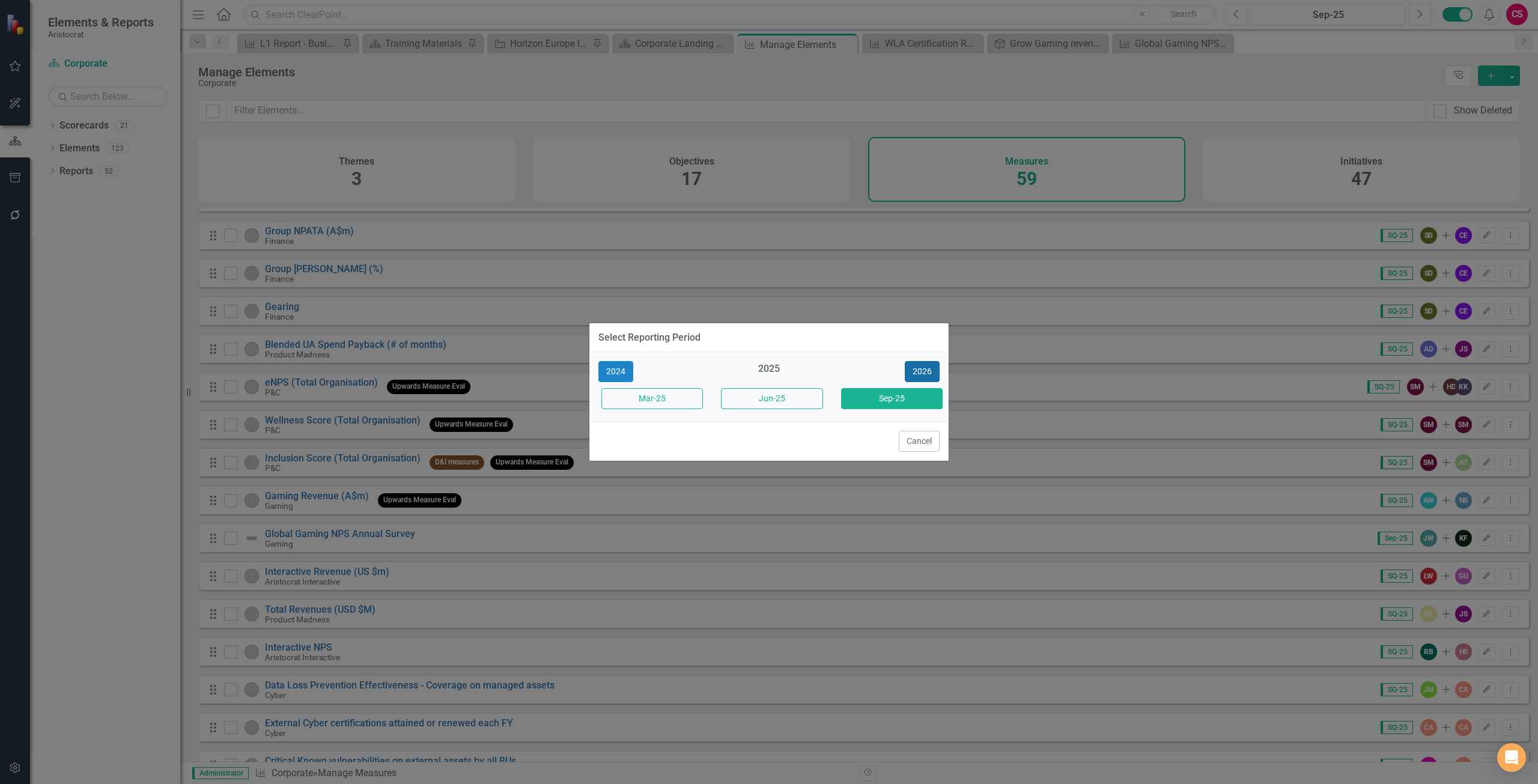
click at [926, 368] on button "2026" at bounding box center [922, 371] width 35 height 21
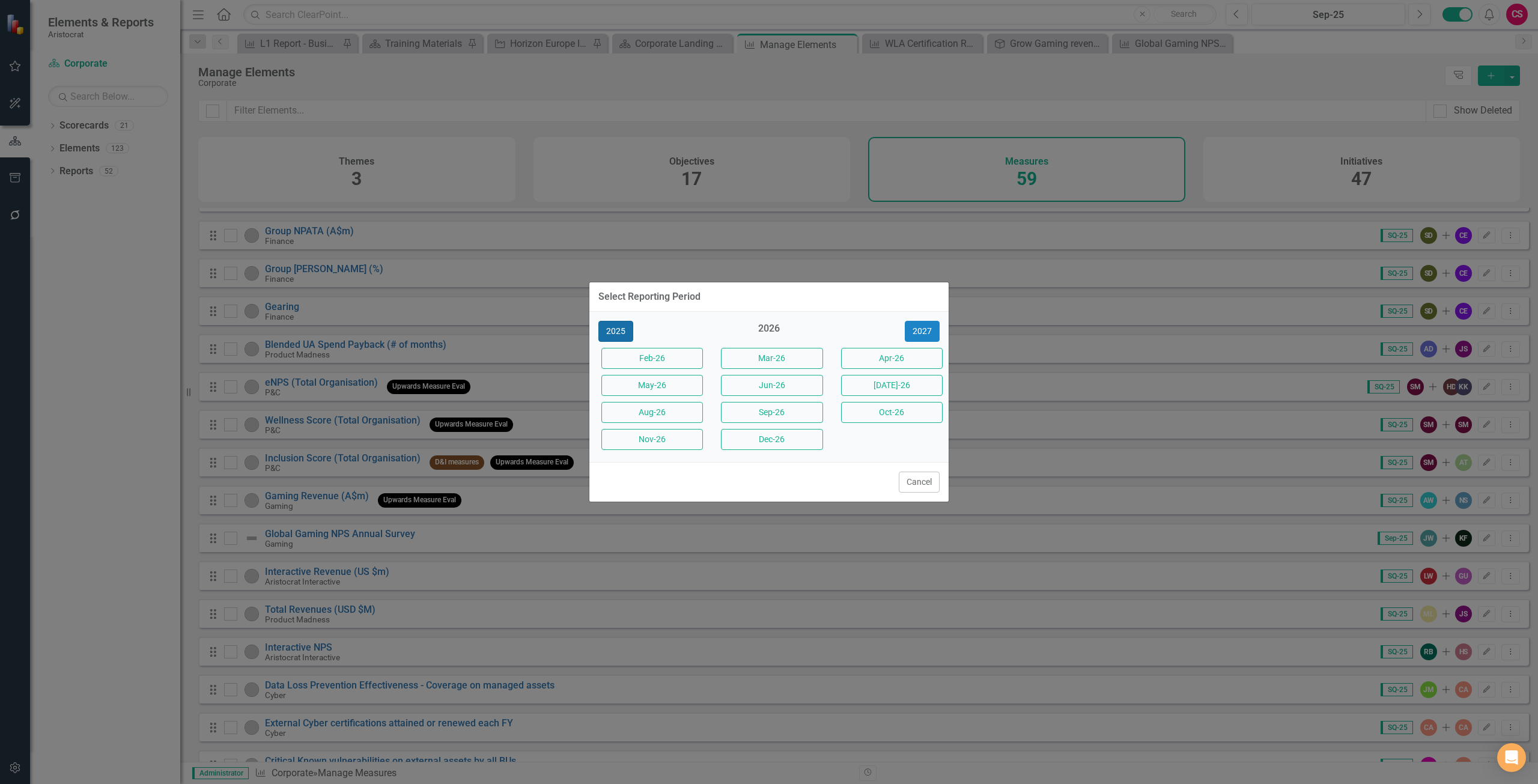
click at [624, 330] on button "2025" at bounding box center [616, 331] width 35 height 21
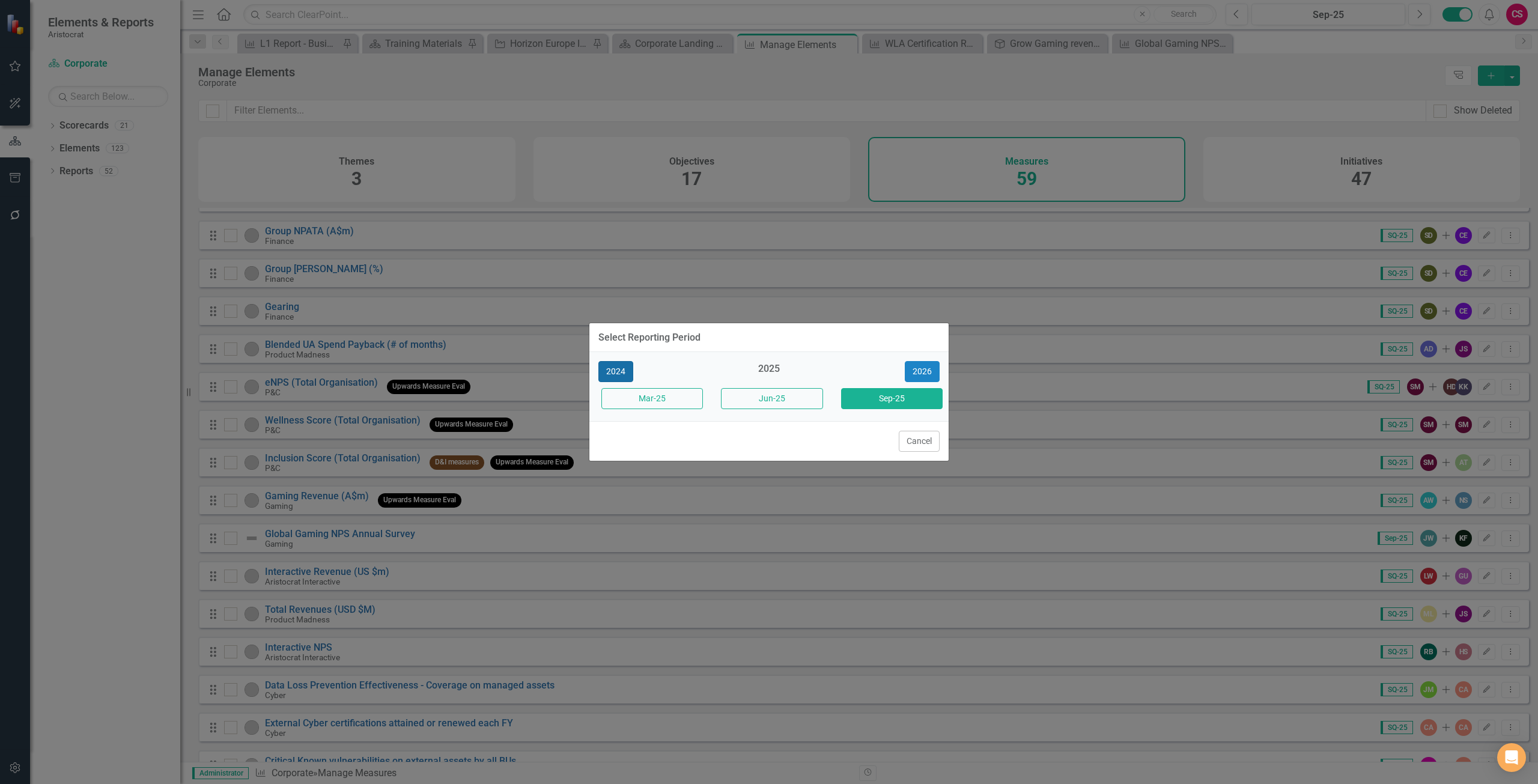
click at [613, 374] on button "2024" at bounding box center [616, 371] width 35 height 21
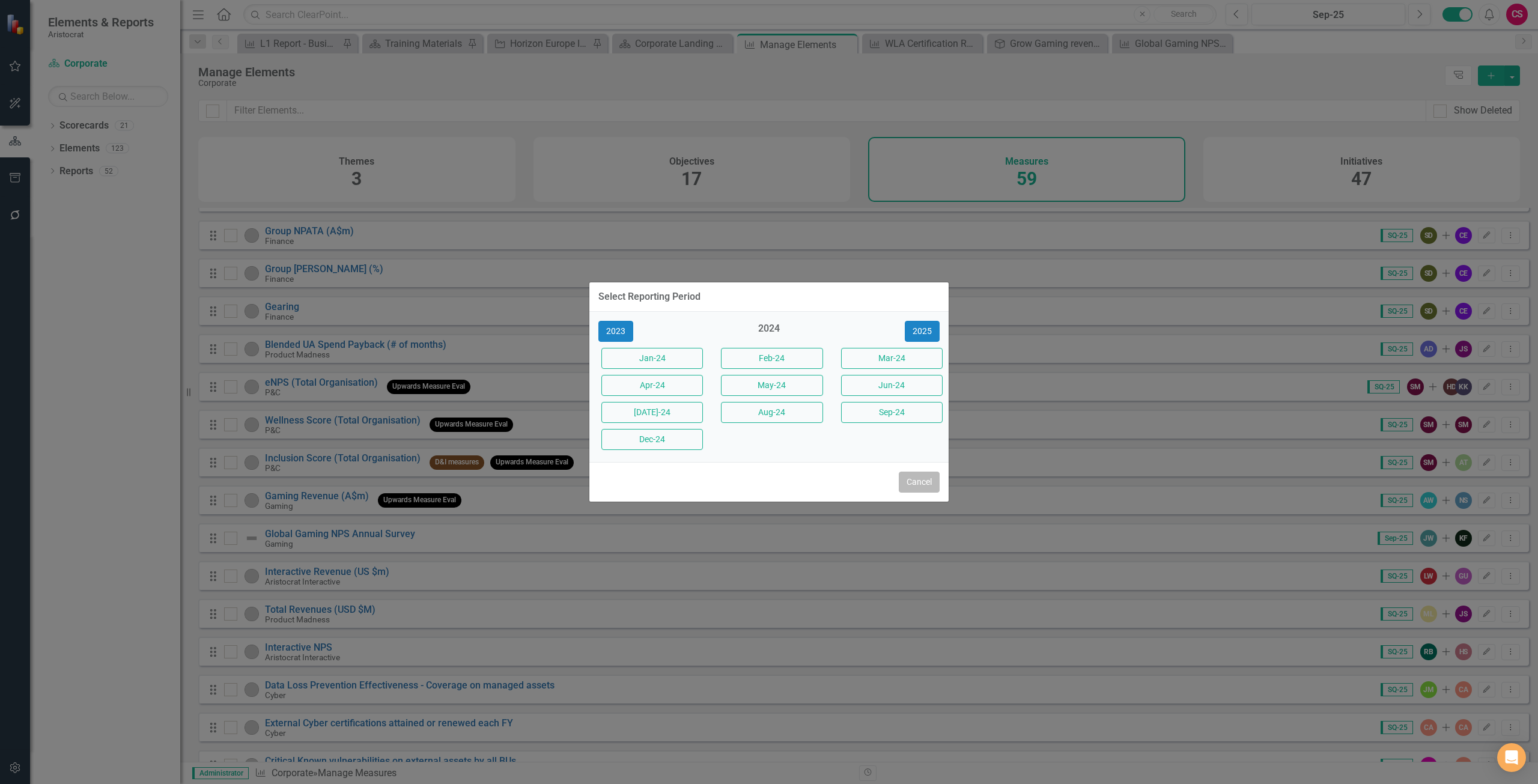
click at [926, 483] on button "Cancel" at bounding box center [919, 482] width 41 height 21
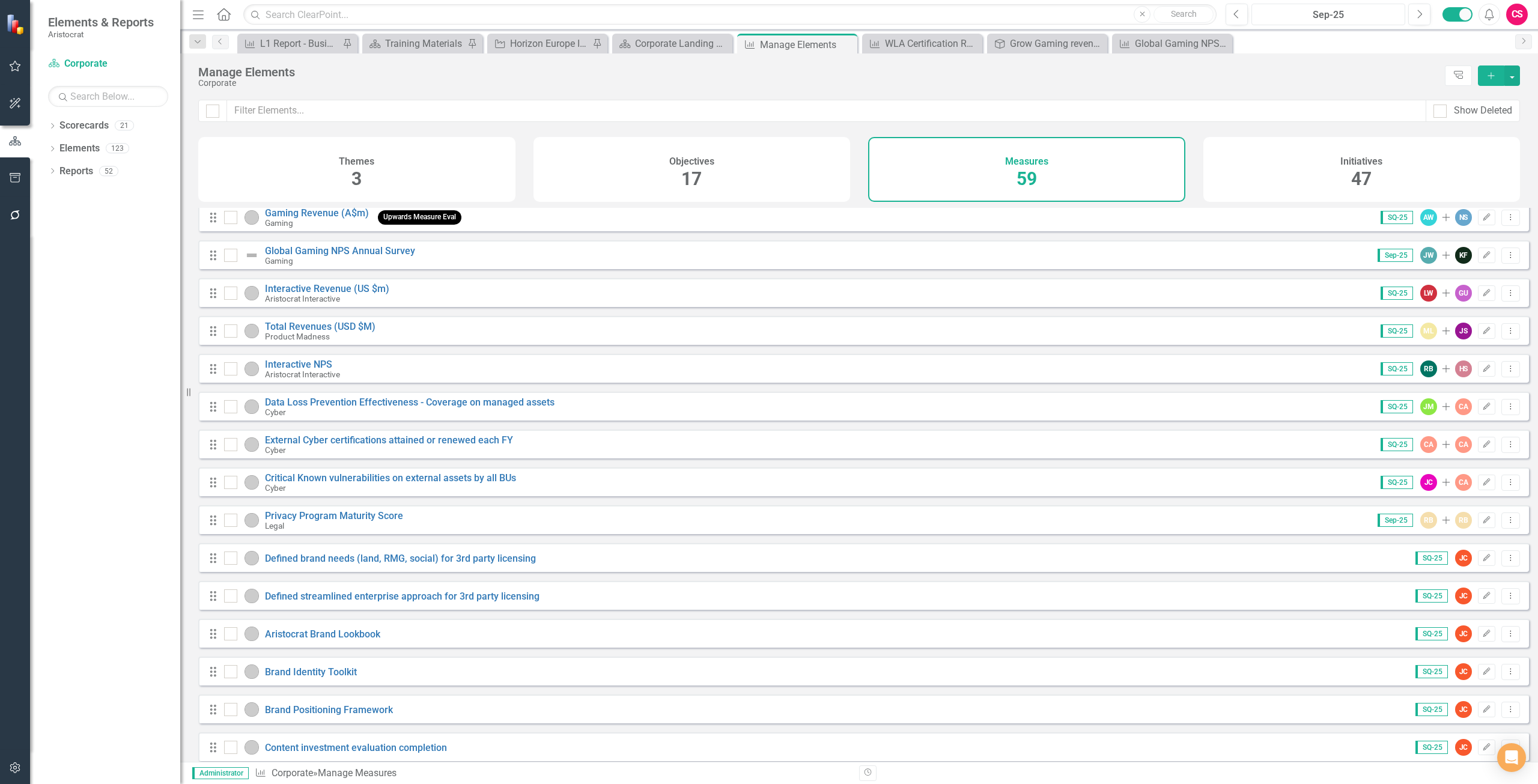
scroll to position [1688, 0]
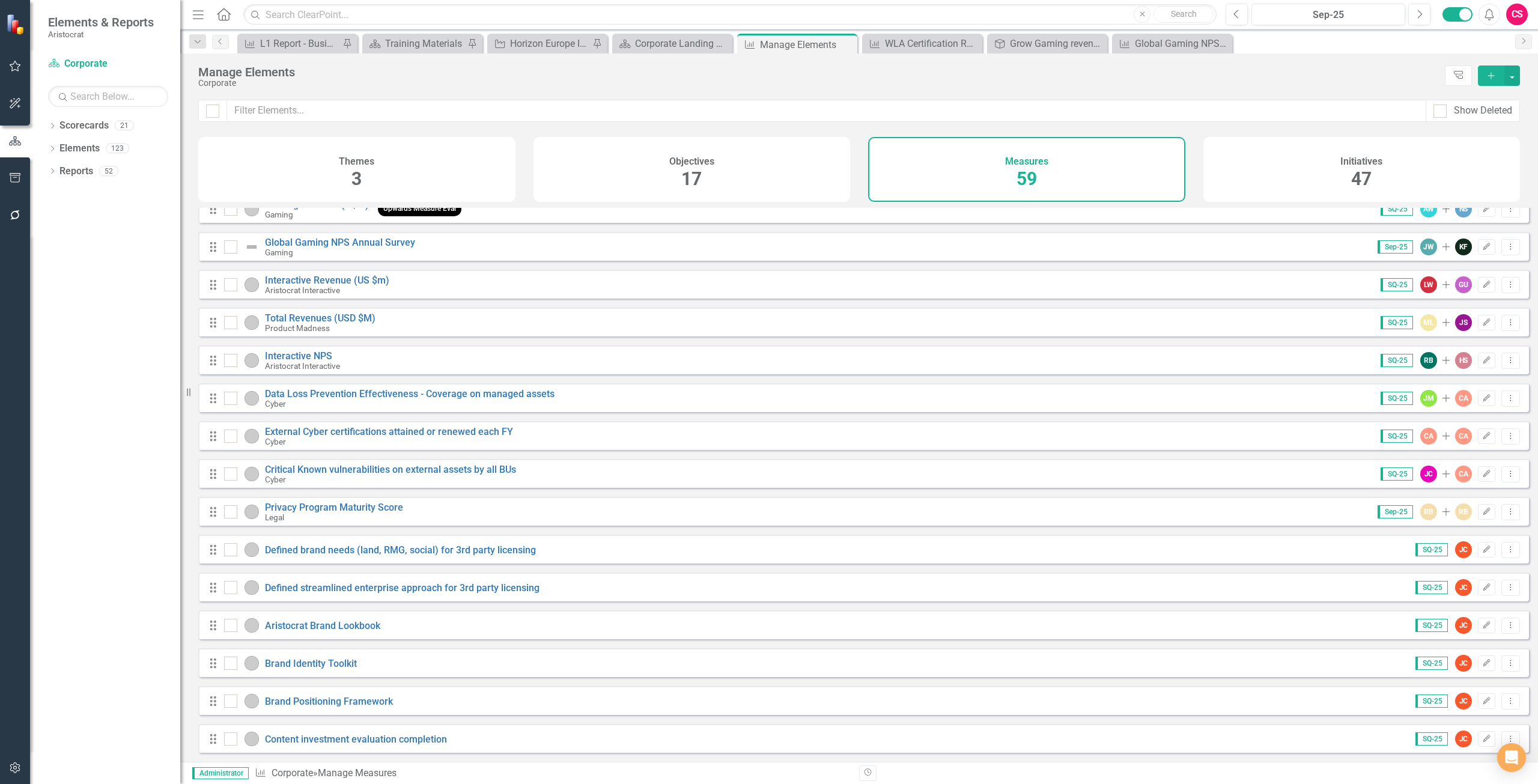
click at [679, 179] on div "Objectives 17" at bounding box center [692, 169] width 317 height 65
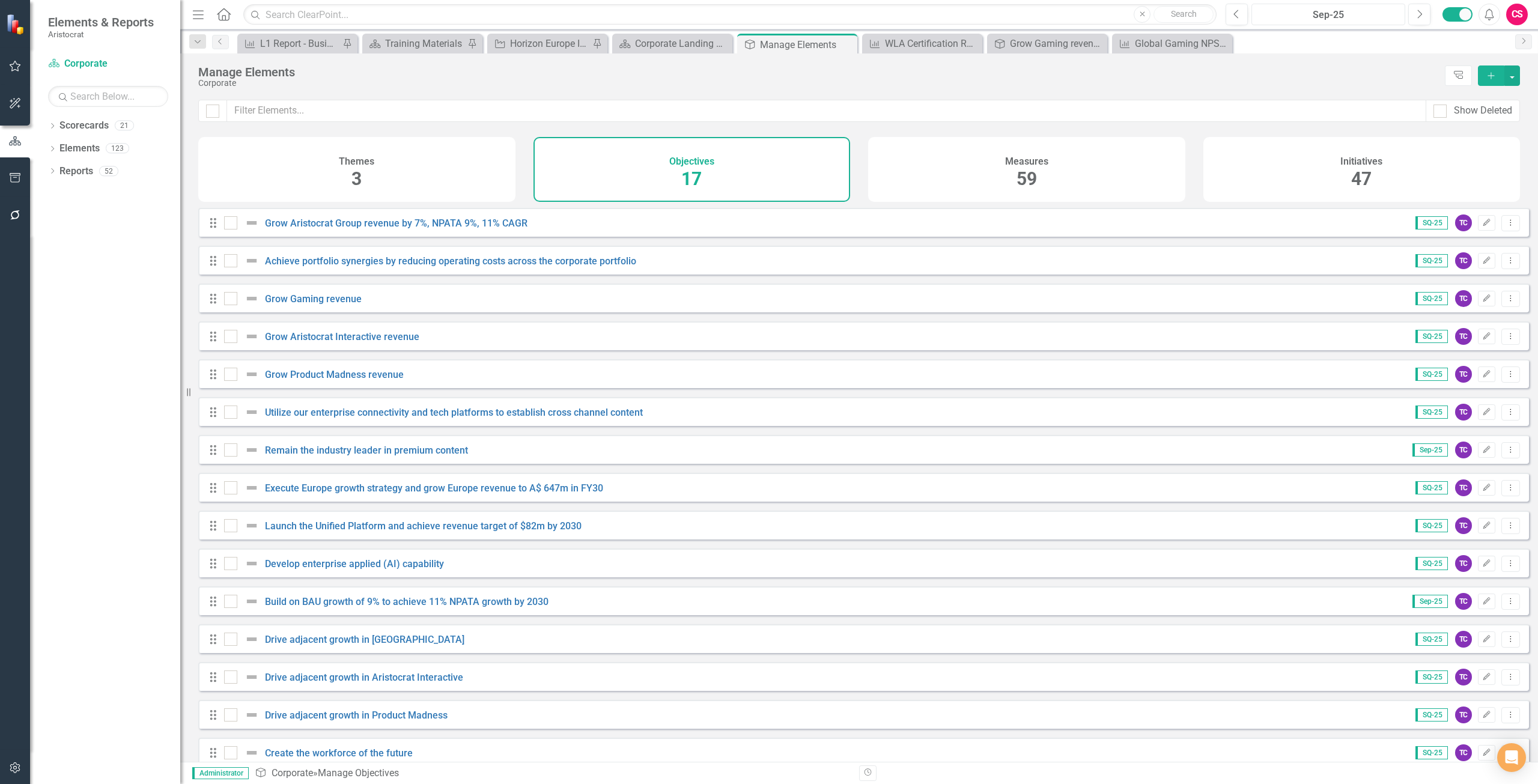
click at [1335, 11] on div "Sep-25" at bounding box center [1328, 15] width 145 height 14
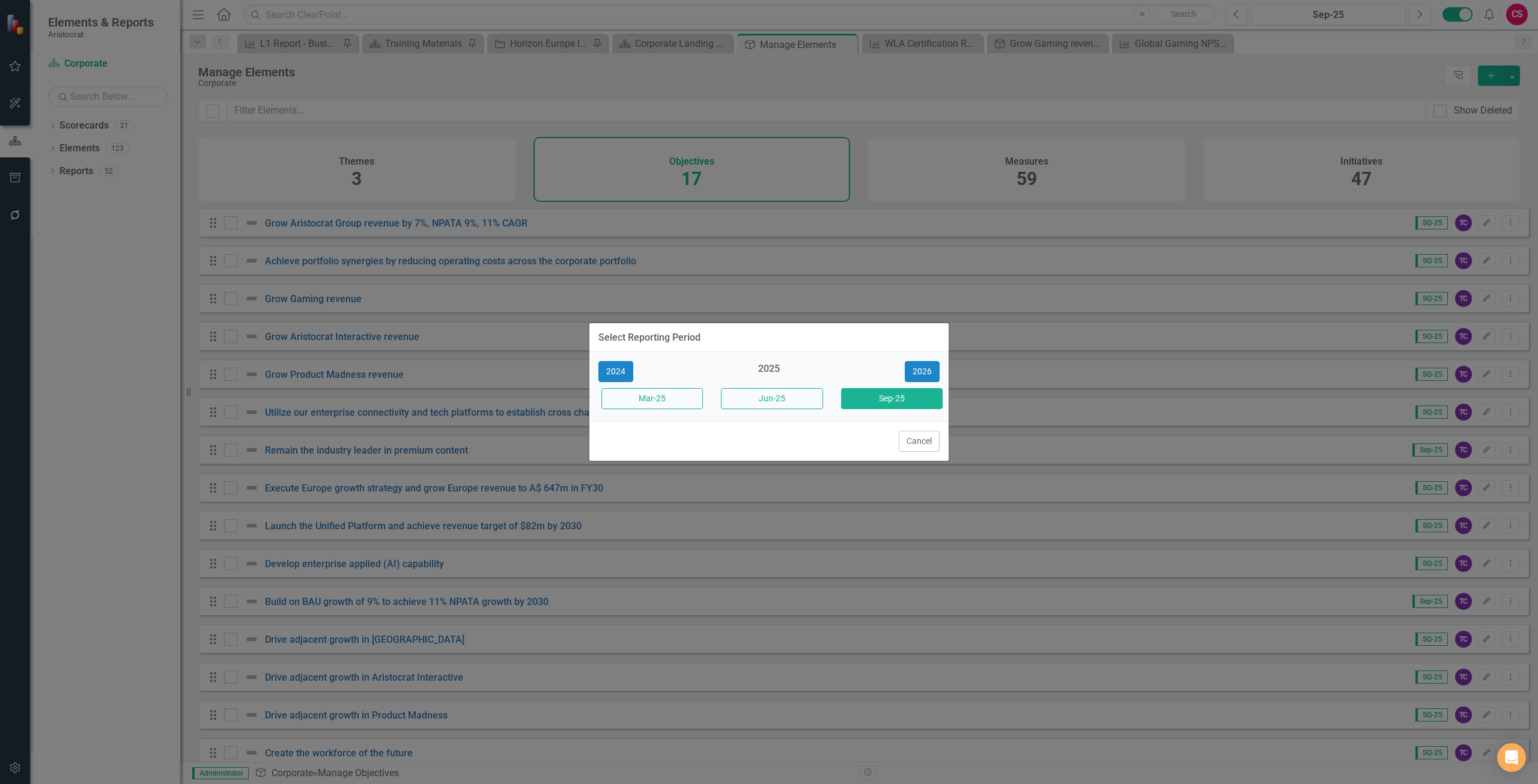
click at [763, 393] on button "Jun-25" at bounding box center [771, 399] width 101 height 21
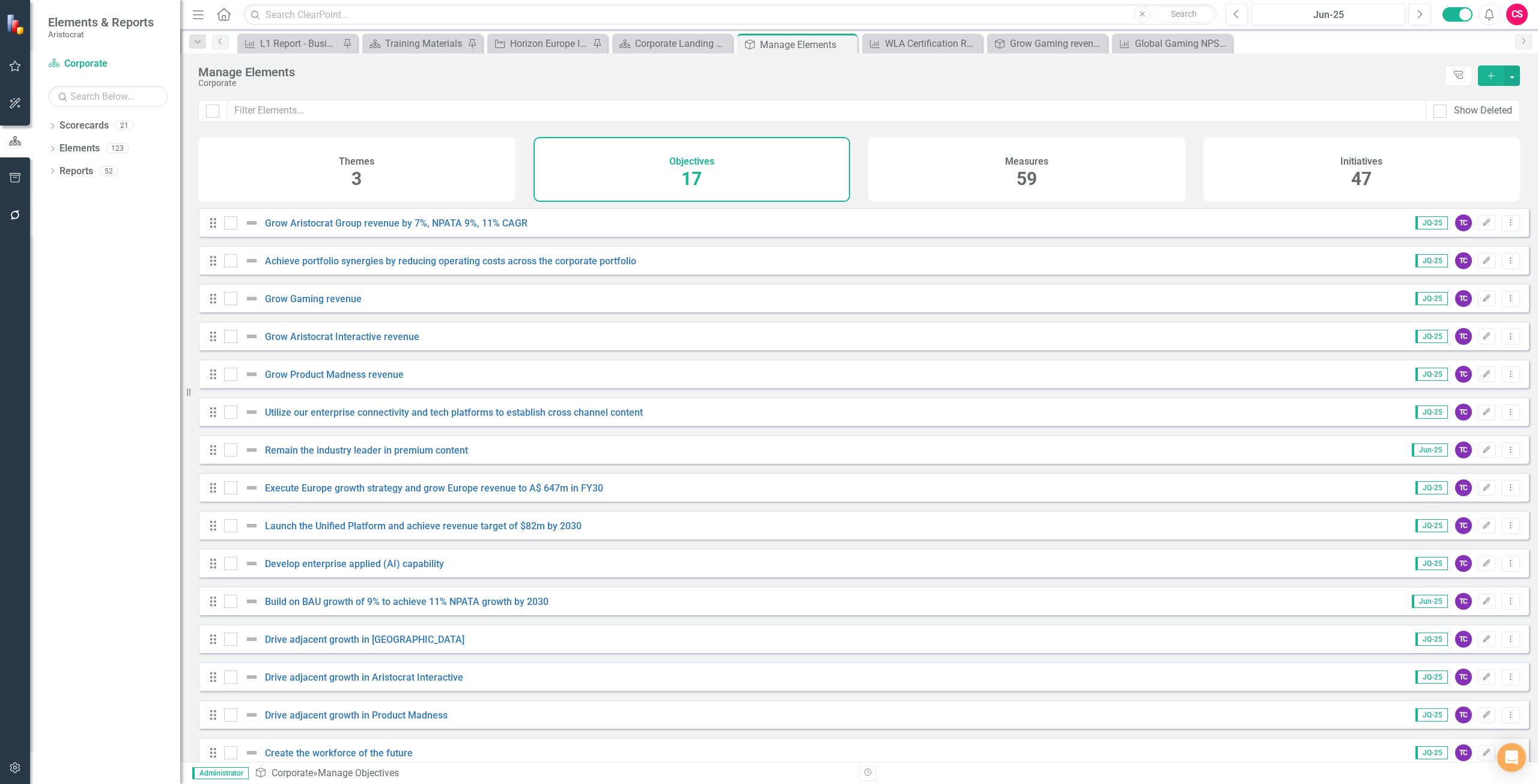
click at [387, 171] on div "Themes 3" at bounding box center [357, 169] width 317 height 65
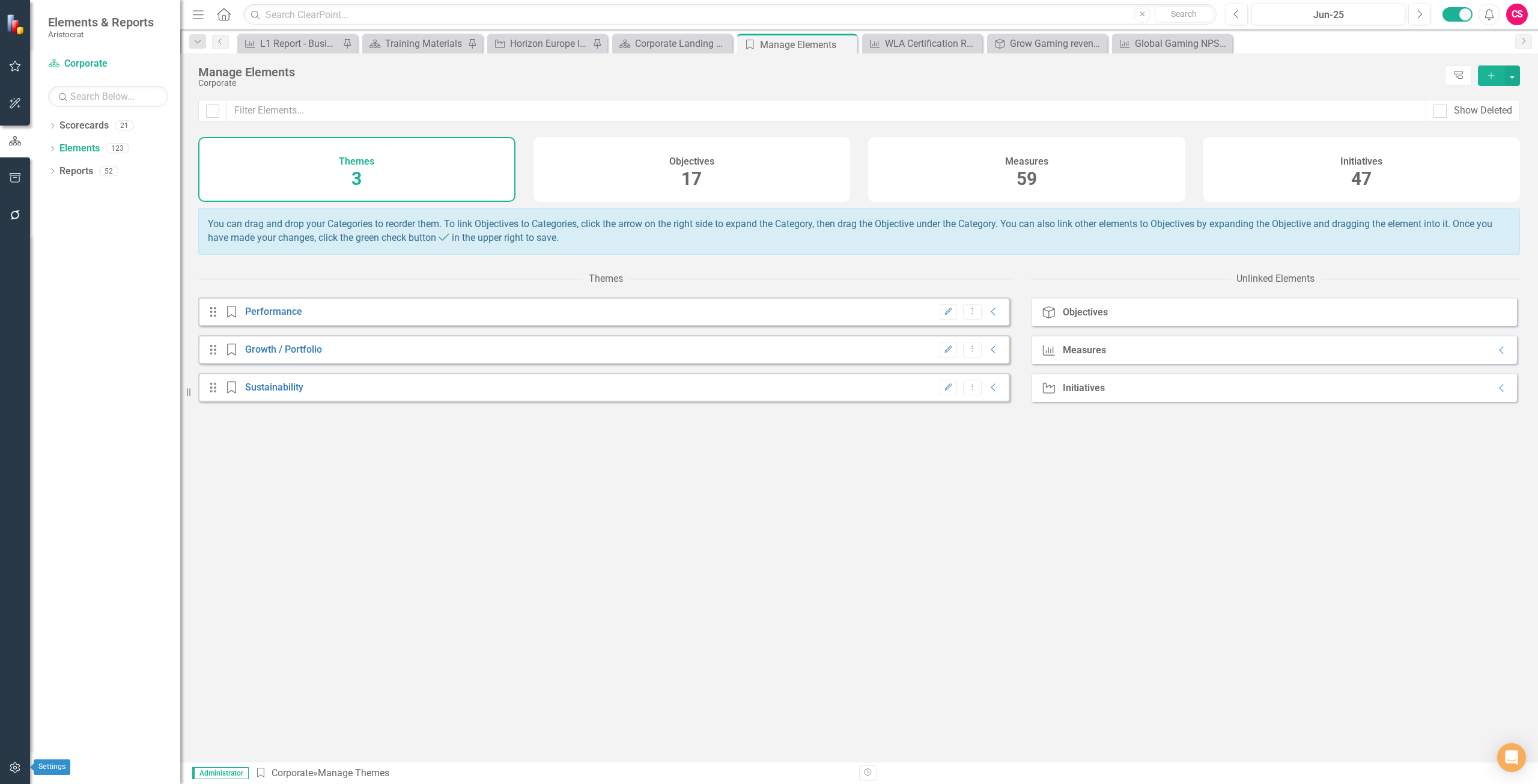
click at [13, 767] on icon "button" at bounding box center [15, 768] width 13 height 10
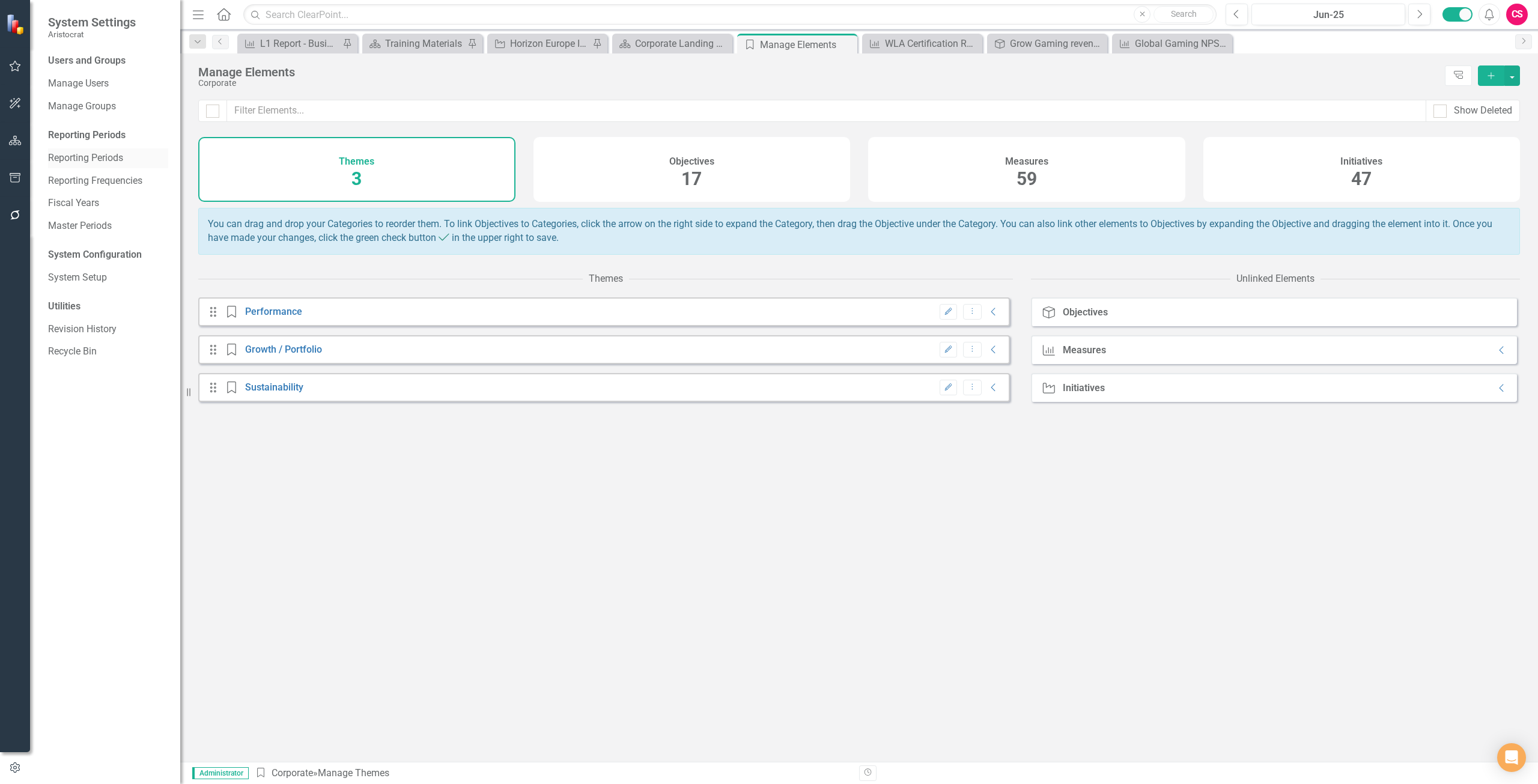
click at [74, 153] on link "Reporting Periods" at bounding box center [108, 158] width 120 height 14
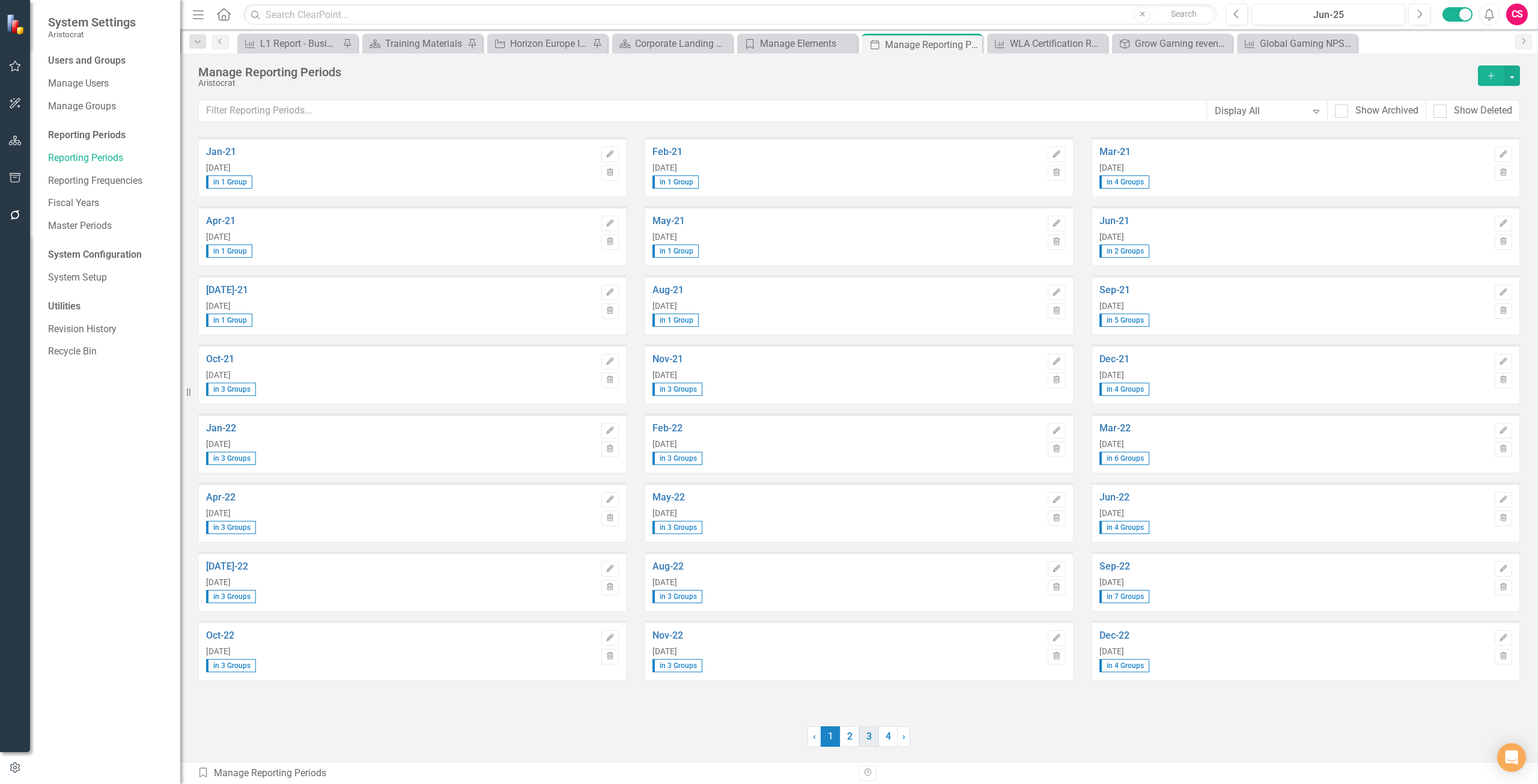
click at [861, 739] on link "3" at bounding box center [869, 736] width 19 height 21
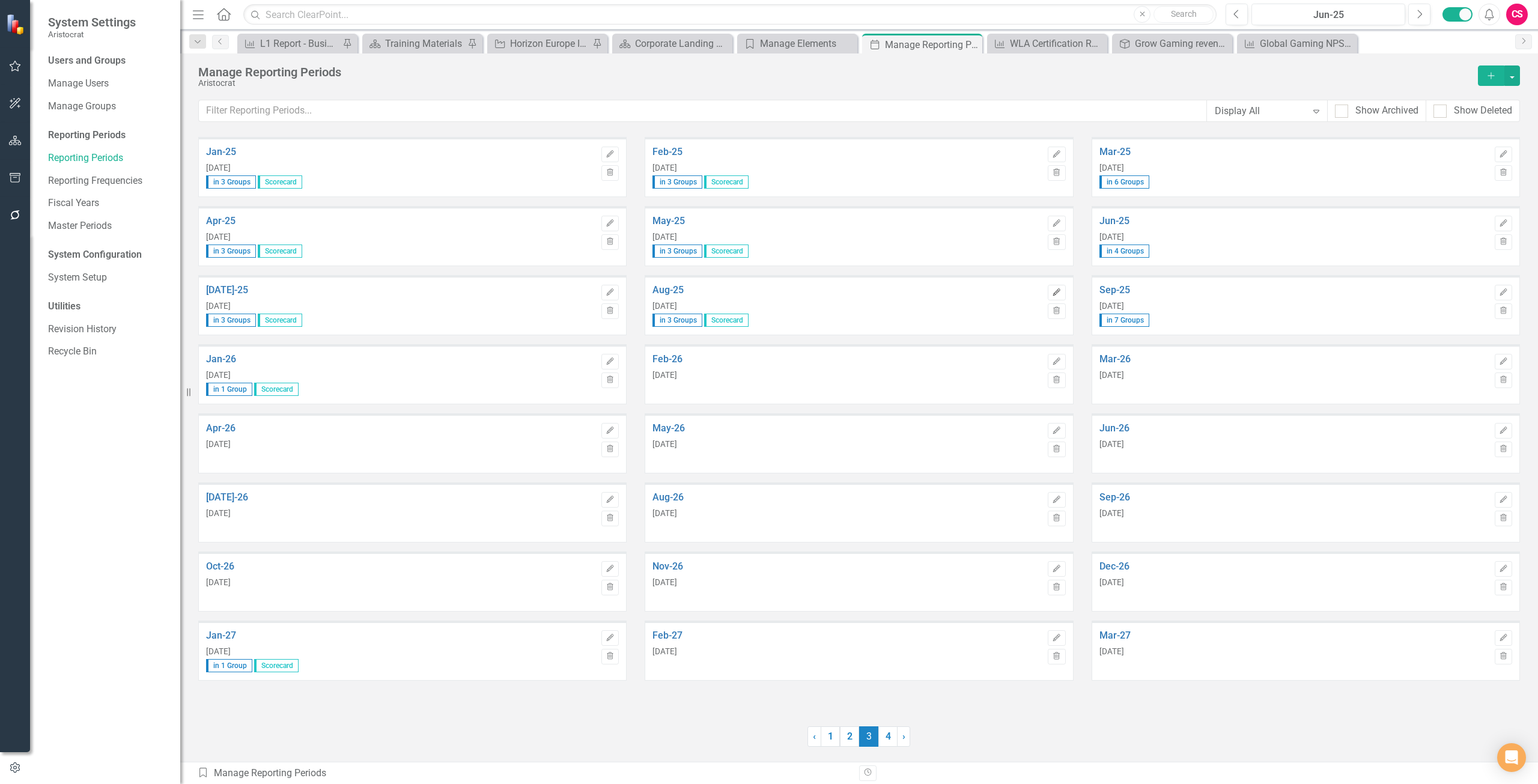
click at [1059, 292] on icon "Edit" at bounding box center [1056, 292] width 9 height 7
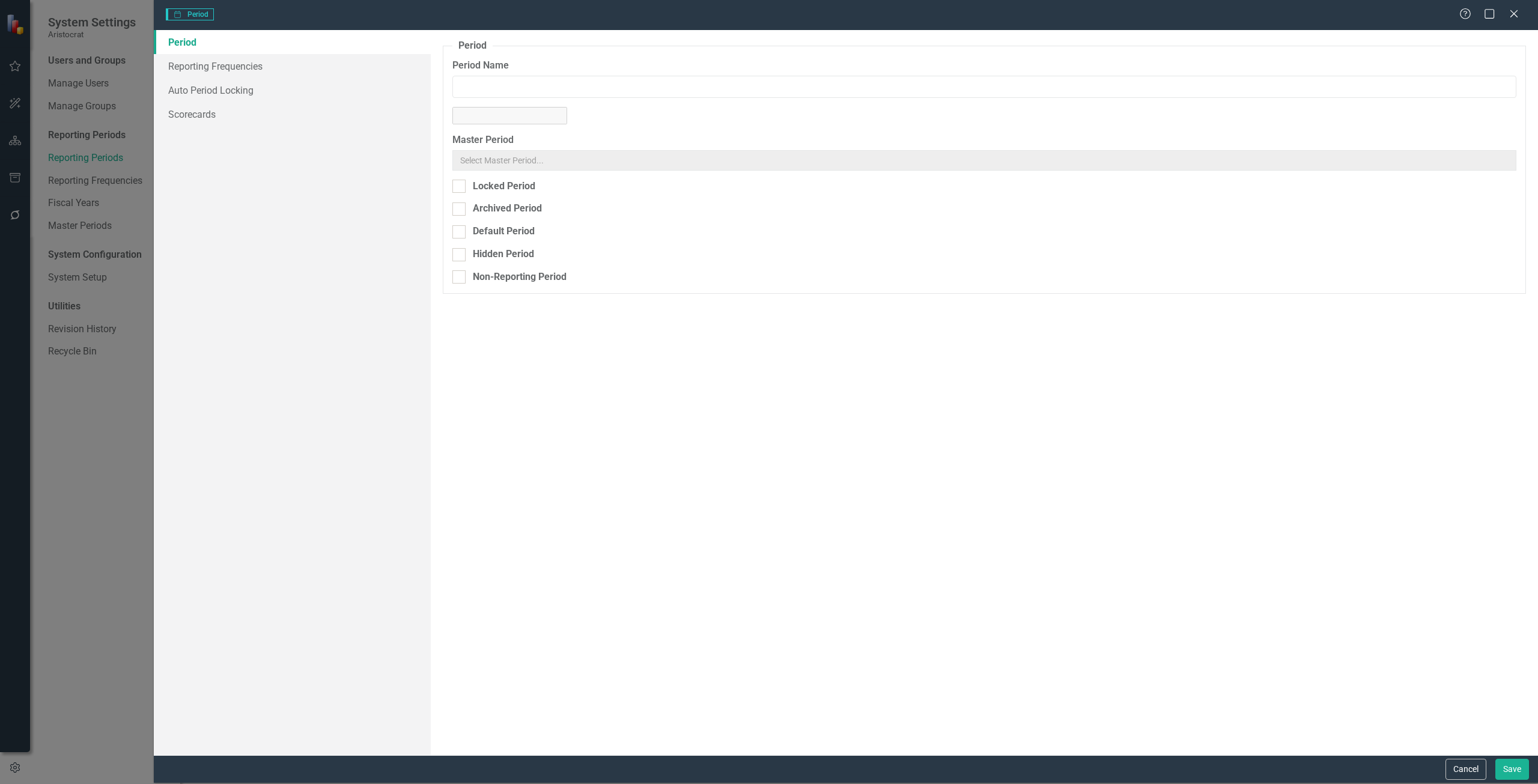
type input "Aug-25"
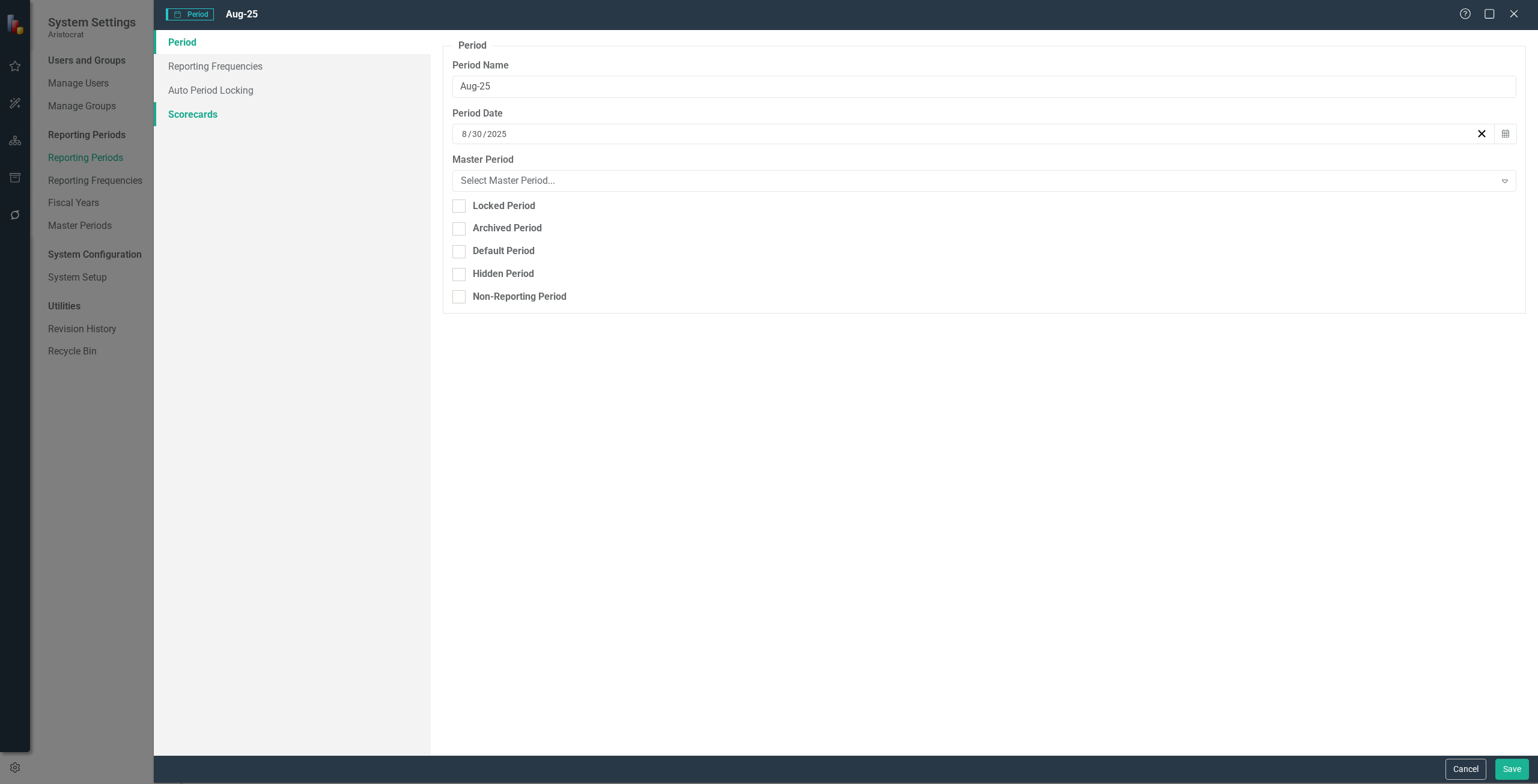
click at [201, 121] on link "Scorecards" at bounding box center [292, 114] width 277 height 24
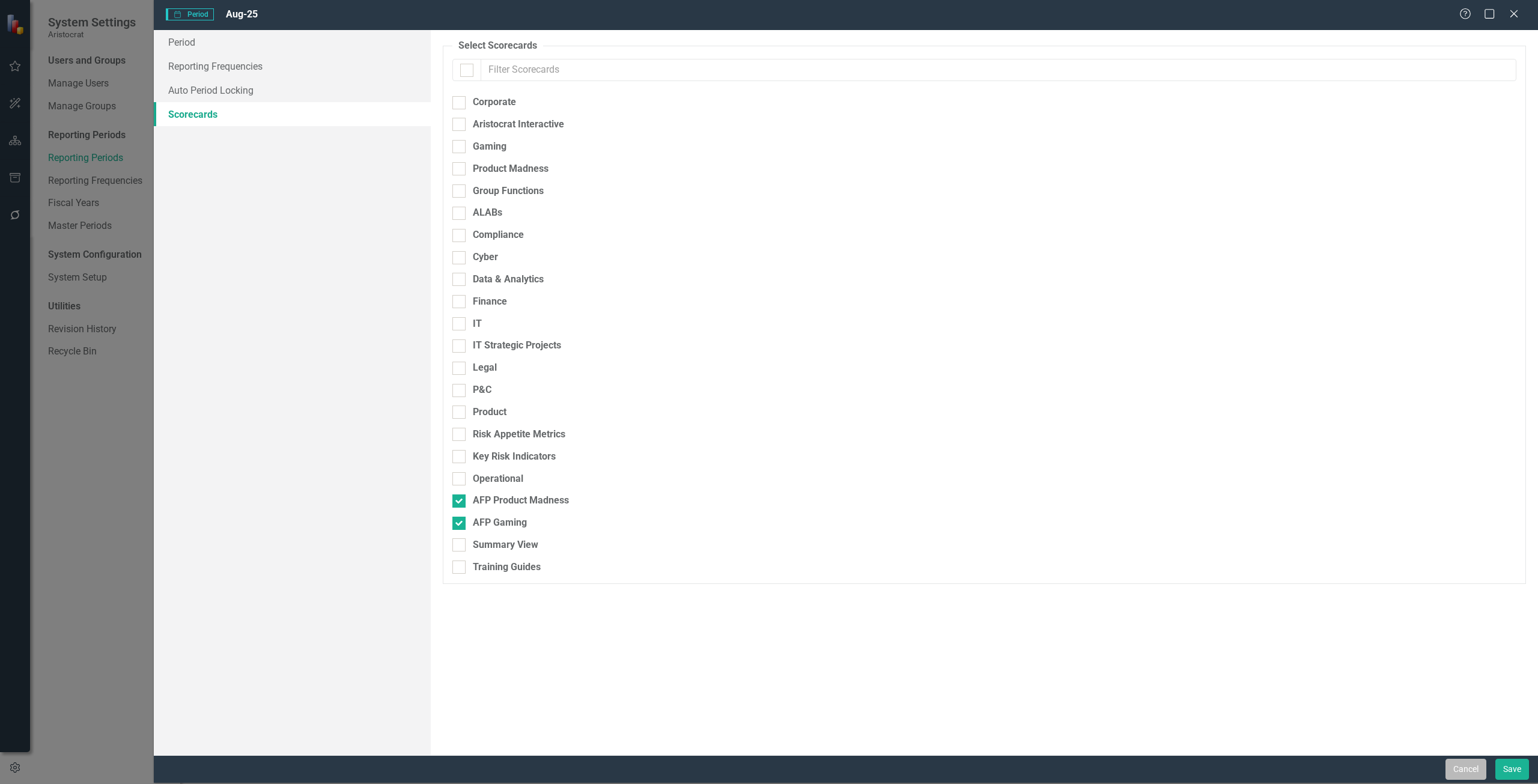
click at [1459, 774] on button "Cancel" at bounding box center [1466, 769] width 41 height 21
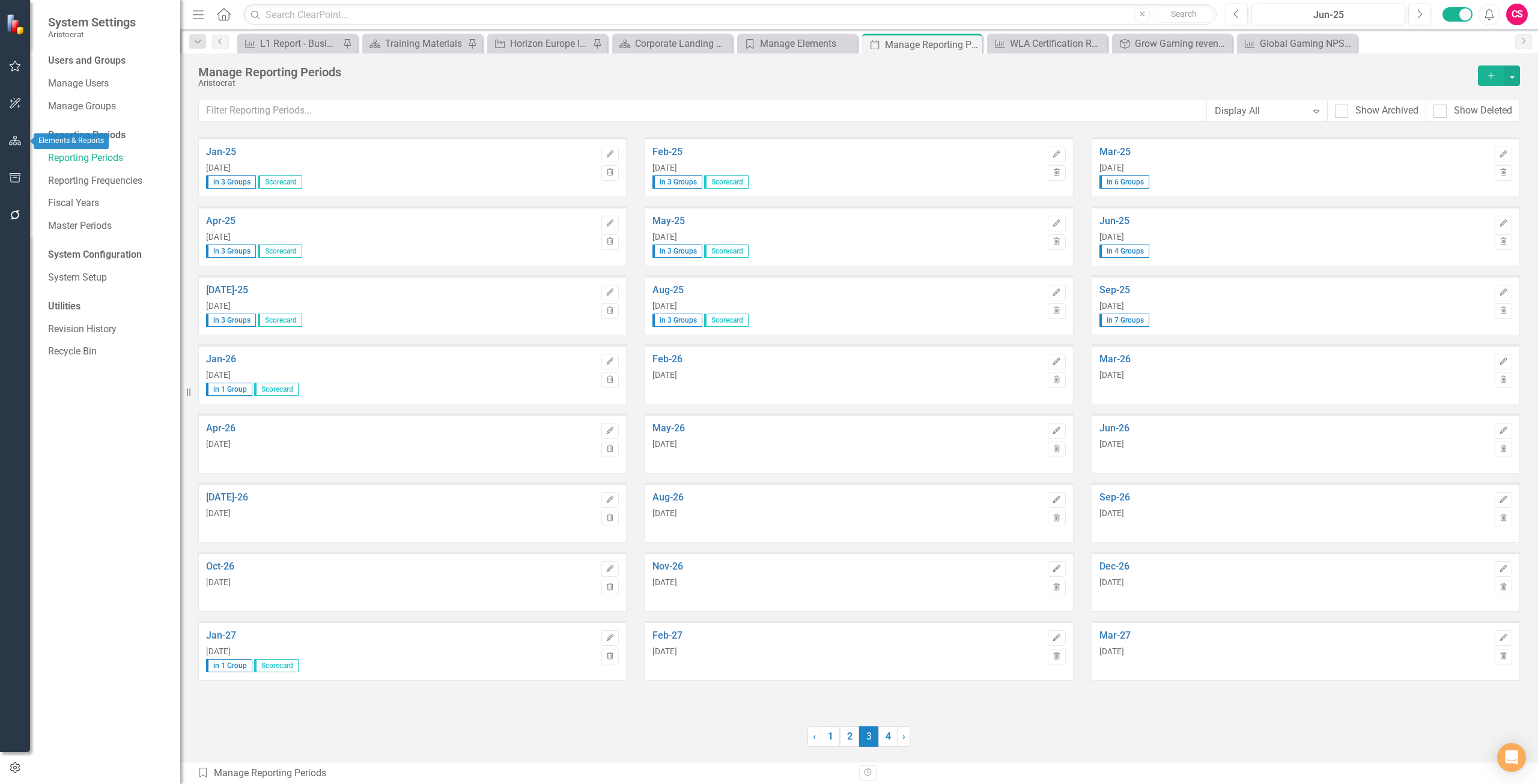
click at [18, 142] on icon "button" at bounding box center [15, 141] width 13 height 10
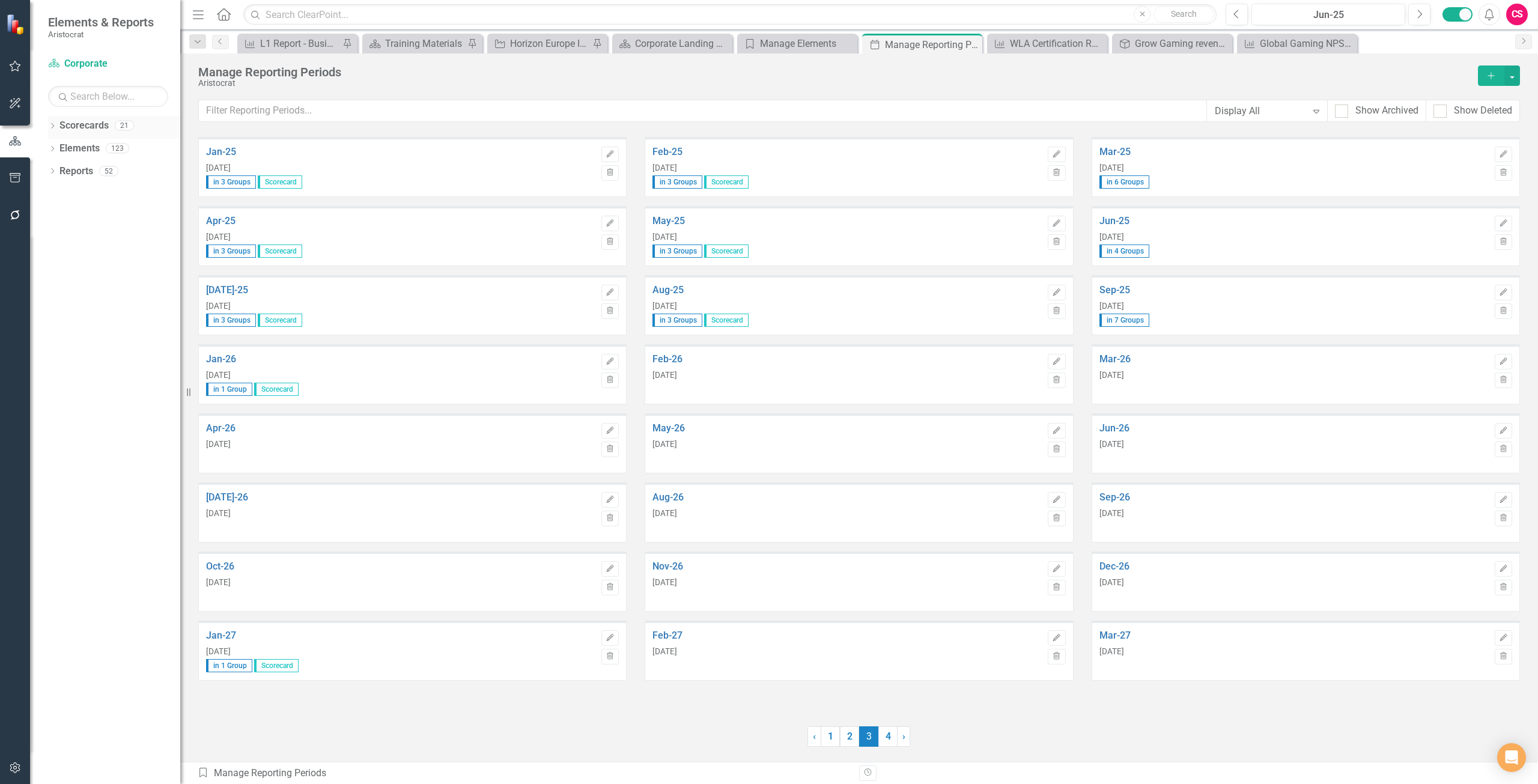
click at [50, 119] on div "Dropdown Scorecards 21" at bounding box center [114, 127] width 132 height 23
click at [54, 123] on div "Dropdown" at bounding box center [52, 127] width 8 height 10
click at [61, 146] on icon "Dropdown" at bounding box center [59, 148] width 9 height 7
click at [70, 238] on icon "Dropdown" at bounding box center [71, 239] width 9 height 7
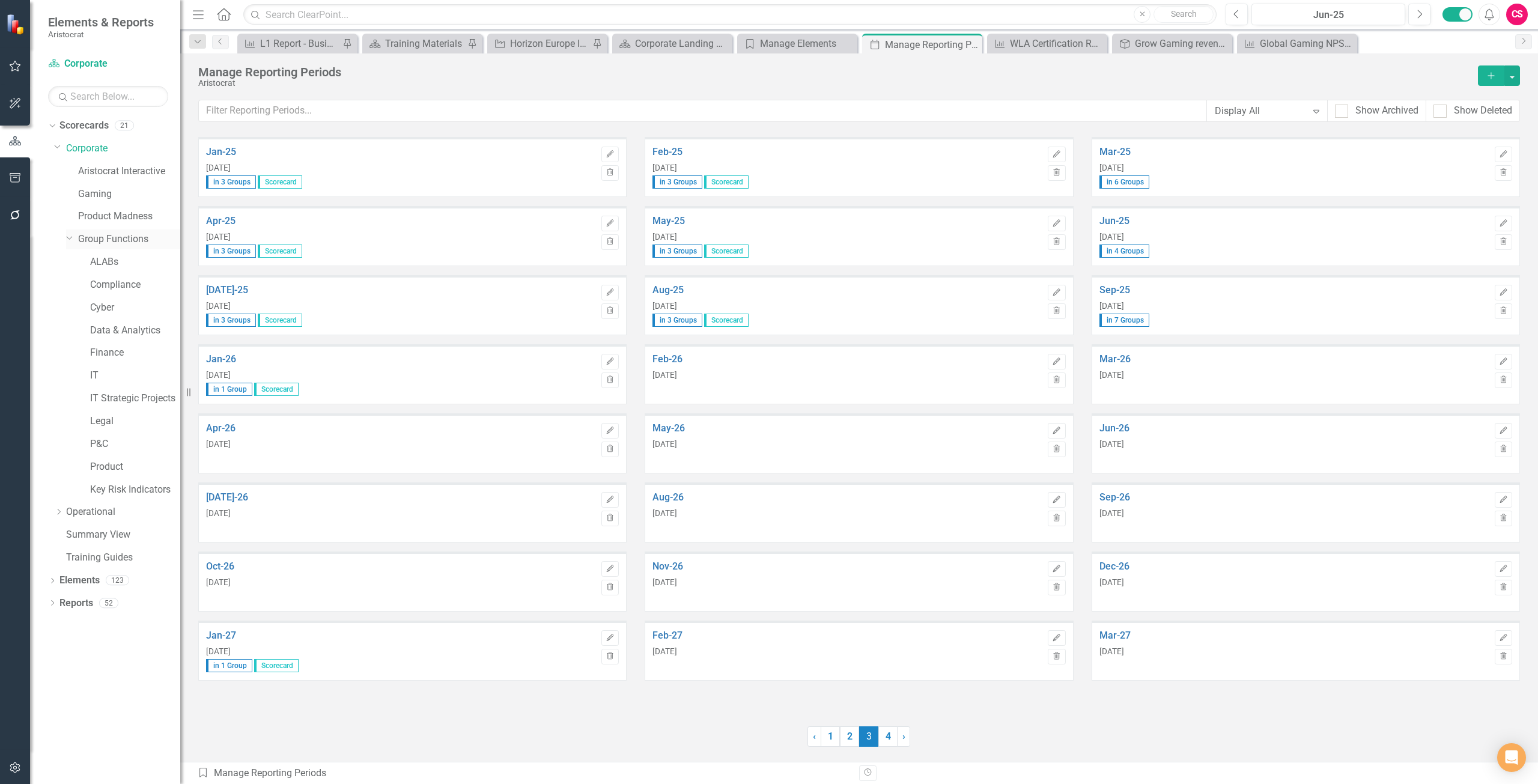
click at [70, 238] on icon "Dropdown" at bounding box center [70, 237] width 7 height 9
click at [59, 264] on icon "Dropdown" at bounding box center [59, 261] width 9 height 7
click at [74, 240] on icon "Dropdown" at bounding box center [71, 239] width 9 height 7
click at [74, 240] on div "Dropdown" at bounding box center [69, 237] width 10 height 9
click at [1052, 290] on icon "Edit" at bounding box center [1056, 292] width 9 height 7
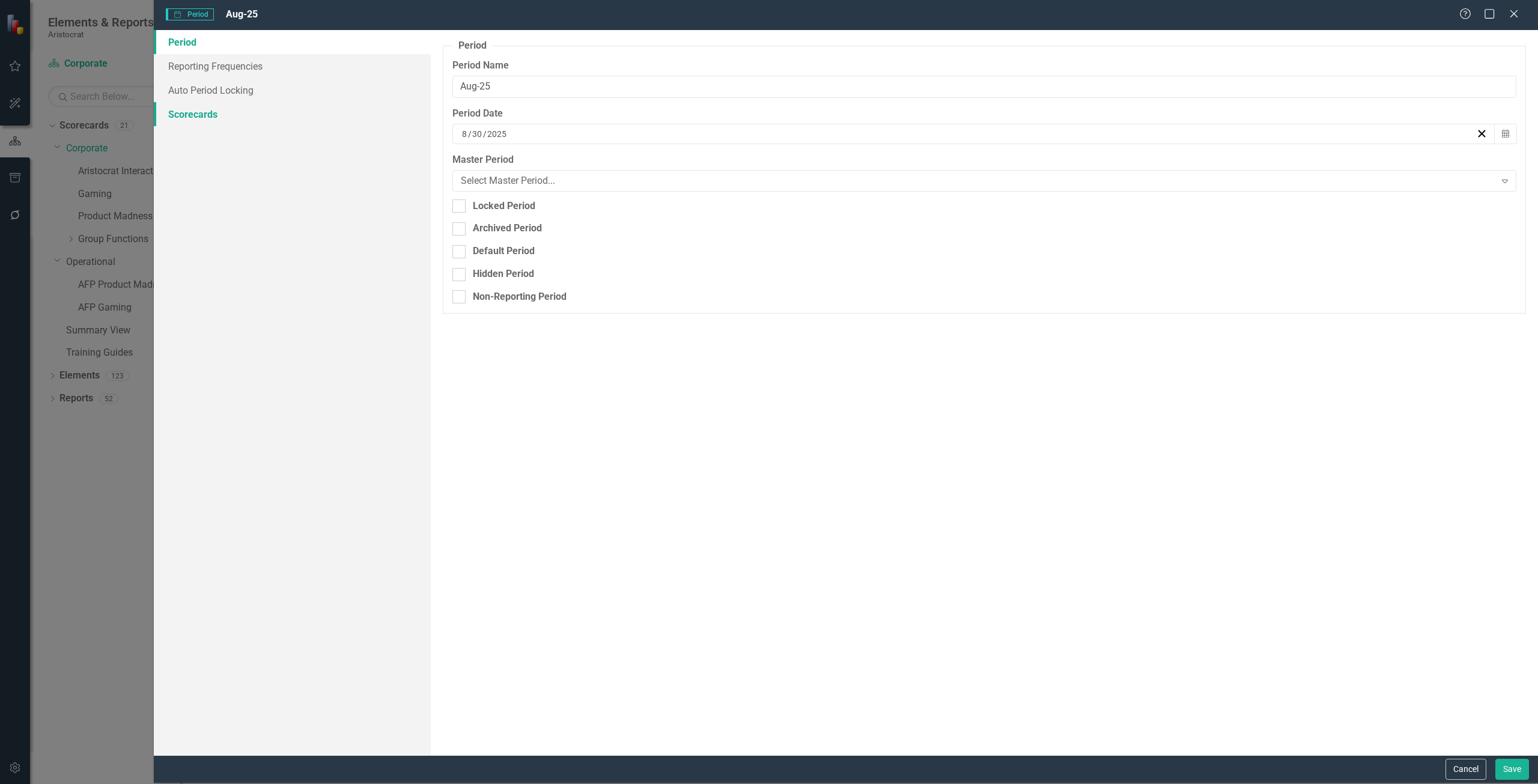
click at [217, 115] on link "Scorecards" at bounding box center [292, 114] width 277 height 24
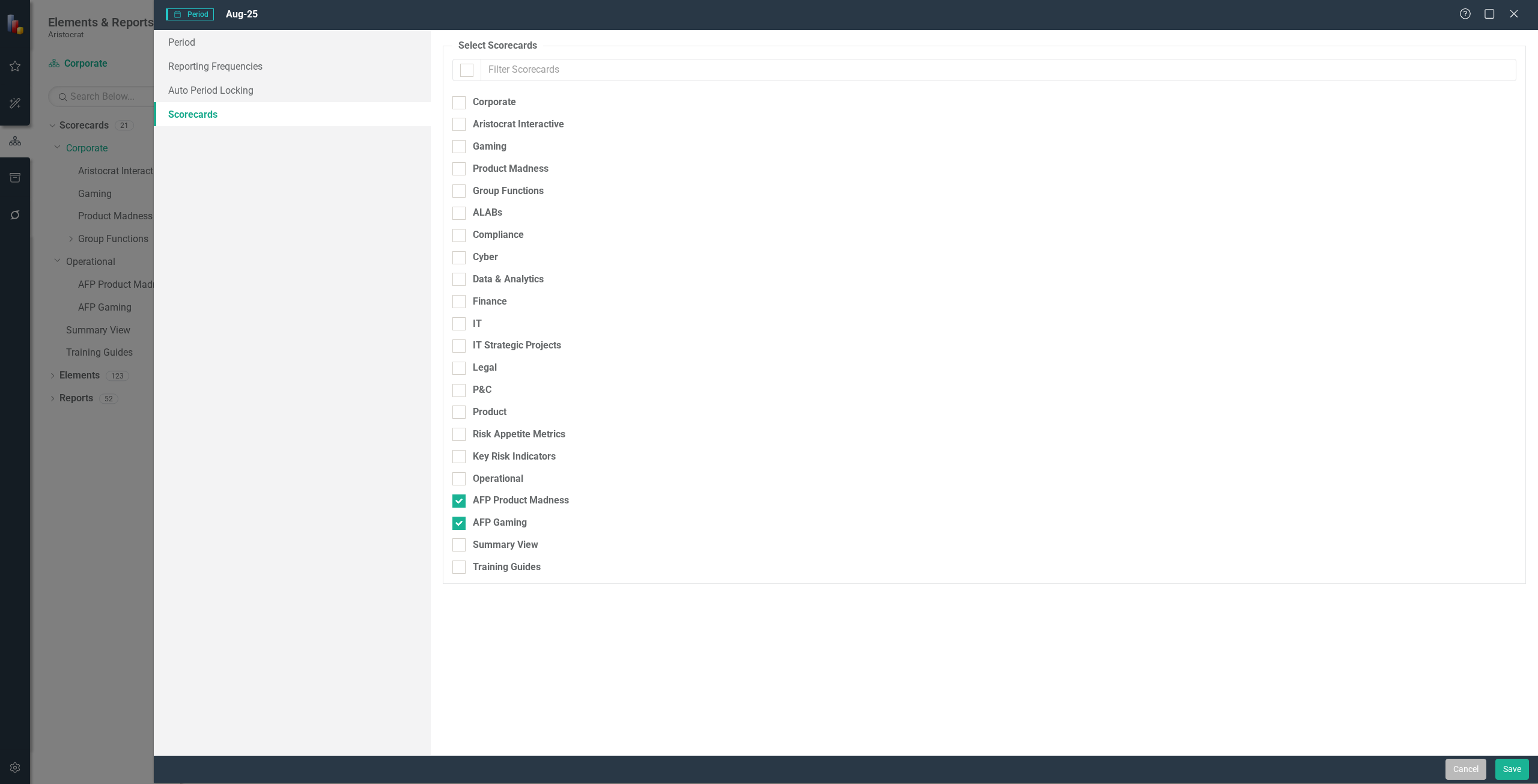
click at [1471, 774] on button "Cancel" at bounding box center [1466, 769] width 41 height 21
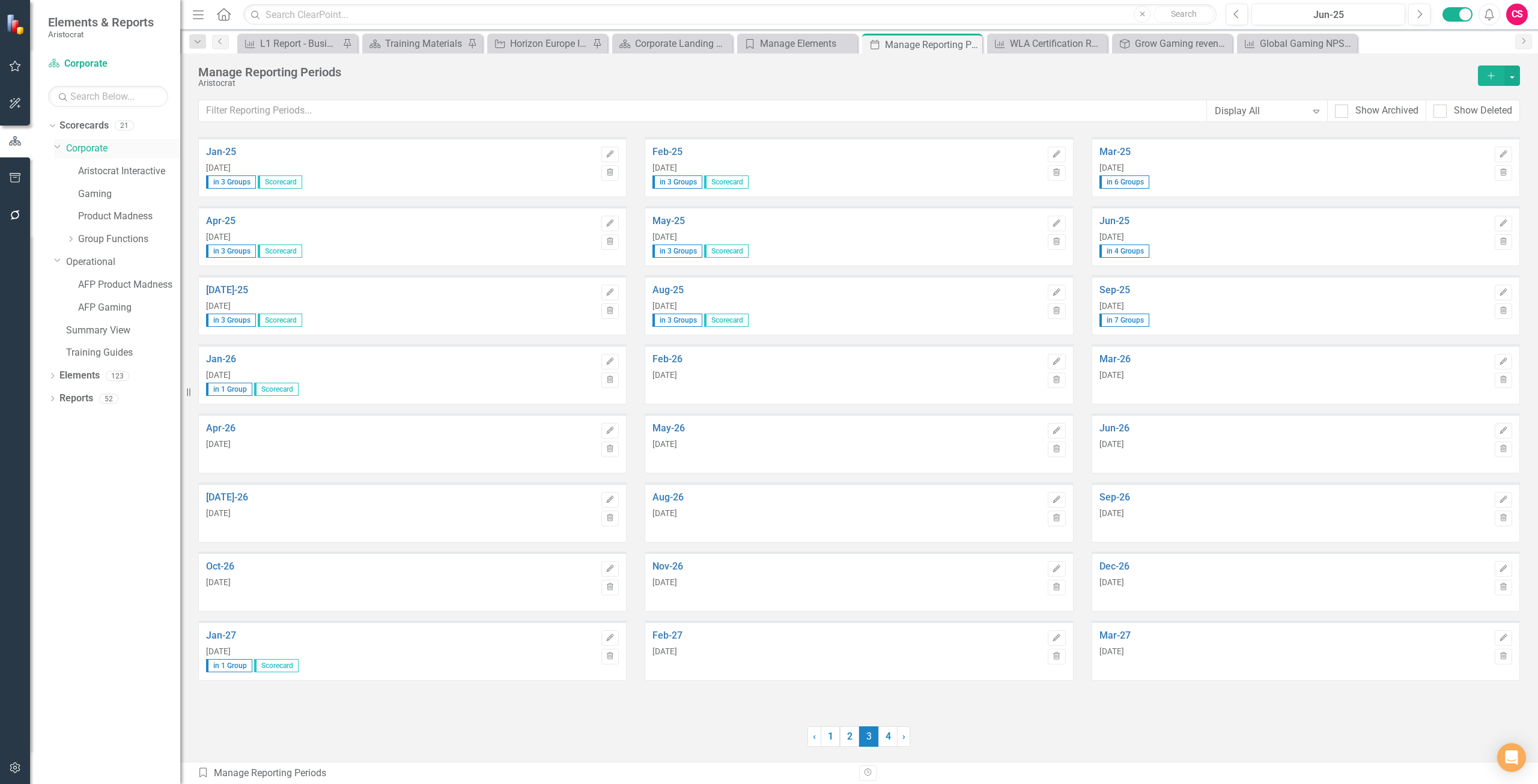
click at [83, 148] on link "Corporate" at bounding box center [123, 148] width 114 height 14
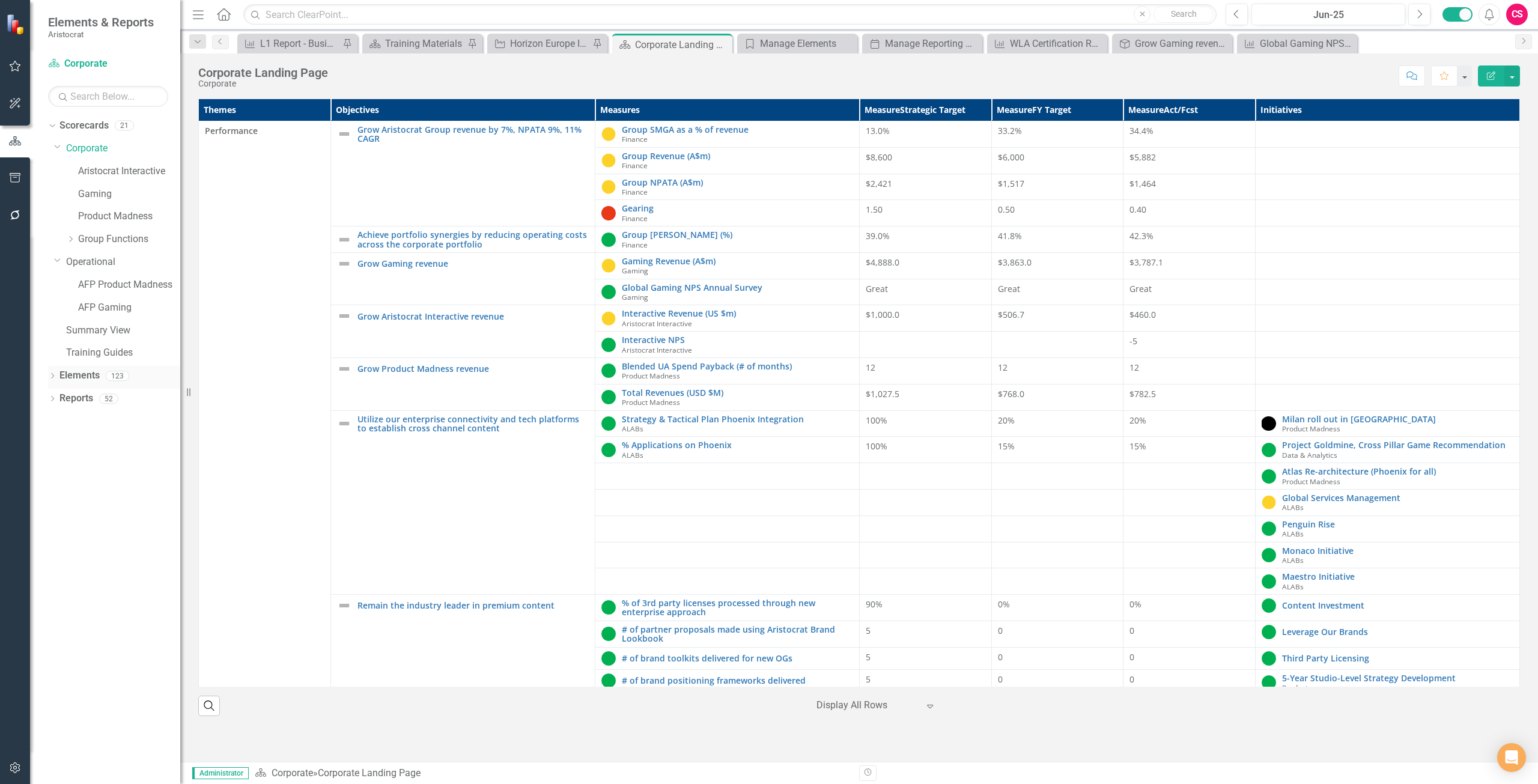
click at [84, 371] on link "Elements" at bounding box center [80, 376] width 40 height 14
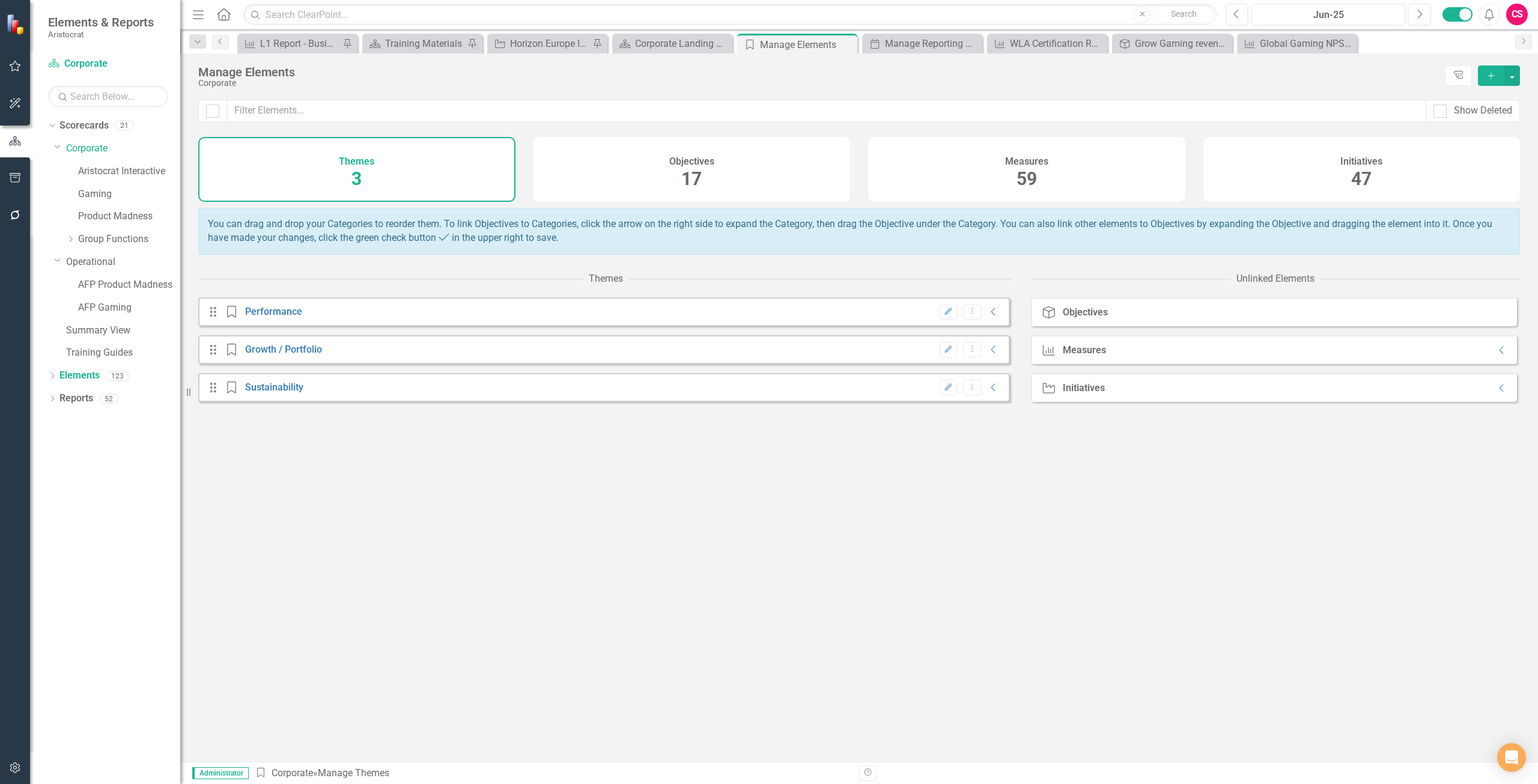
click at [703, 167] on div "Objectives 17" at bounding box center [692, 169] width 317 height 65
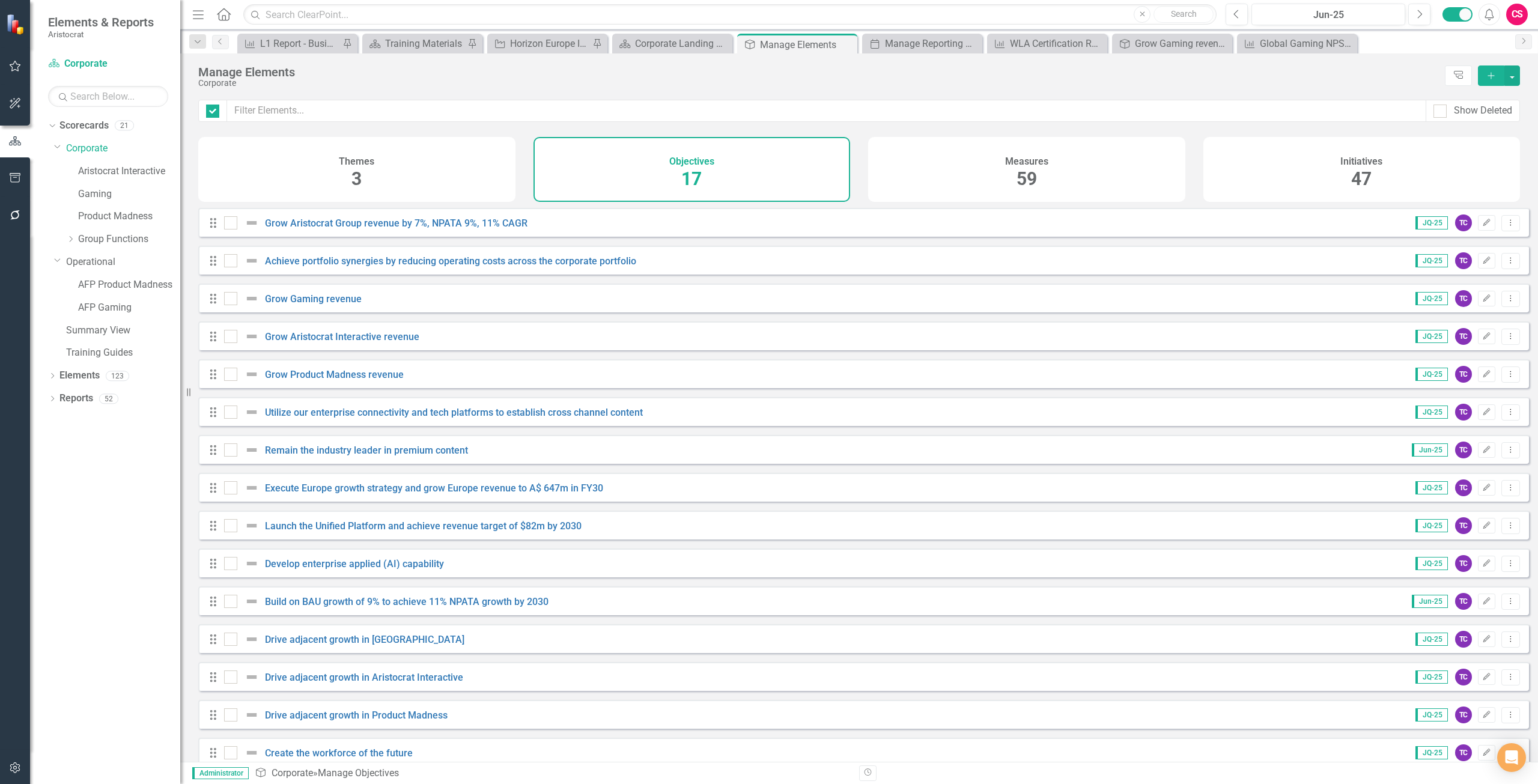
checkbox input "false"
click at [317, 456] on link "Remain the industry leader in premium content" at bounding box center [366, 450] width 203 height 11
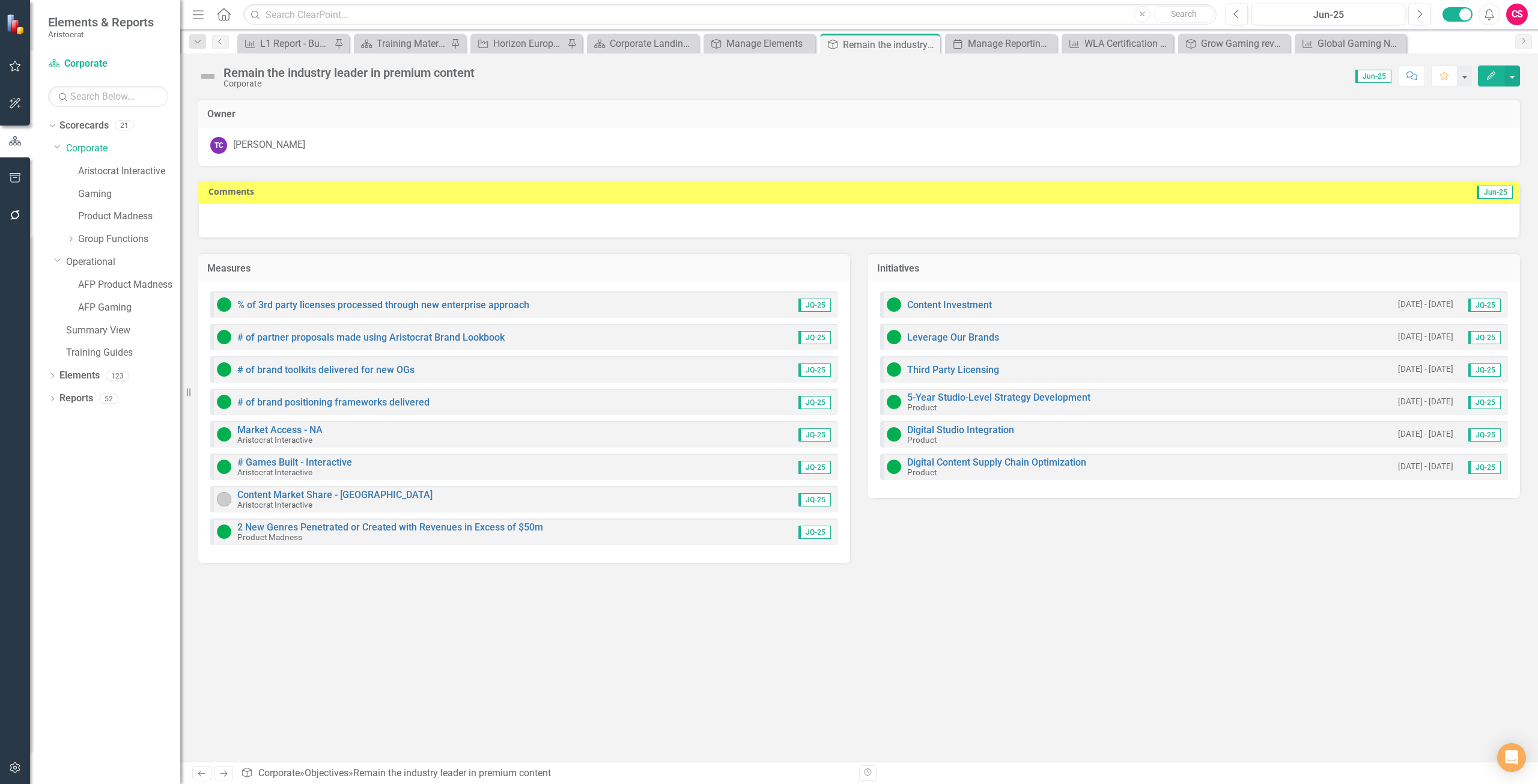
click at [1483, 76] on button "Edit" at bounding box center [1492, 76] width 27 height 21
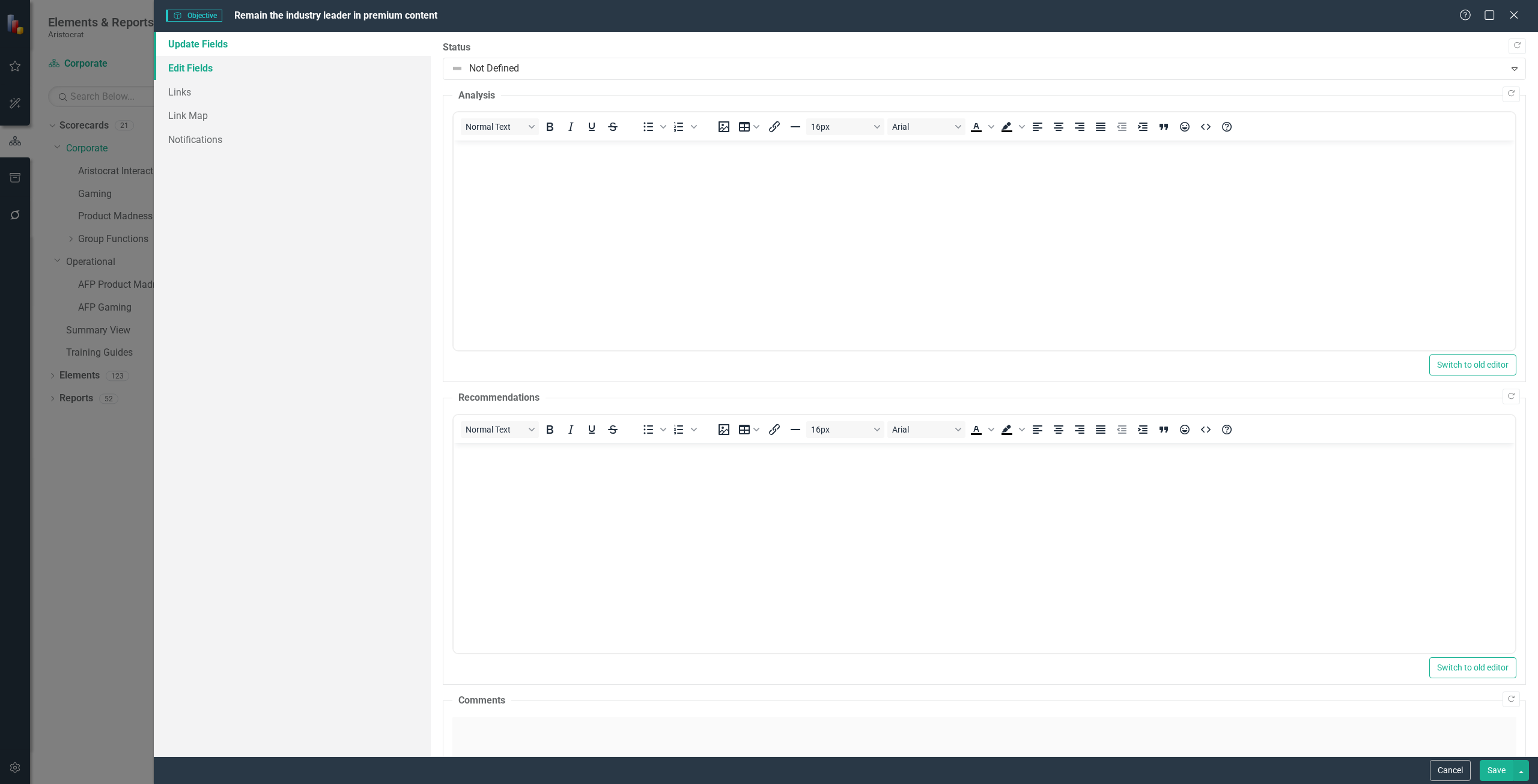
click at [191, 71] on link "Edit Fields" at bounding box center [292, 68] width 277 height 24
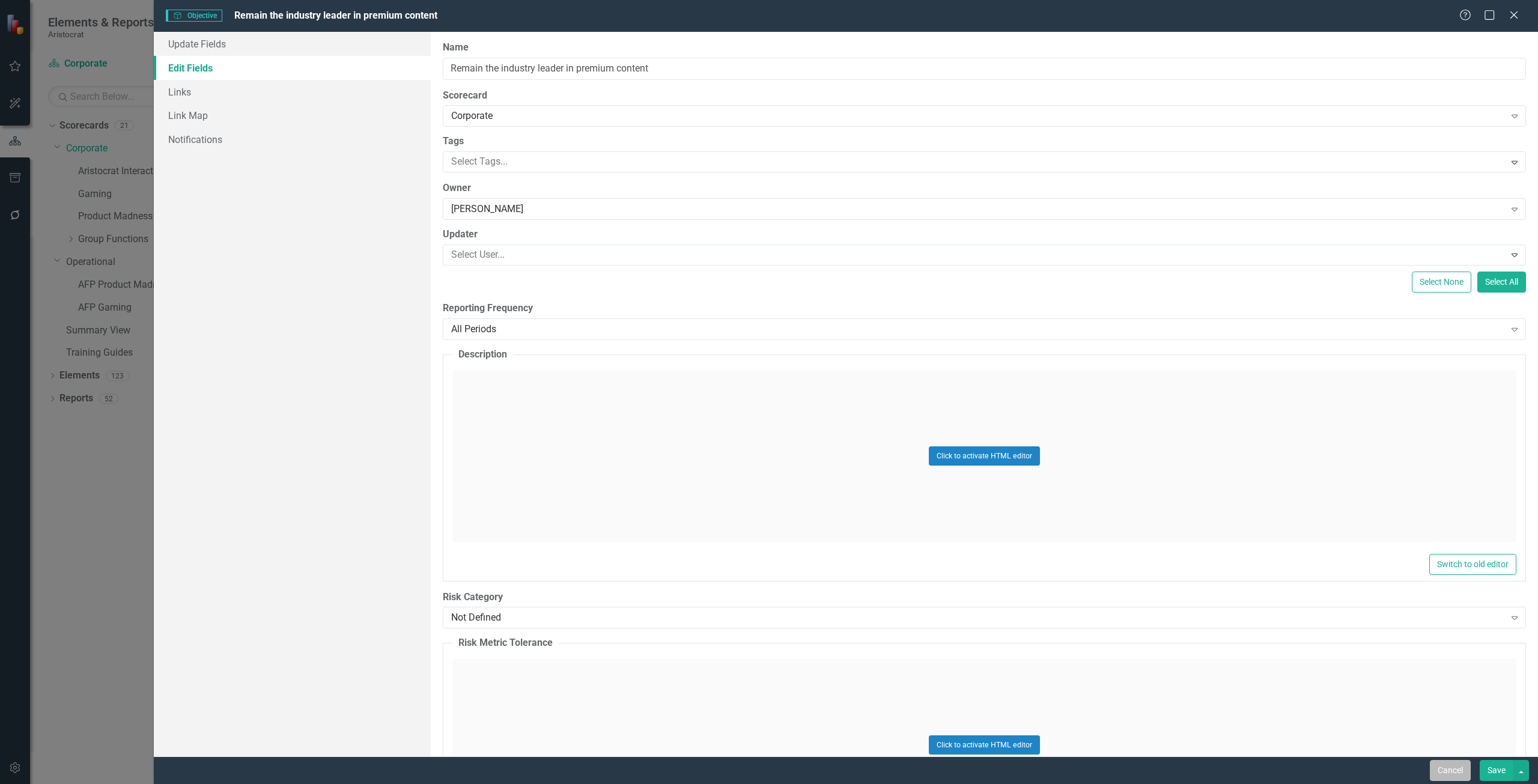
click at [1446, 771] on button "Cancel" at bounding box center [1451, 770] width 41 height 21
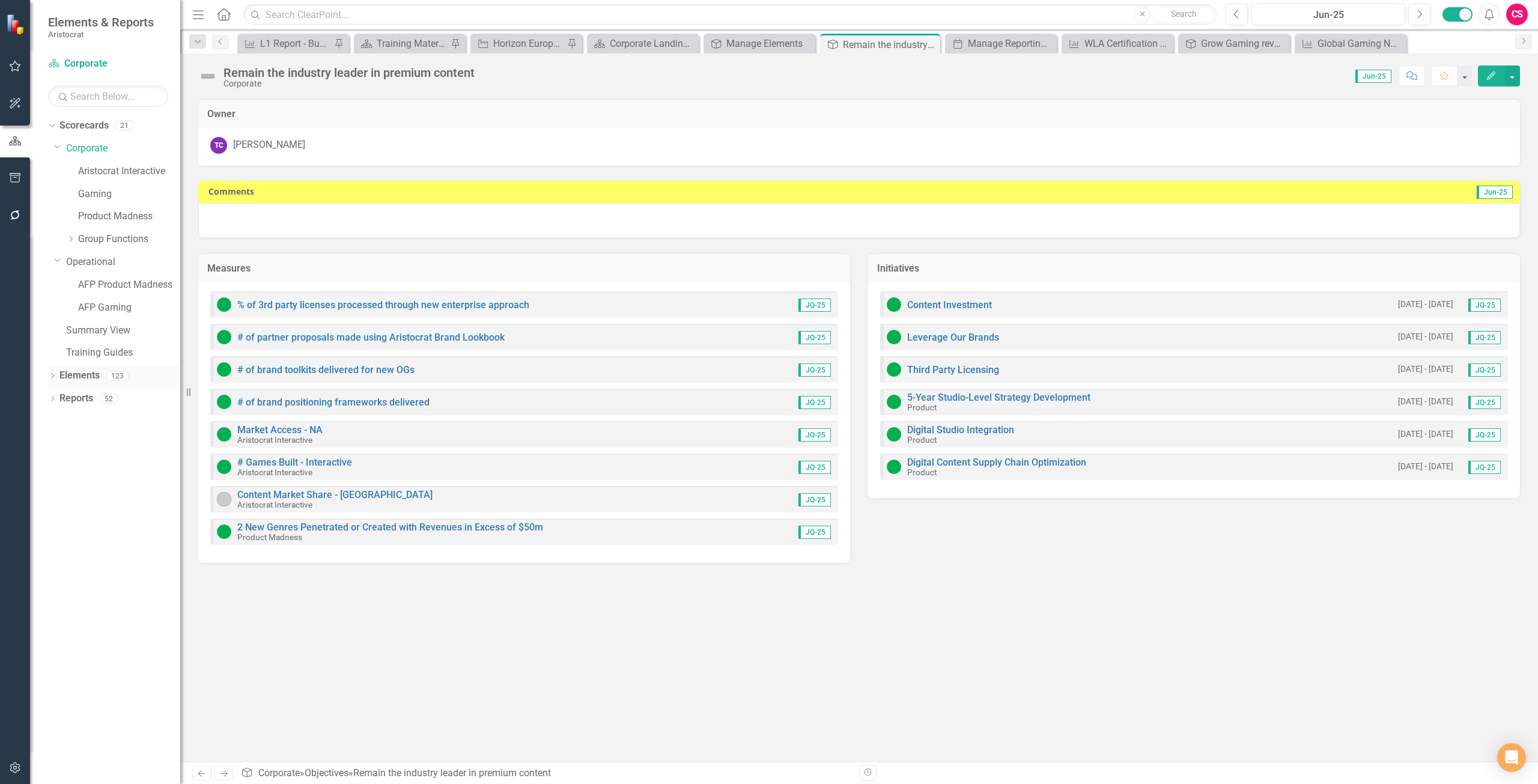
click at [52, 373] on div "Dropdown" at bounding box center [52, 378] width 8 height 10
click at [85, 443] on link "Initiative Initiatives" at bounding box center [95, 444] width 59 height 14
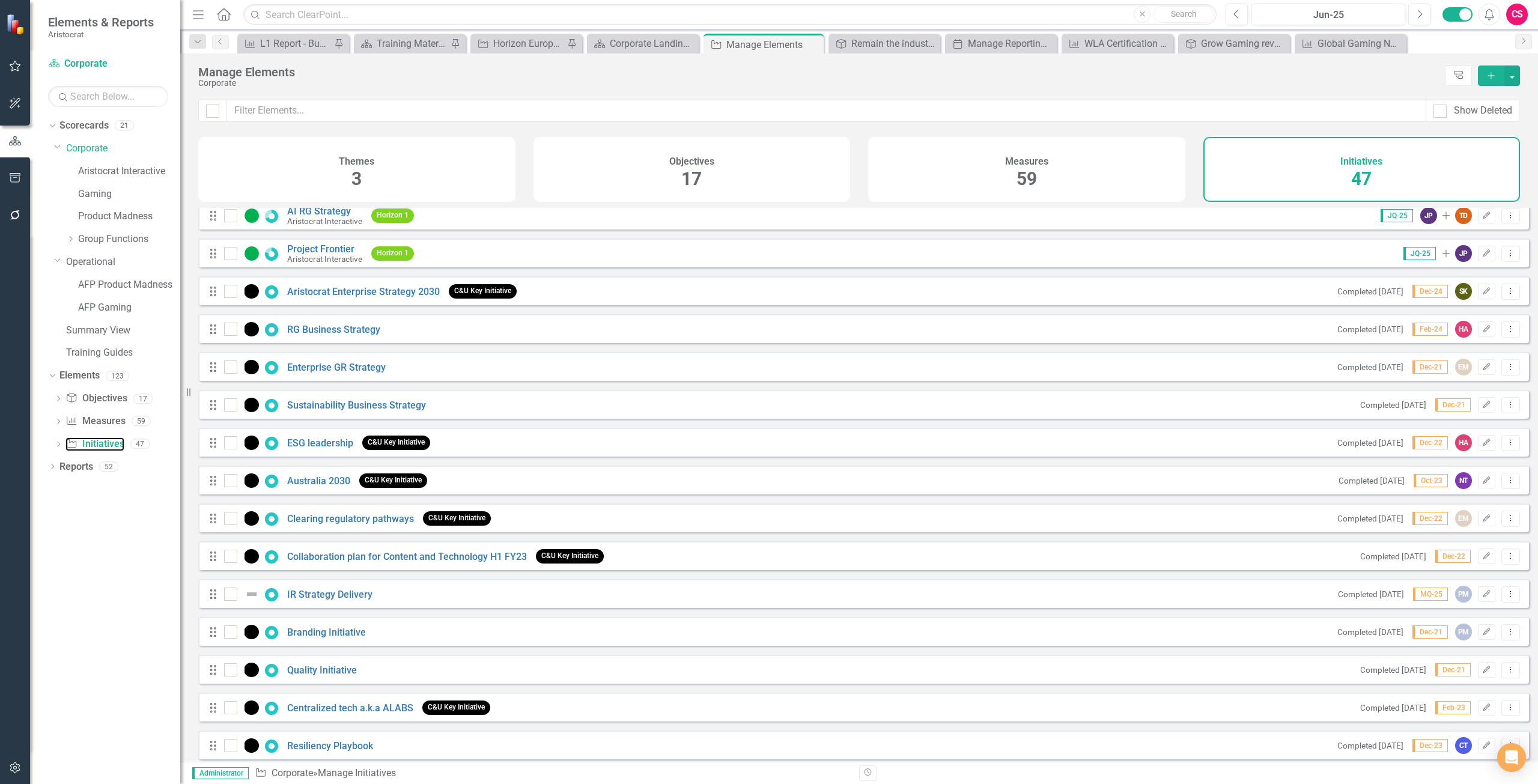
scroll to position [1234, 0]
